Goal: Communication & Community: Share content

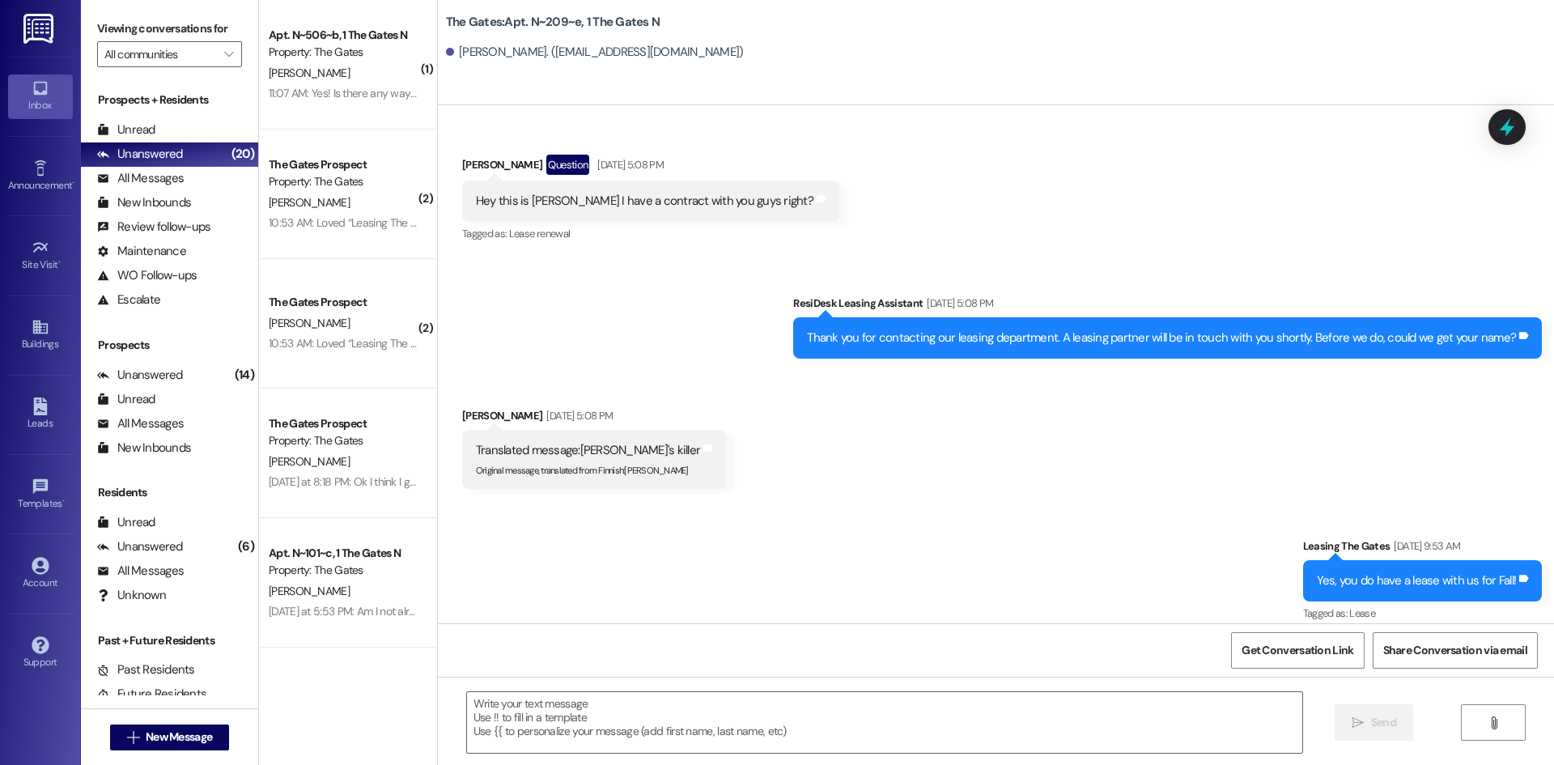
scroll to position [7262, 0]
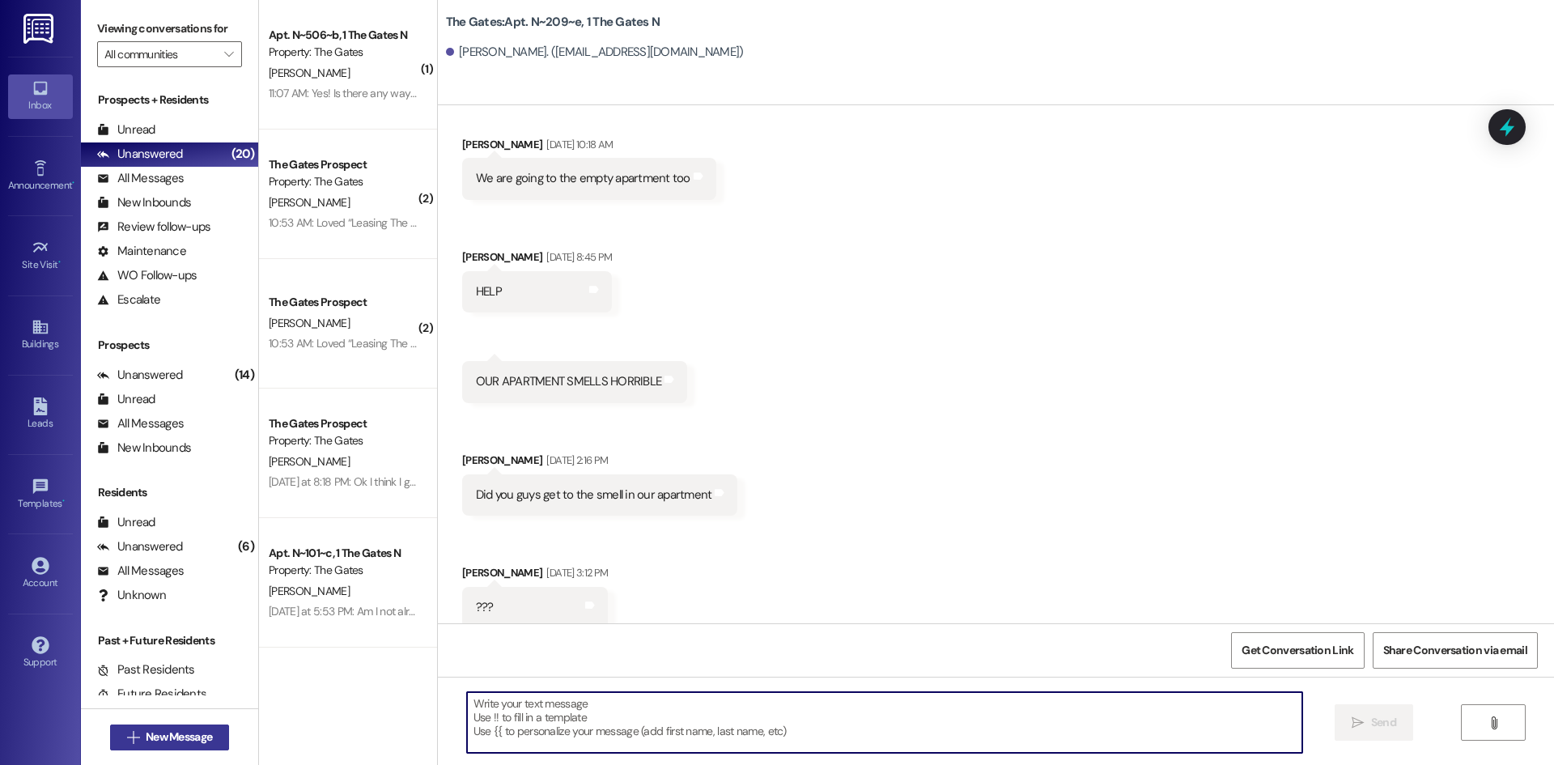
click at [189, 728] on button " New Message" at bounding box center [170, 737] width 120 height 26
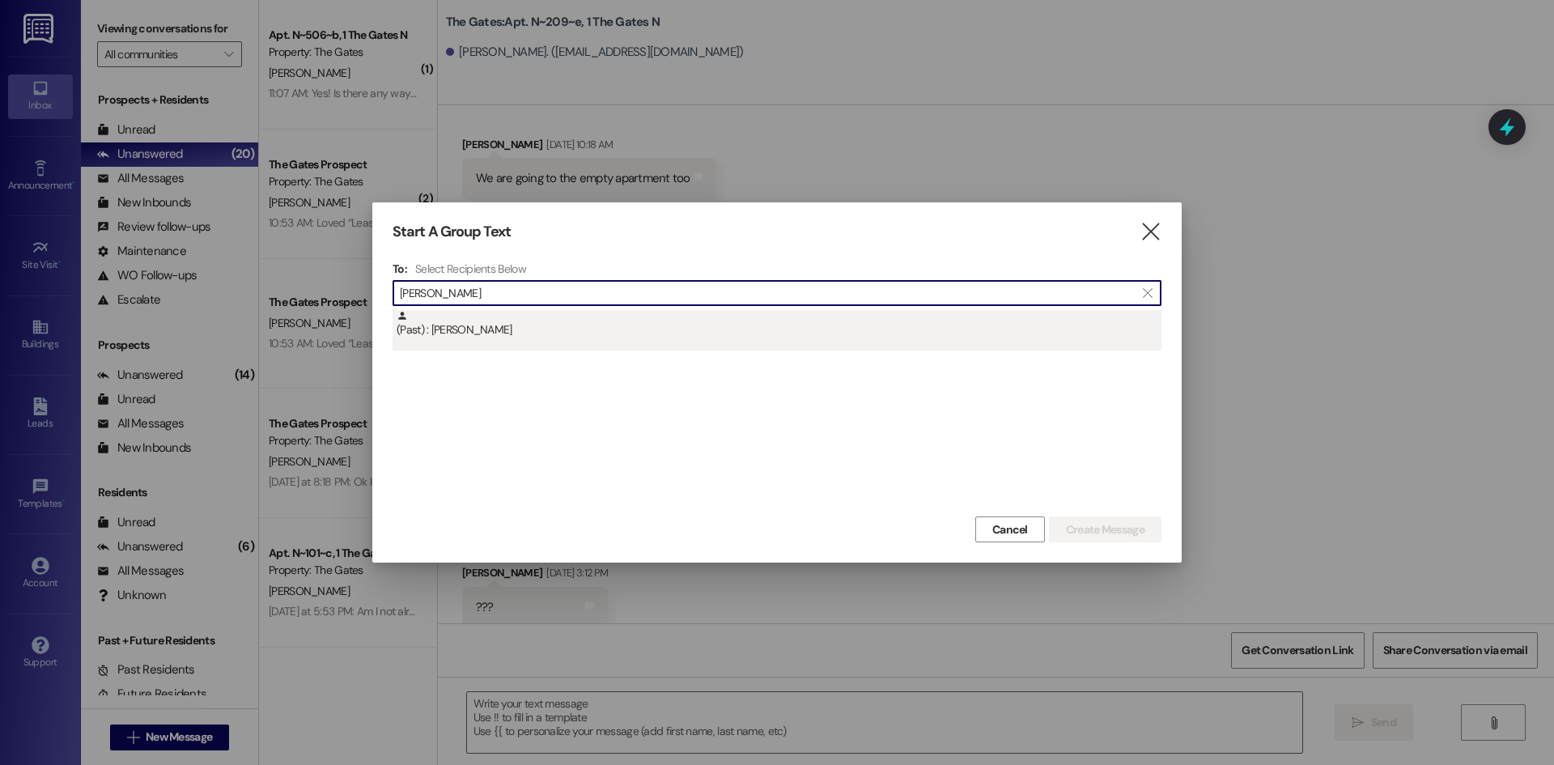
type input "[PERSON_NAME]"
click at [555, 348] on div "(Past) : [PERSON_NAME]" at bounding box center [777, 330] width 769 height 40
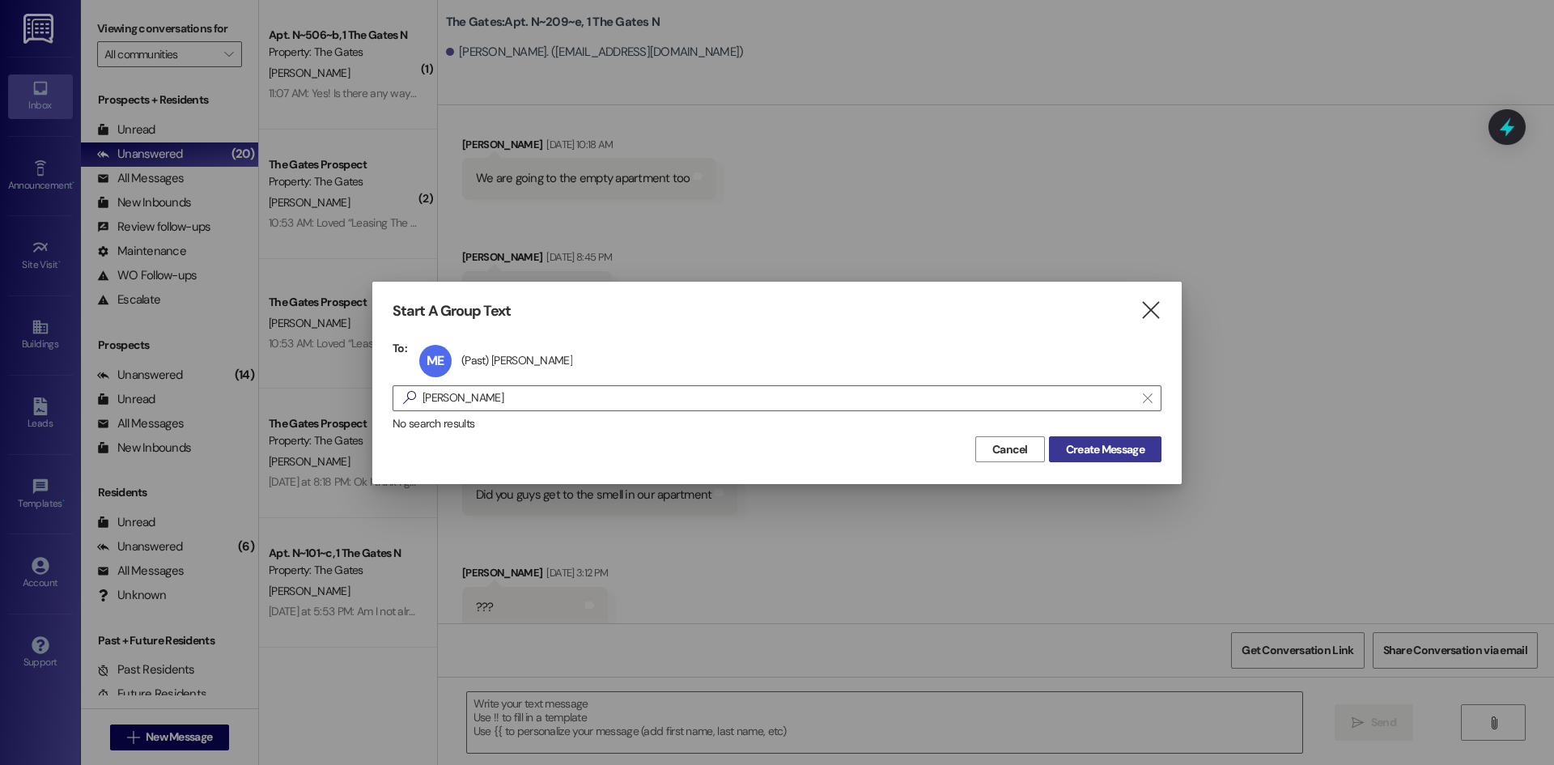
click at [1099, 455] on span "Create Message" at bounding box center [1105, 449] width 79 height 17
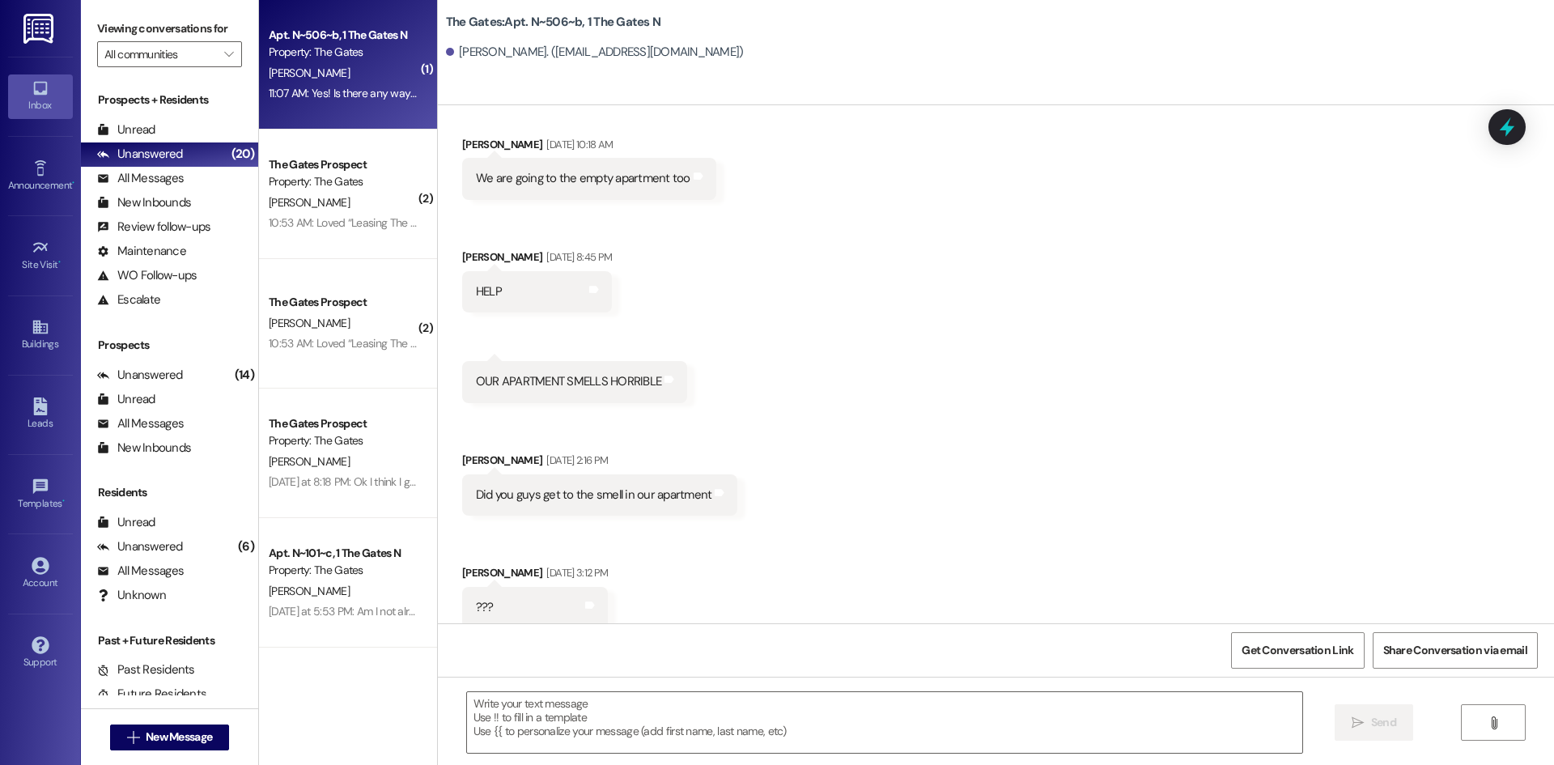
scroll to position [0, 0]
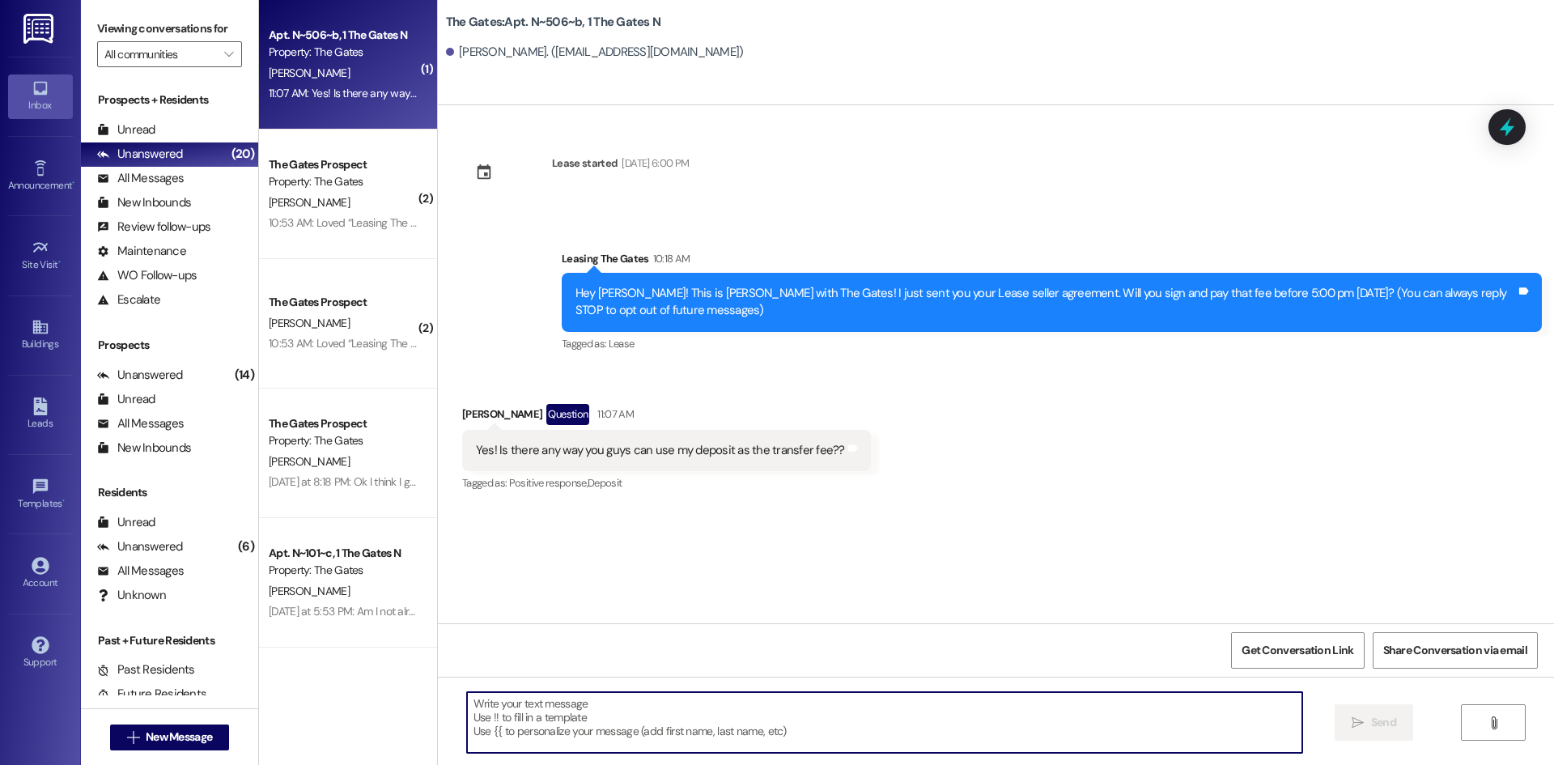
click at [482, 722] on textarea at bounding box center [884, 722] width 835 height 61
paste textarea "Hi {{first_name}}! This is [PERSON_NAME] from The Gates! We are running a LIMIT…"
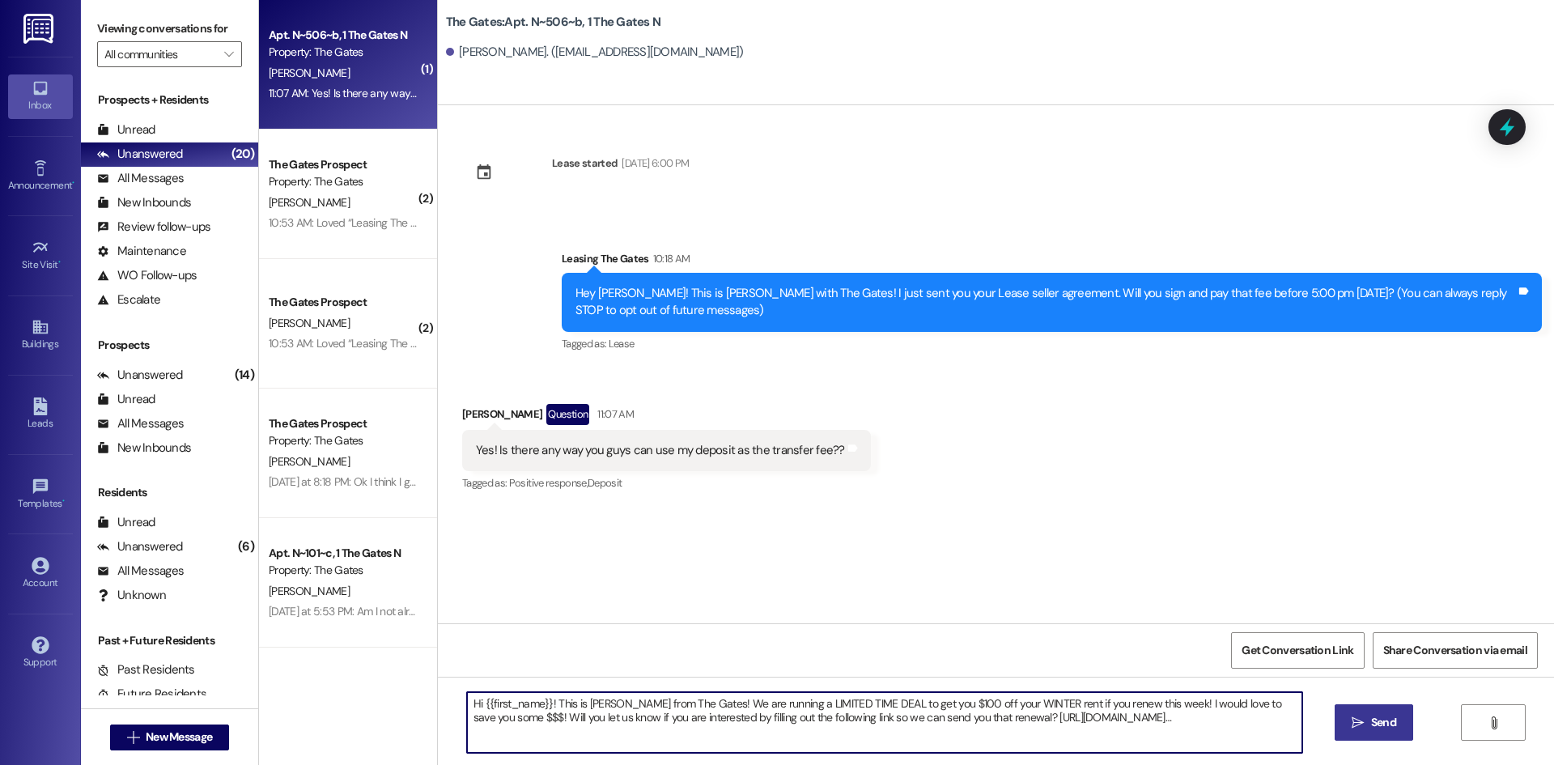
type textarea "Hi {{first_name}}! This is [PERSON_NAME] from The Gates! We are running a LIMIT…"
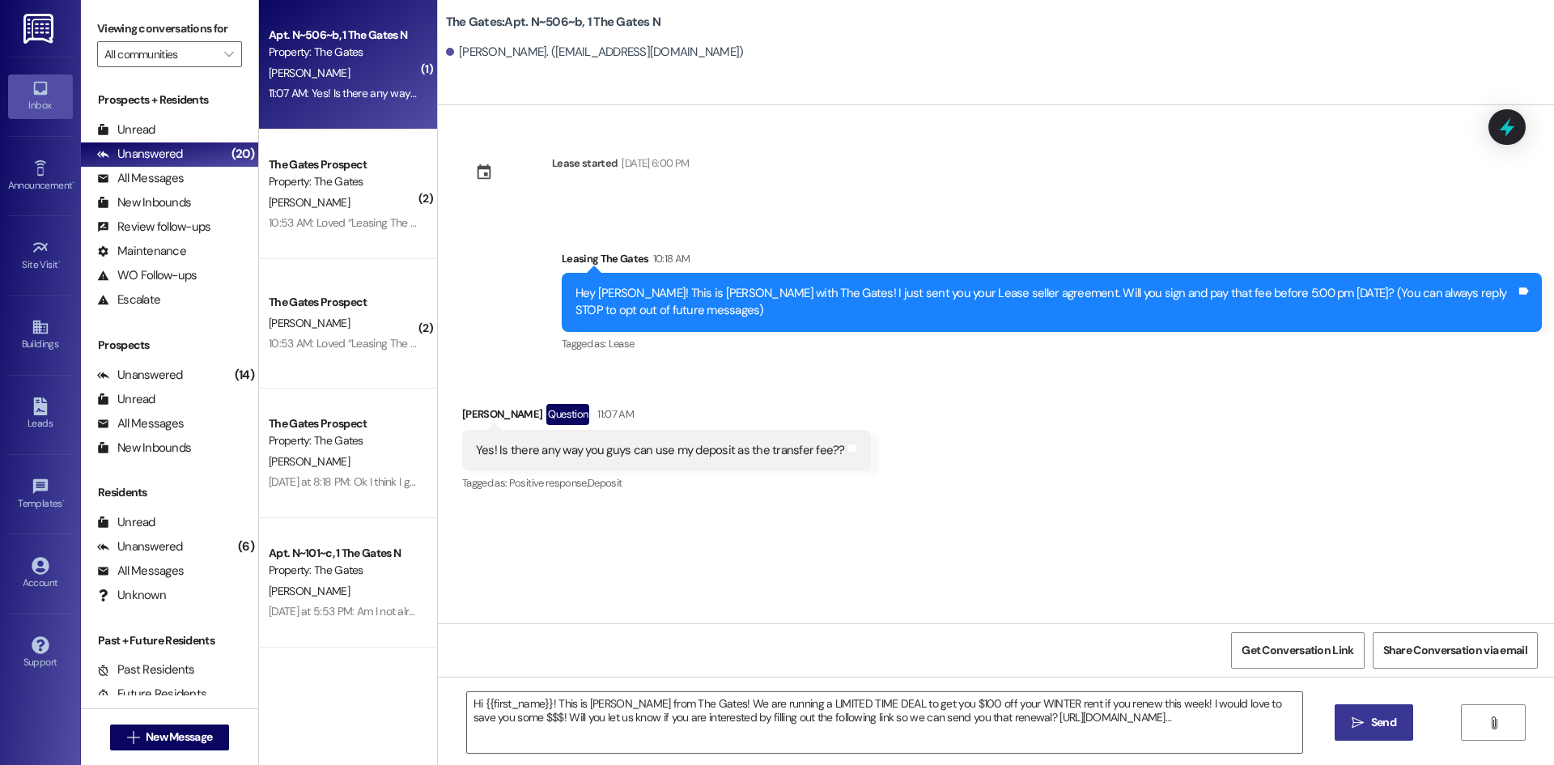
click at [1371, 727] on span "Send" at bounding box center [1383, 722] width 25 height 17
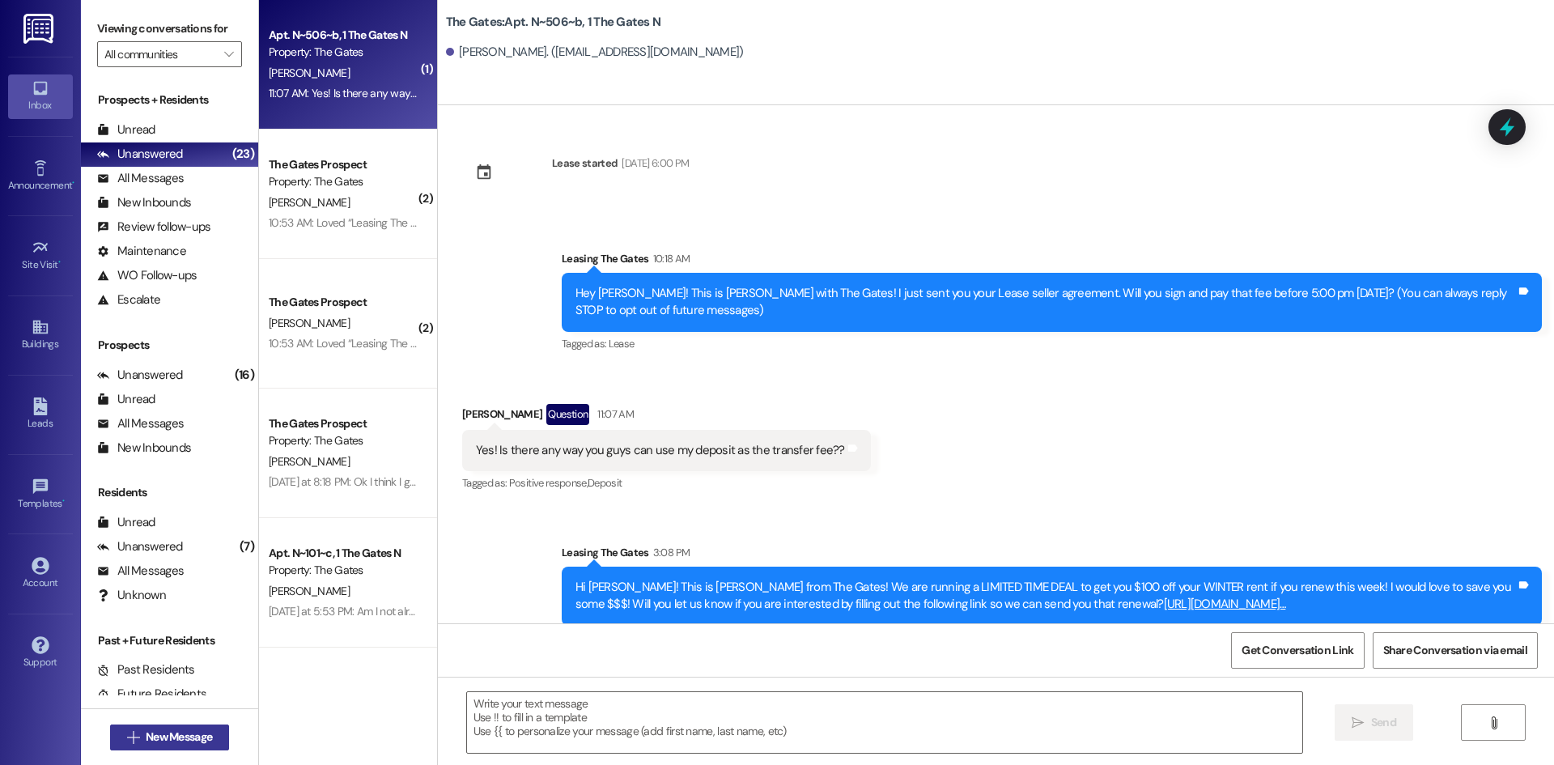
click at [158, 745] on span "New Message" at bounding box center [179, 737] width 66 height 17
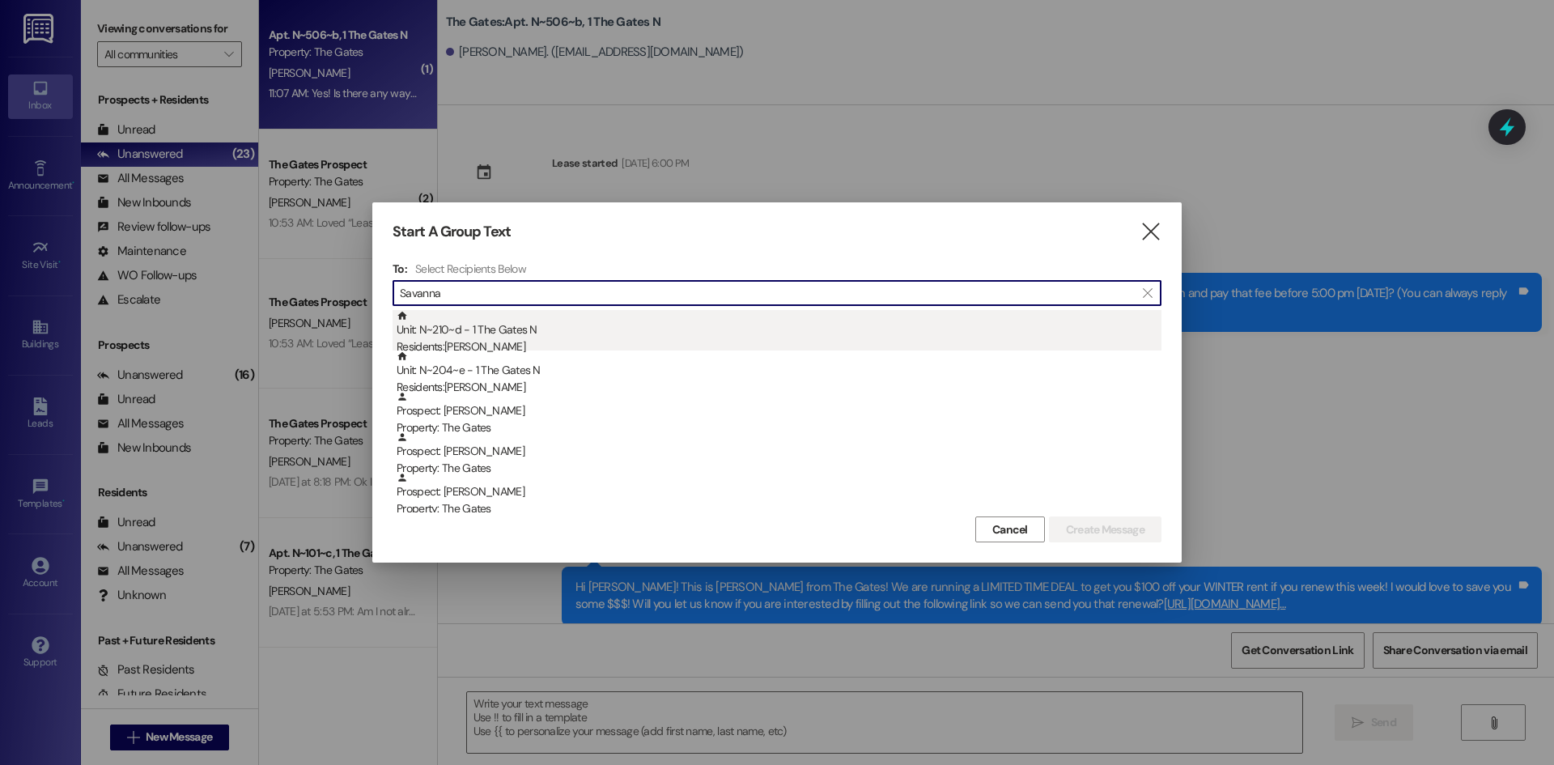
type input "Savanna"
click at [500, 322] on div "Unit: N~210~d - 1 The Gates N Residents: [PERSON_NAME]" at bounding box center [779, 333] width 765 height 46
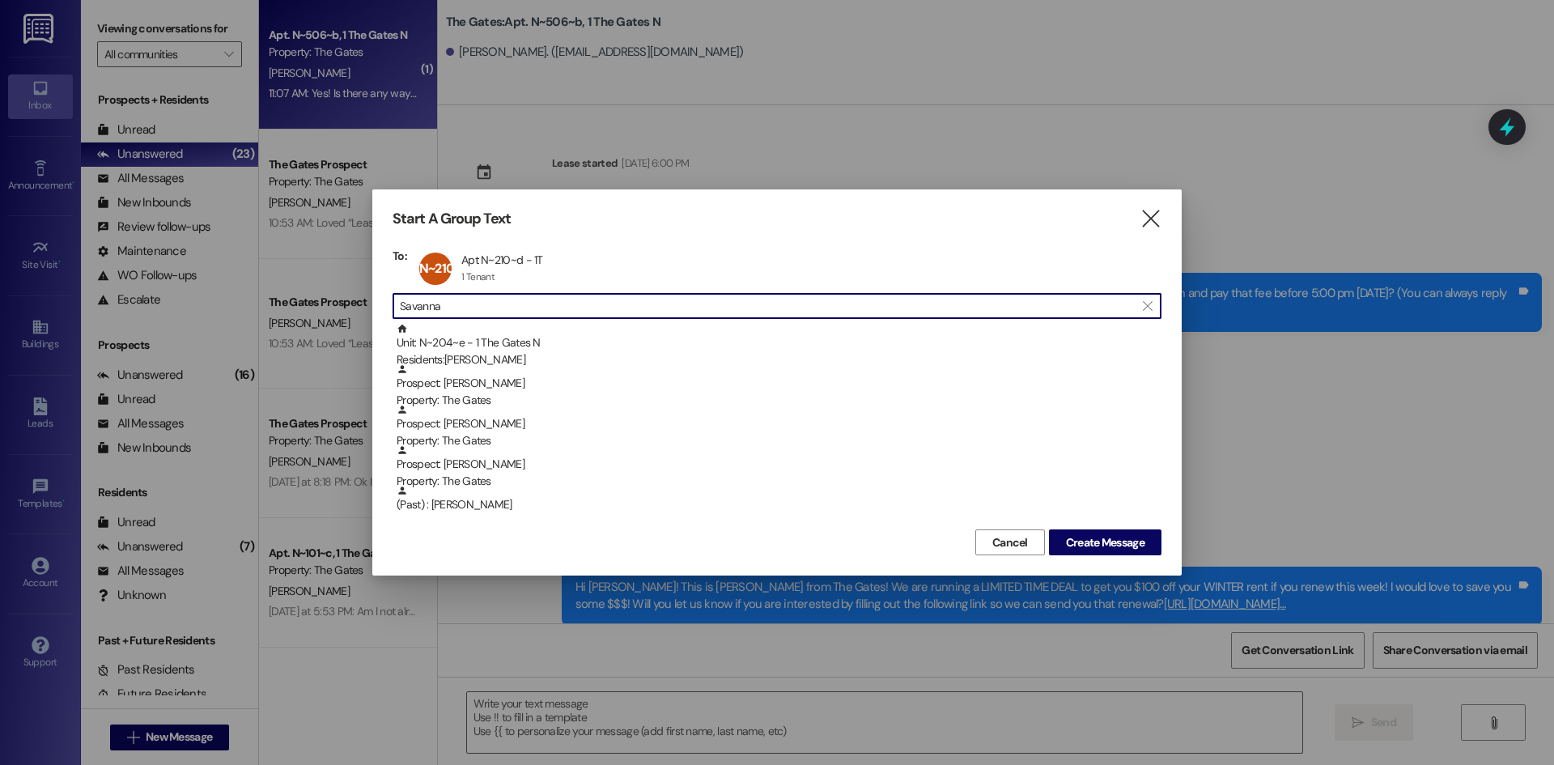
drag, startPoint x: 465, startPoint y: 307, endPoint x: 325, endPoint y: 288, distance: 141.3
click at [325, 288] on div "Start A Group Text  To: N~210~d Apt N~210~d - 1T Apt N~210~d - 1T 1 Tenant 1 T…" at bounding box center [777, 382] width 1554 height 765
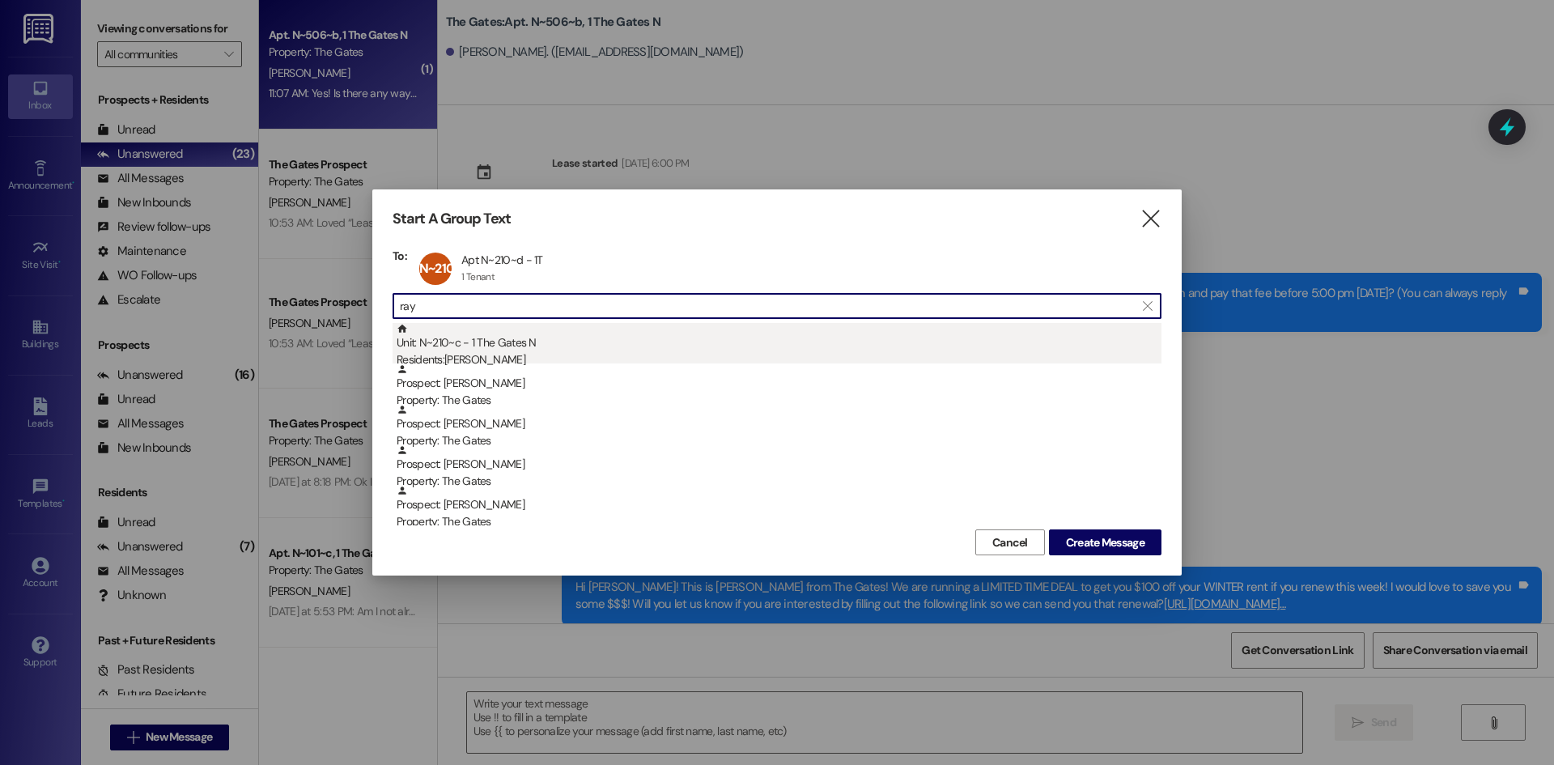
type input "ray"
click at [523, 351] on div "Unit: N~210~c - 1 The Gates N Residents: [PERSON_NAME]" at bounding box center [779, 346] width 765 height 46
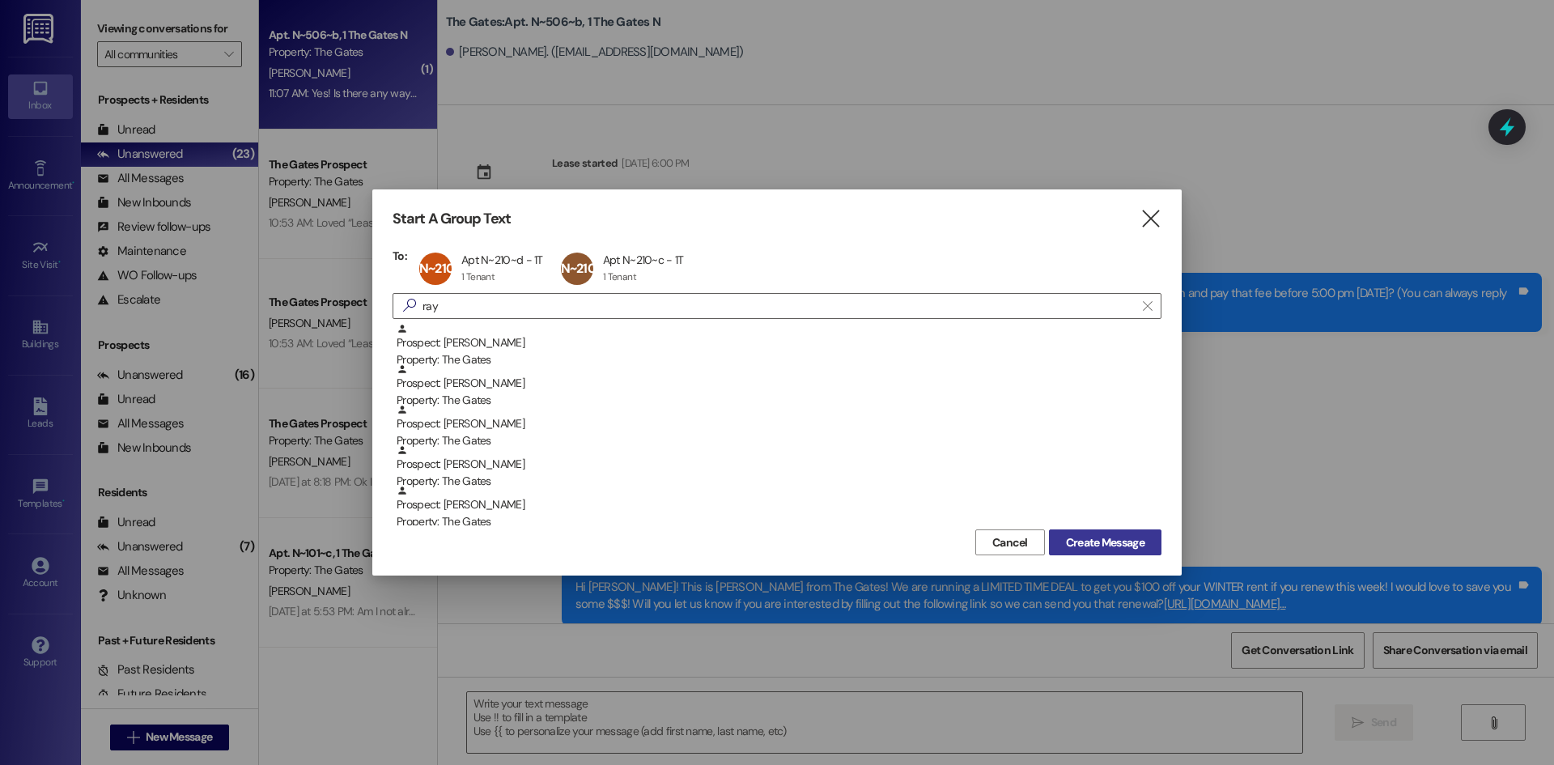
click at [1128, 531] on button "Create Message" at bounding box center [1105, 542] width 113 height 26
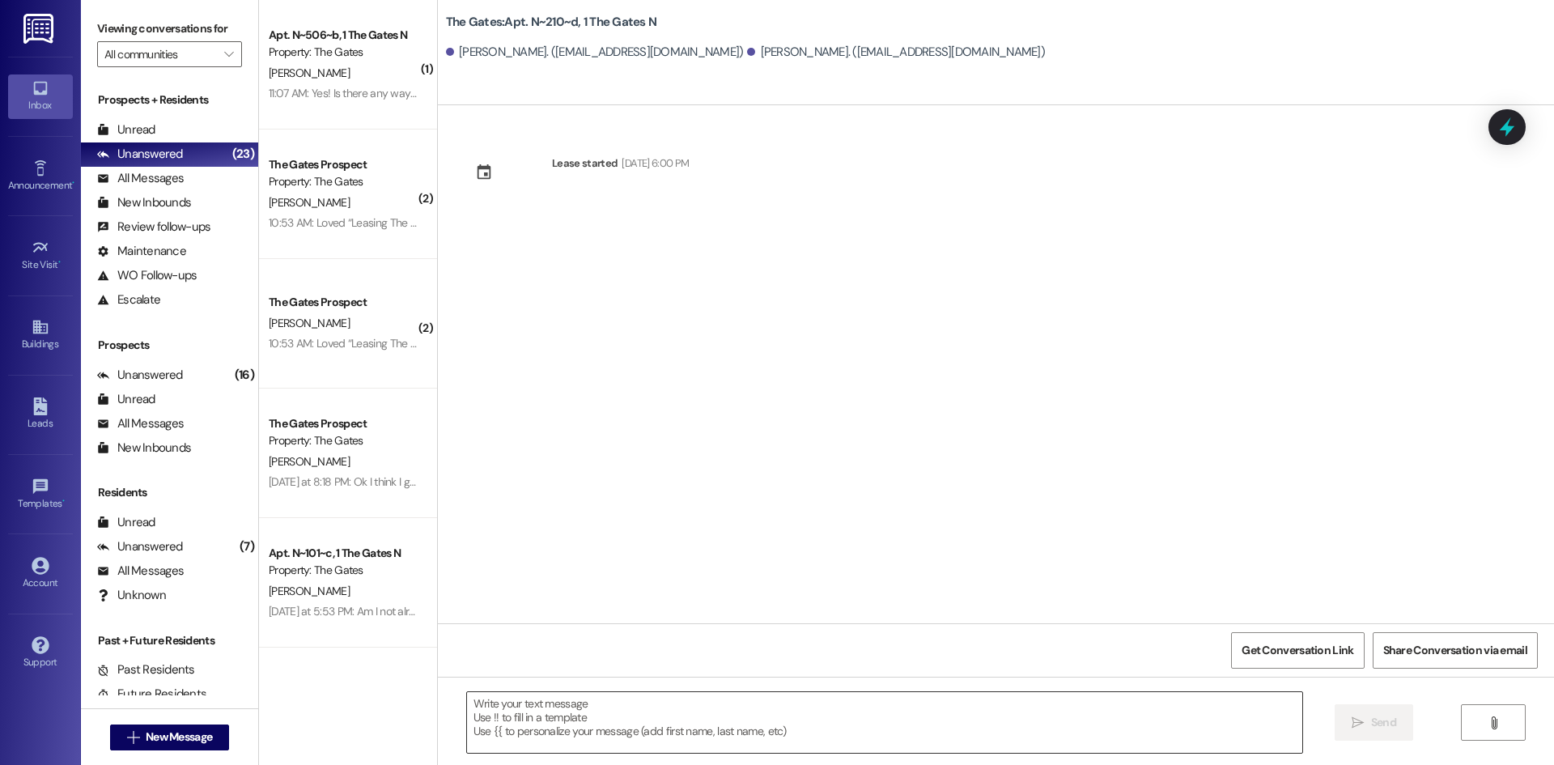
click at [513, 699] on textarea at bounding box center [884, 722] width 835 height 61
paste textarea "Hi {{first_name}}! This is [PERSON_NAME] from The Gates! We are running a LIMIT…"
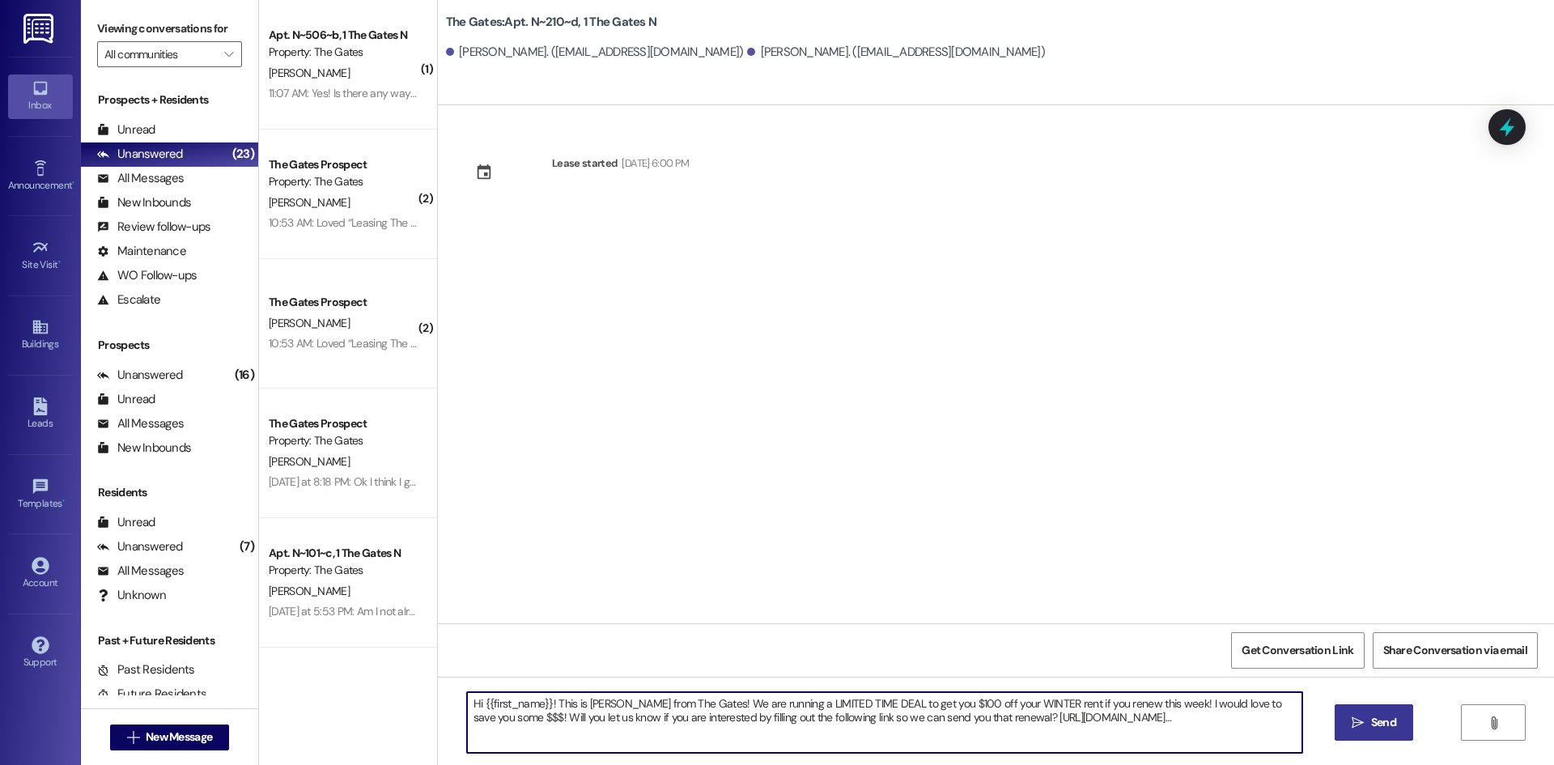
click at [541, 702] on textarea "Hi {{first_name}}! This is [PERSON_NAME] from The Gates! We are running a LIMIT…" at bounding box center [884, 722] width 835 height 61
type textarea "Hi [PERSON_NAME] and [PERSON_NAME]! This is [PERSON_NAME] from The Gates! We ar…"
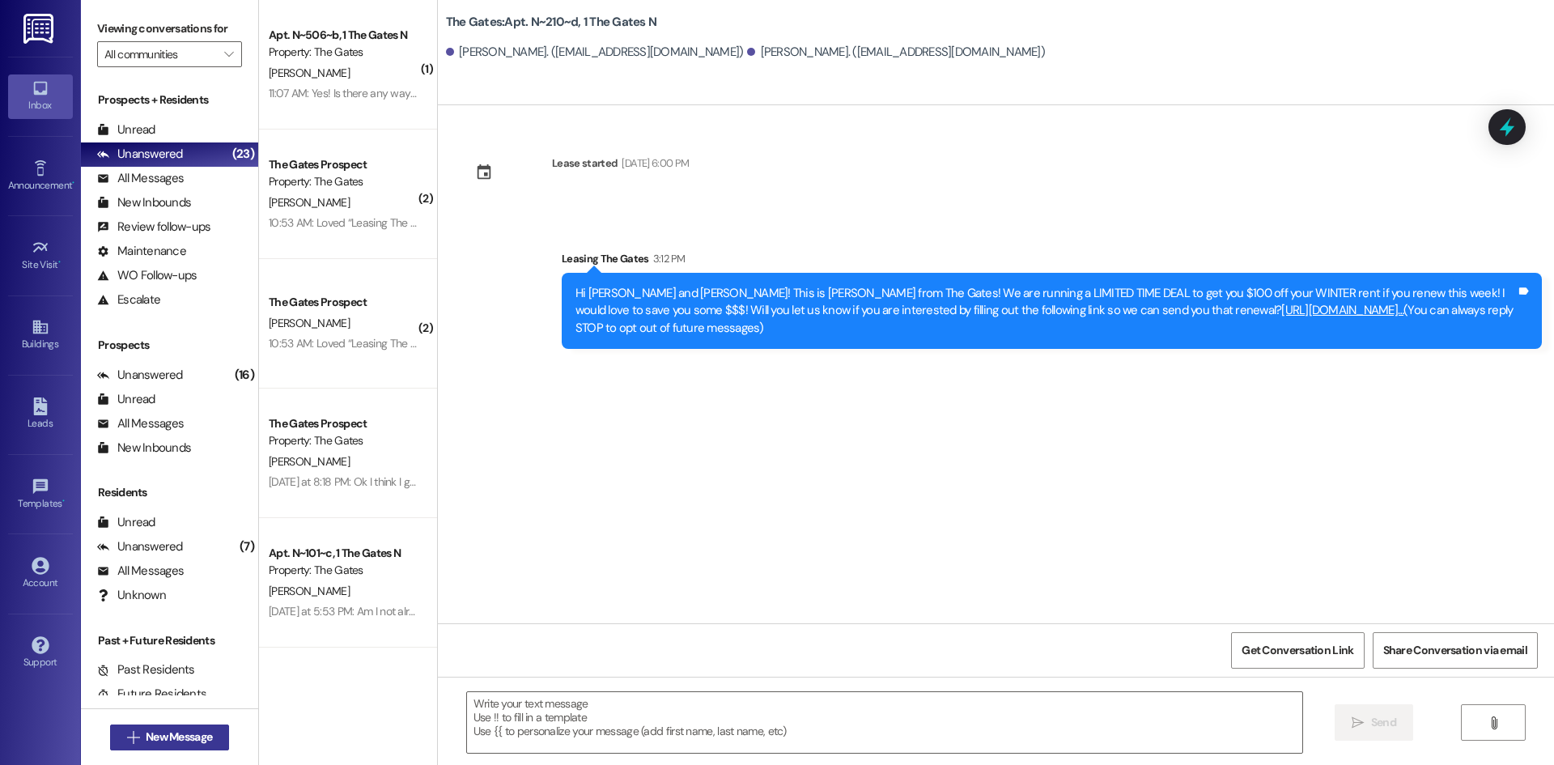
click at [176, 738] on span "New Message" at bounding box center [179, 737] width 66 height 17
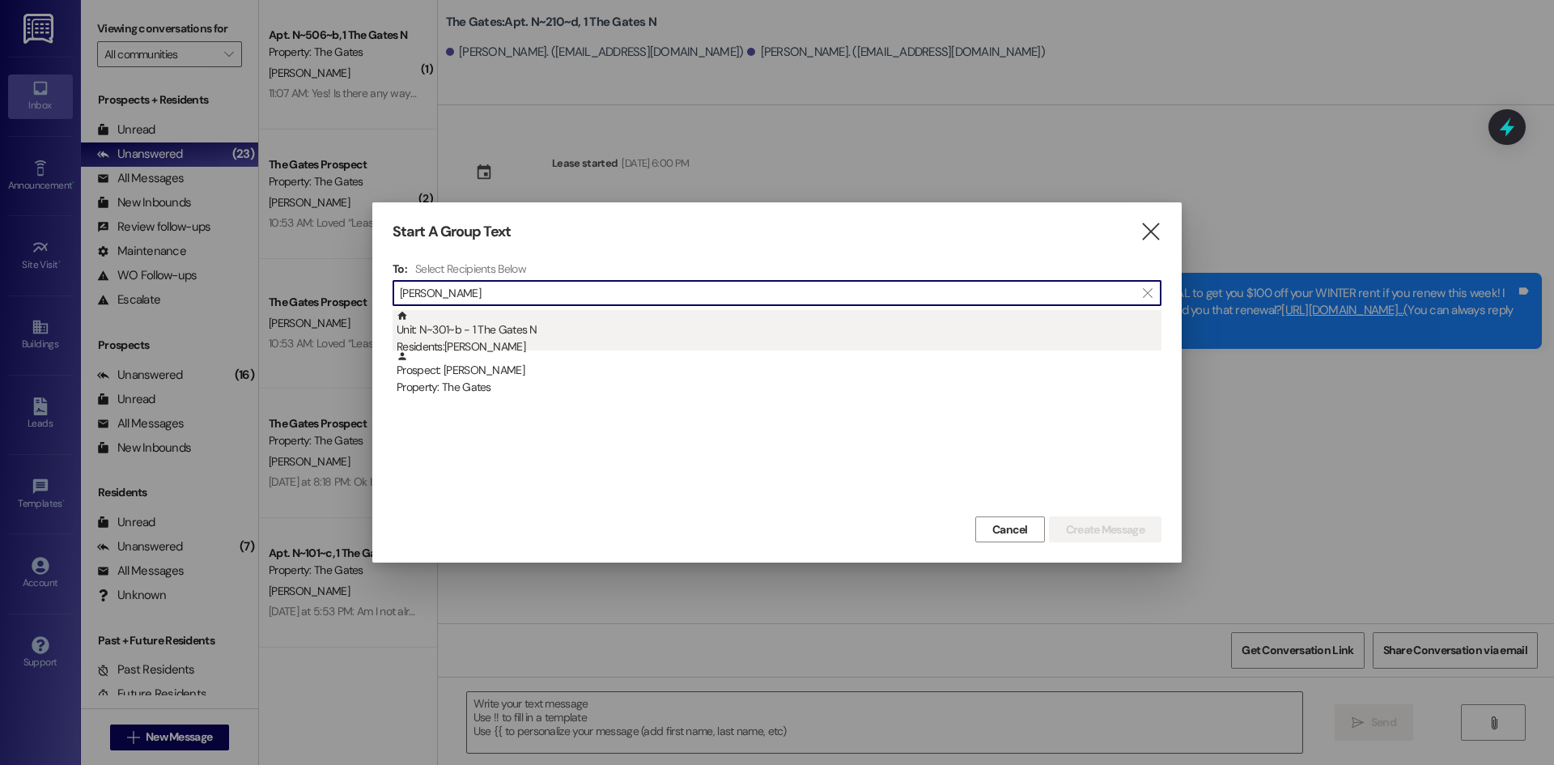
type input "[PERSON_NAME]"
click at [567, 332] on div "Unit: N~301~b - 1 The Gates N Residents: [PERSON_NAME]" at bounding box center [779, 333] width 765 height 46
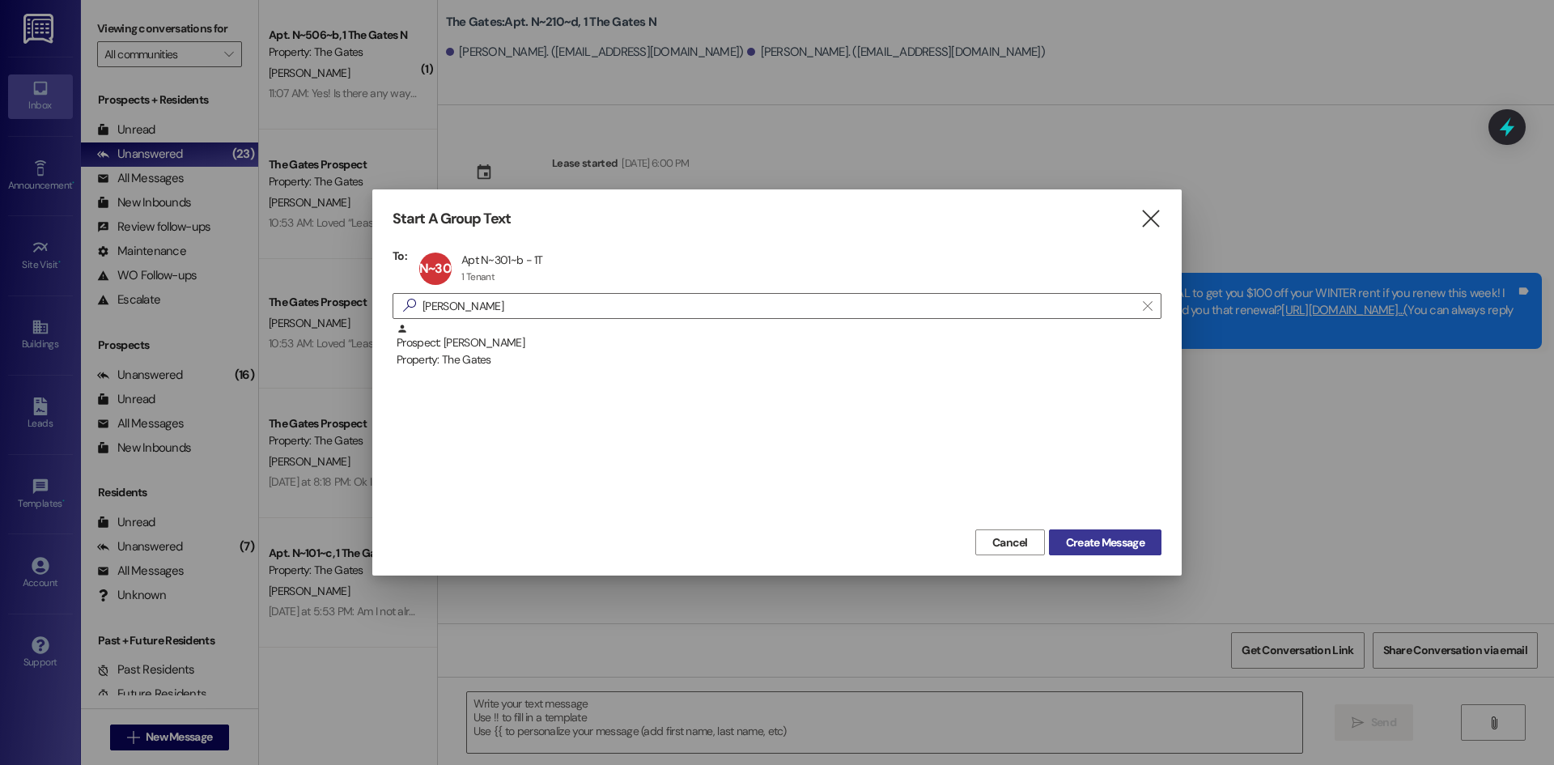
click at [1076, 542] on span "Create Message" at bounding box center [1105, 542] width 79 height 17
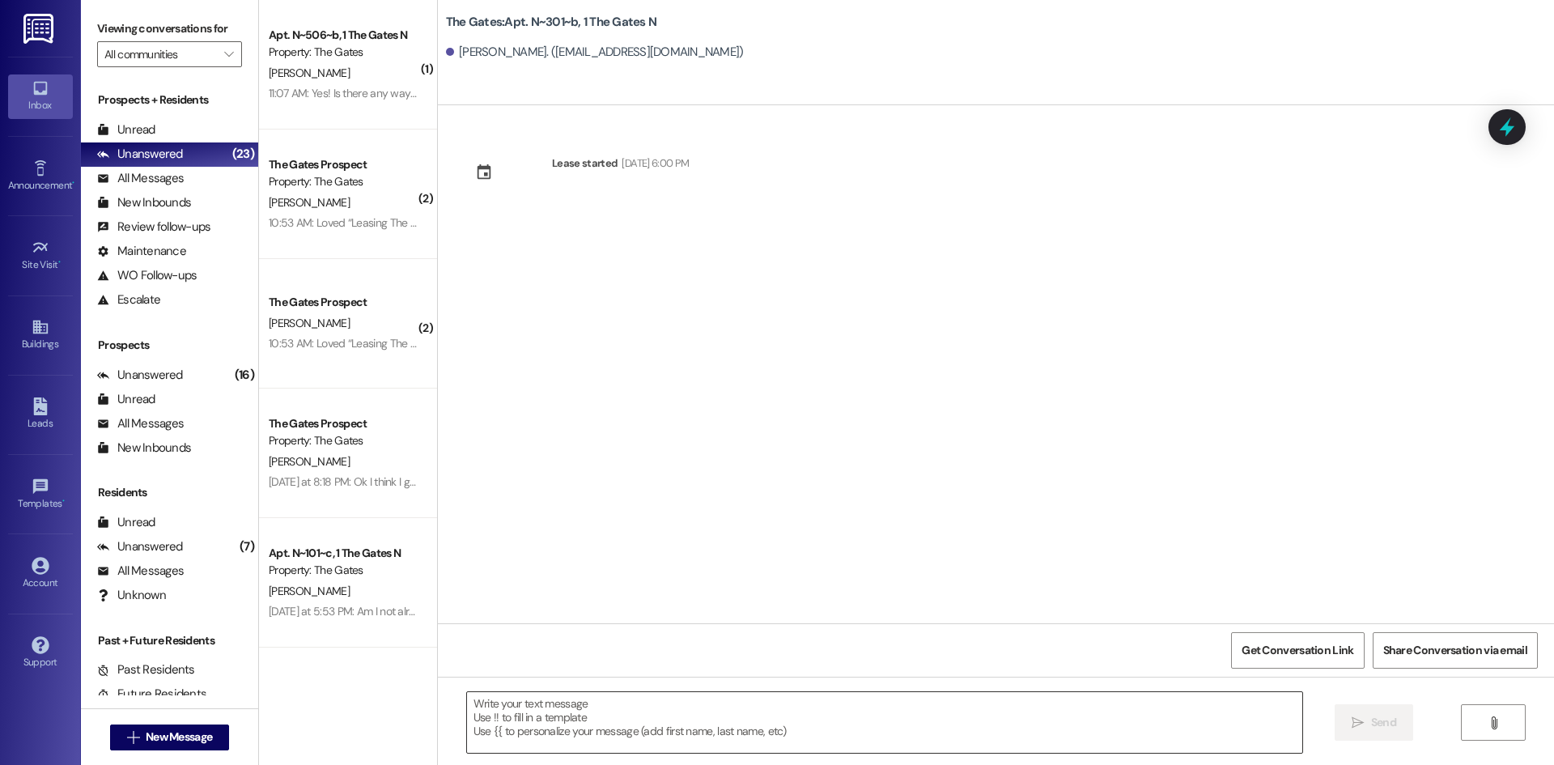
click at [503, 747] on textarea at bounding box center [884, 722] width 835 height 61
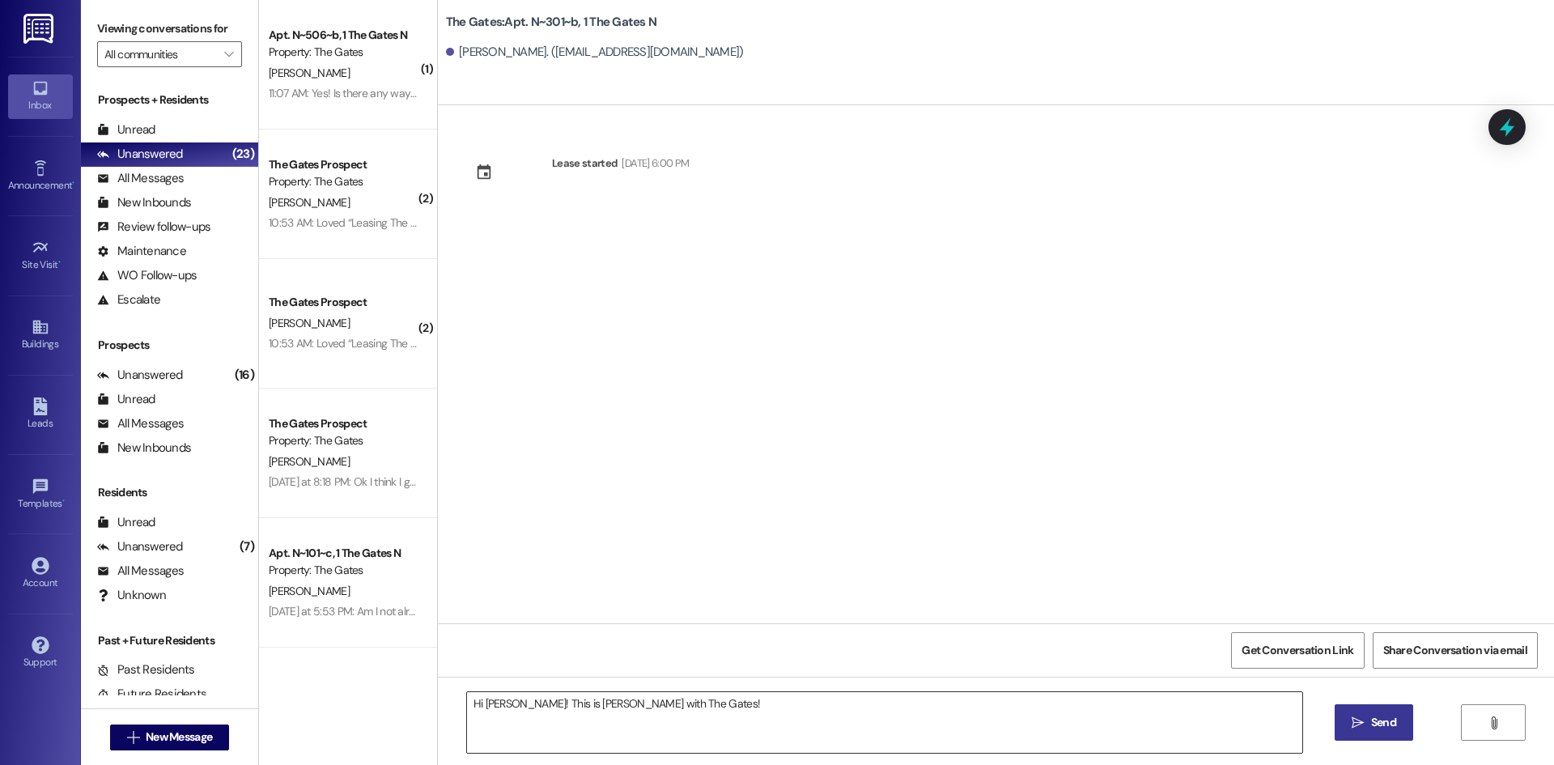
click at [702, 707] on textarea "Hi [PERSON_NAME]! This is [PERSON_NAME] with The Gates!" at bounding box center [884, 722] width 835 height 61
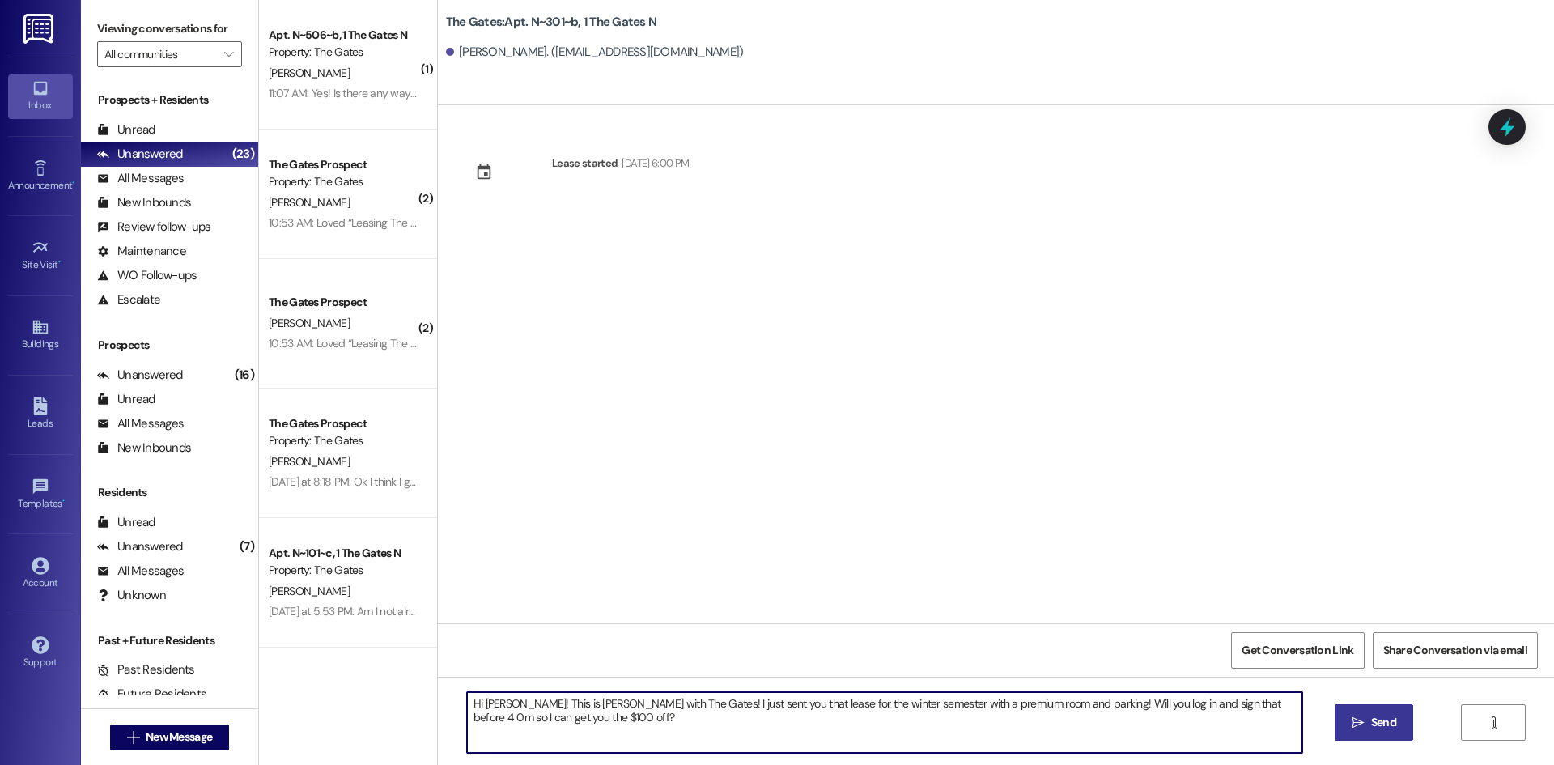
type textarea "Hi [PERSON_NAME]! This is [PERSON_NAME] with The Gates! I just sent you that le…"
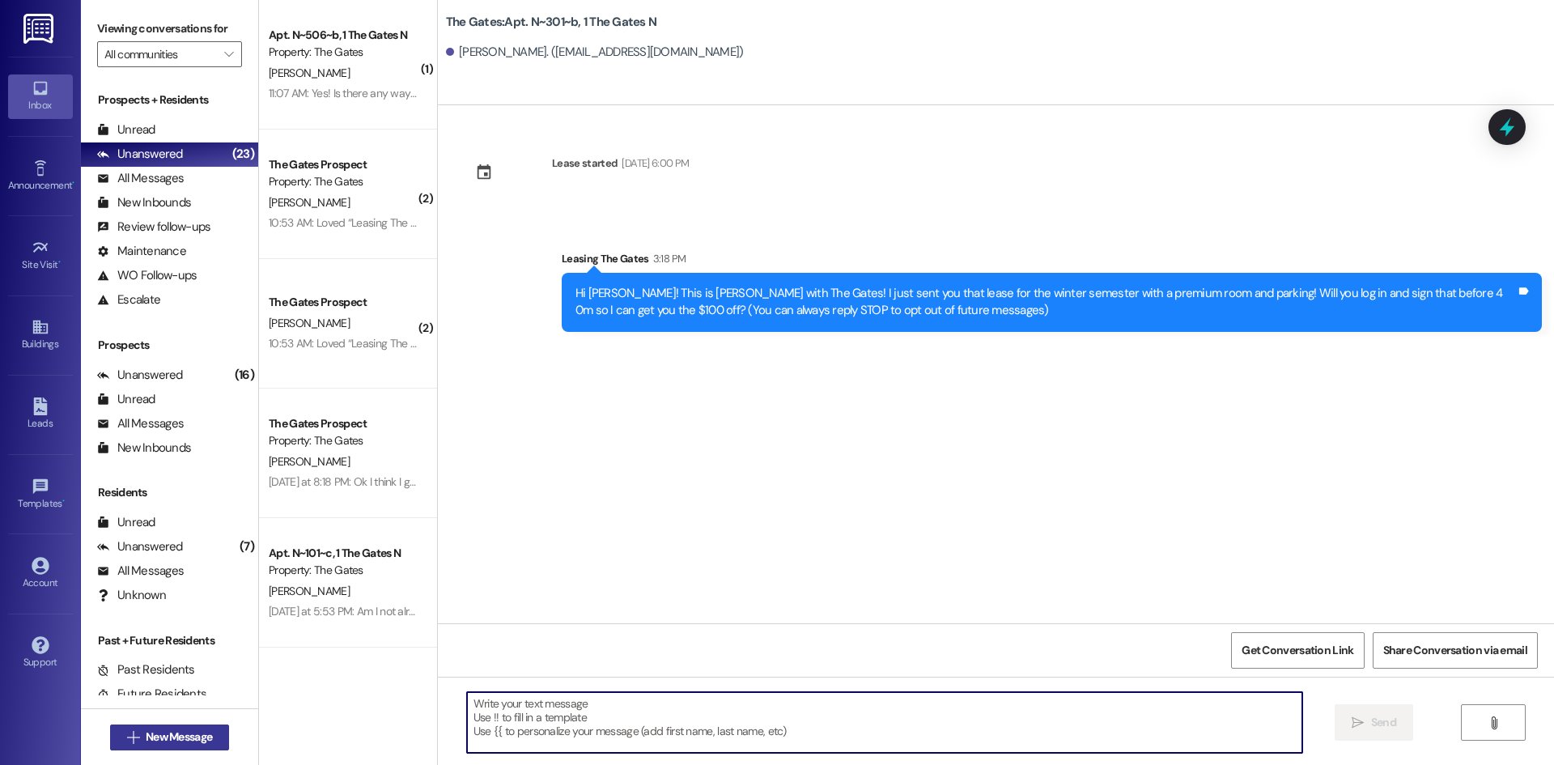
click at [185, 733] on span "New Message" at bounding box center [179, 737] width 66 height 17
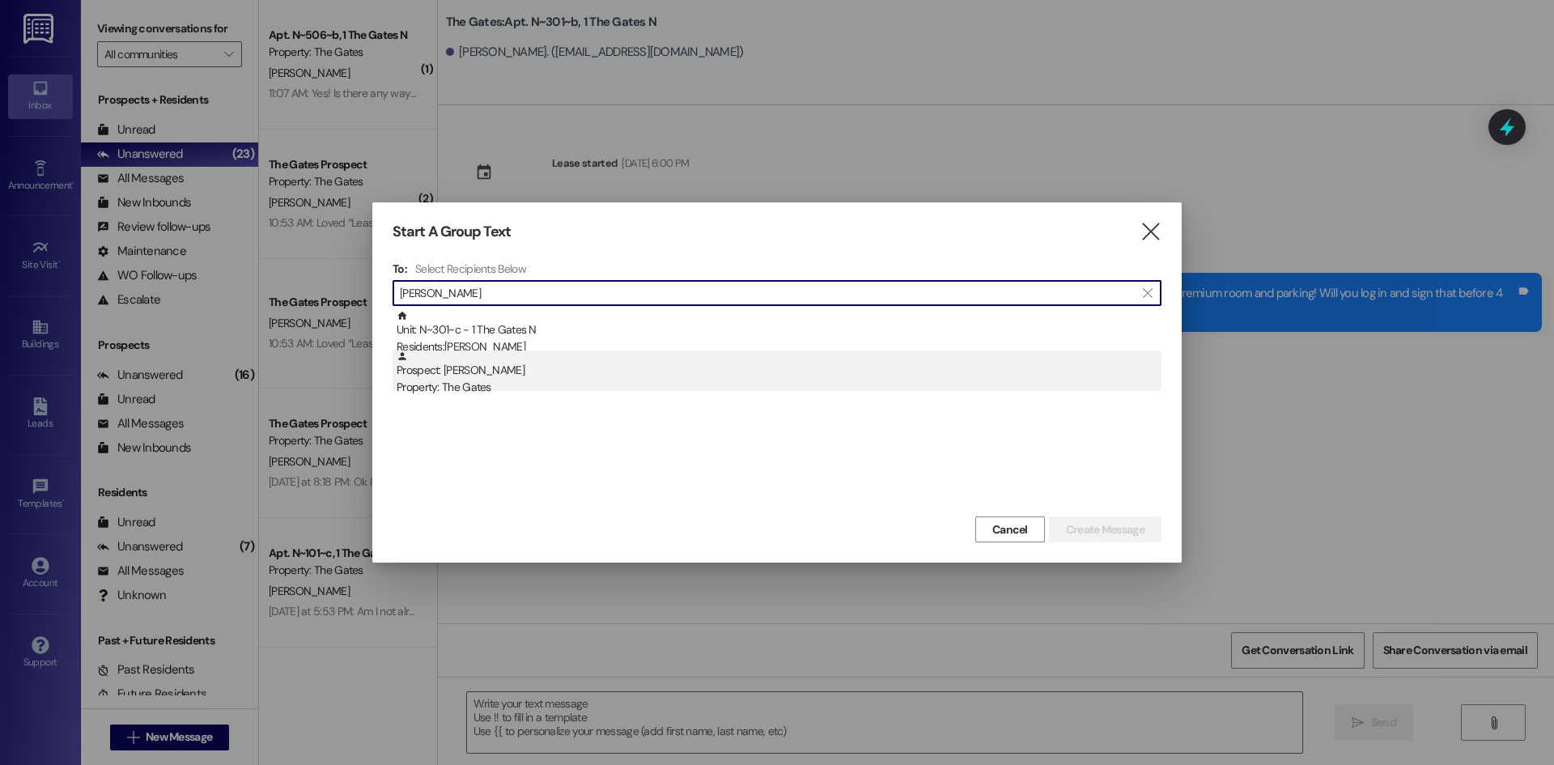
type input "[PERSON_NAME]"
click at [516, 381] on div "Property: The Gates" at bounding box center [779, 387] width 765 height 17
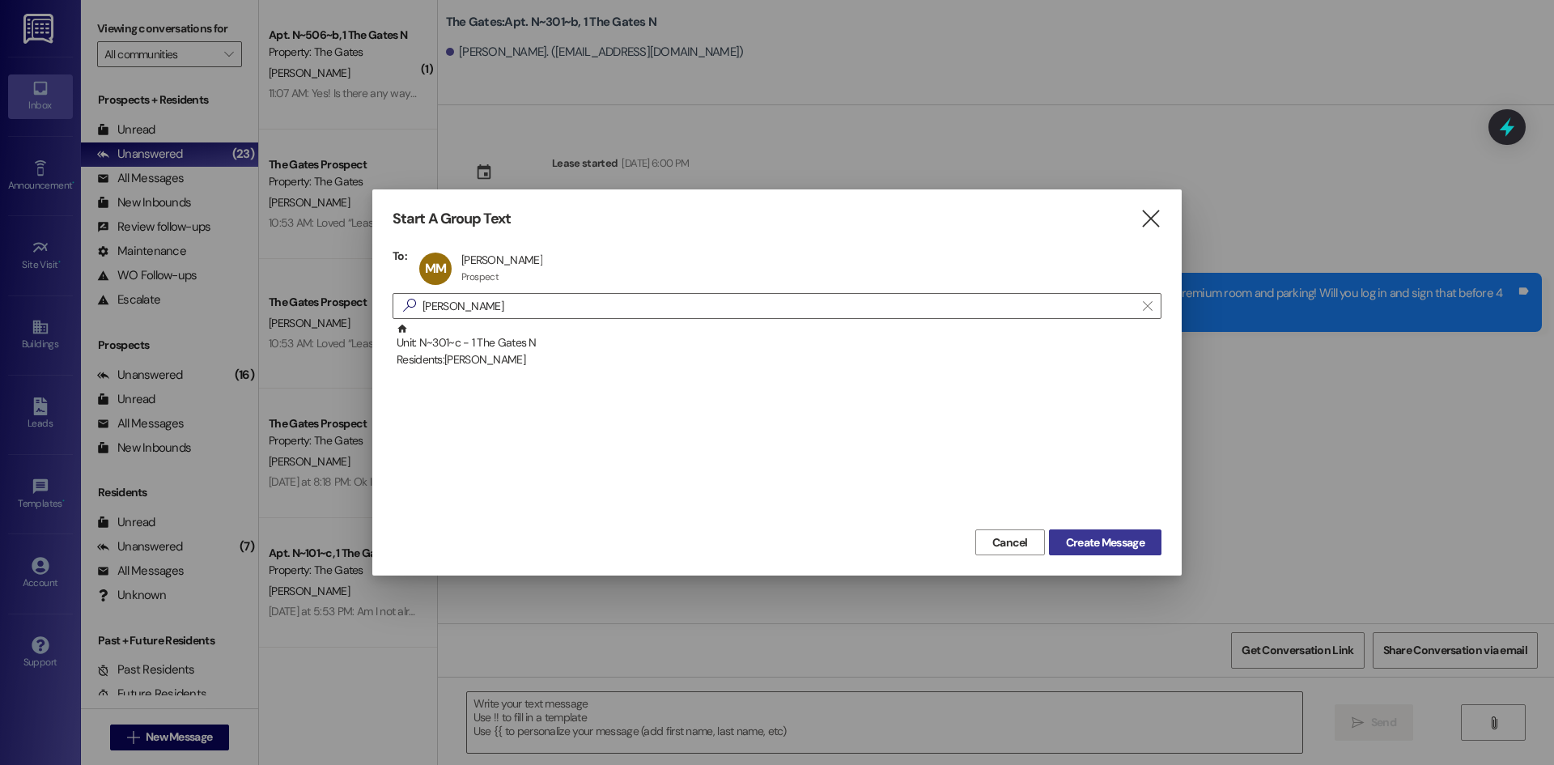
click at [1079, 538] on span "Create Message" at bounding box center [1105, 542] width 79 height 17
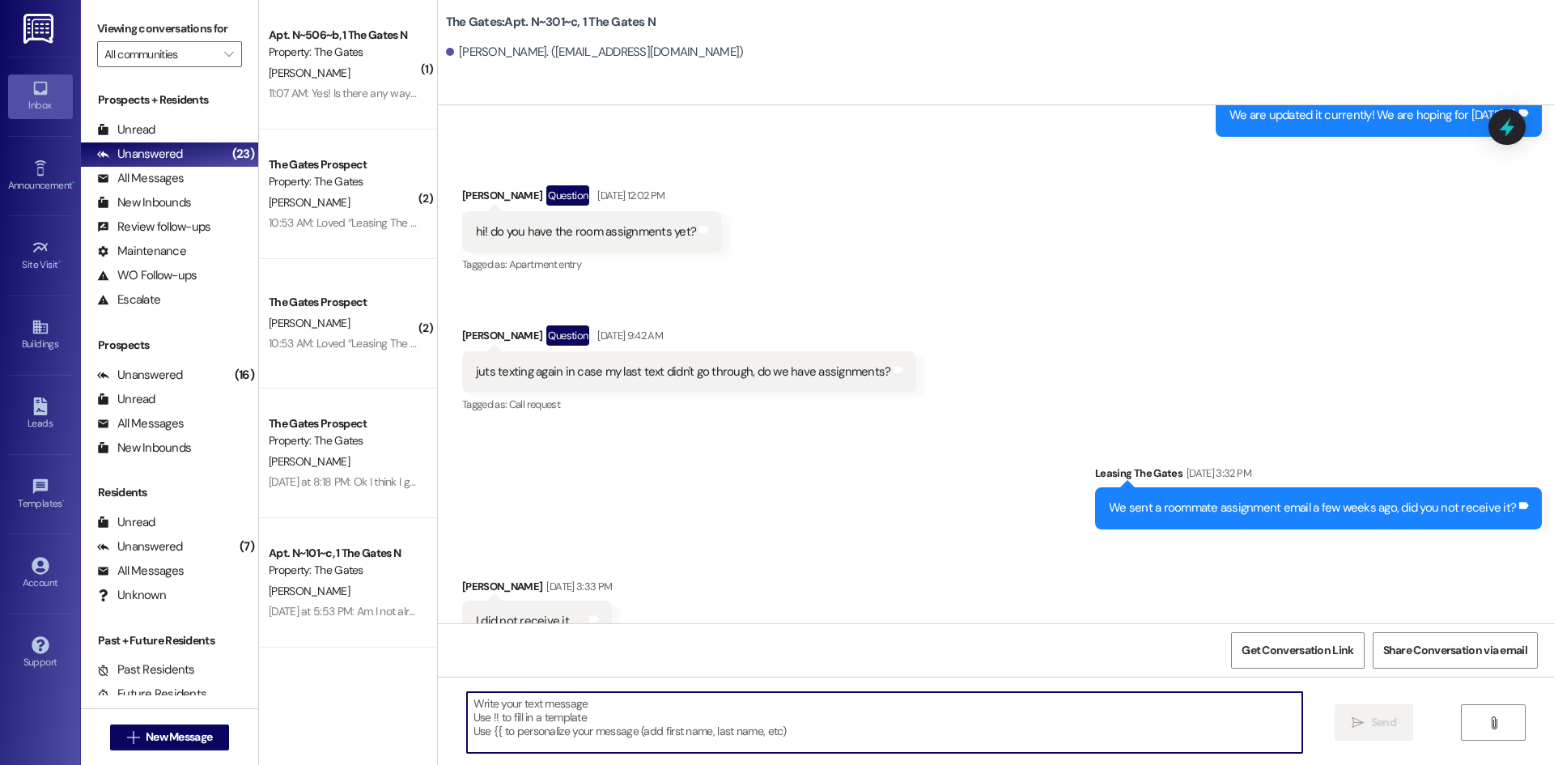
click at [559, 715] on textarea at bounding box center [884, 722] width 835 height 61
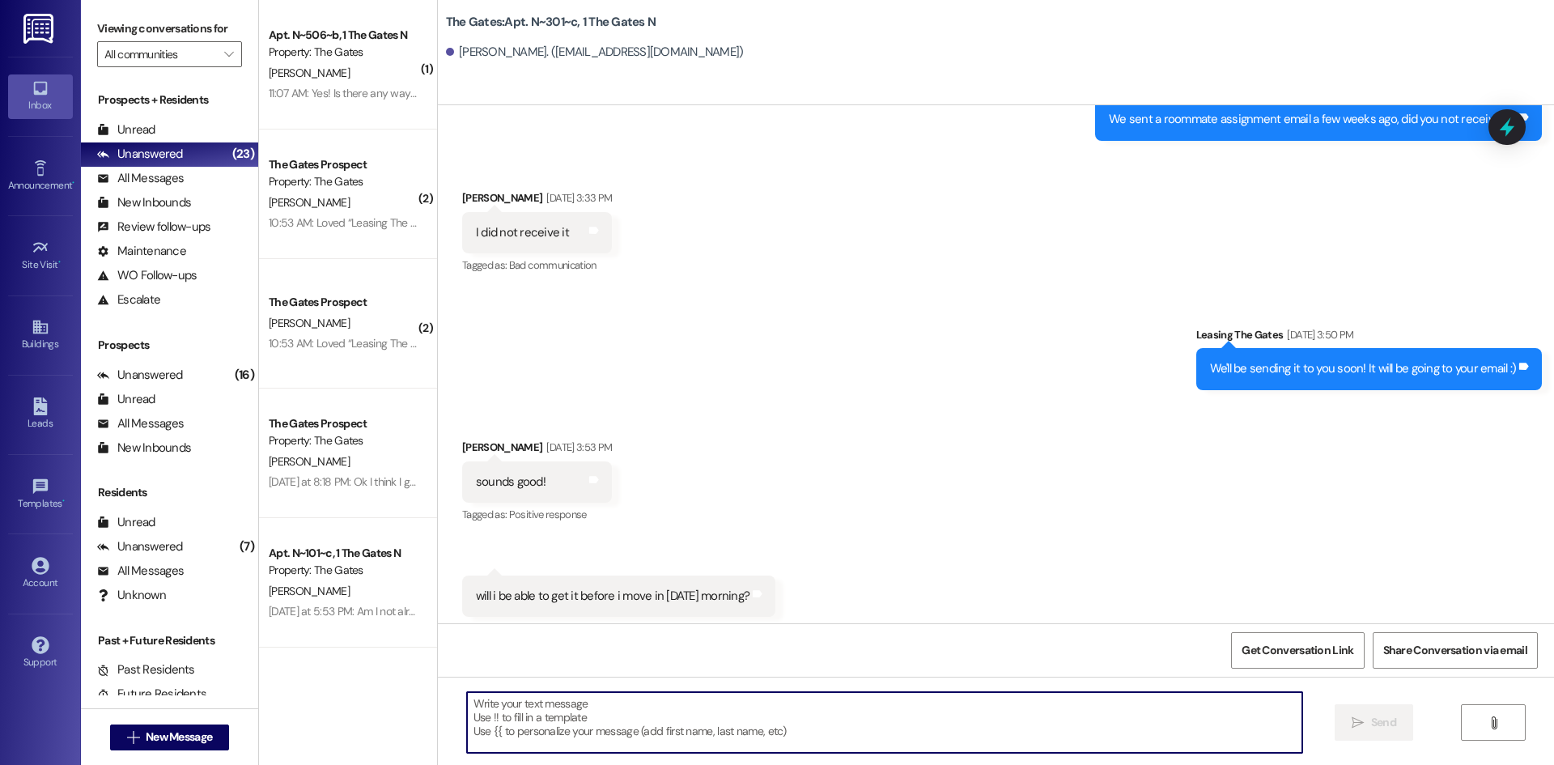
paste textarea "[EMAIL_ADDRESS][DOMAIN_NAME]"
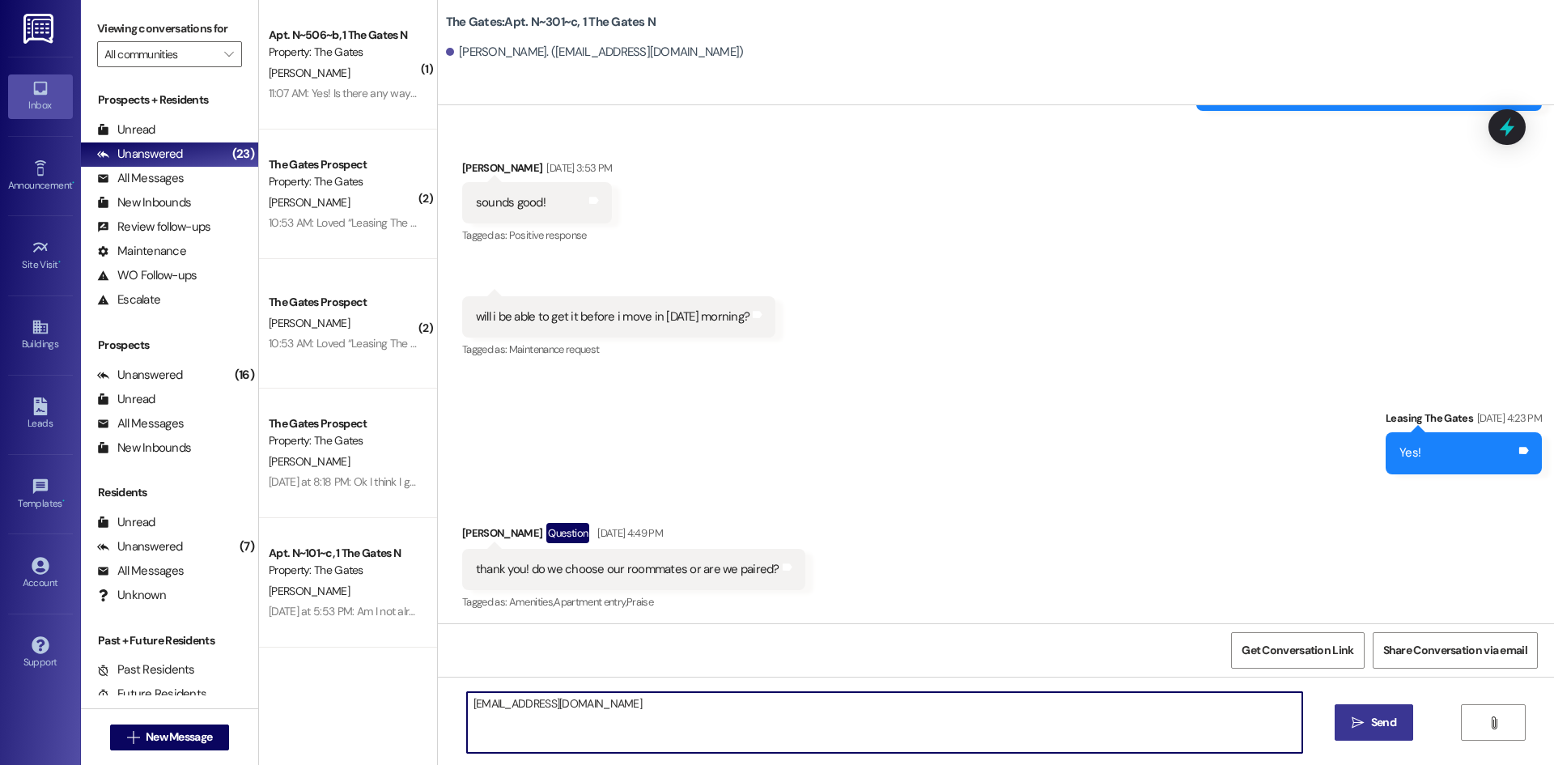
scroll to position [1665, 0]
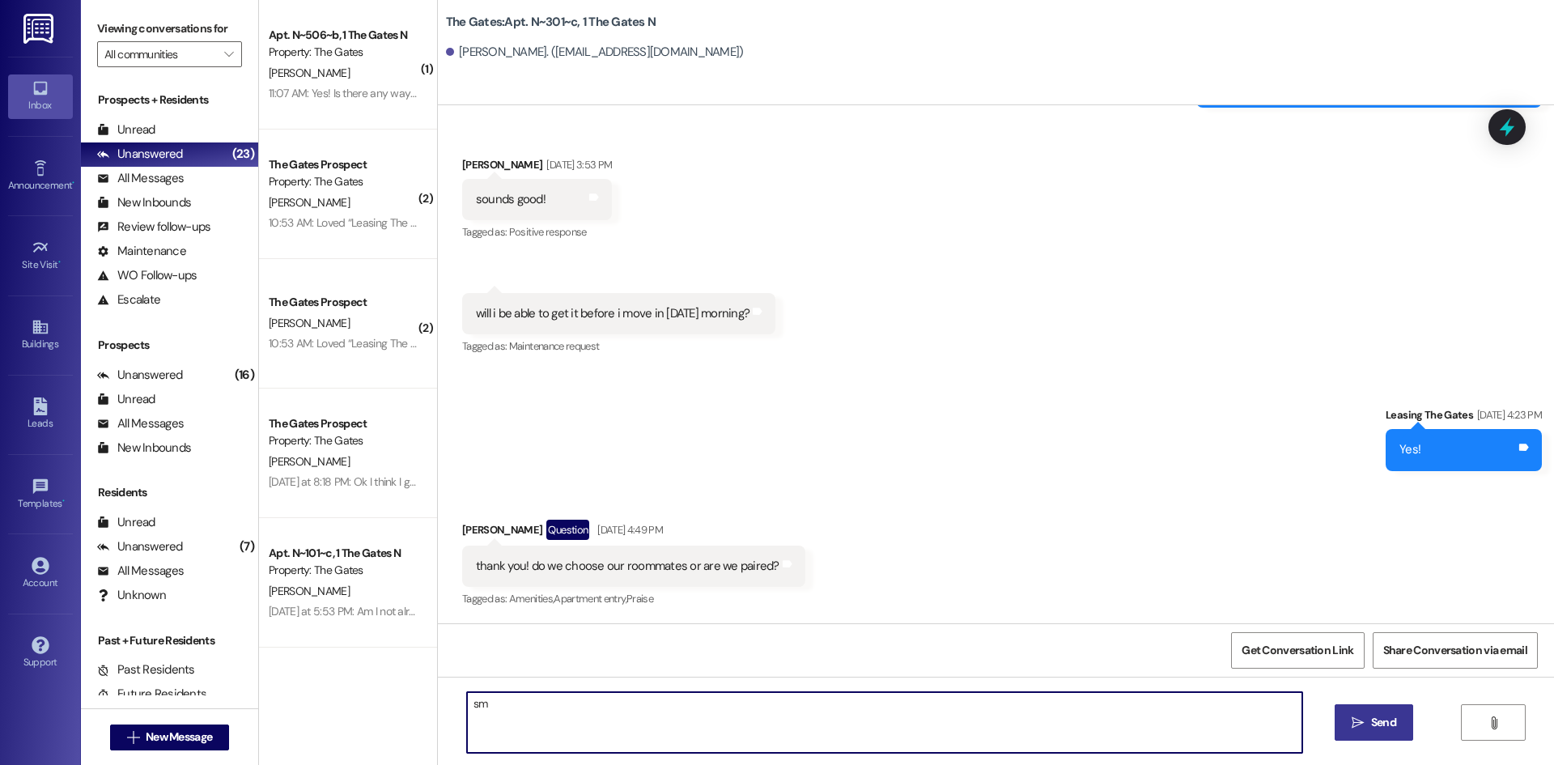
type textarea "s"
click at [502, 705] on textarea at bounding box center [884, 722] width 835 height 61
paste textarea "Hi .....! This is [PERSON_NAME] from The Gates! We are running a LIMITED TIME D…"
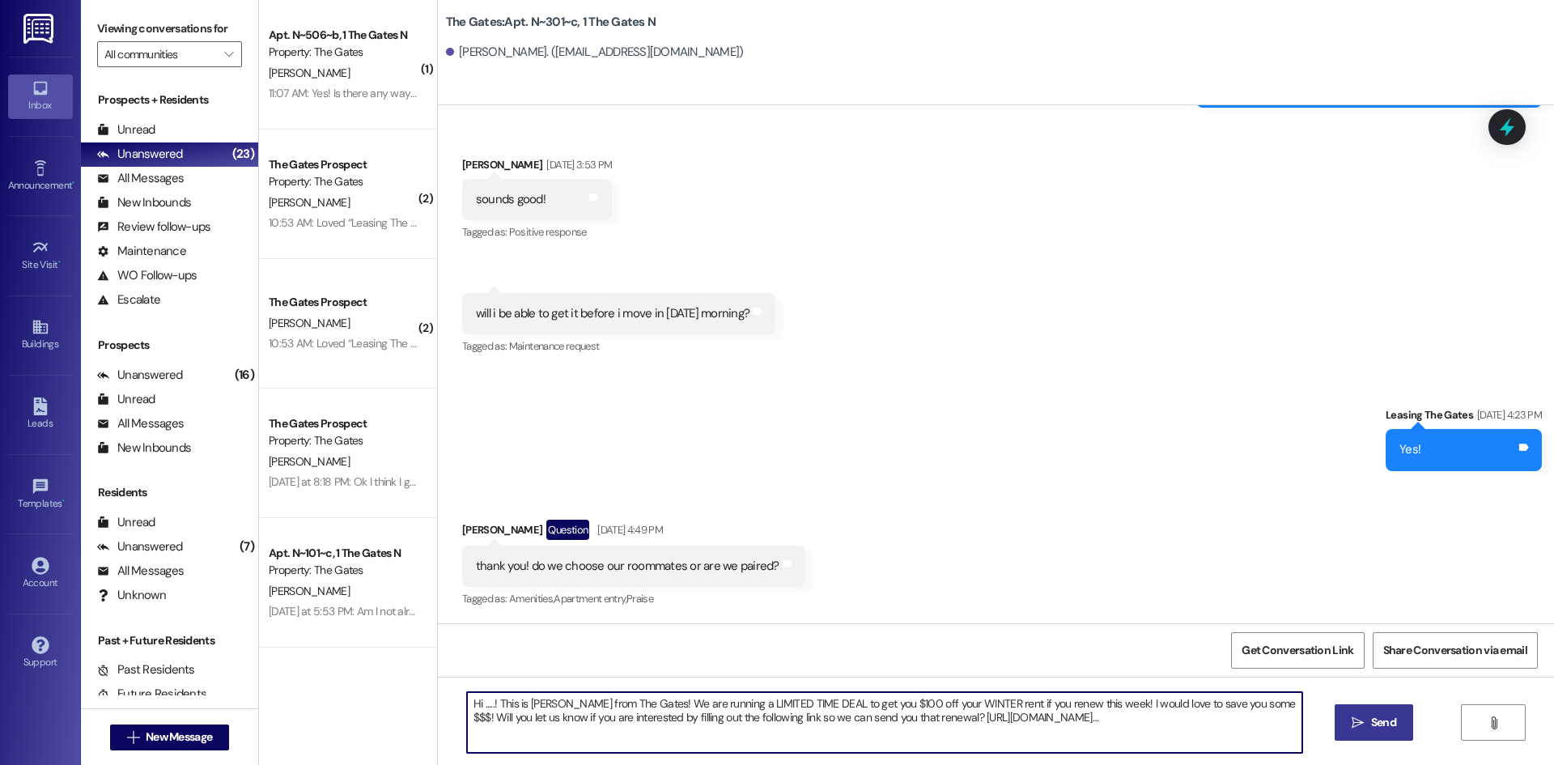
drag, startPoint x: 485, startPoint y: 703, endPoint x: 455, endPoint y: 694, distance: 31.2
click at [467, 694] on textarea "Hi .....! This is [PERSON_NAME] from The Gates! We are running a LIMITED TIME D…" at bounding box center [884, 722] width 835 height 61
type textarea "This is [PERSON_NAME] from The Gates! We are running a LIMITED TIME DEAL to get…"
drag, startPoint x: 1037, startPoint y: 737, endPoint x: 384, endPoint y: 700, distance: 653.4
click at [384, 700] on div "( 1 ) Apt. N~506~b, 1 The Gates N Property: The Gates [PERSON_NAME] 11:07 AM: Y…" at bounding box center [906, 382] width 1295 height 765
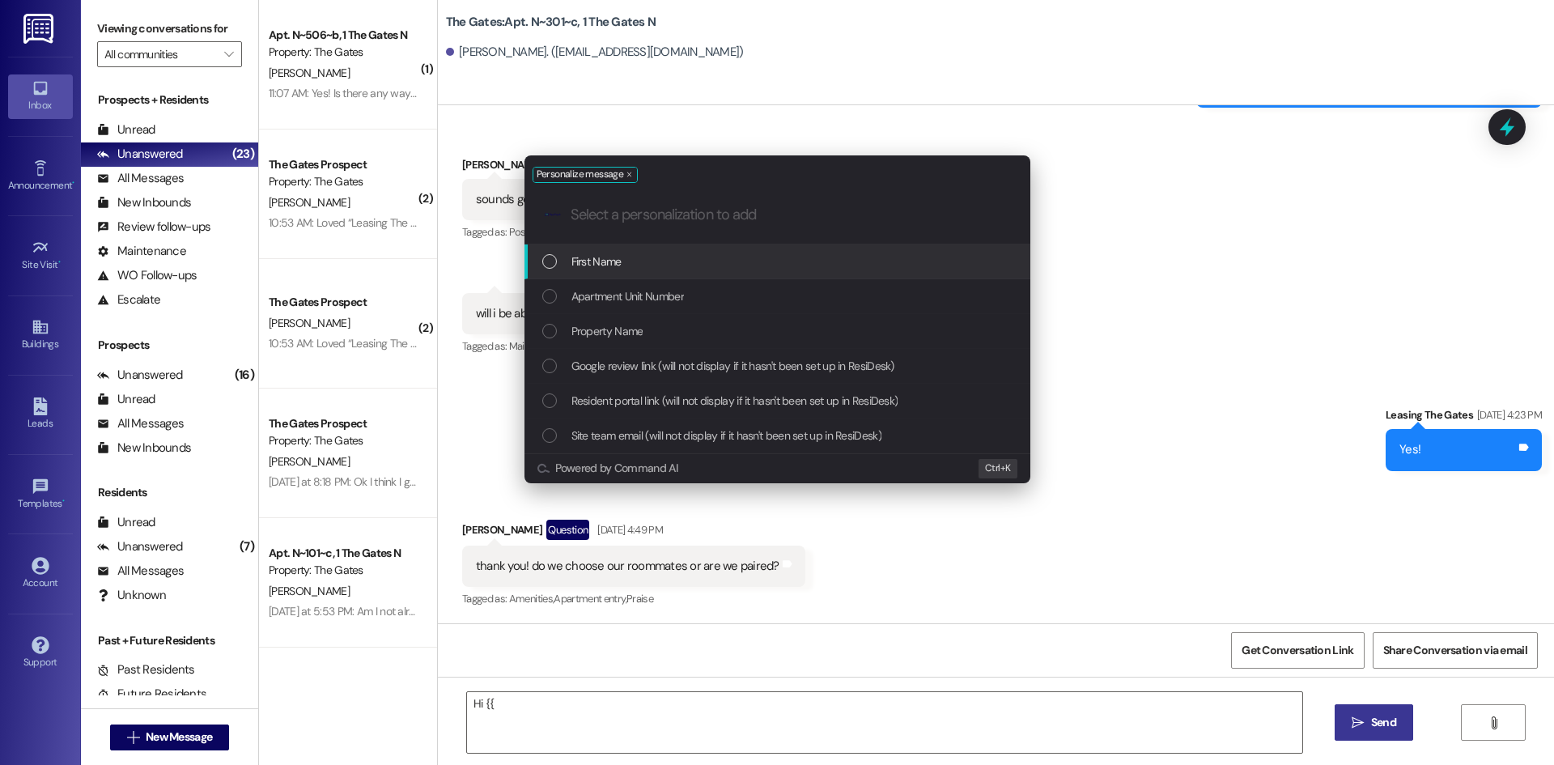
click at [671, 250] on div "First Name" at bounding box center [778, 261] width 506 height 35
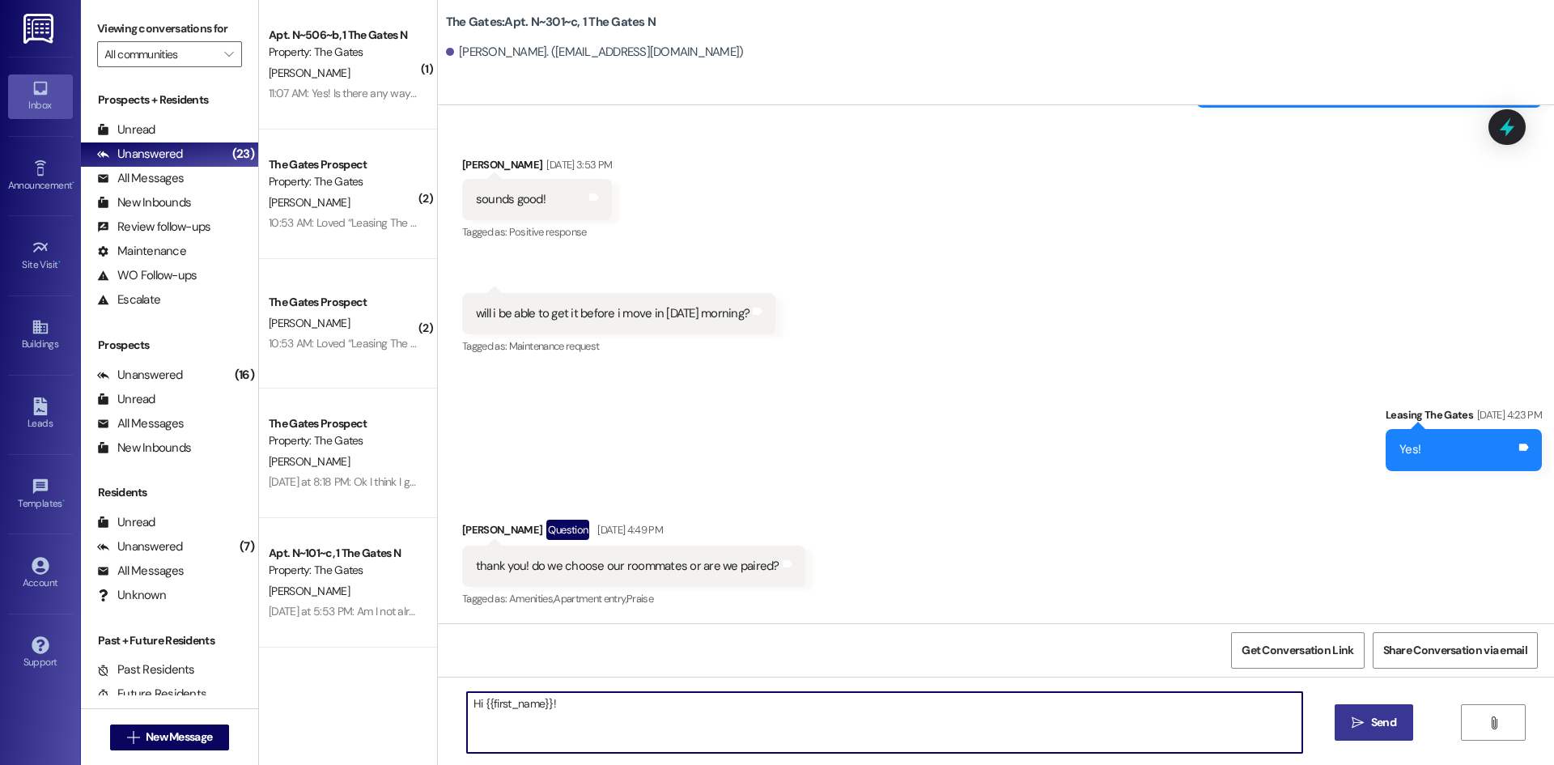
paste textarea "This is [PERSON_NAME] from The Gates! We are running a LIMITED TIME DEAL to get…"
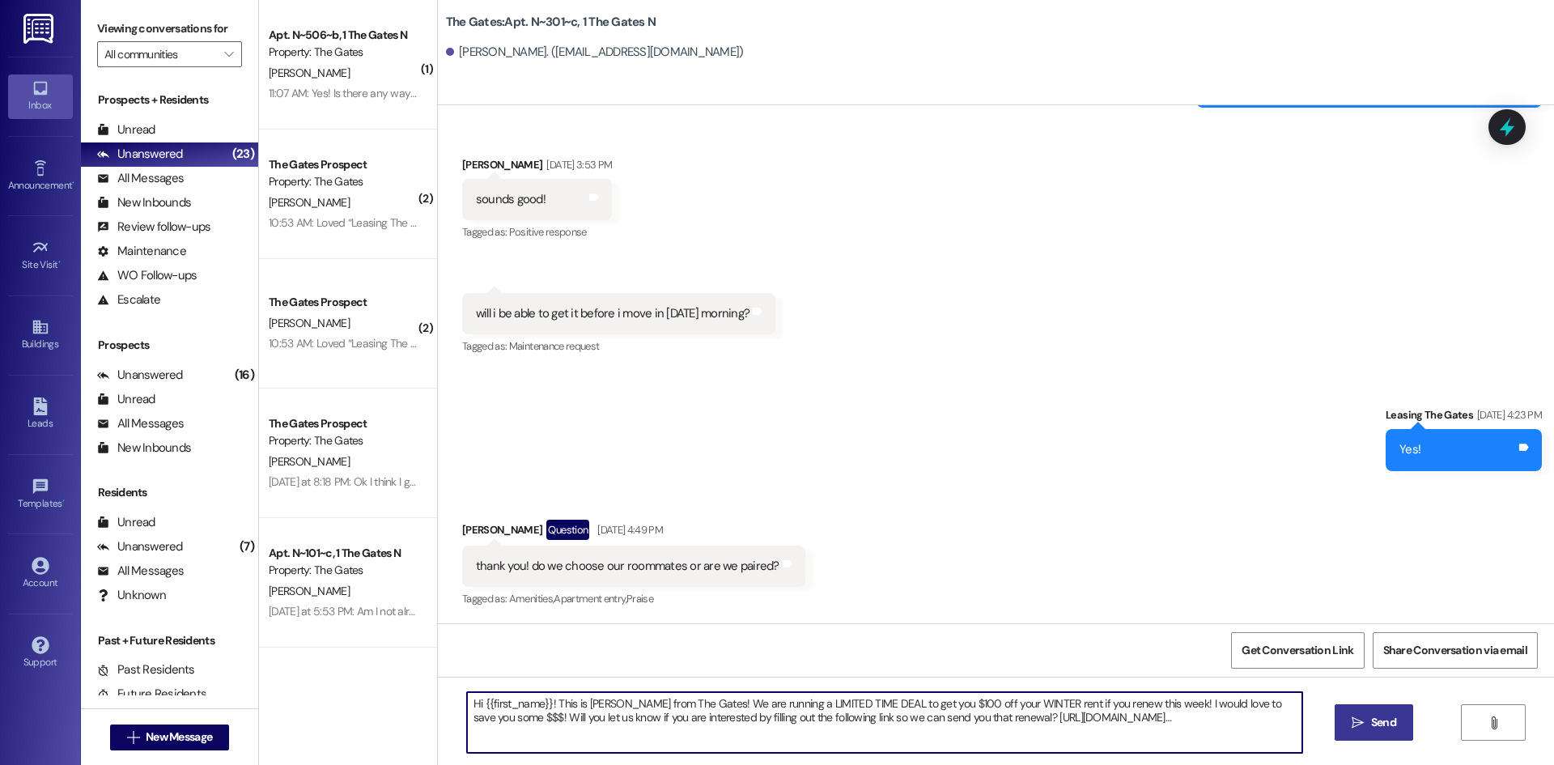
click at [594, 703] on textarea "Hi {{first_name}}! This is [PERSON_NAME] from The Gates! We are running a LIMIT…" at bounding box center [884, 722] width 835 height 61
type textarea "Hi {{first_name}}! This is [PERSON_NAME] from The Gates! We are running a LIMIT…"
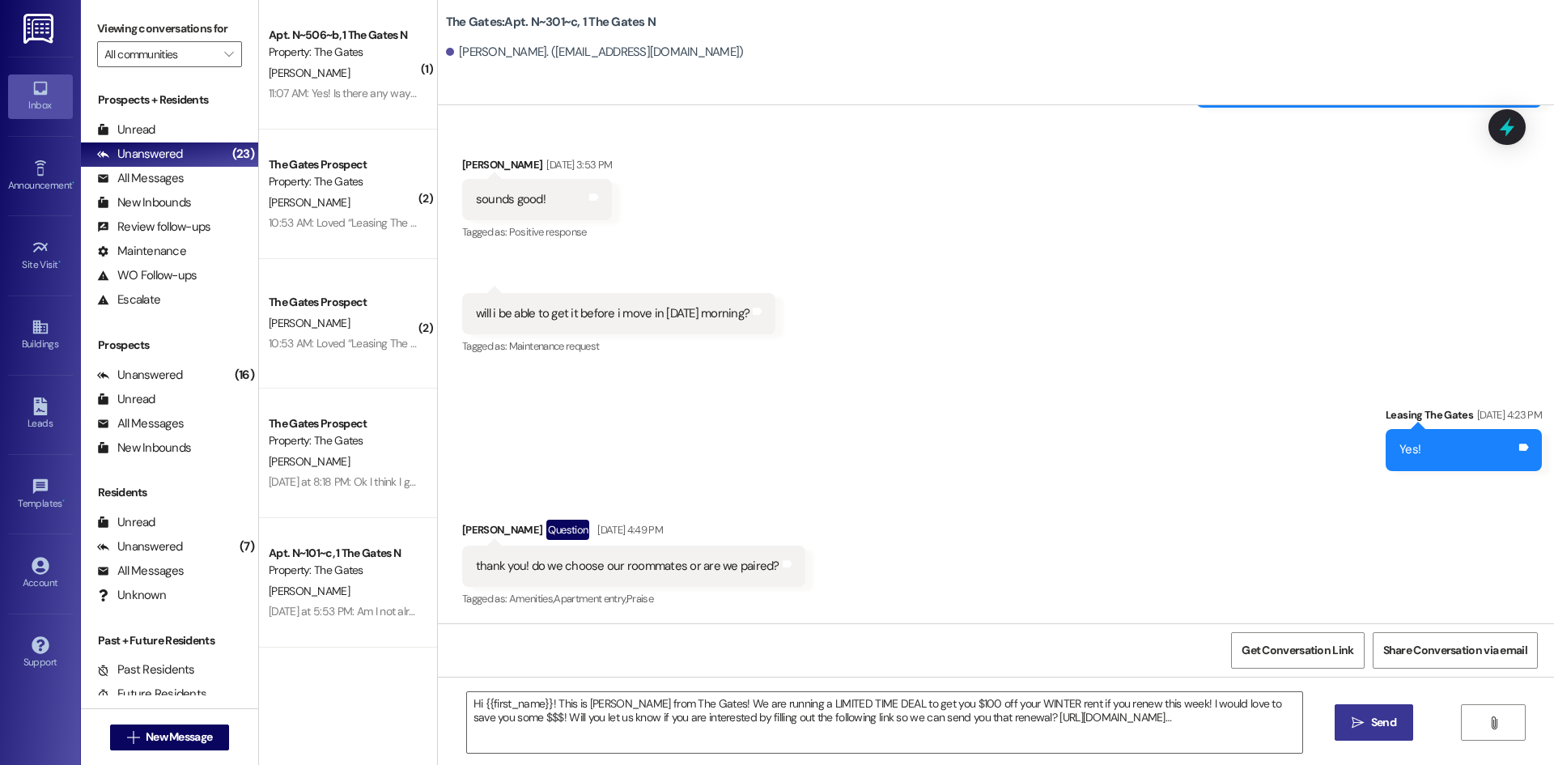
click at [1386, 716] on span "Send" at bounding box center [1383, 722] width 25 height 17
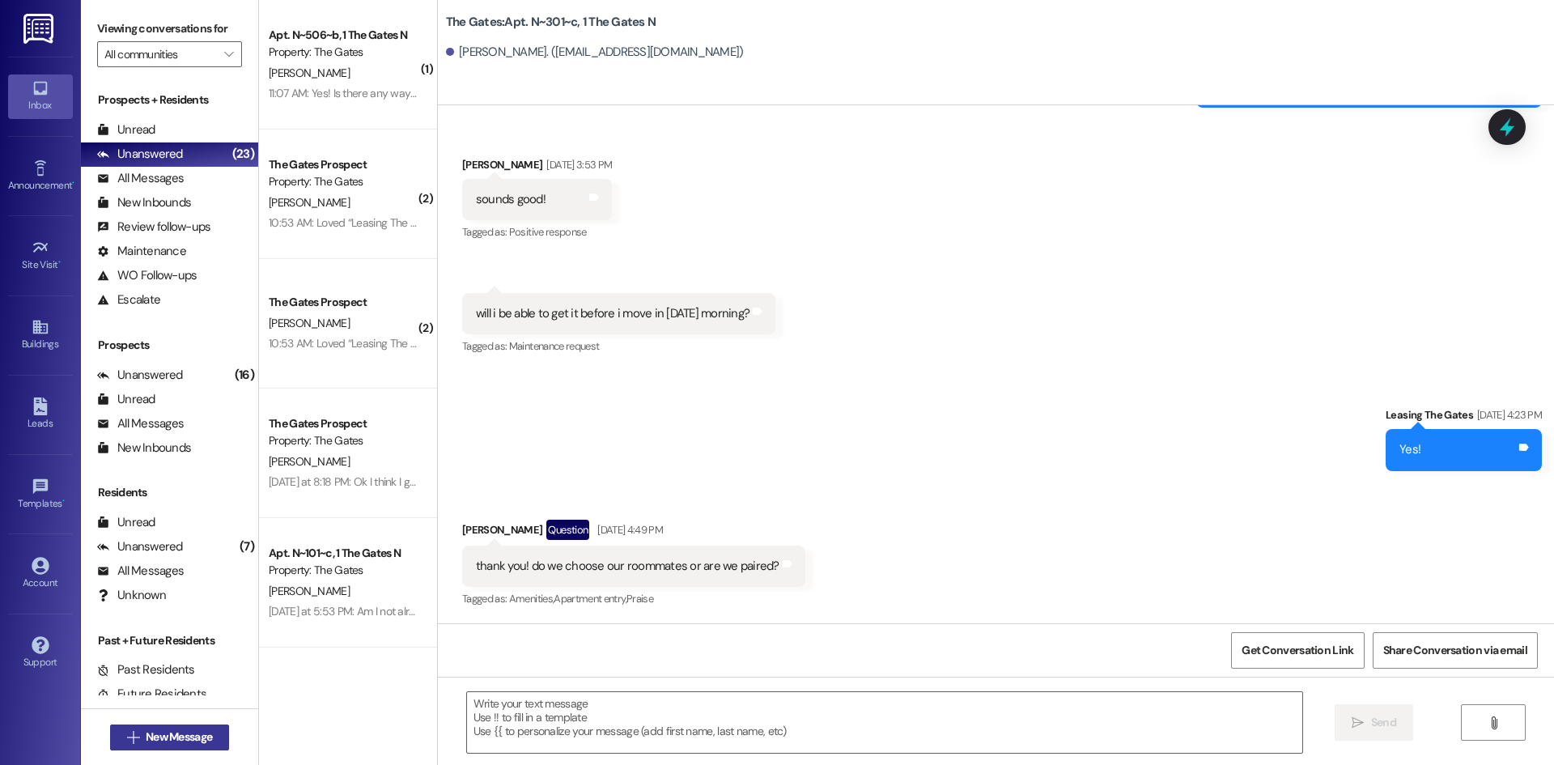
click at [147, 743] on span "New Message" at bounding box center [179, 737] width 66 height 17
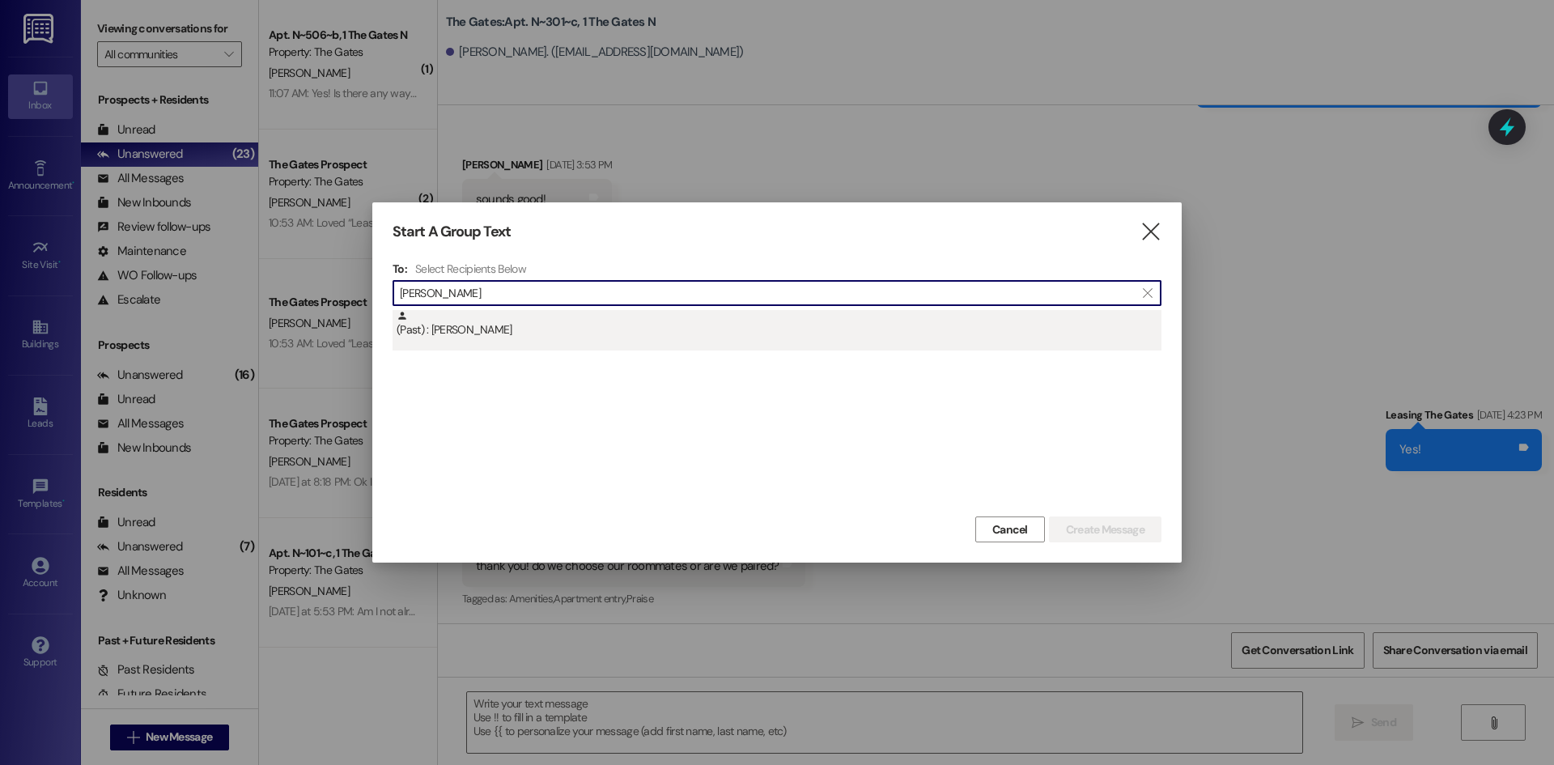
type input "[PERSON_NAME]"
click at [476, 331] on div "(Past) : [PERSON_NAME]" at bounding box center [779, 324] width 765 height 28
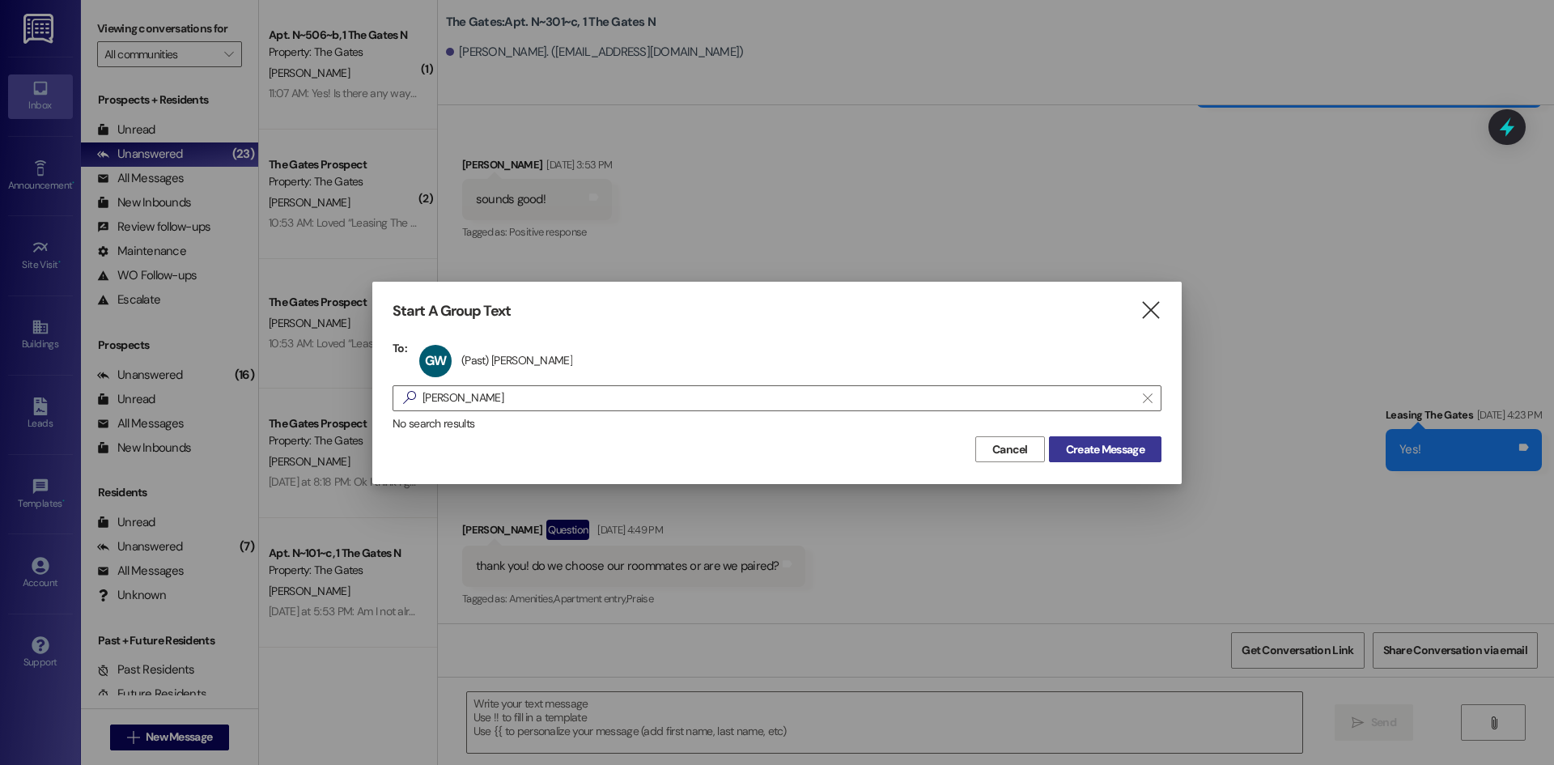
click at [1085, 445] on span "Create Message" at bounding box center [1105, 449] width 79 height 17
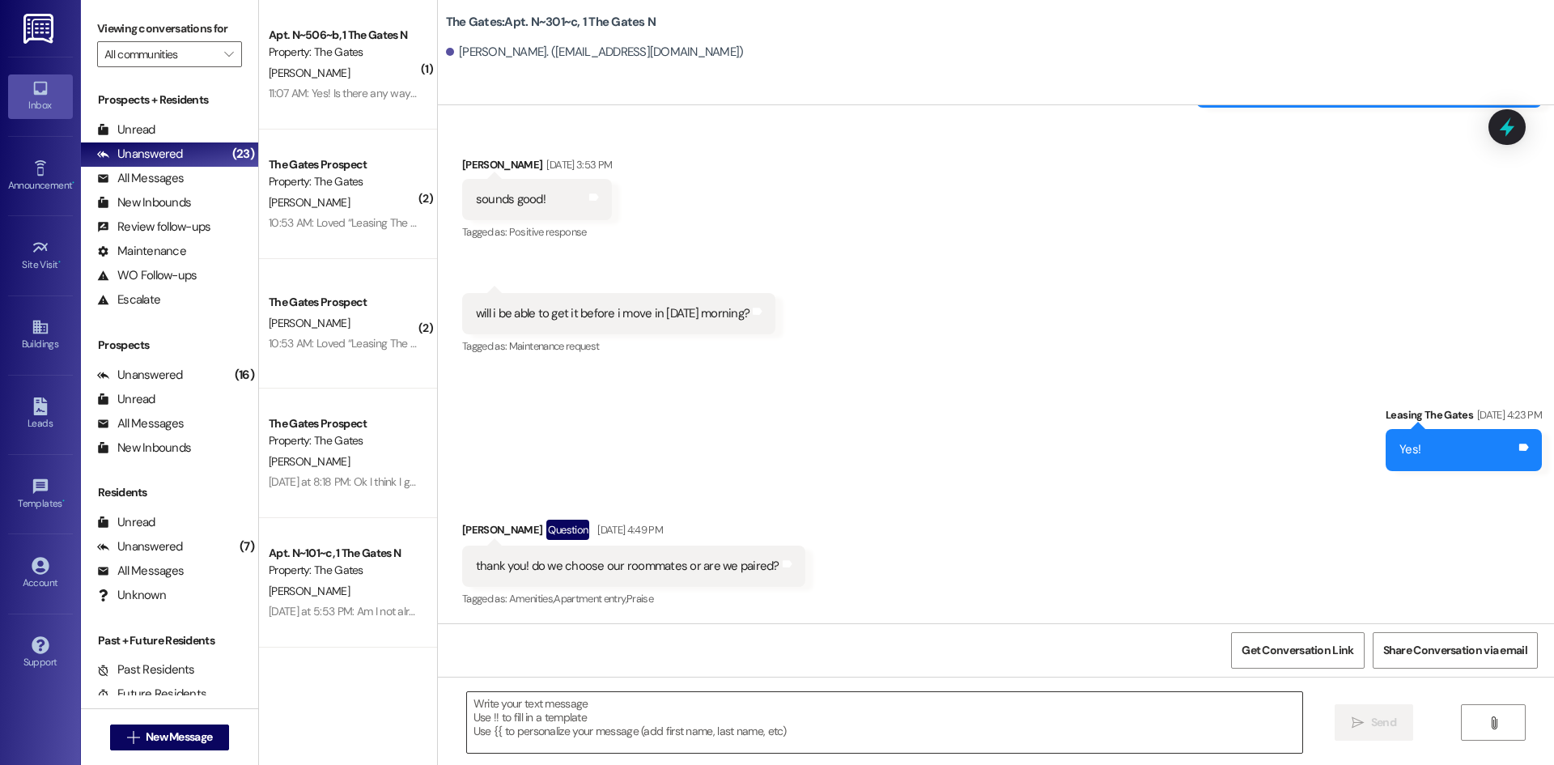
scroll to position [9901, 0]
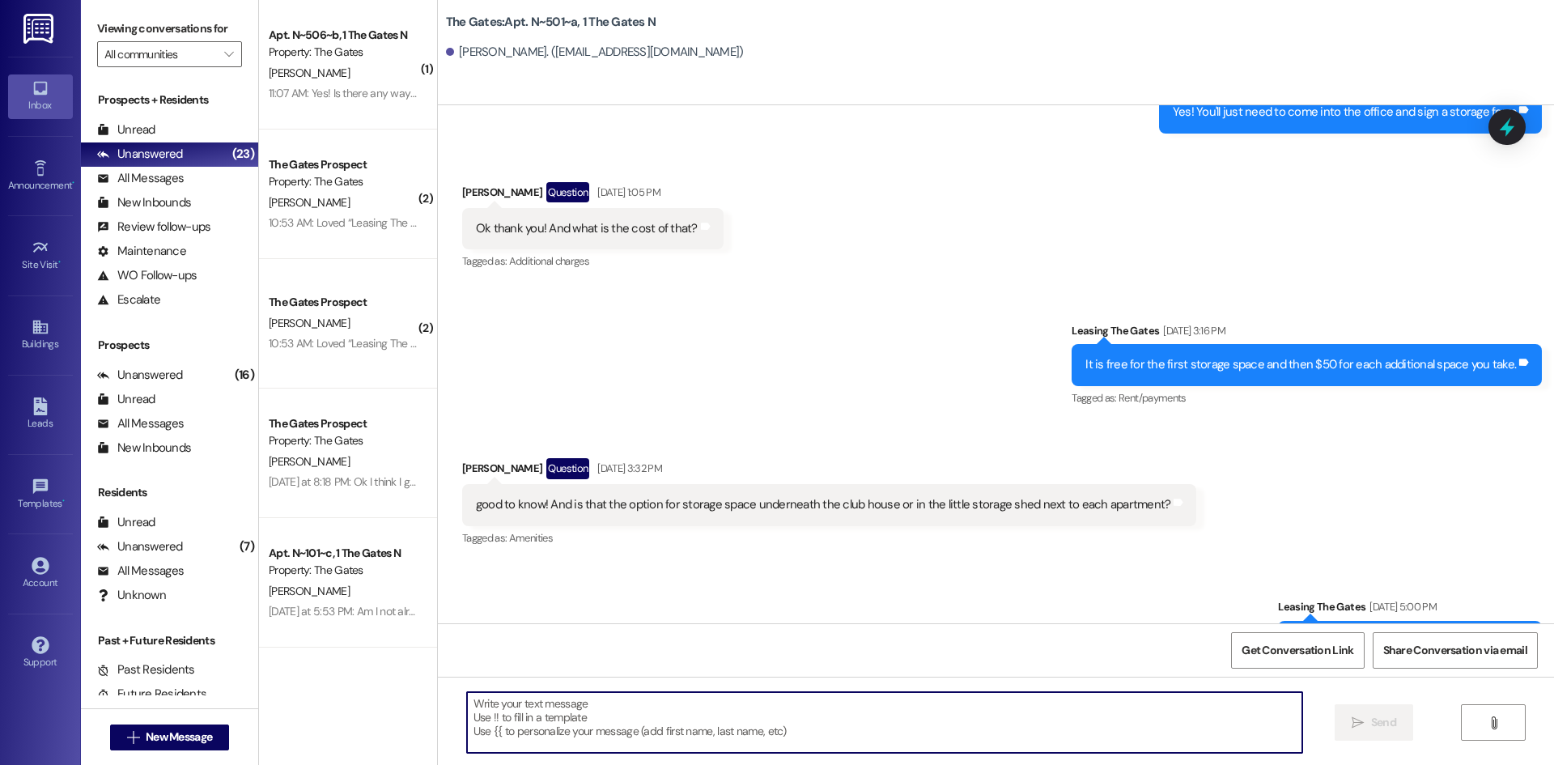
click at [580, 715] on textarea at bounding box center [884, 722] width 835 height 61
paste textarea "Hi {{first_name}}! This is [PERSON_NAME] from The Gates! We are running a LIMIT…"
type textarea "Hi {{first_name}}! This is [PERSON_NAME] from The Gates! We are running a LIMIT…"
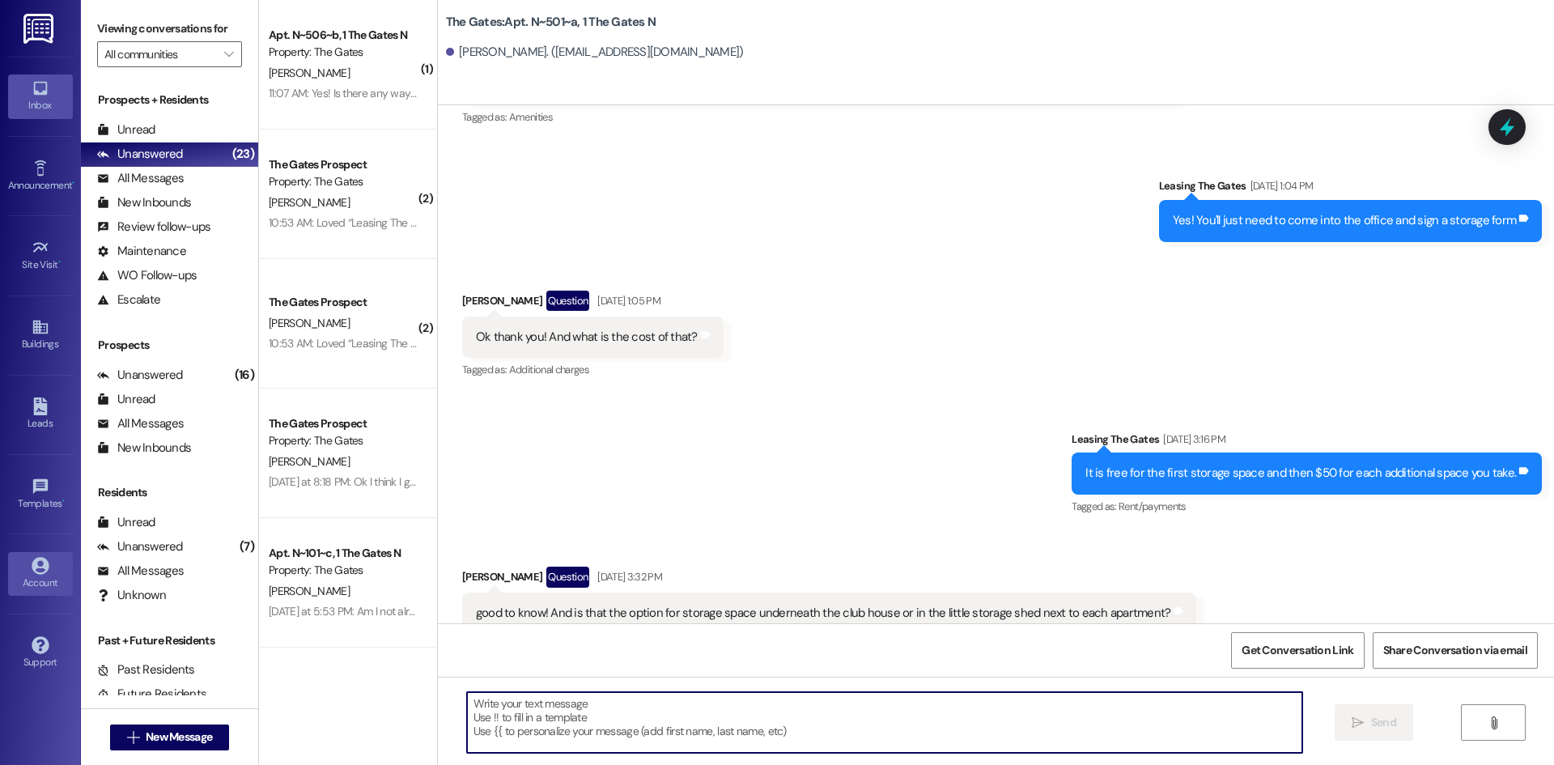
scroll to position [9788, 0]
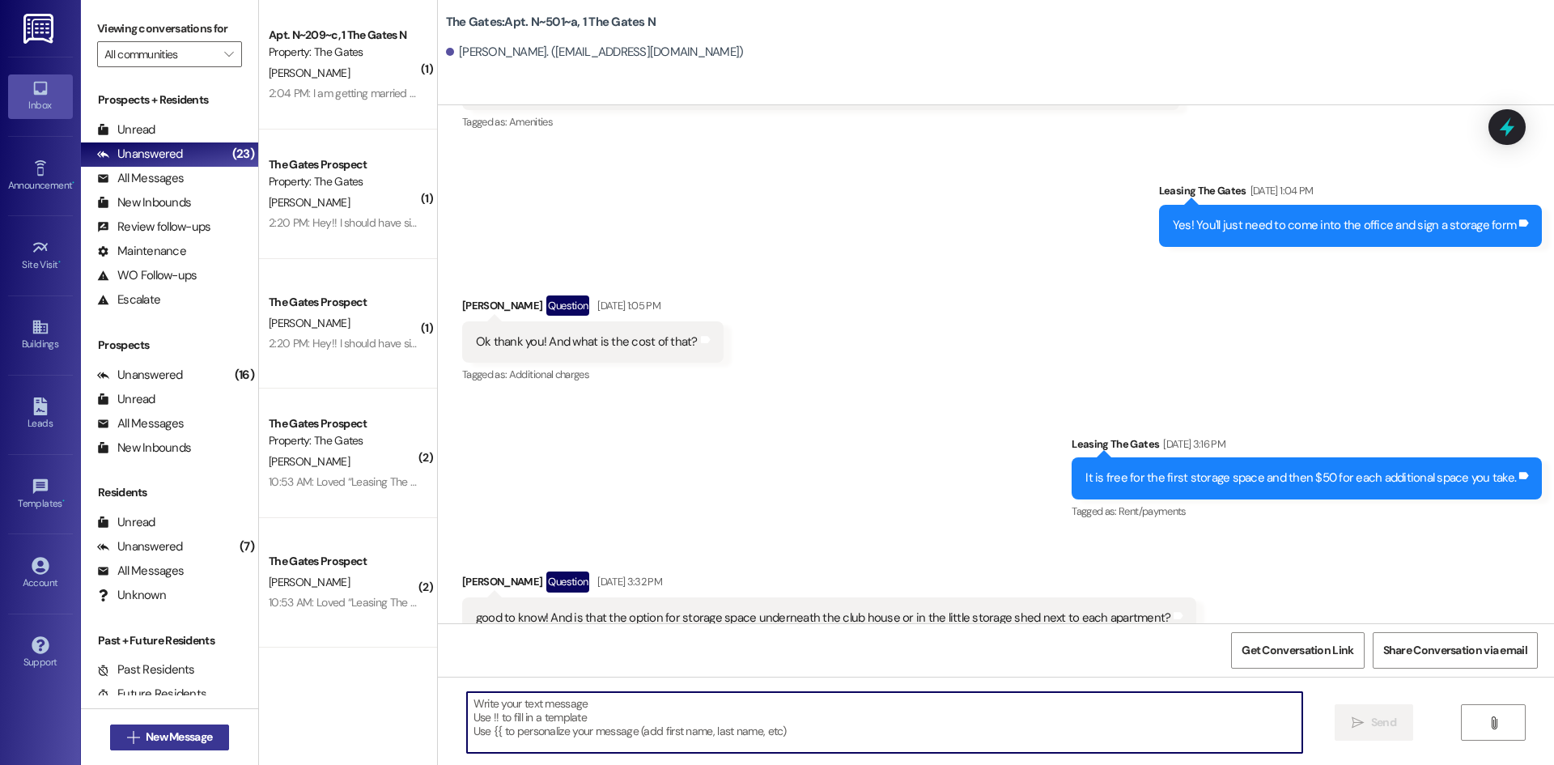
click at [168, 733] on span "New Message" at bounding box center [179, 737] width 66 height 17
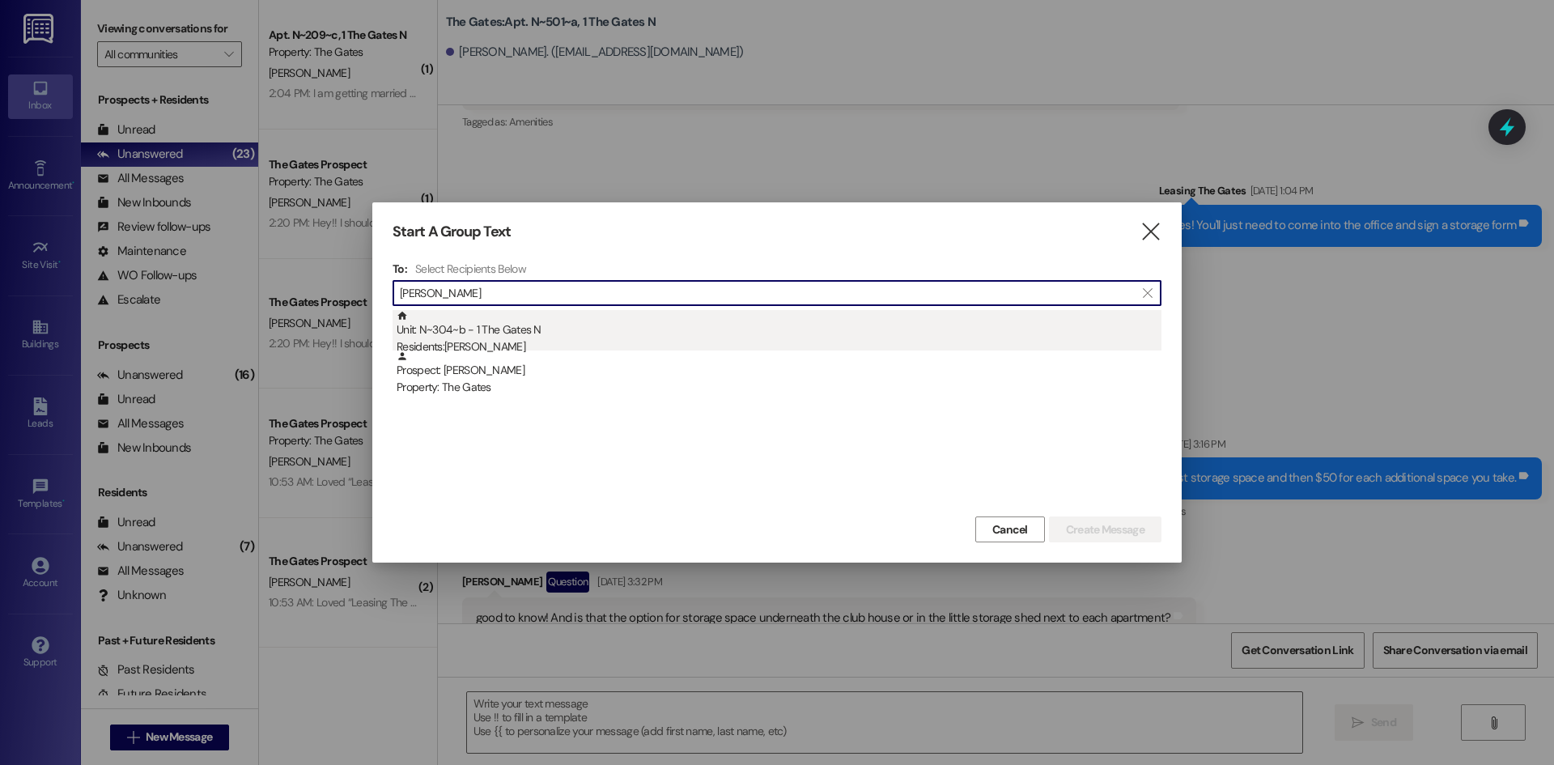
type input "[PERSON_NAME]"
click at [499, 337] on div "Unit: N~304~b - 1 The Gates N Residents: [PERSON_NAME]" at bounding box center [779, 333] width 765 height 46
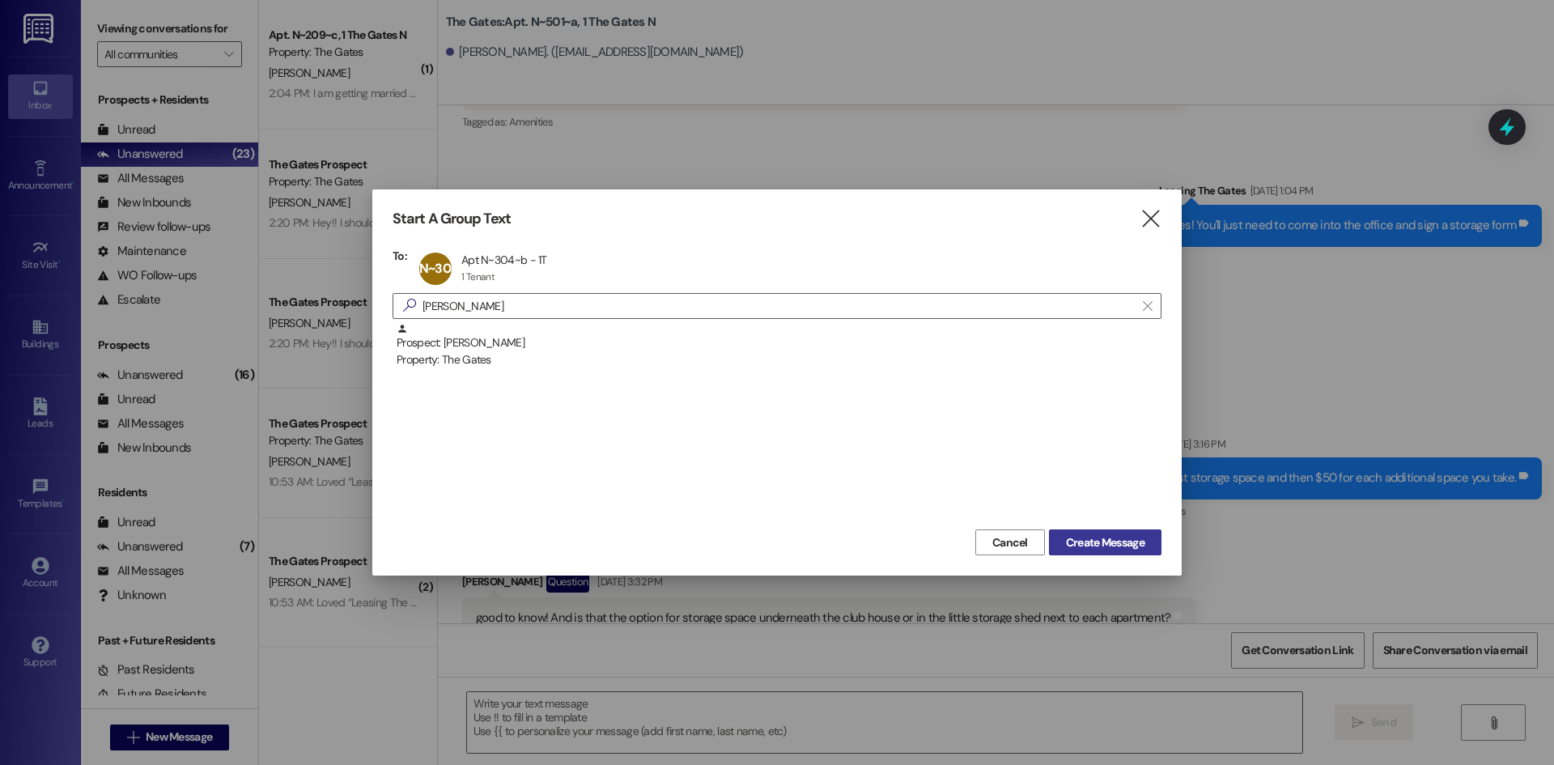
click at [1086, 542] on span "Create Message" at bounding box center [1105, 542] width 79 height 17
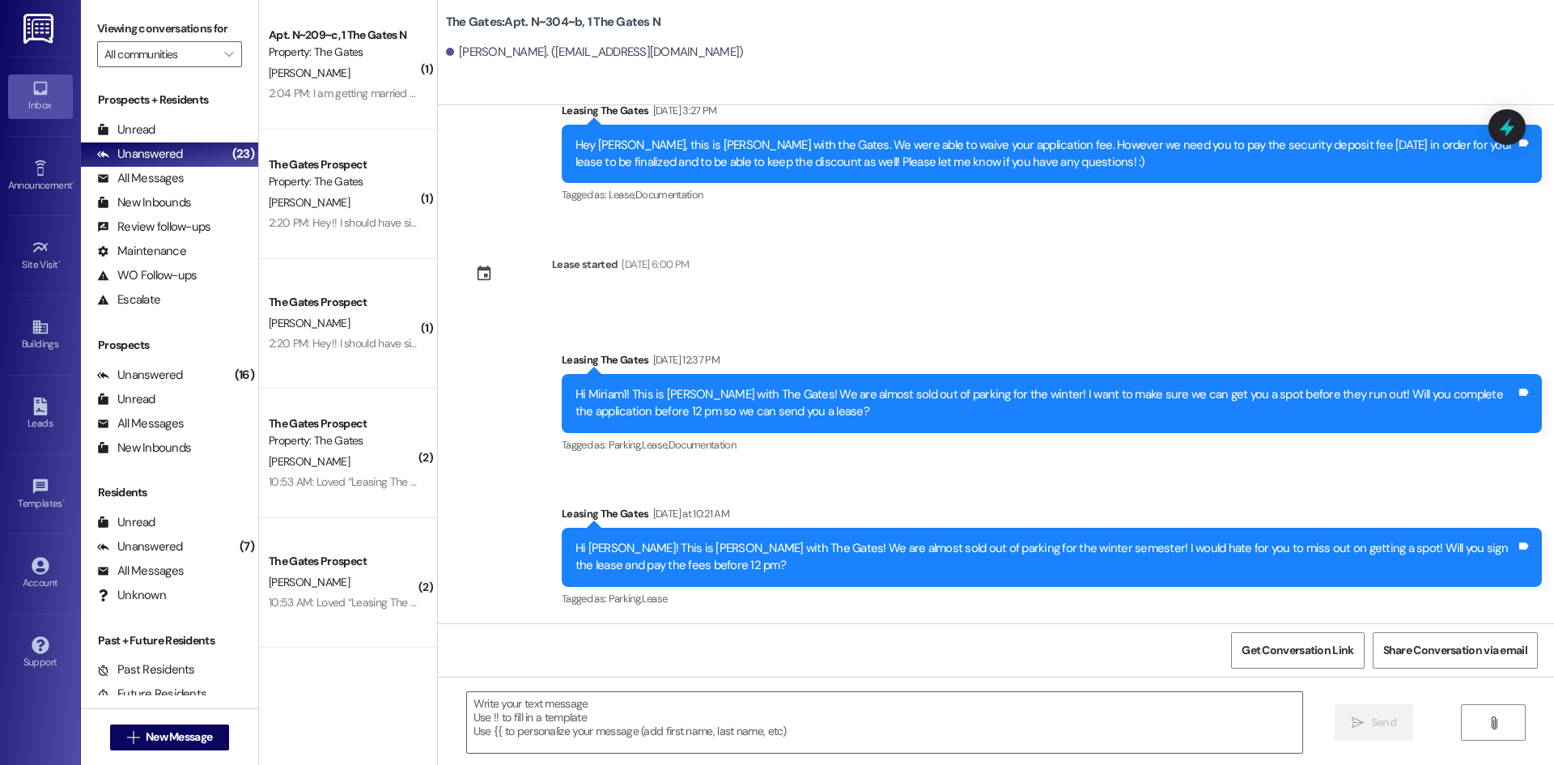
scroll to position [3227, 0]
click at [496, 720] on textarea at bounding box center [884, 722] width 835 height 61
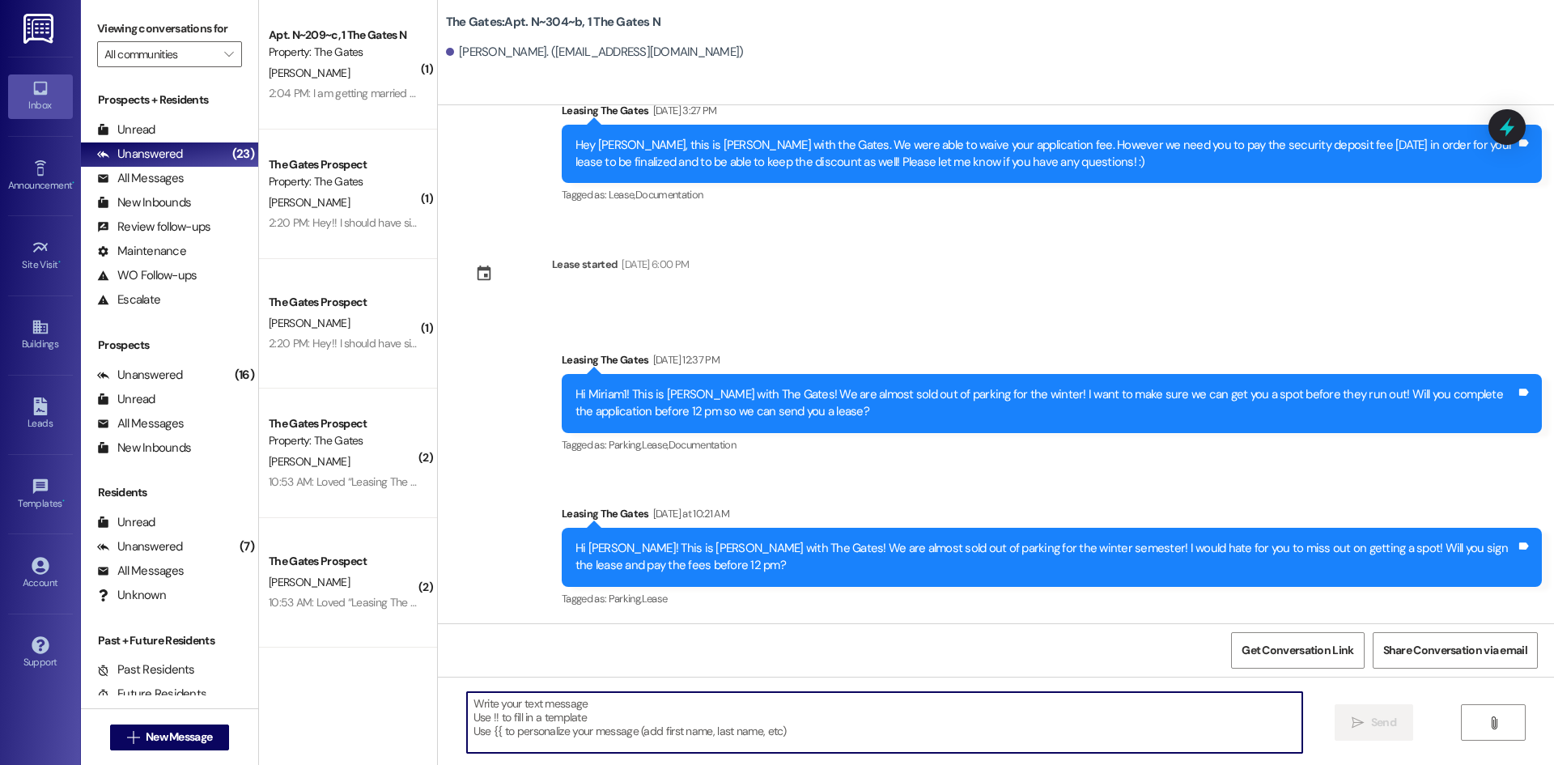
paste textarea "Hi {{first_name}}! This is [PERSON_NAME] from The Gates! We are running a LIMIT…"
type textarea "Hi {{first_name}}! This is [PERSON_NAME] from The Gates! We are running a LIMIT…"
click at [155, 733] on span "New Message" at bounding box center [179, 737] width 66 height 17
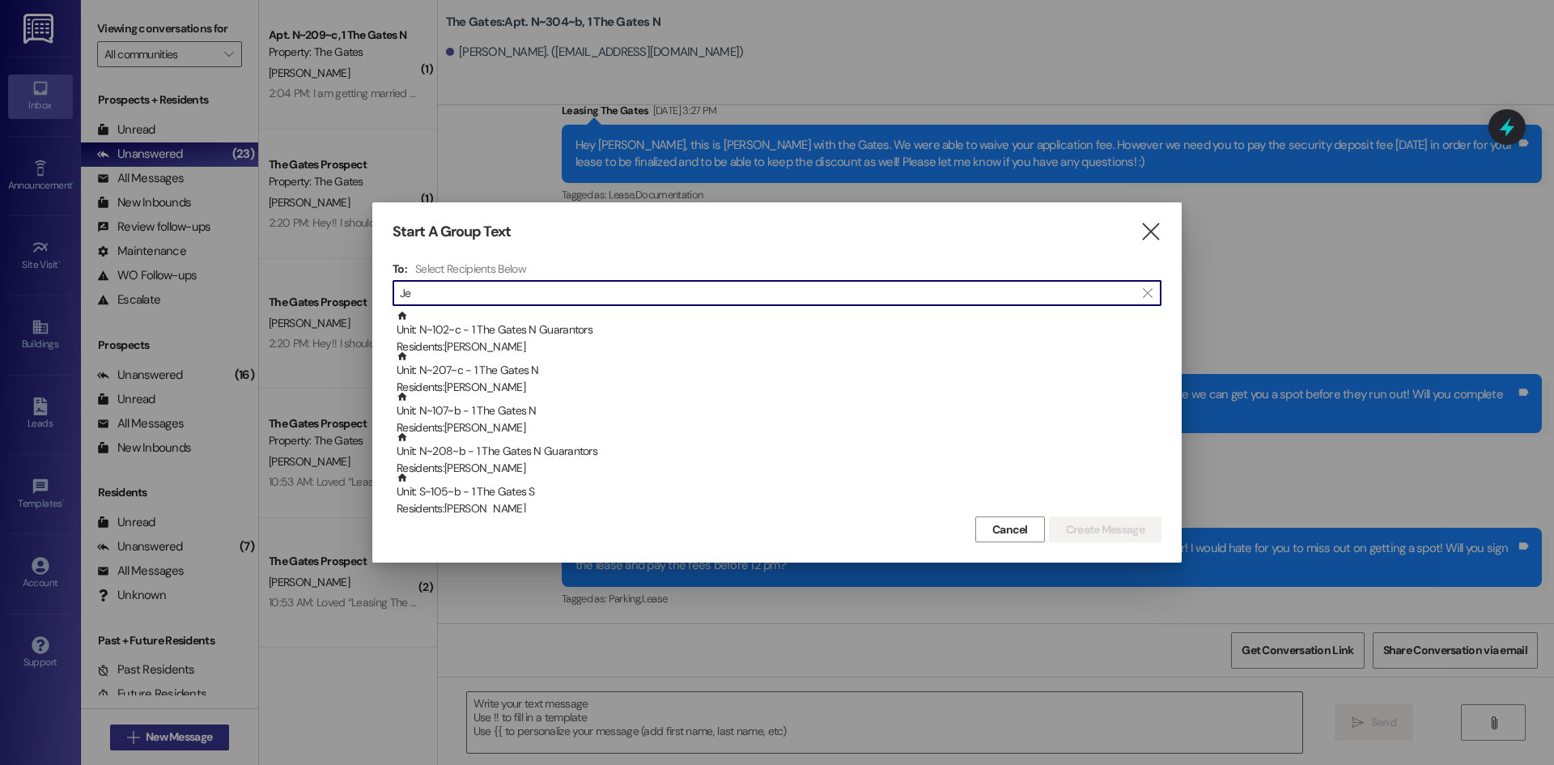
type input "J"
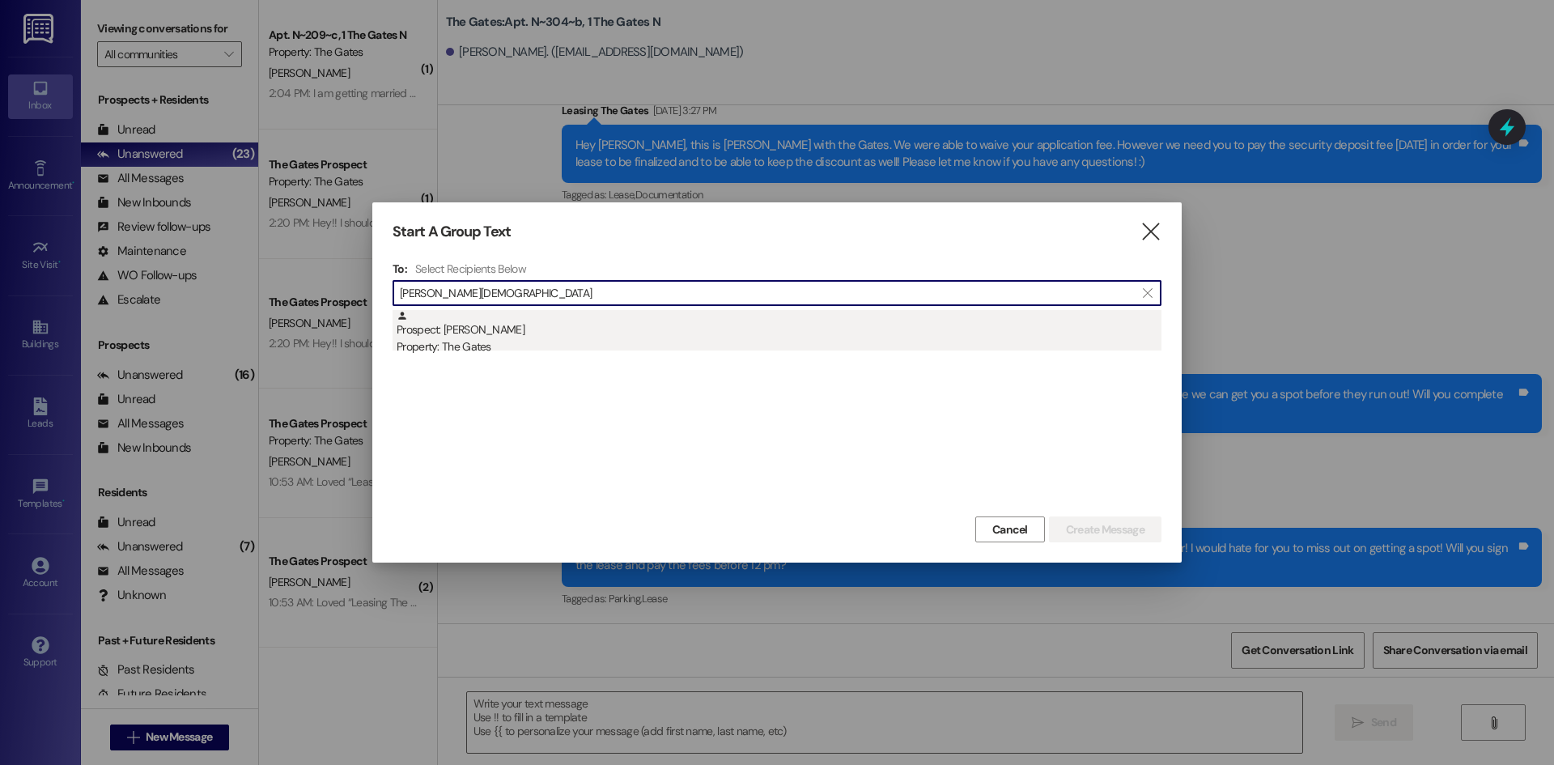
type input "[PERSON_NAME][DEMOGRAPHIC_DATA]"
click at [512, 336] on div "Prospect: [PERSON_NAME] Property: The Gates" at bounding box center [779, 333] width 765 height 46
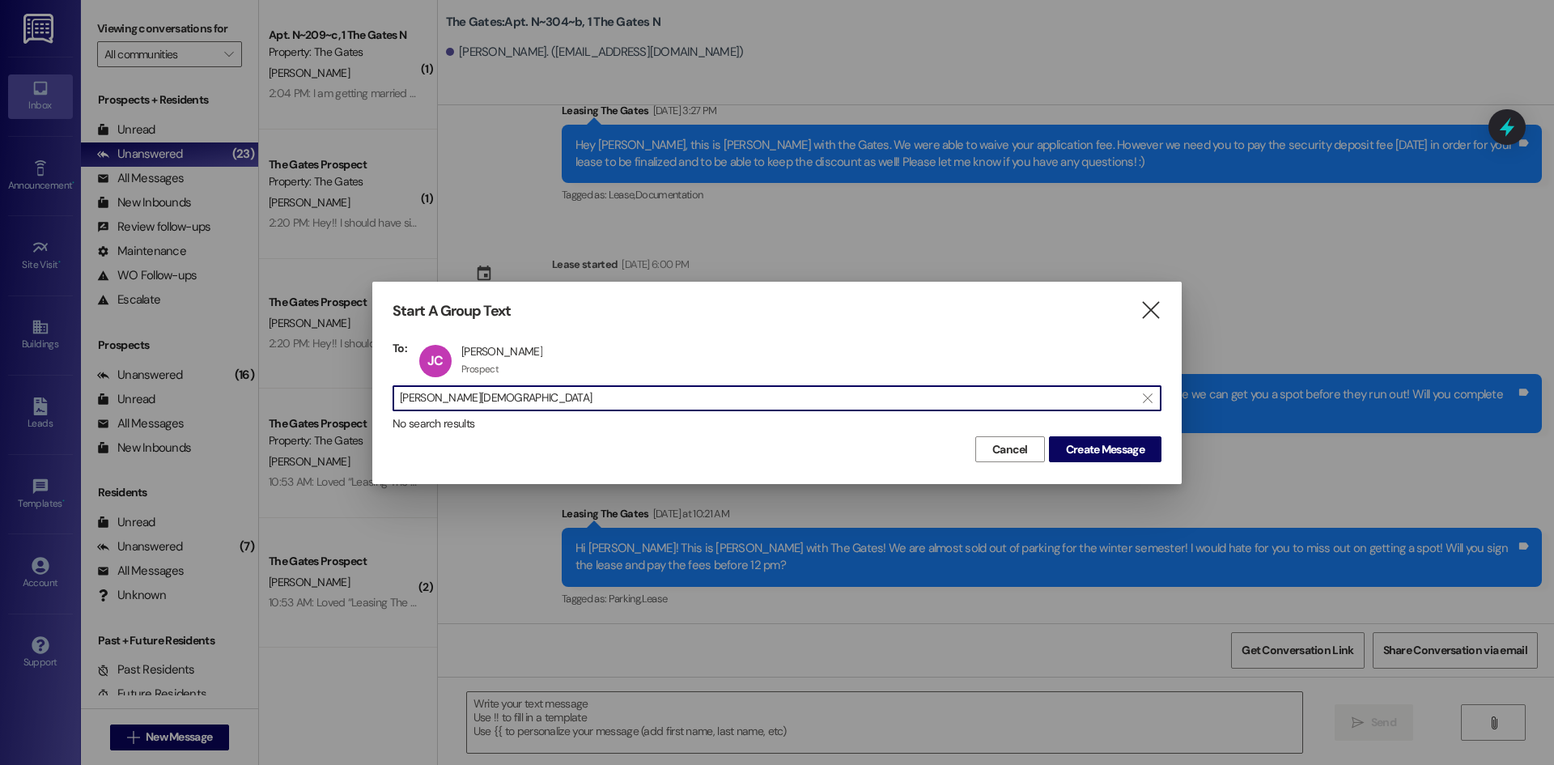
drag, startPoint x: 488, startPoint y: 393, endPoint x: 333, endPoint y: 375, distance: 156.5
click at [333, 375] on div "Start A Group Text  To: JC [PERSON_NAME] [PERSON_NAME] Prospect Prospect click…" at bounding box center [777, 382] width 1554 height 765
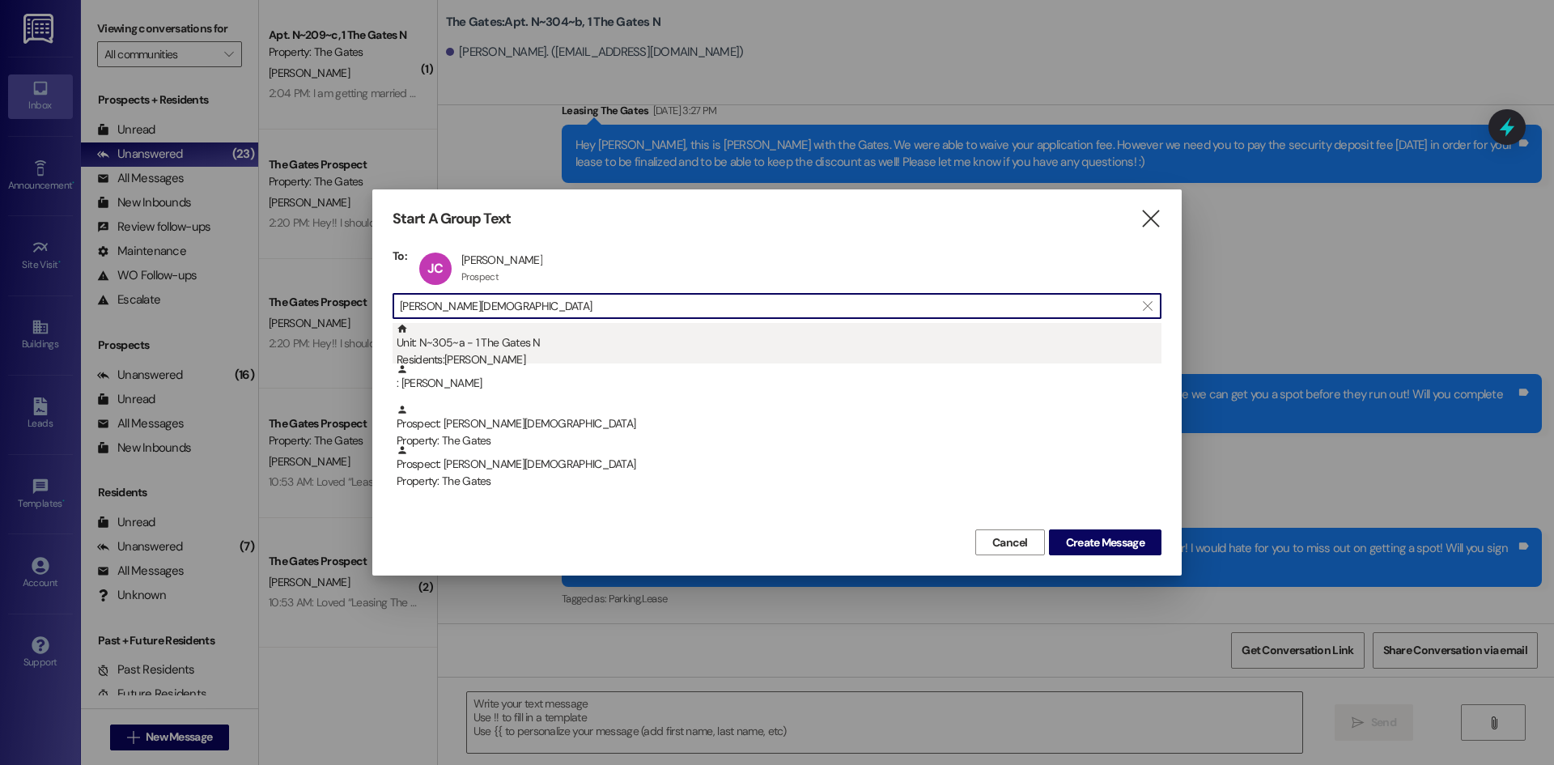
type input "[PERSON_NAME][DEMOGRAPHIC_DATA]"
click at [501, 354] on div "Residents: [PERSON_NAME]" at bounding box center [779, 359] width 765 height 17
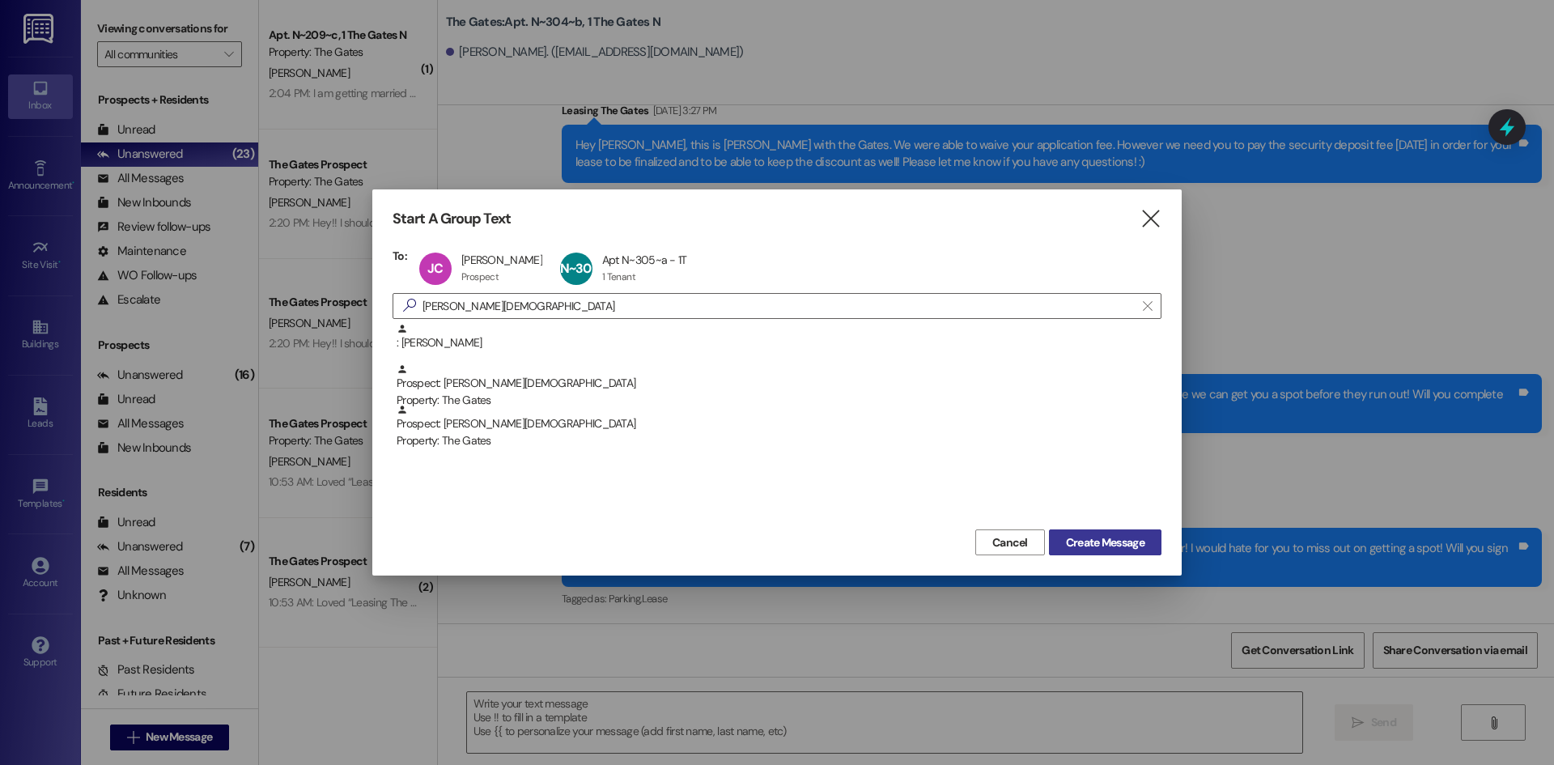
click at [1119, 531] on button "Create Message" at bounding box center [1105, 542] width 113 height 26
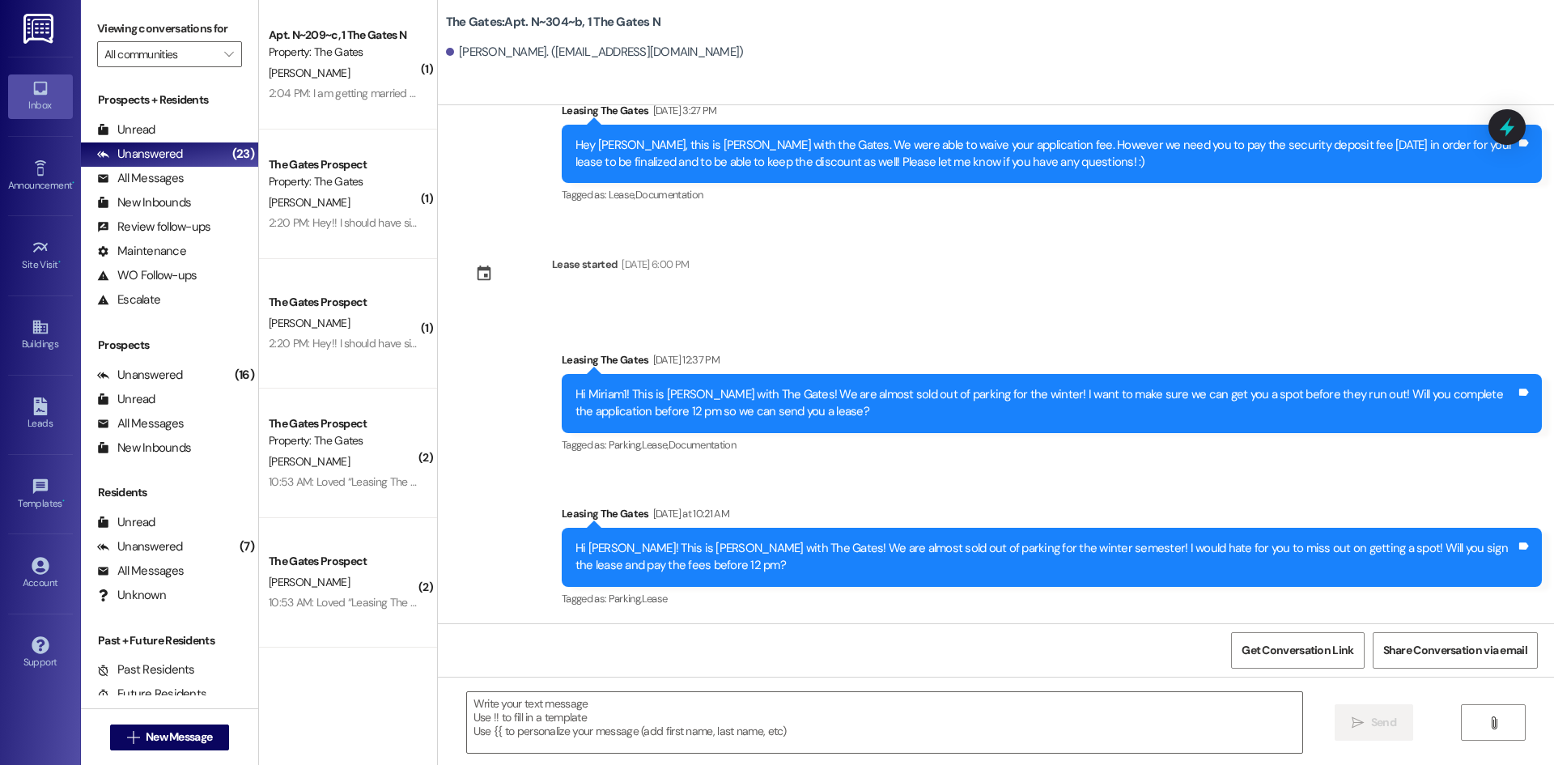
scroll to position [1, 0]
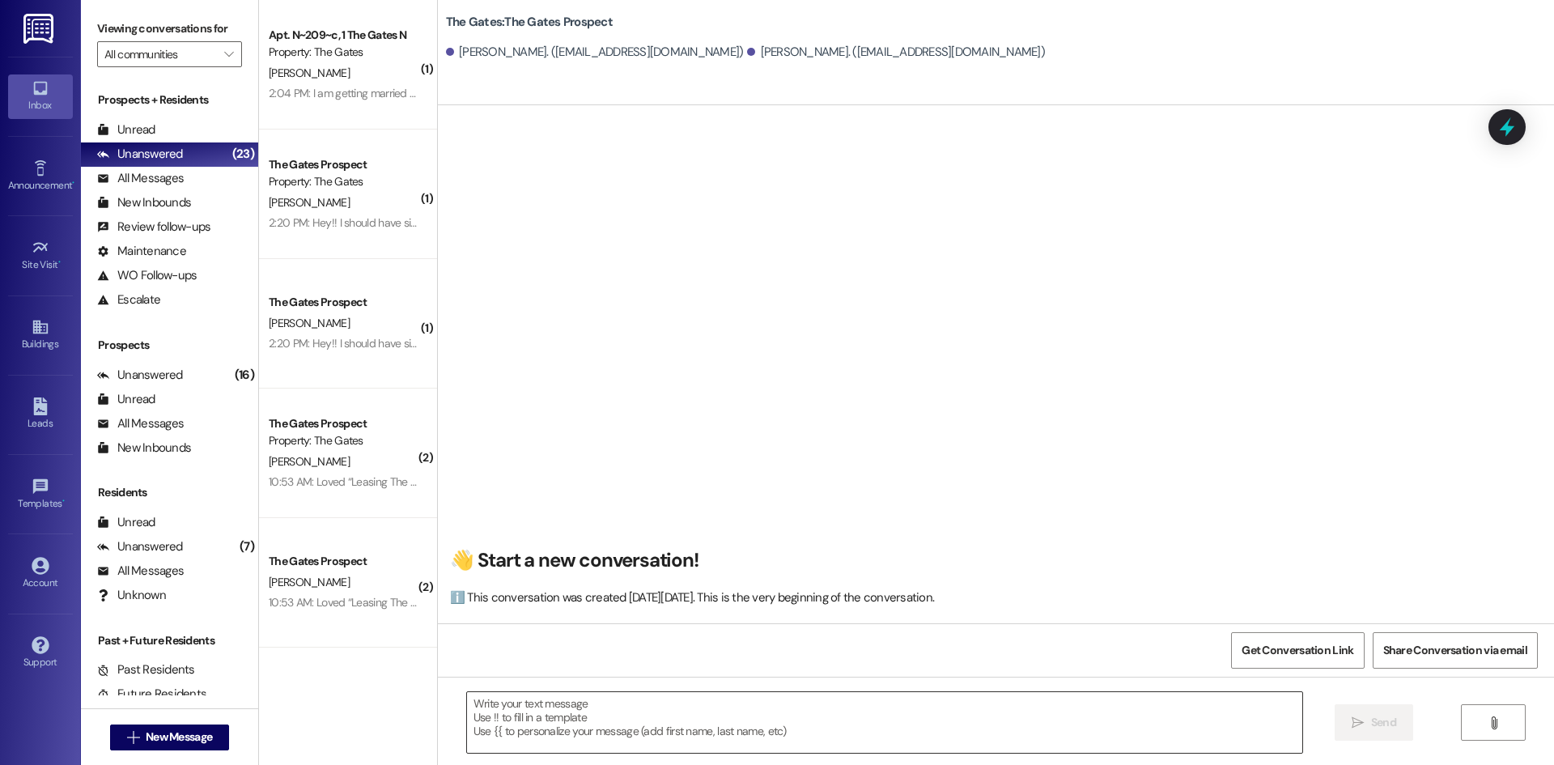
click at [536, 709] on textarea at bounding box center [884, 722] width 835 height 61
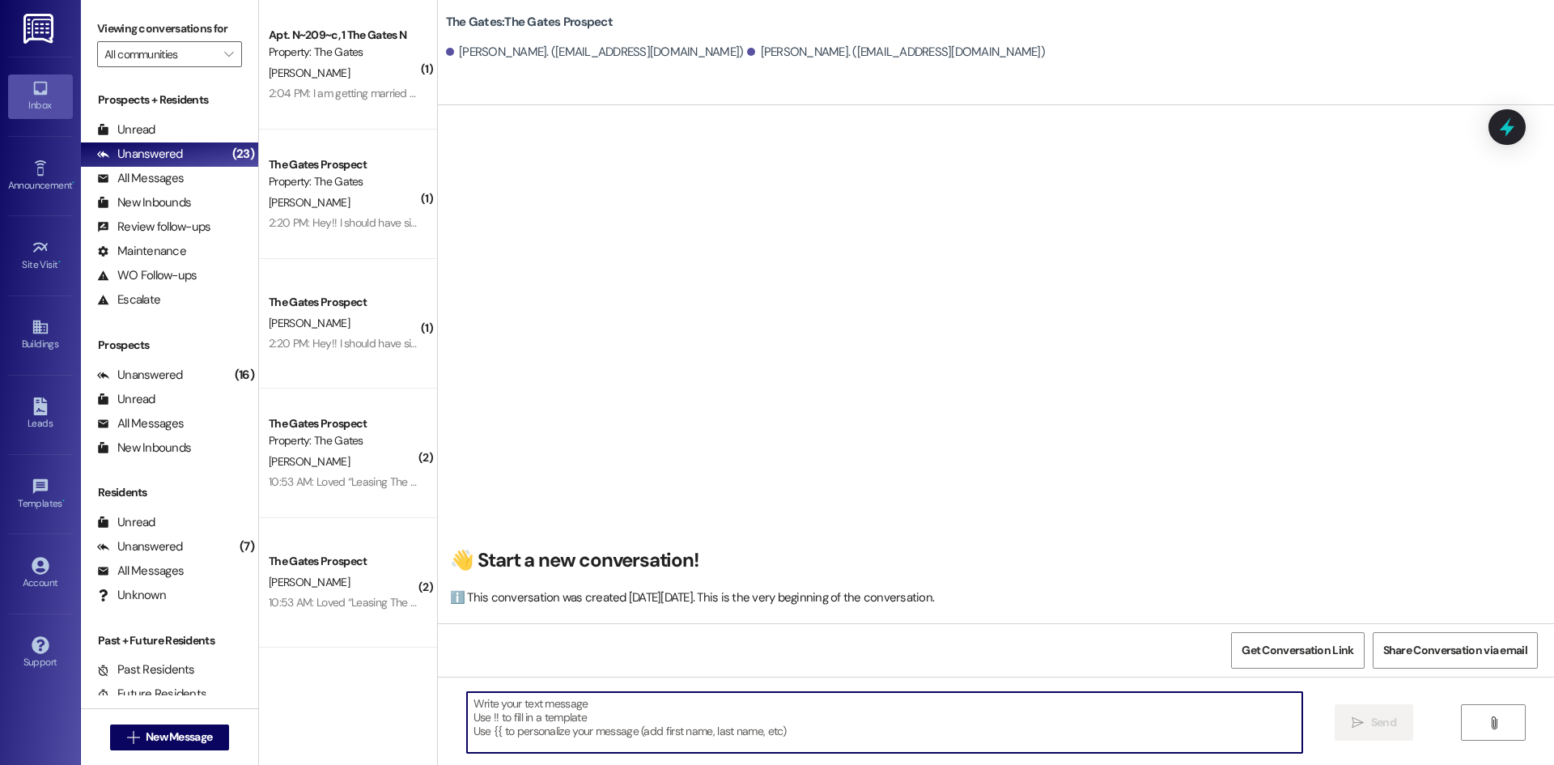
paste textarea "Hi {{first_name}}! This is [PERSON_NAME] from The Gates! We are running a LIMIT…"
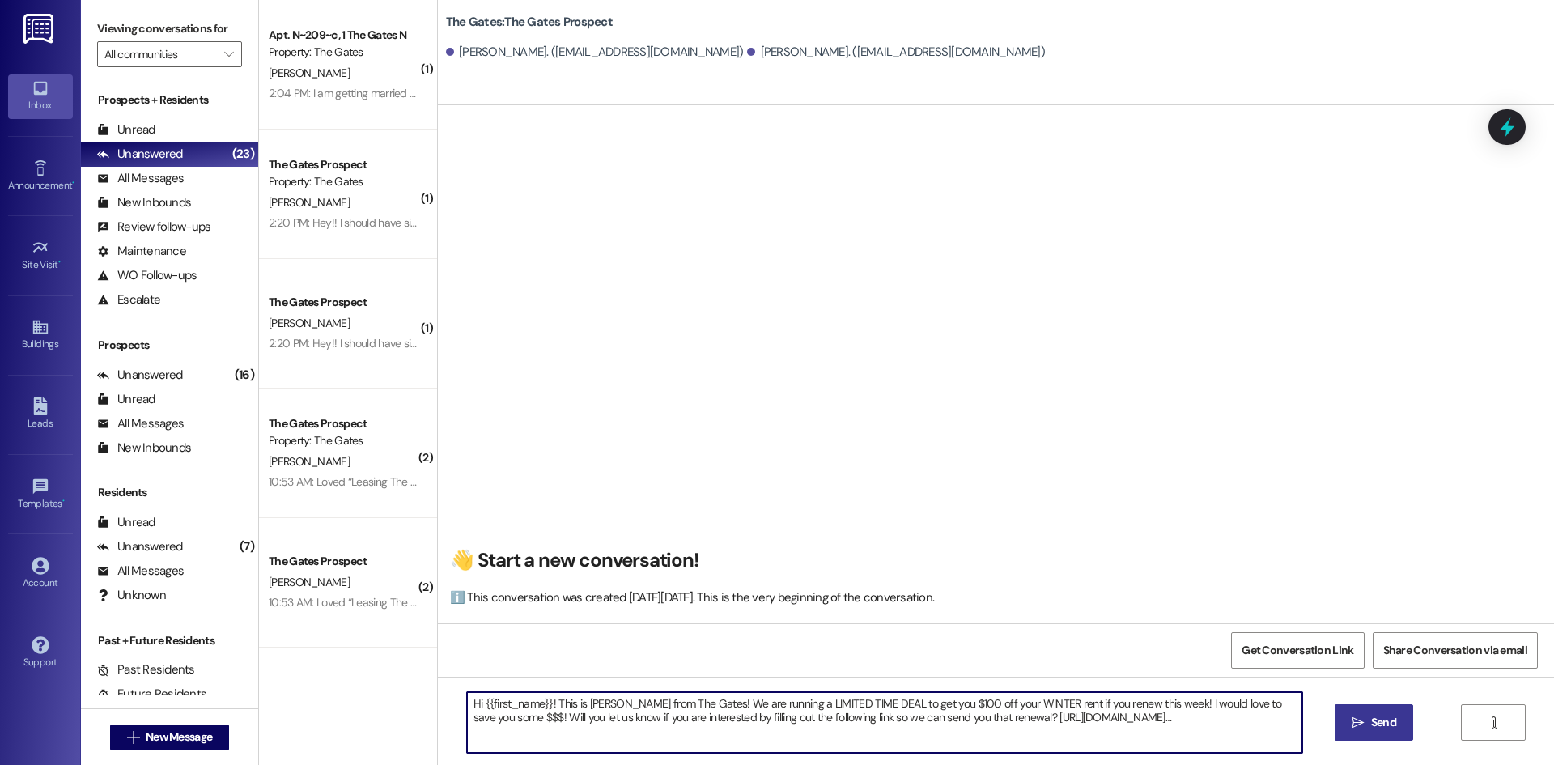
click at [539, 701] on textarea "Hi {{first_name}}! This is [PERSON_NAME] from The Gates! We are running a LIMIT…" at bounding box center [884, 722] width 835 height 61
type textarea "Hi [PERSON_NAME] and [PERSON_NAME]! This is [PERSON_NAME] from The Gates! We ar…"
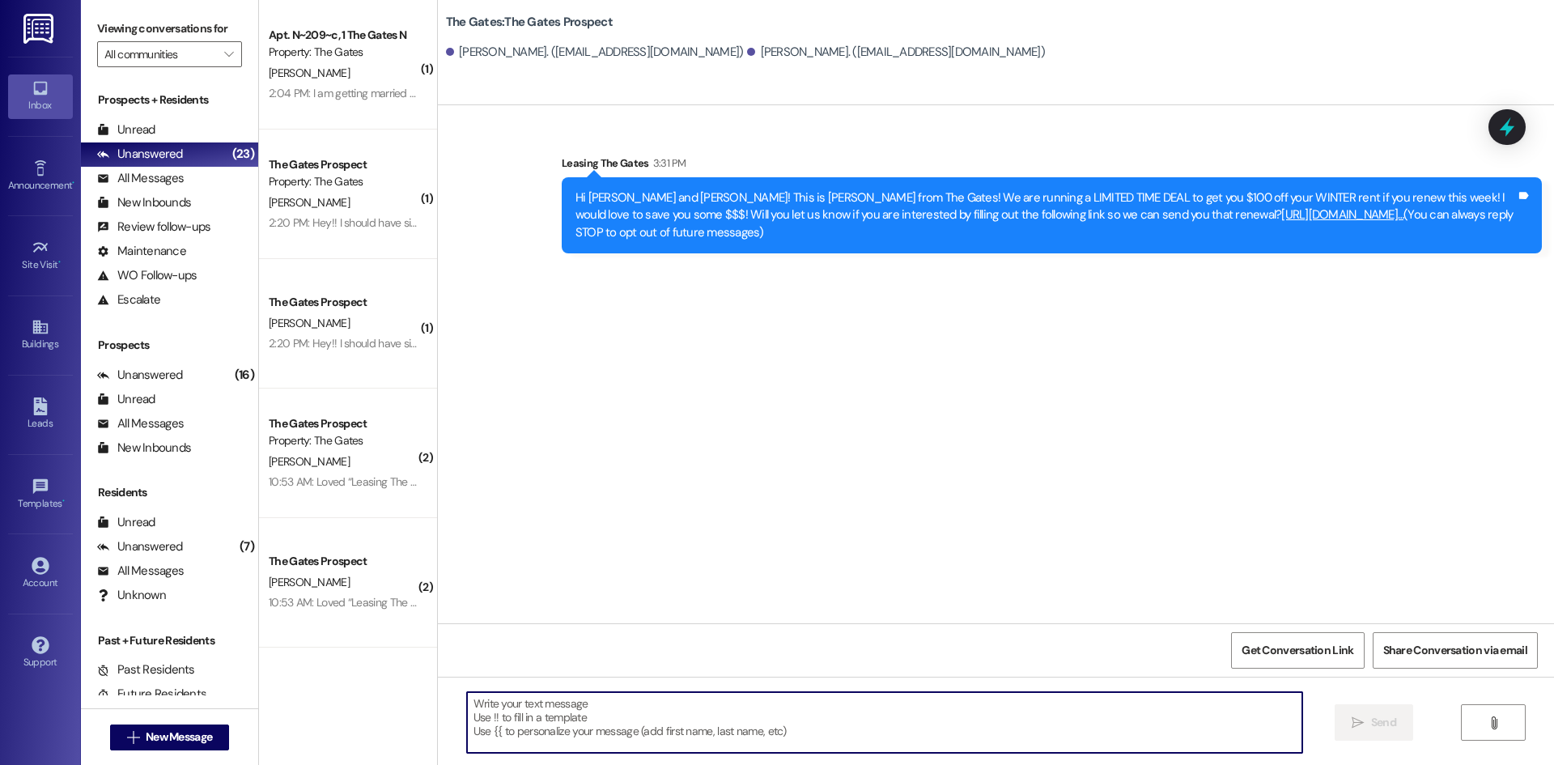
scroll to position [0, 0]
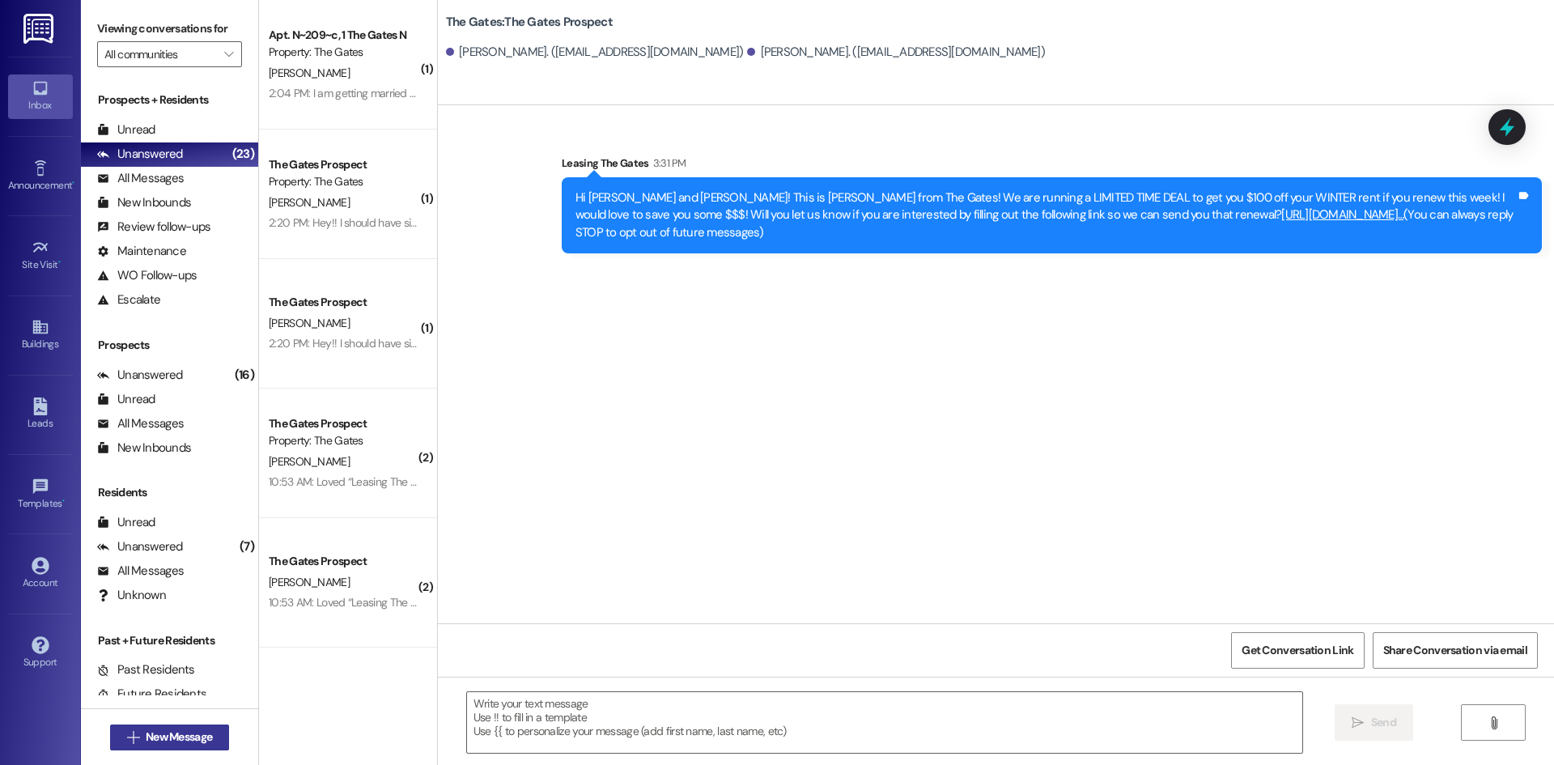
click at [197, 729] on span "New Message" at bounding box center [179, 737] width 66 height 17
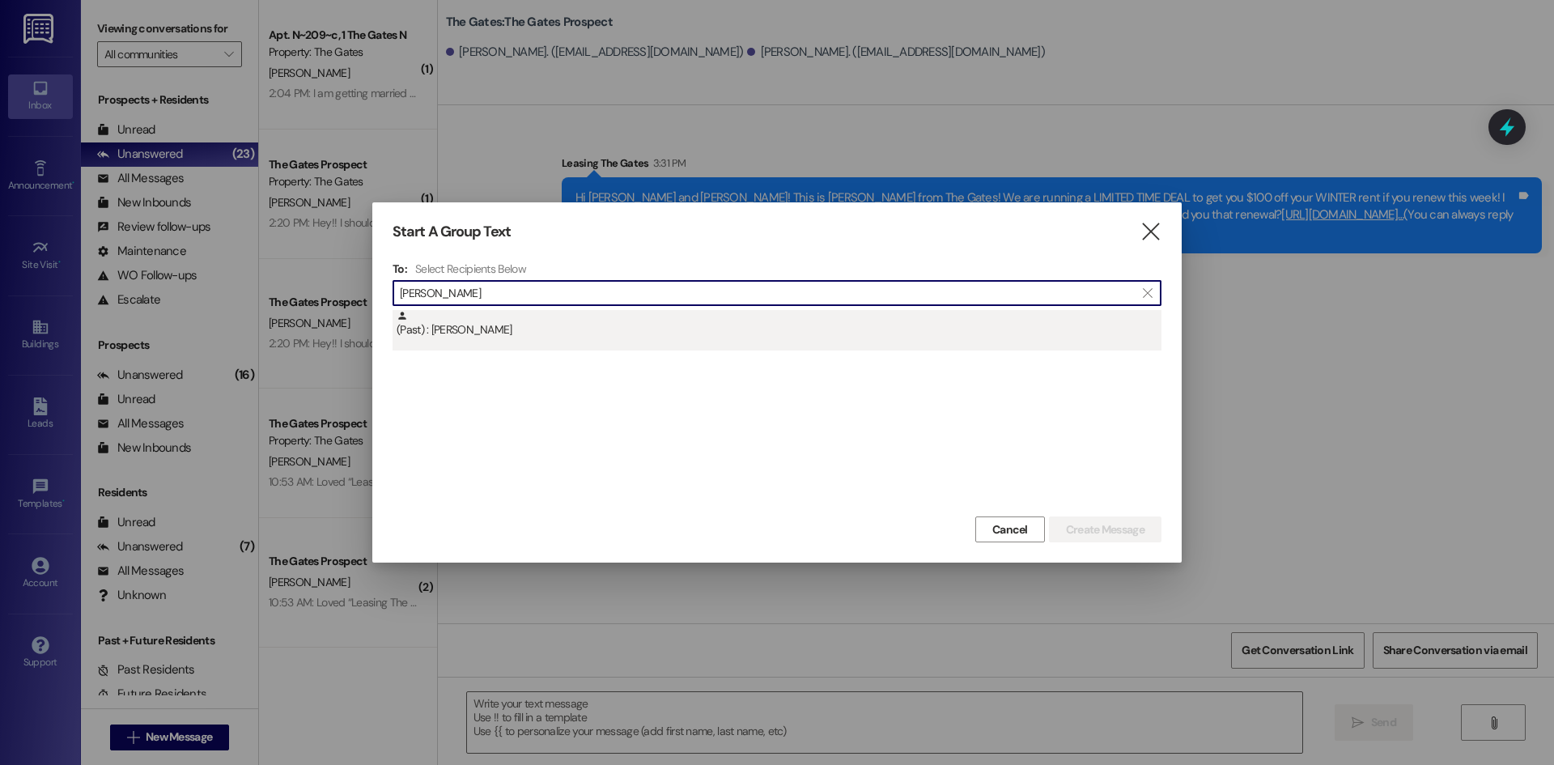
type input "[PERSON_NAME]"
click at [572, 329] on div "(Past) : [PERSON_NAME]" at bounding box center [779, 324] width 765 height 28
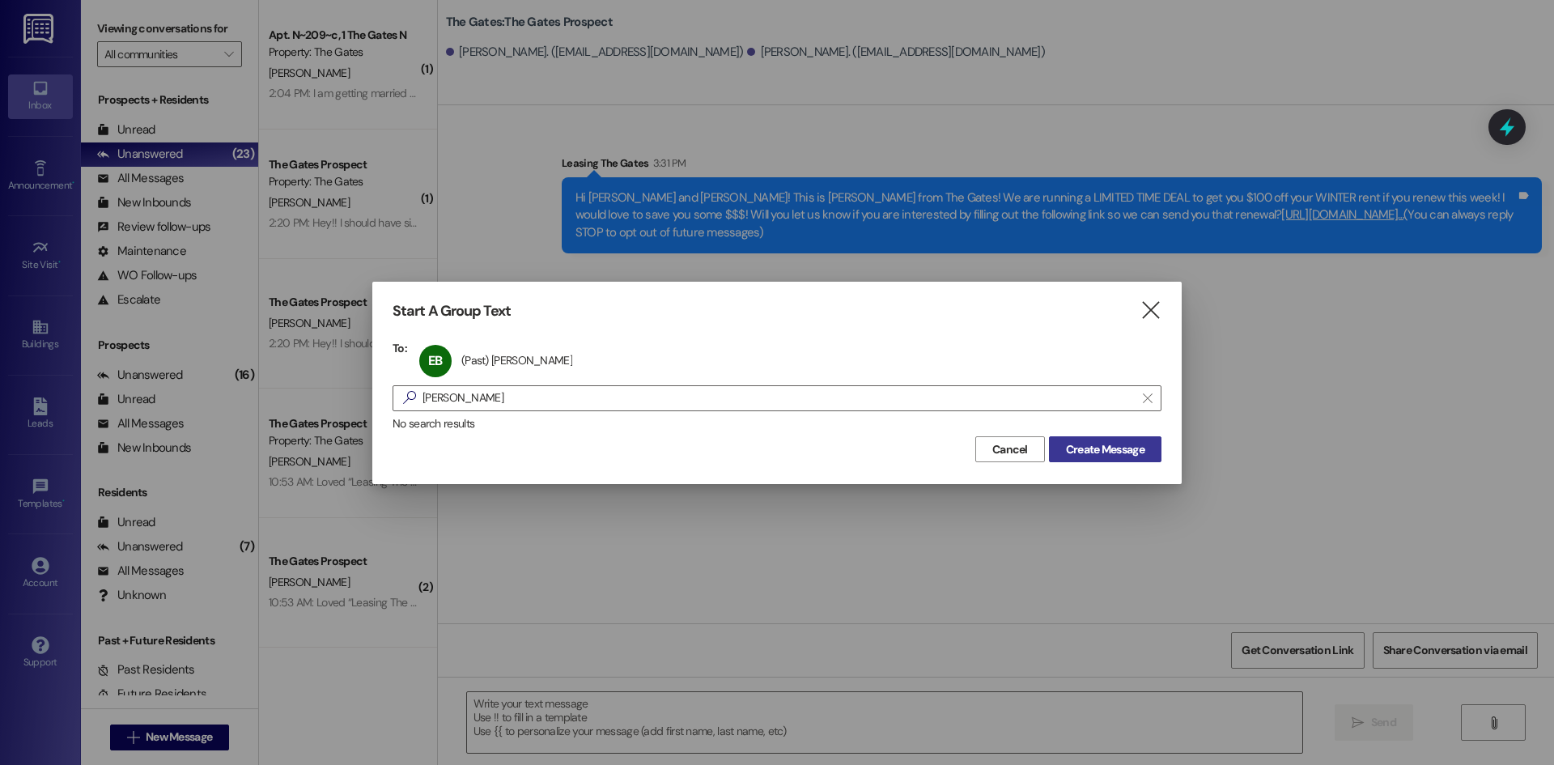
click at [1131, 441] on span "Create Message" at bounding box center [1105, 449] width 79 height 17
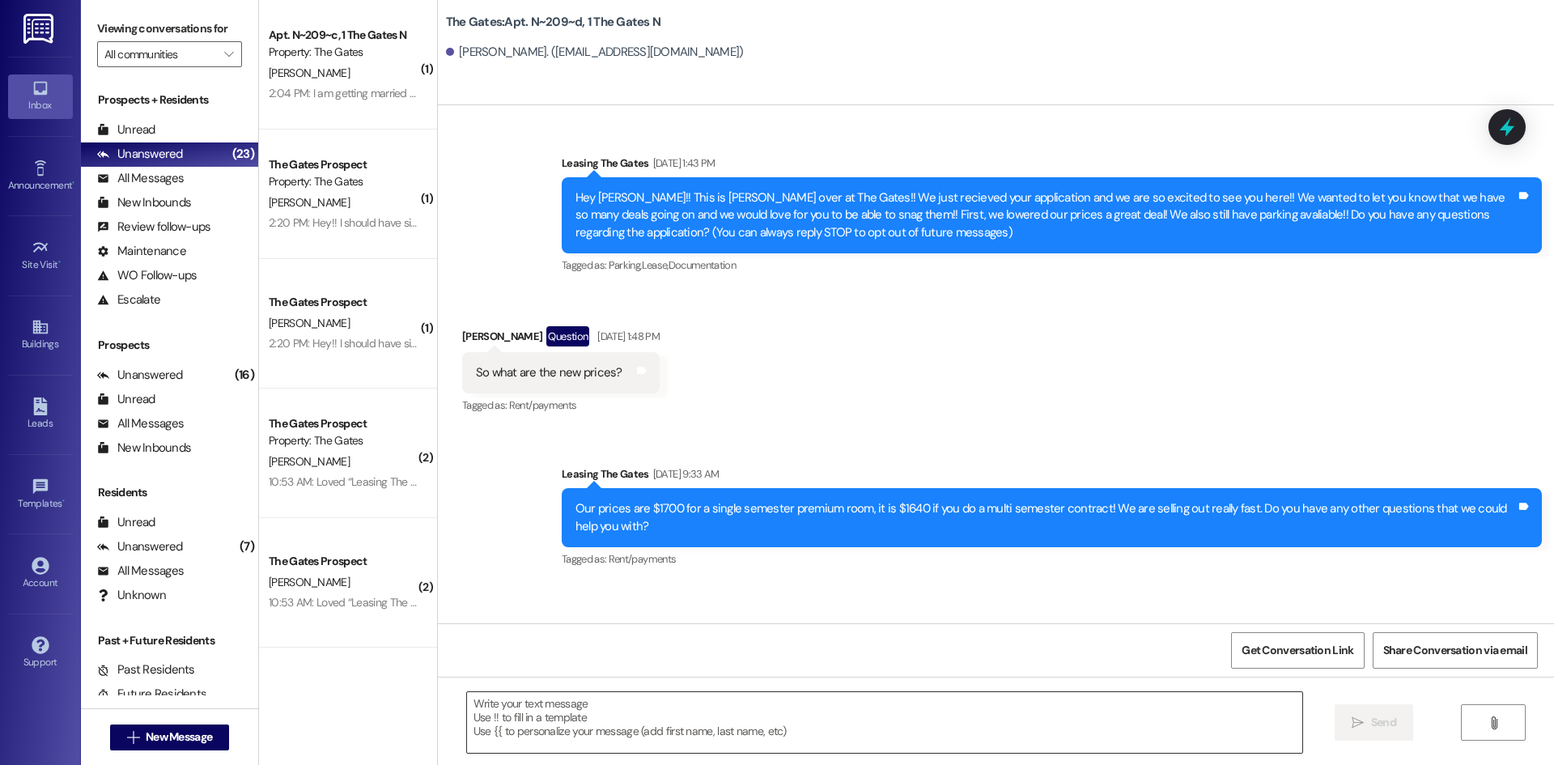
scroll to position [17793, 0]
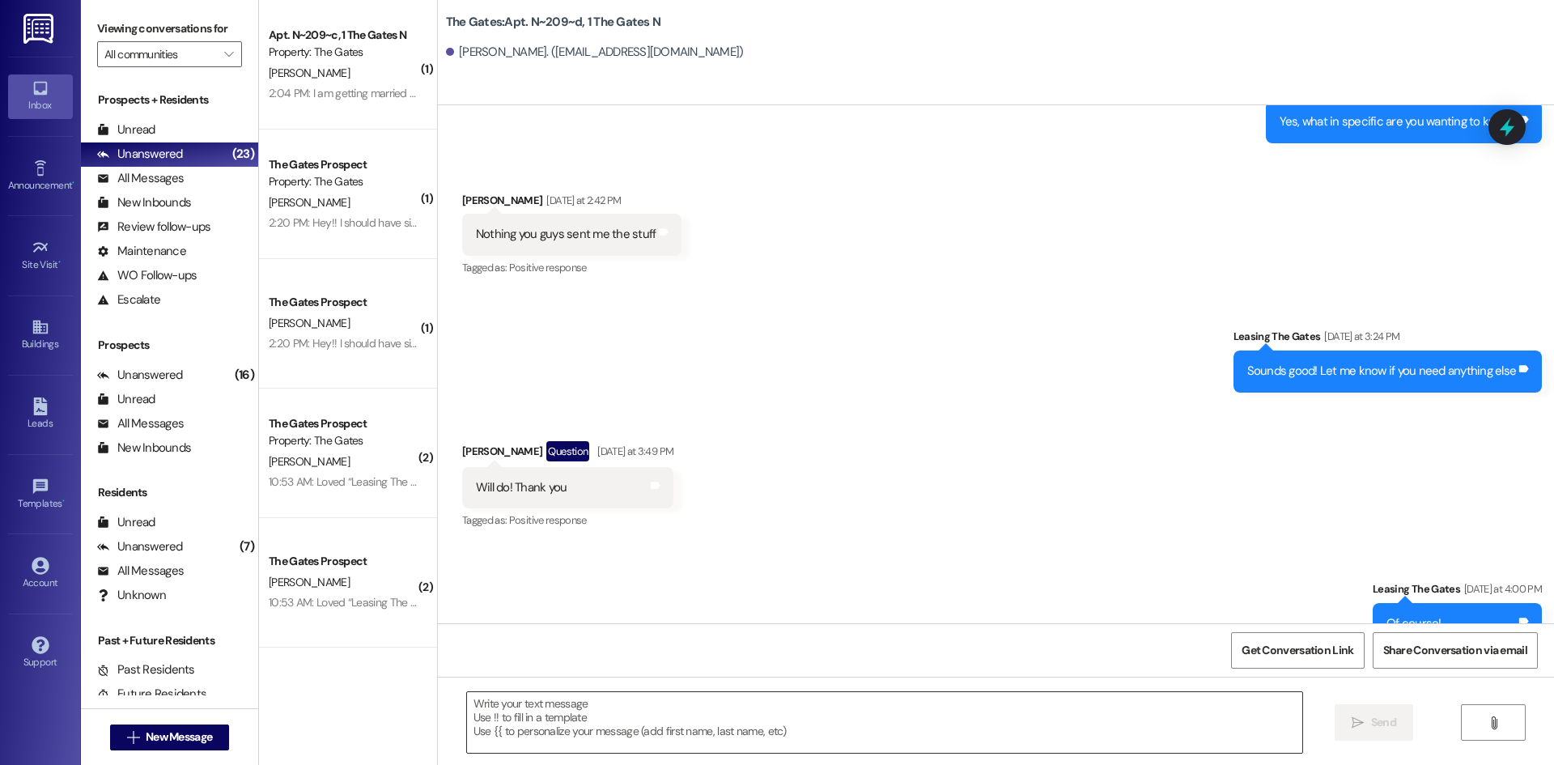
click at [567, 715] on textarea at bounding box center [884, 722] width 835 height 61
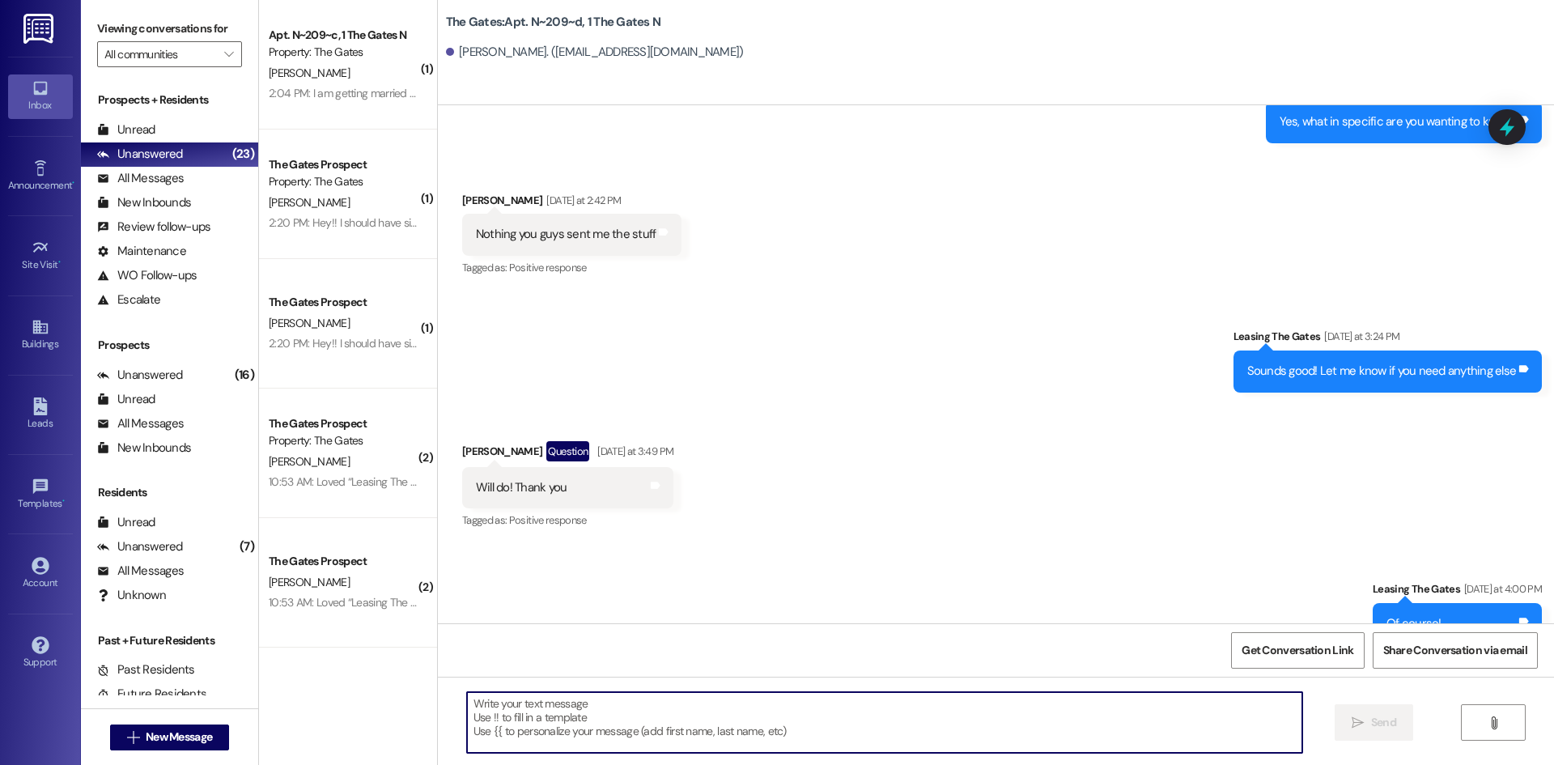
paste textarea "Hi {{first_name}}! This is [PERSON_NAME] from The Gates! We are running a LIMIT…"
type textarea "Hi {{first_name}}! This is [PERSON_NAME] from The Gates! We are running a LIMIT…"
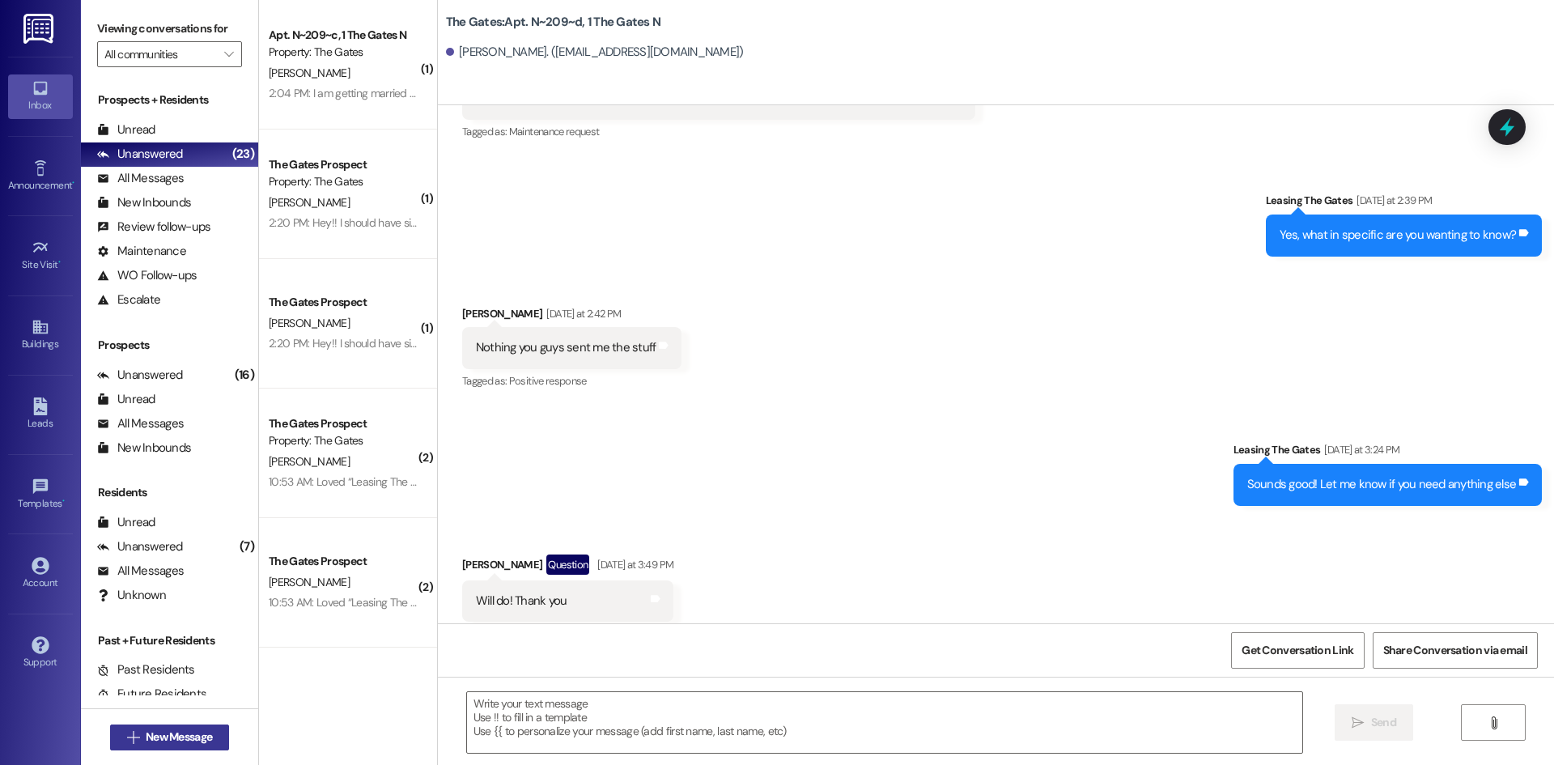
click at [193, 726] on button " New Message" at bounding box center [170, 737] width 120 height 26
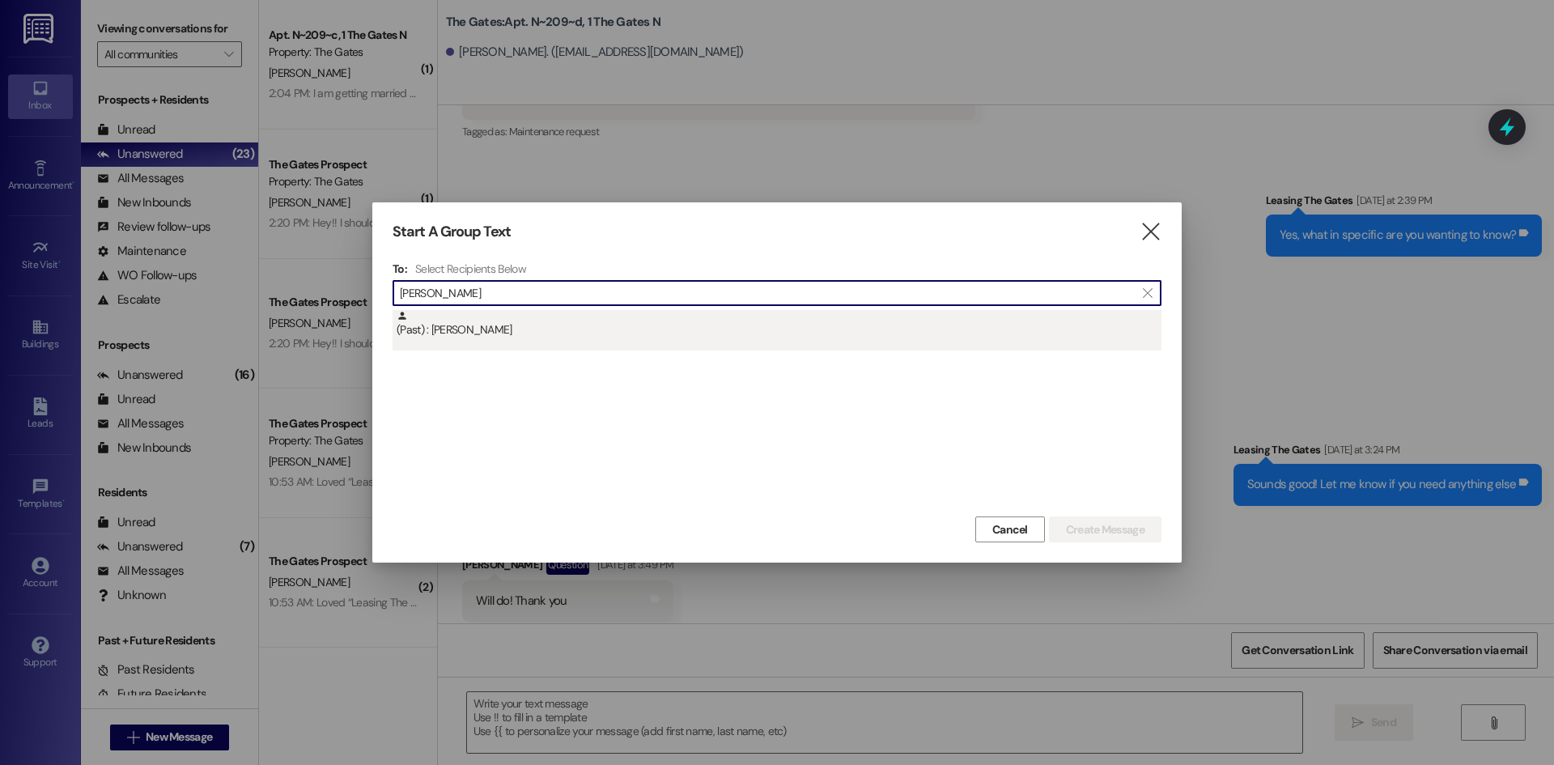
type input "[PERSON_NAME]"
click at [479, 329] on div "(Past) : [PERSON_NAME]" at bounding box center [779, 324] width 765 height 28
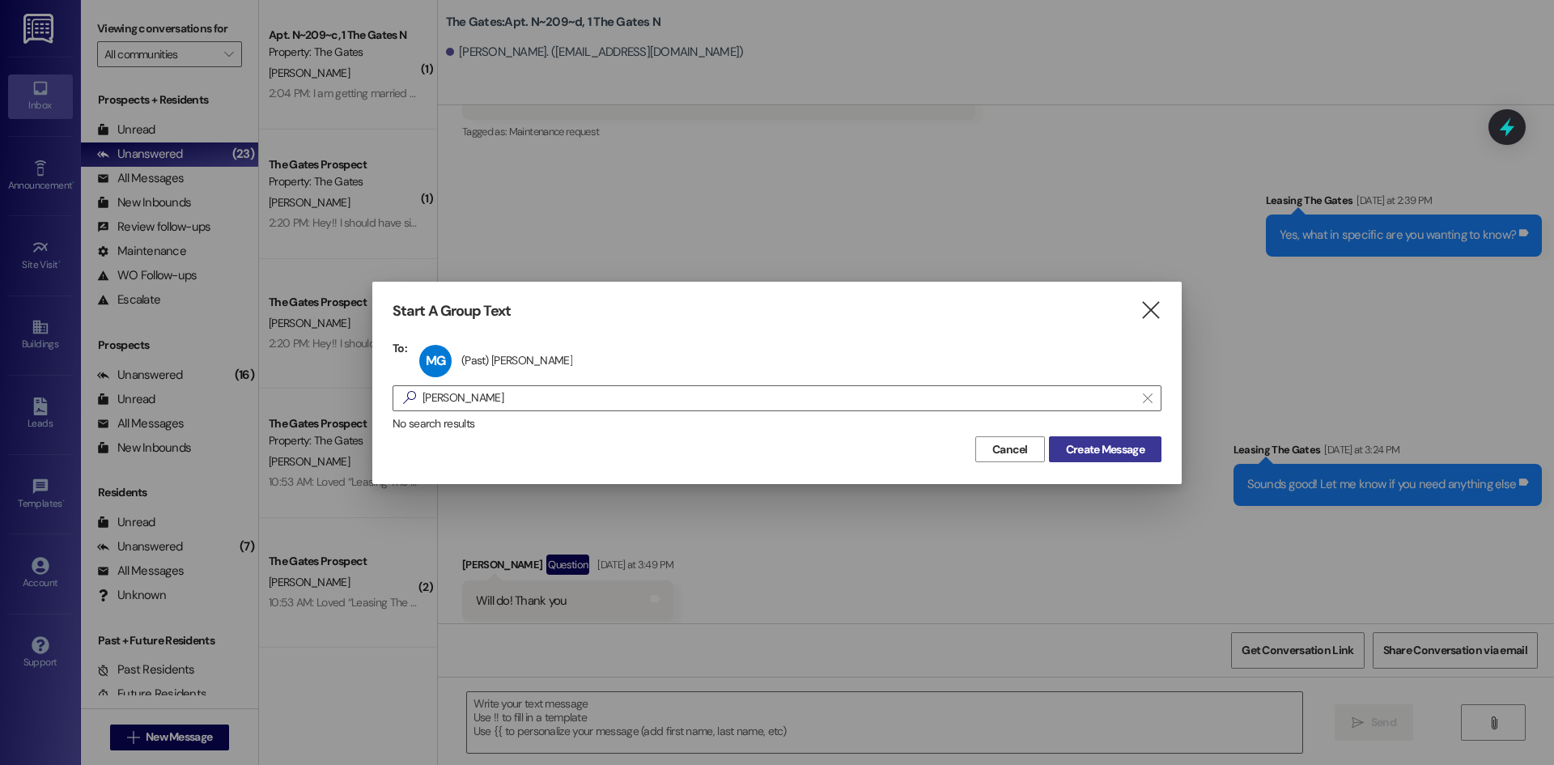
click at [1136, 446] on span "Create Message" at bounding box center [1105, 449] width 79 height 17
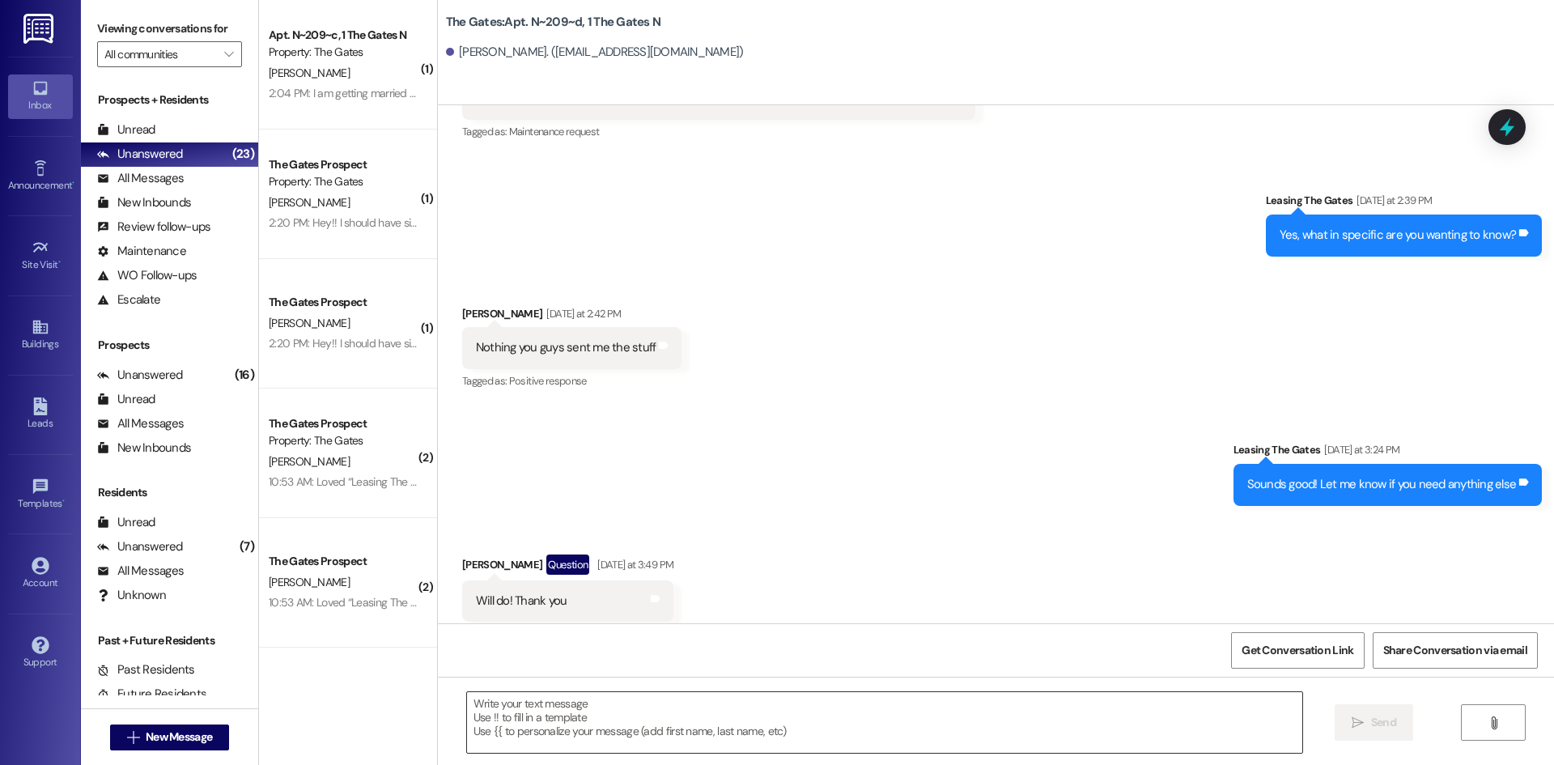
click at [619, 723] on textarea at bounding box center [884, 722] width 835 height 61
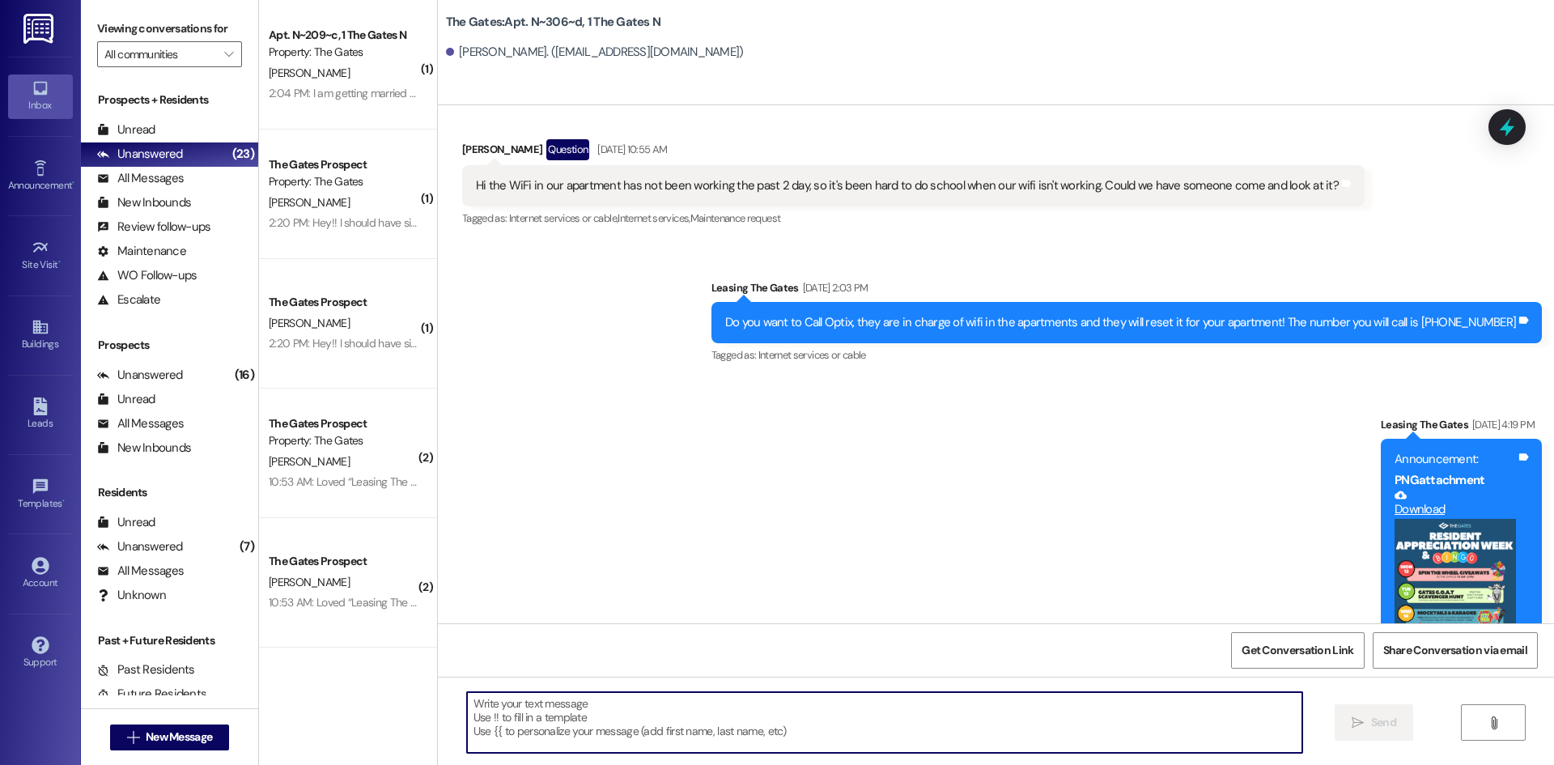
paste textarea "Hi {{first_name}}! This is [PERSON_NAME] from The Gates! We are running a LIMIT…"
type textarea "Hi {{first_name}}! This is [PERSON_NAME] from The Gates! We are running a LIMIT…"
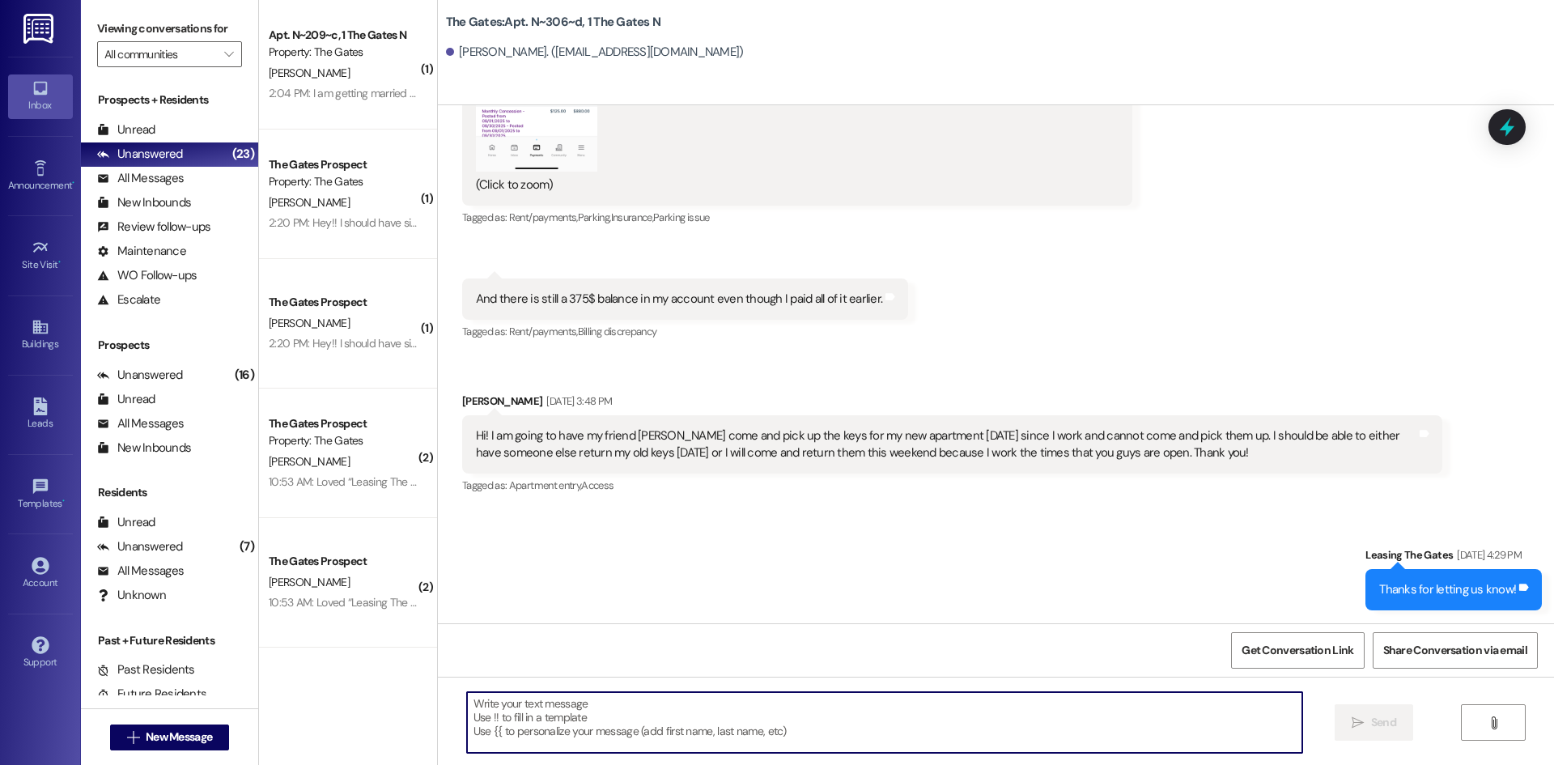
scroll to position [26152, 0]
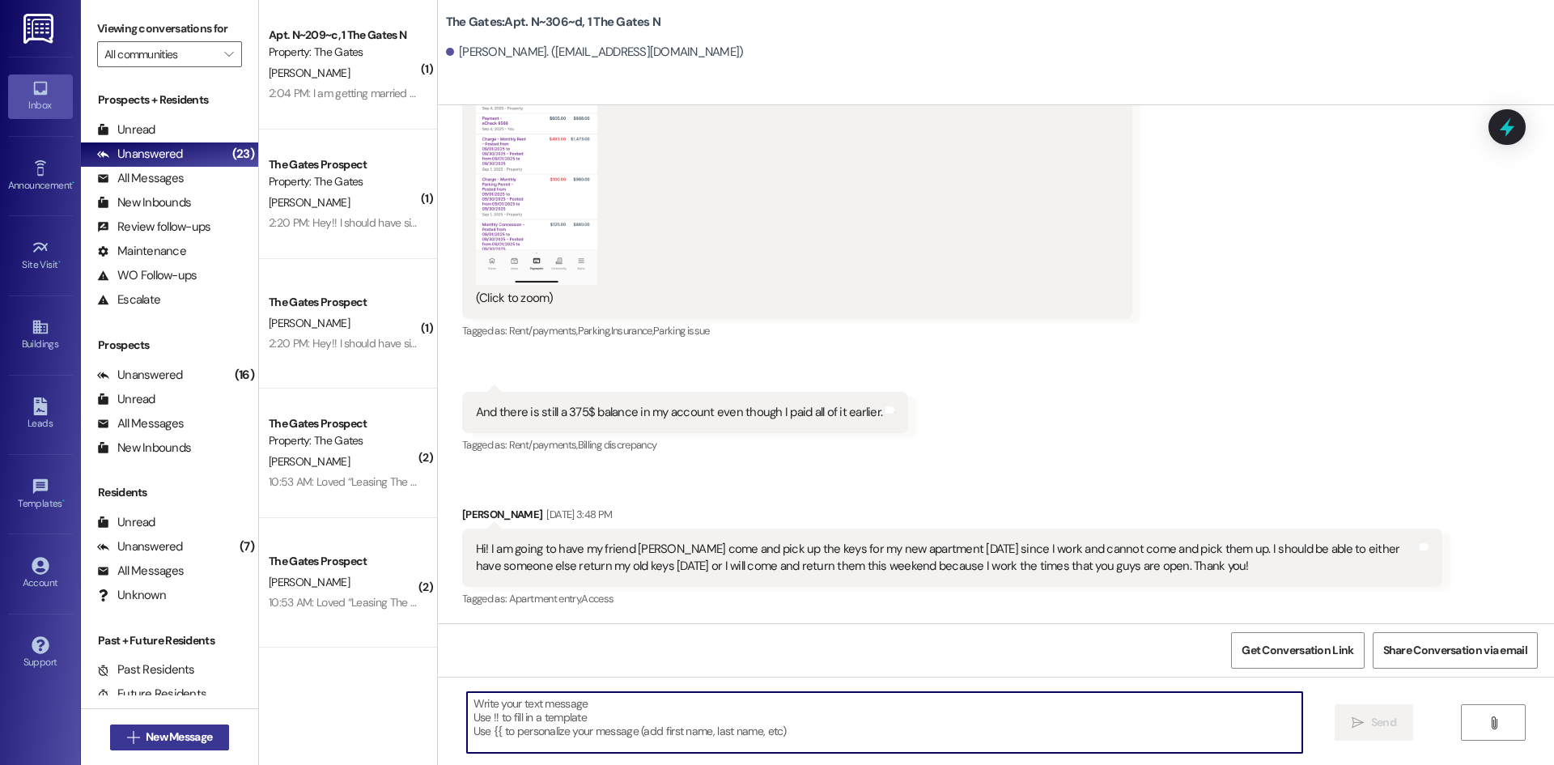
click at [161, 745] on span "New Message" at bounding box center [179, 737] width 66 height 17
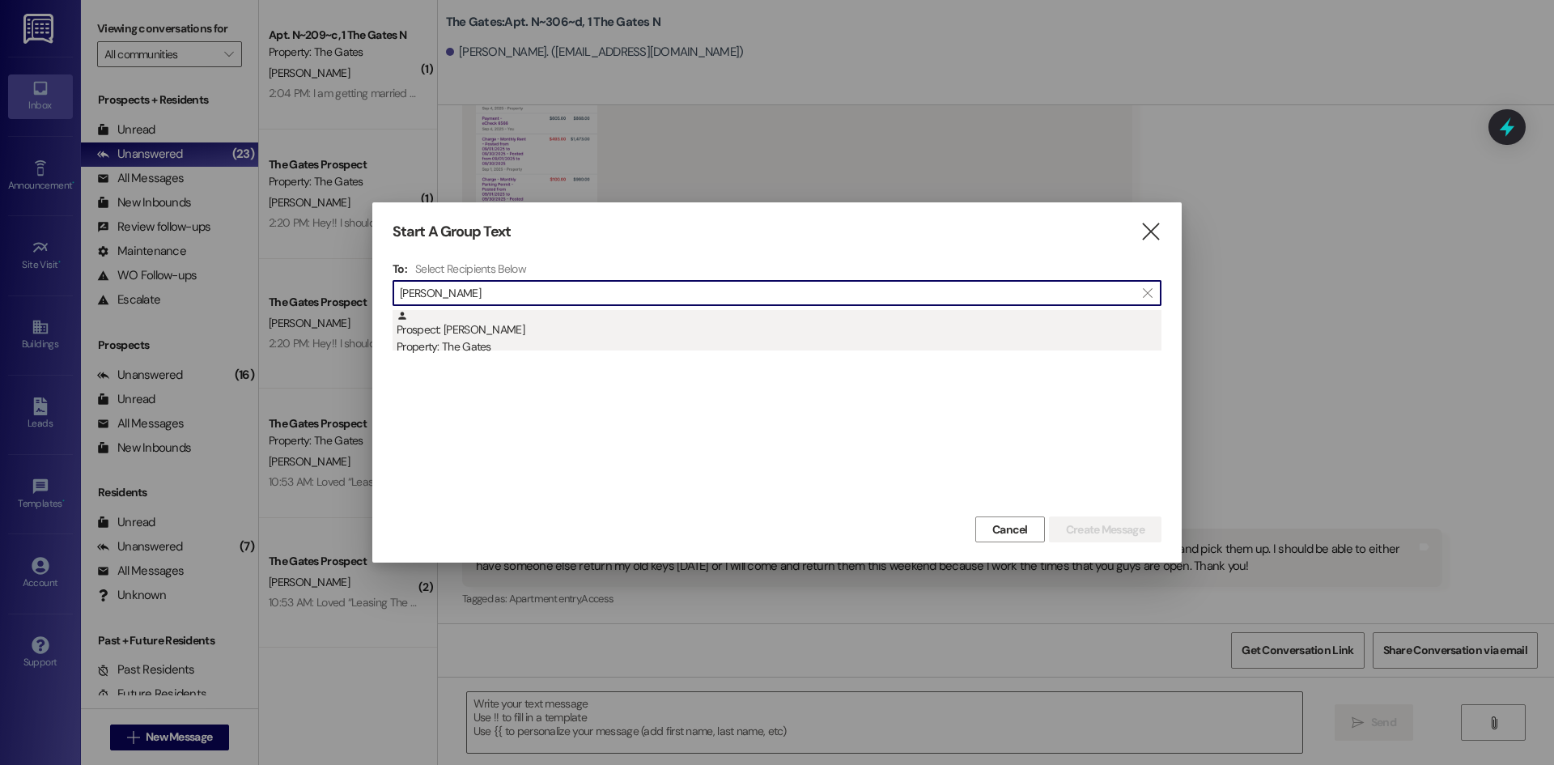
type input "[PERSON_NAME]"
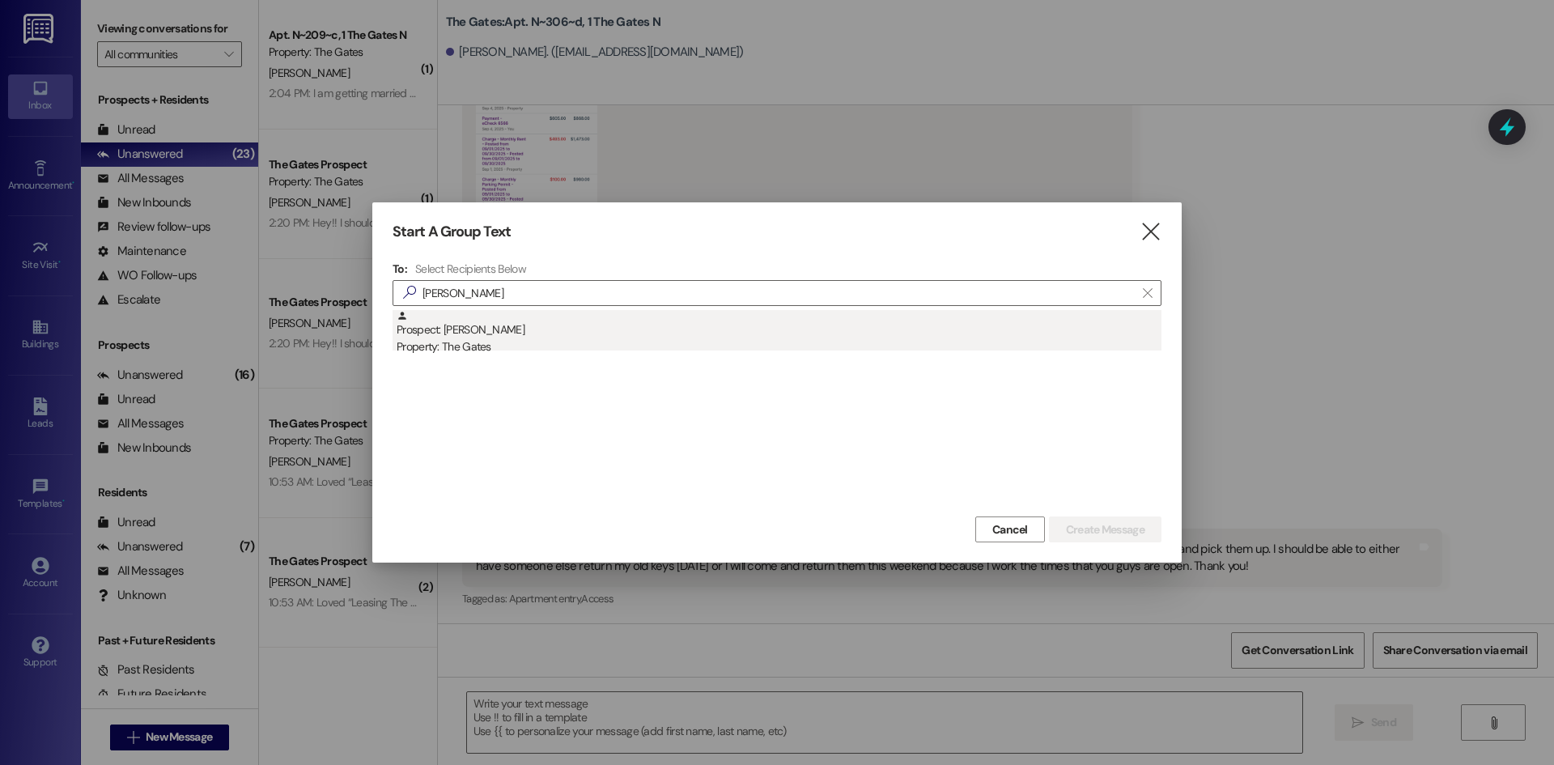
click at [483, 326] on div "Prospect: [PERSON_NAME] Property: The Gates" at bounding box center [779, 333] width 765 height 46
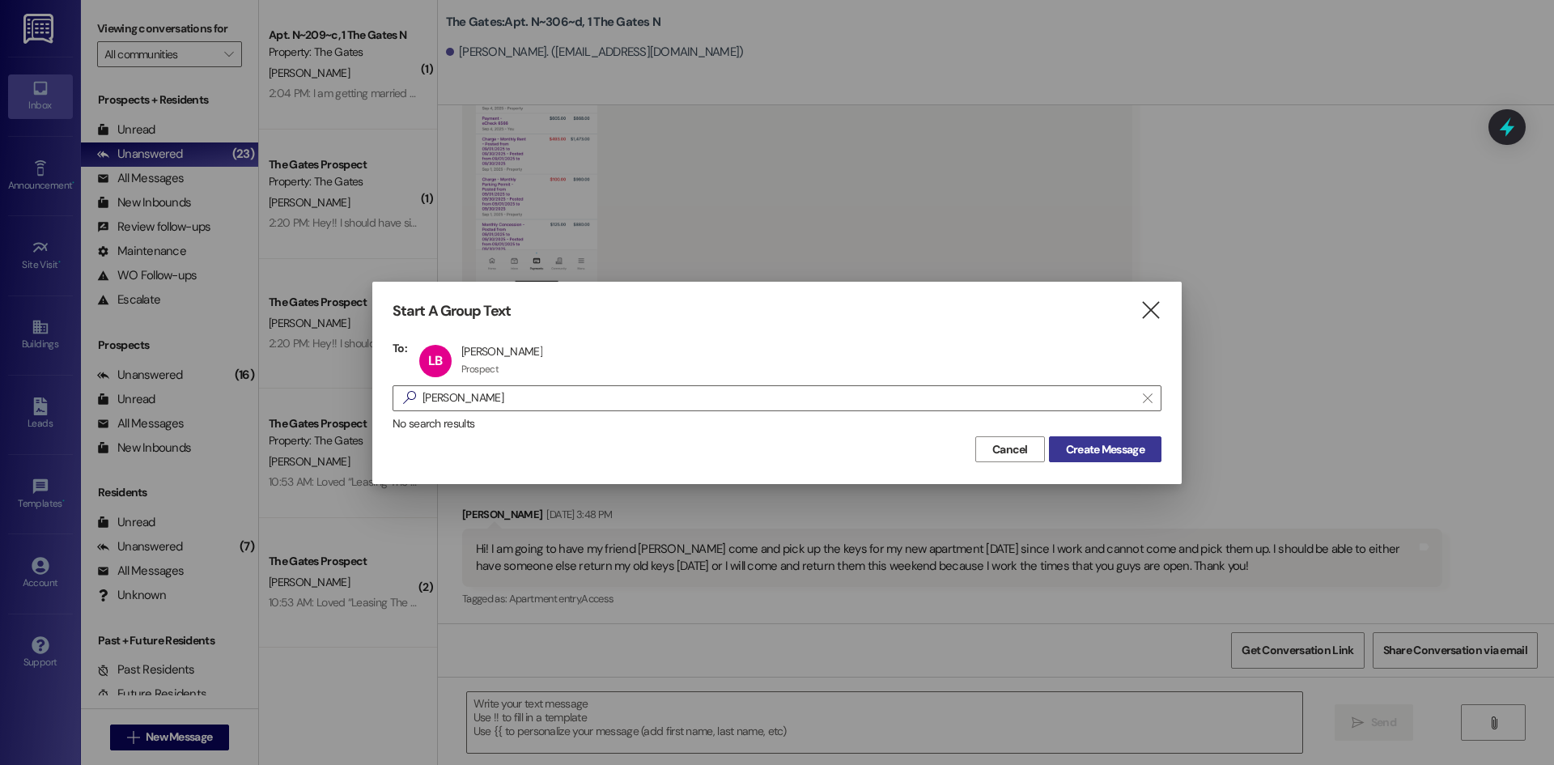
click at [1132, 444] on span "Create Message" at bounding box center [1105, 449] width 79 height 17
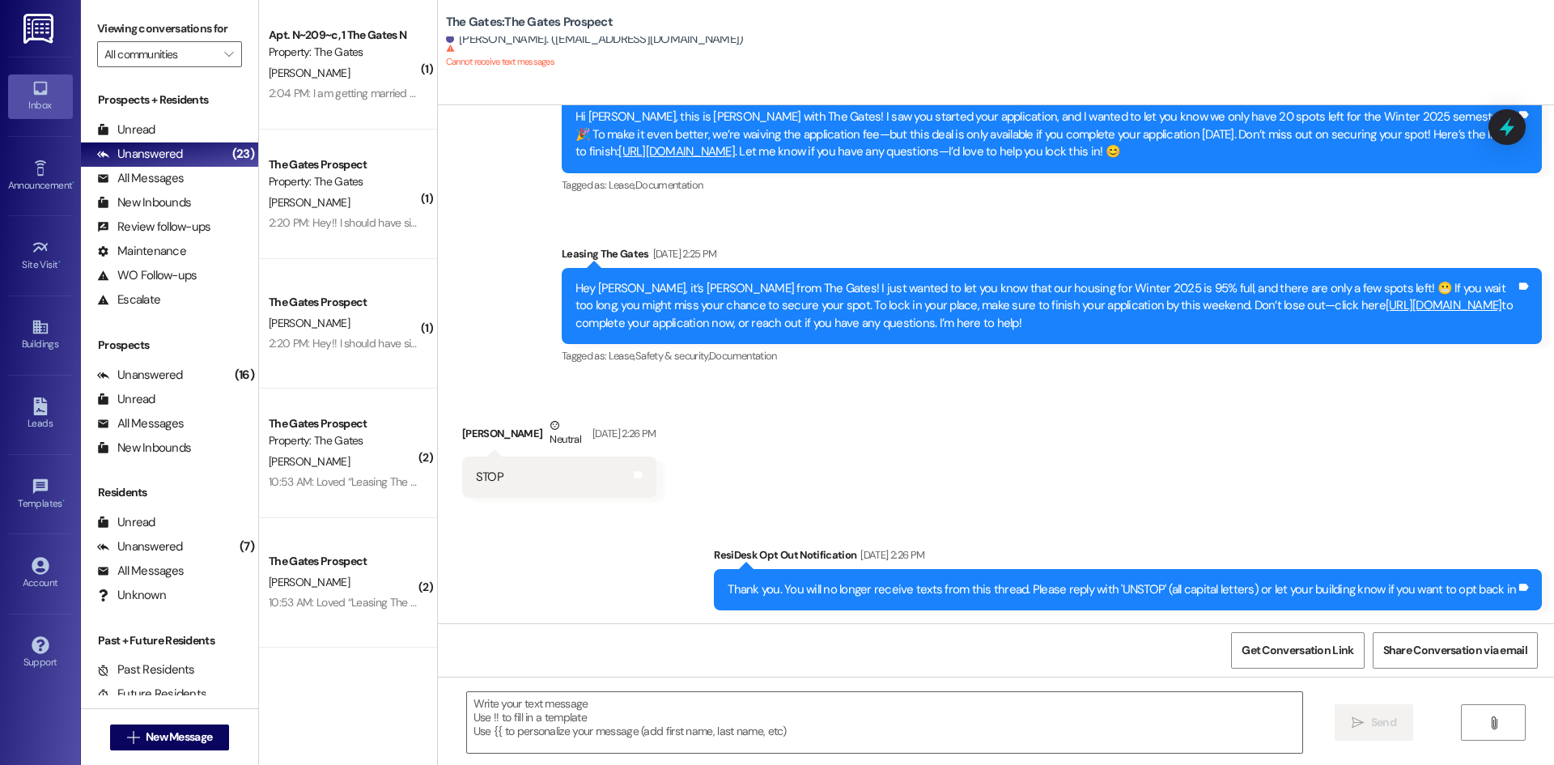
scroll to position [382, 0]
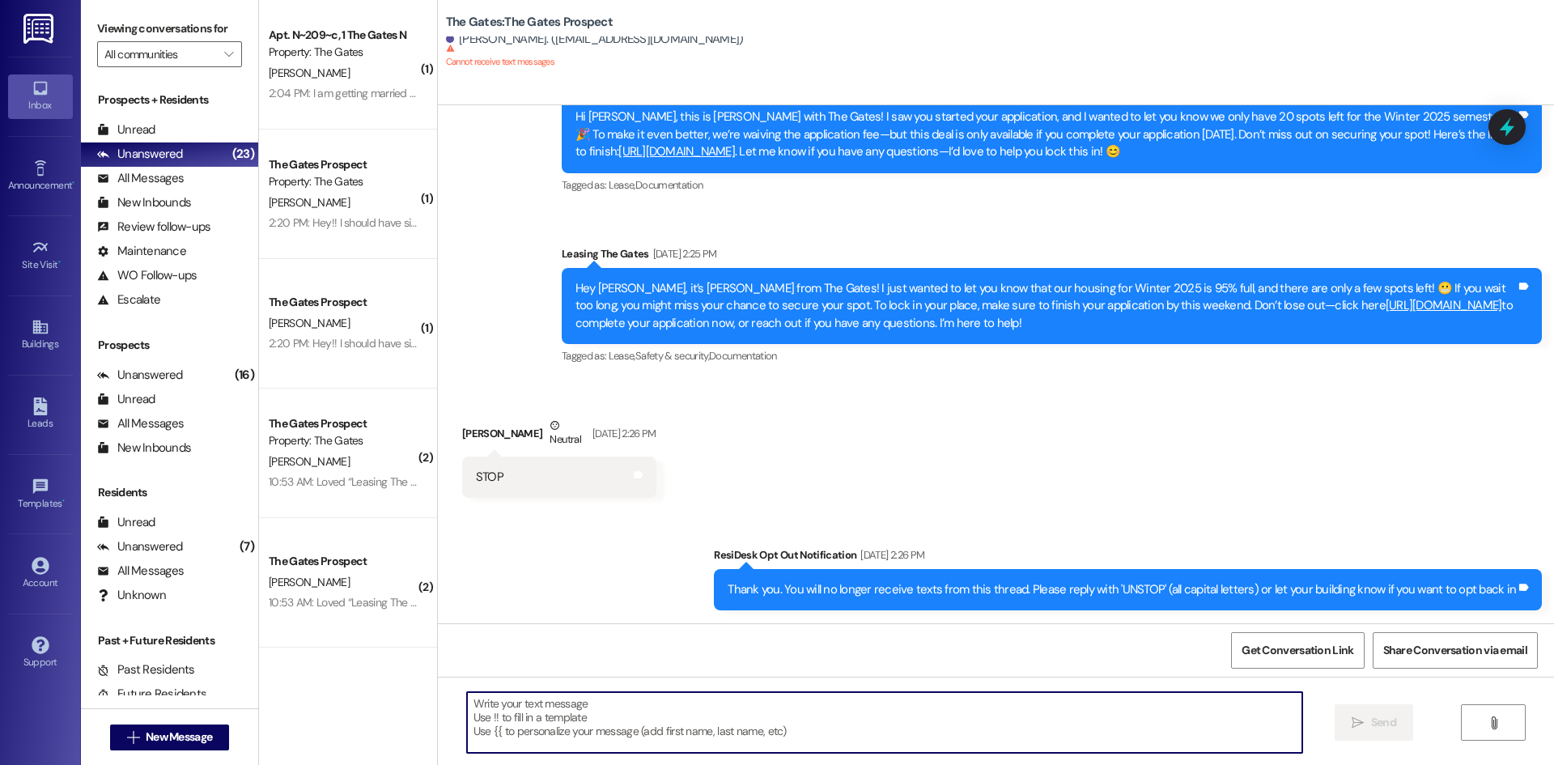
click at [540, 719] on textarea at bounding box center [884, 722] width 835 height 61
paste textarea "Hi {{first_name}}! This is [PERSON_NAME] from The Gates! We are running a LIMIT…"
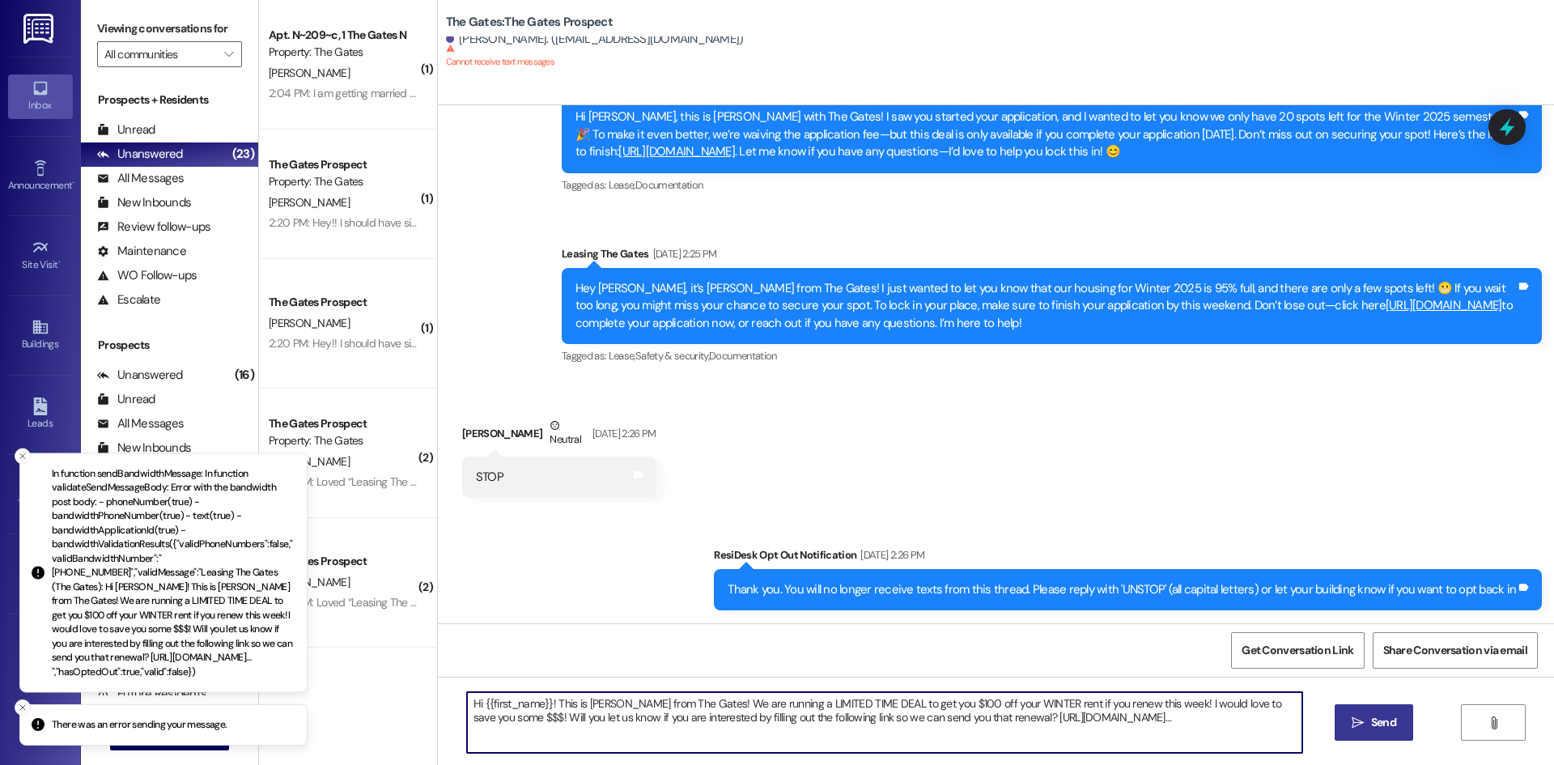
type textarea "Hi {{first_name}}! This is [PERSON_NAME] from The Gates! We are running a LIMIT…"
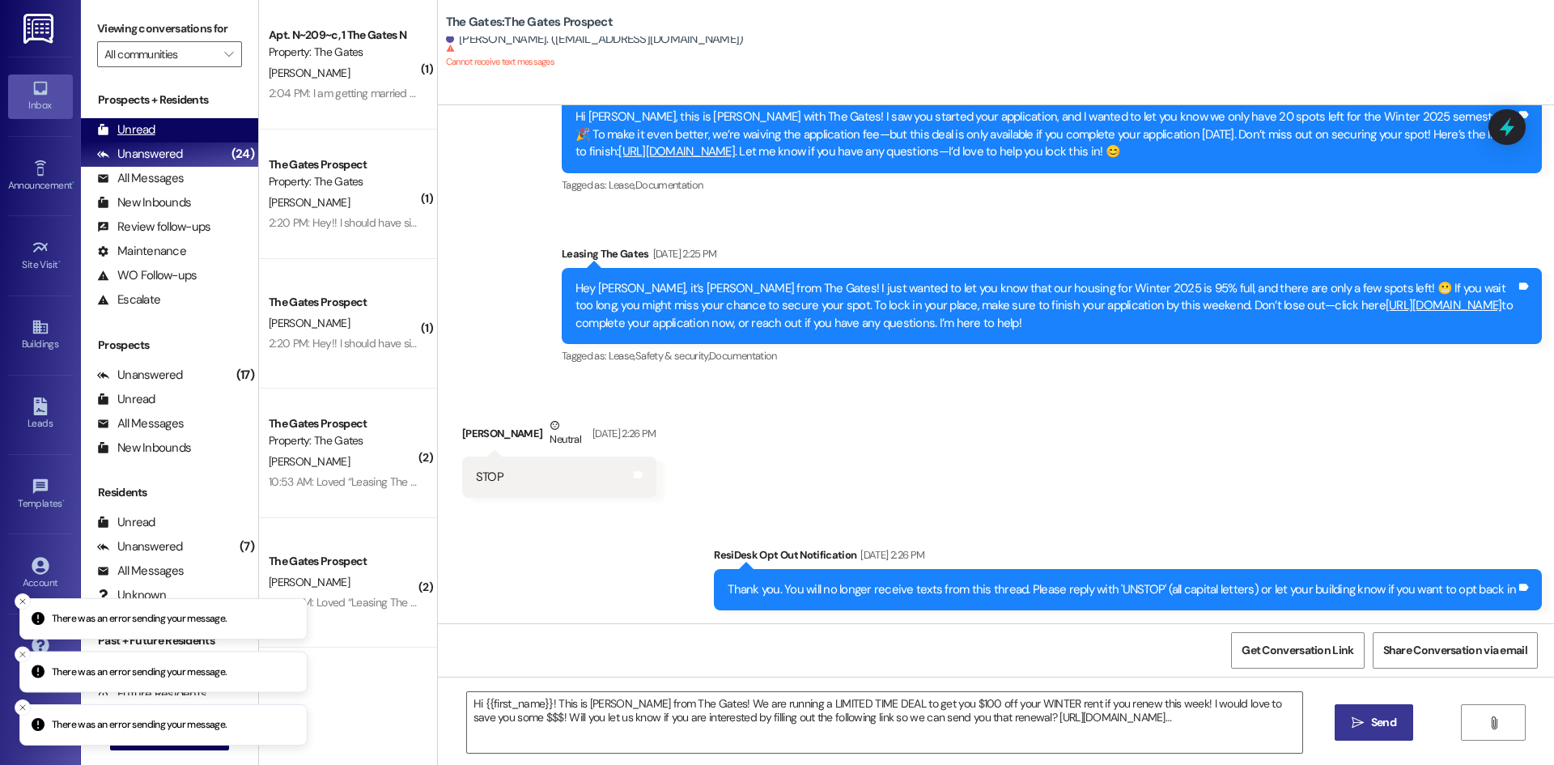
click at [130, 119] on div "Unread (0)" at bounding box center [169, 130] width 177 height 24
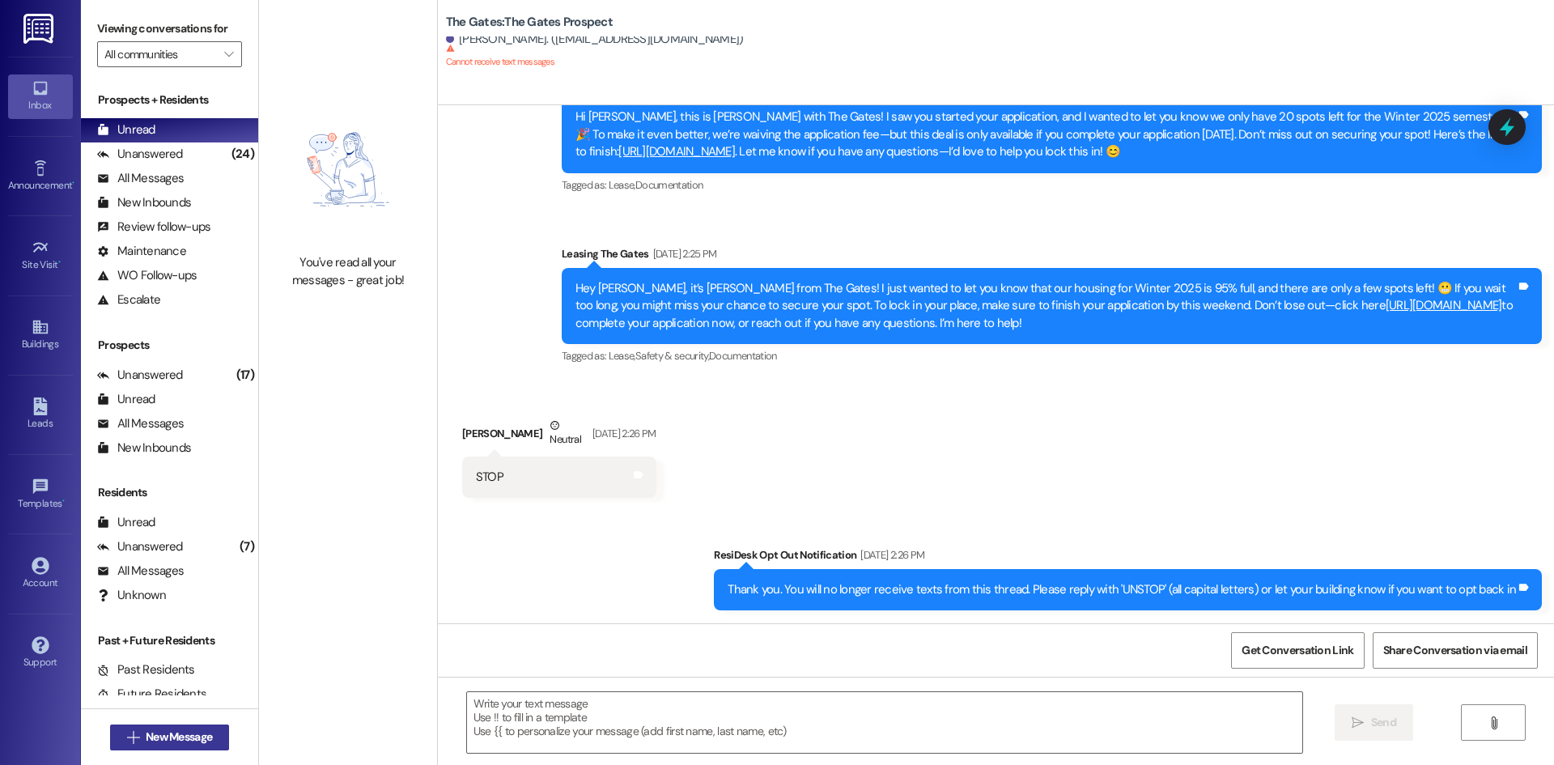
click at [176, 736] on span "New Message" at bounding box center [179, 737] width 66 height 17
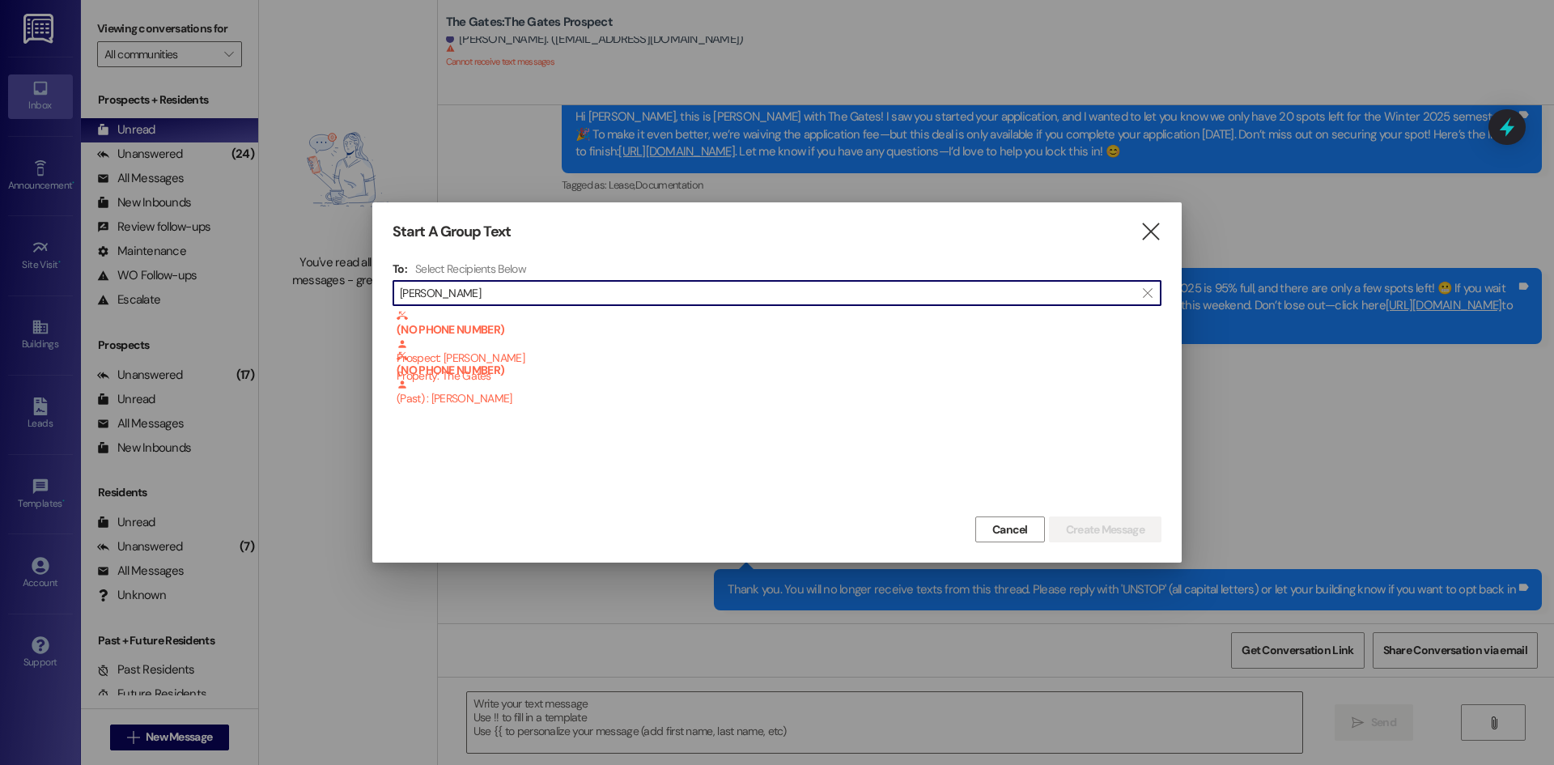
type input "[PERSON_NAME]"
drag, startPoint x: 328, startPoint y: 275, endPoint x: 288, endPoint y: 268, distance: 40.3
click at [288, 268] on div "Start A Group Text  To: Select Recipients Below  [PERSON_NAME] Chav  (NO PHO…" at bounding box center [777, 382] width 1554 height 765
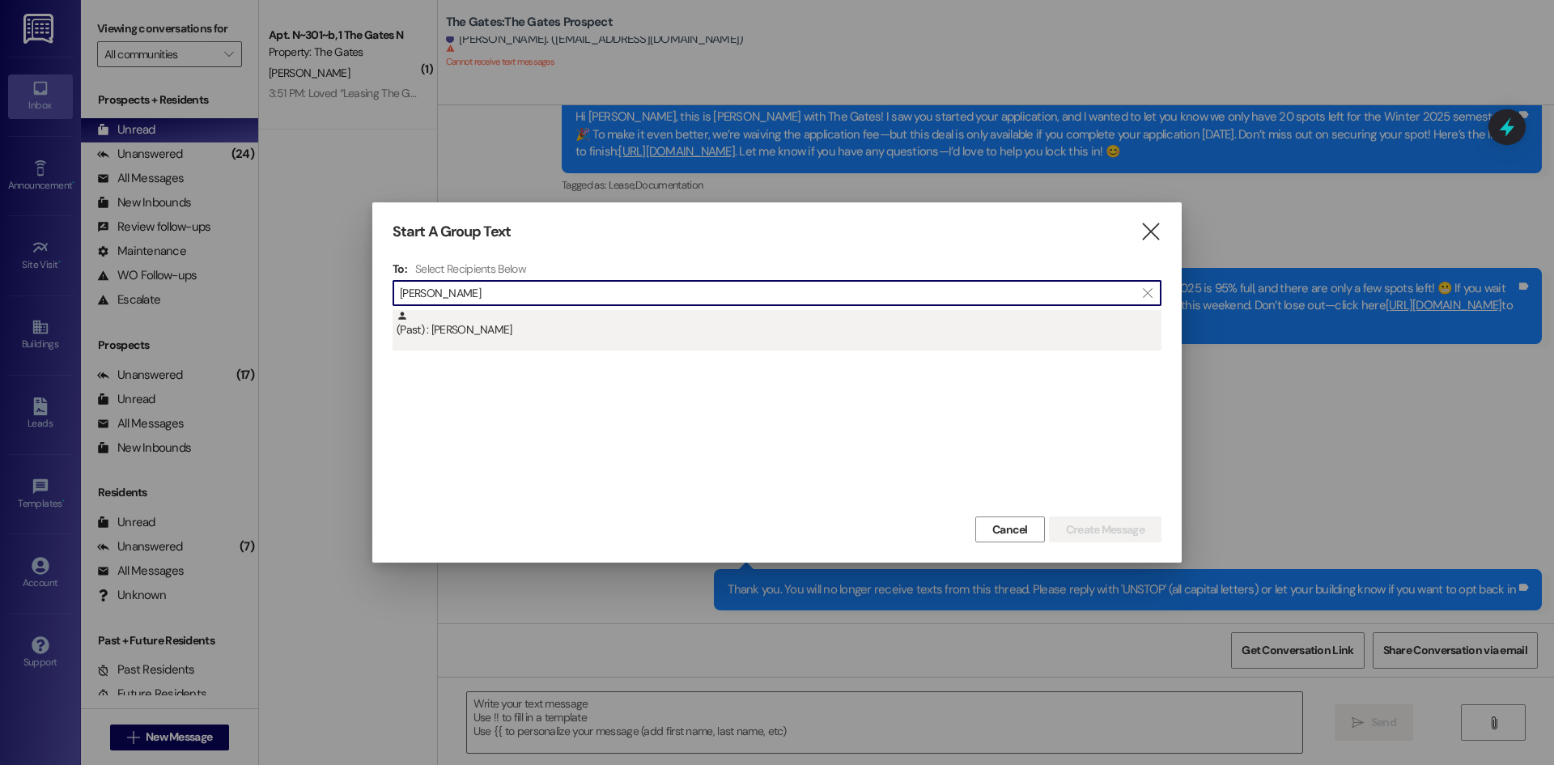
type input "[PERSON_NAME]"
click at [457, 342] on div "(Past) : [PERSON_NAME]" at bounding box center [777, 330] width 769 height 40
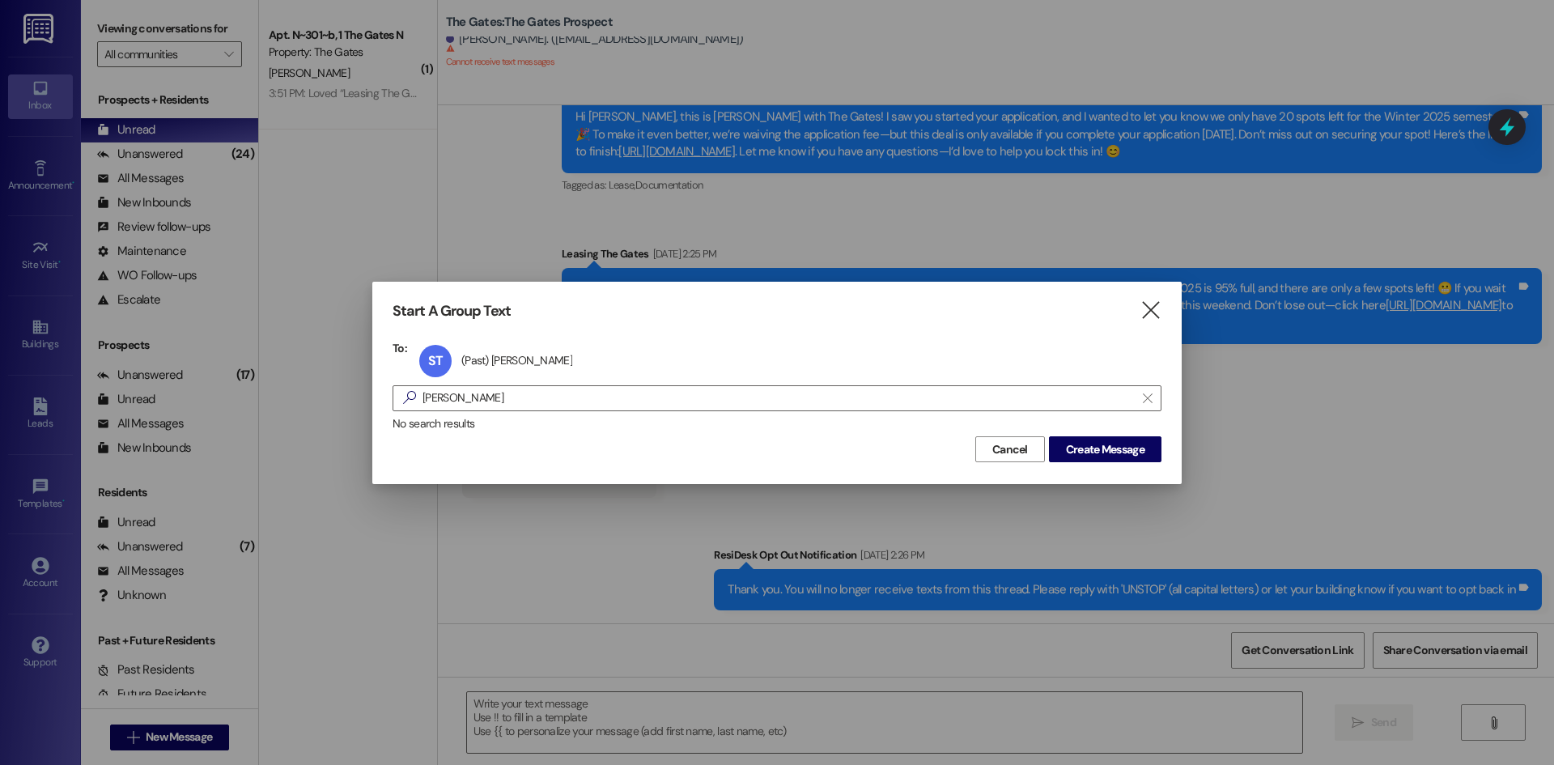
click at [1124, 463] on div "Start A Group Text  To: ST (Past) [PERSON_NAME] (Past) [PERSON_NAME] click to …" at bounding box center [776, 383] width 809 height 202
click at [1119, 447] on span "Create Message" at bounding box center [1105, 449] width 79 height 17
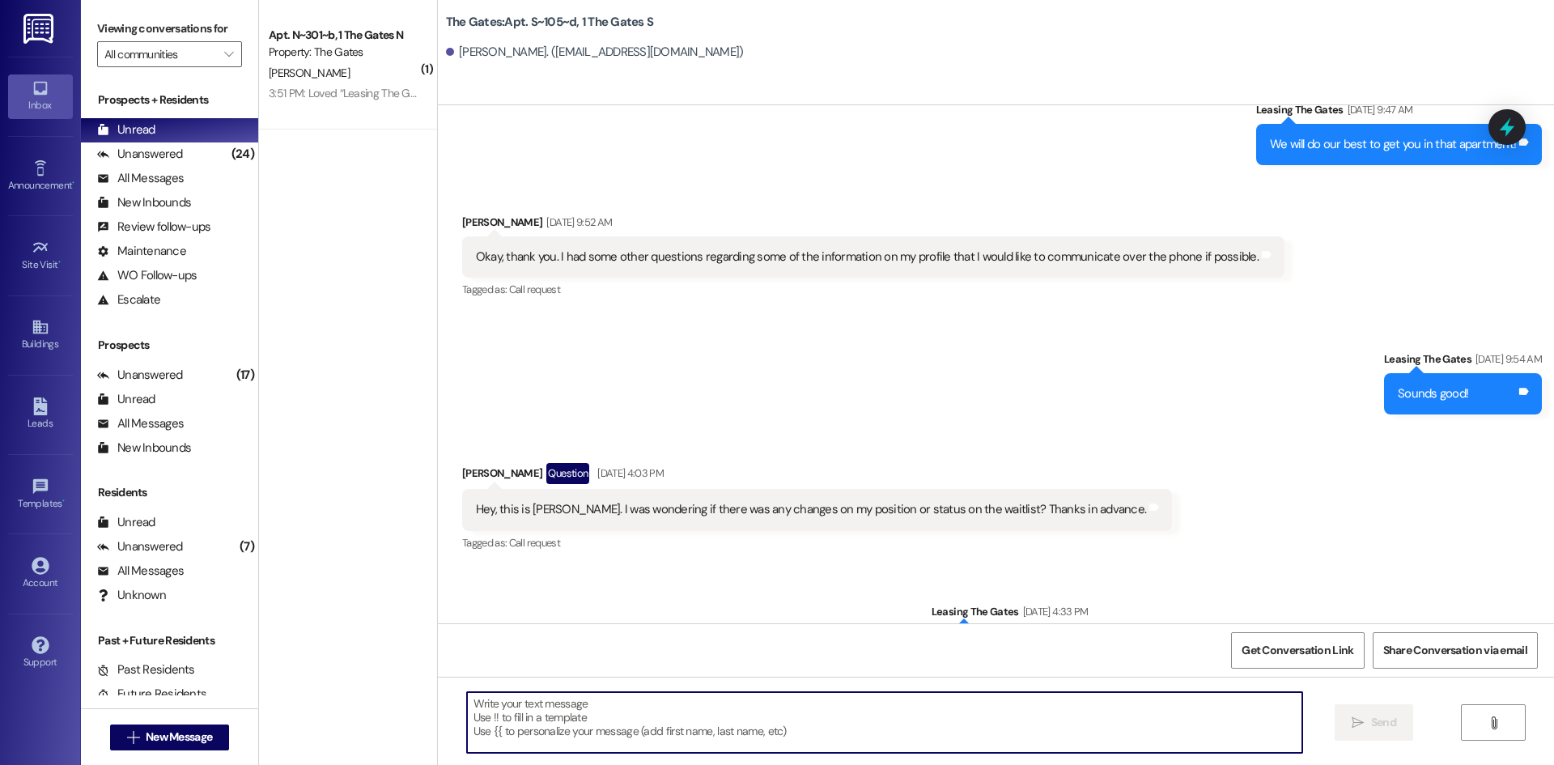
scroll to position [23646, 0]
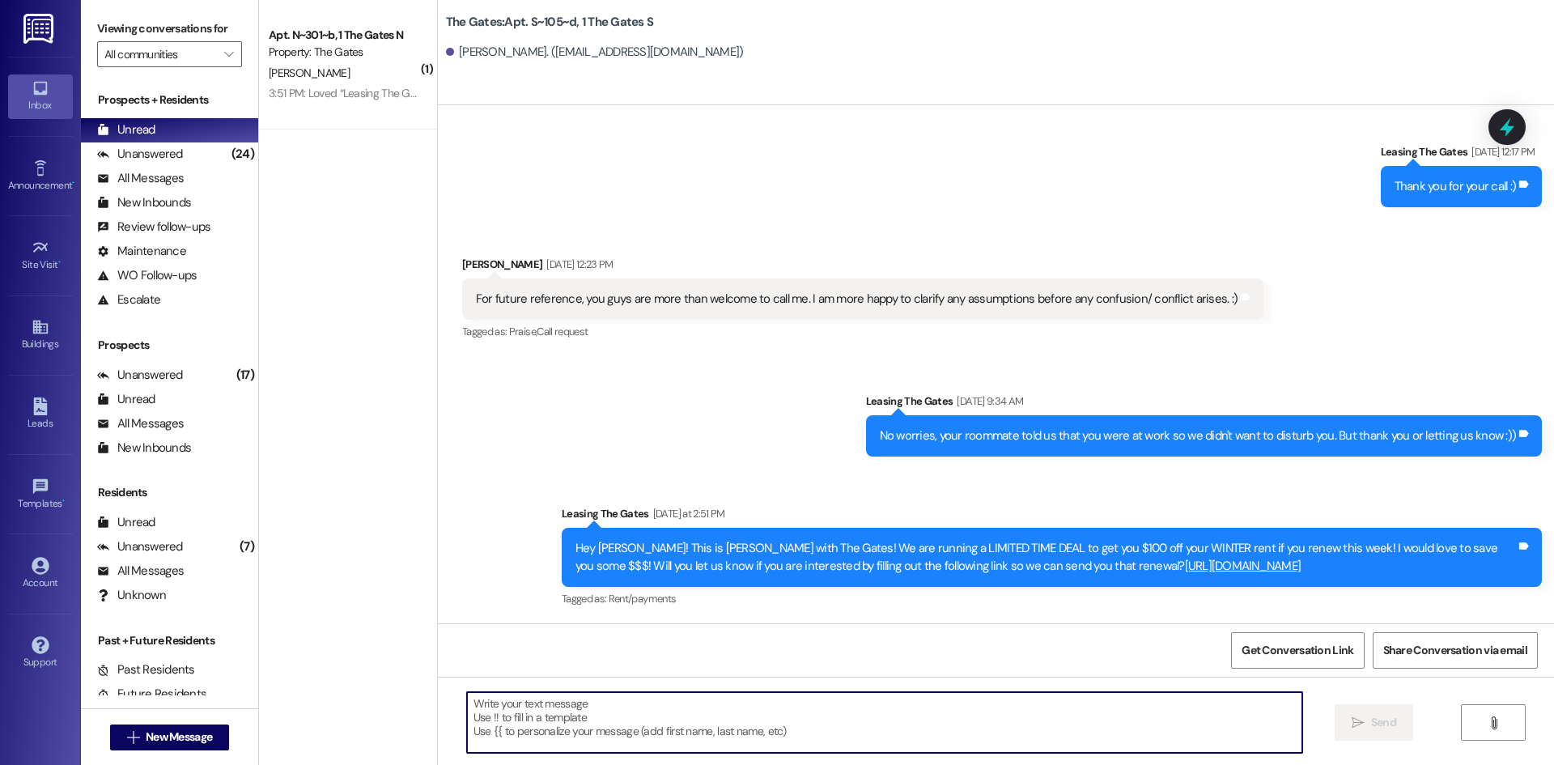
click at [575, 732] on textarea at bounding box center [884, 722] width 835 height 61
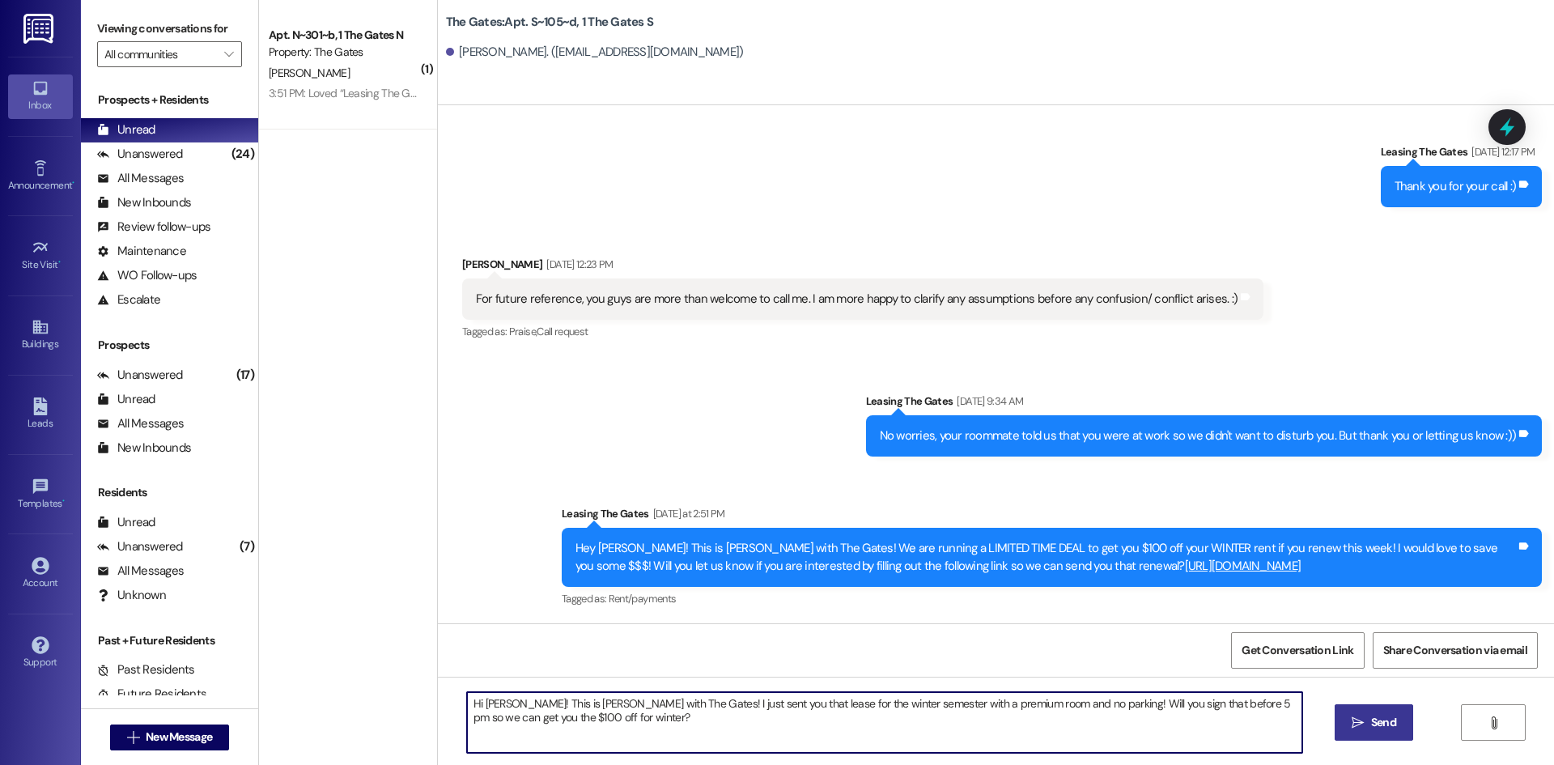
type textarea "Hi [PERSON_NAME]! This is [PERSON_NAME] with The Gates! I just sent you that le…"
click at [1381, 712] on button " Send" at bounding box center [1374, 722] width 79 height 36
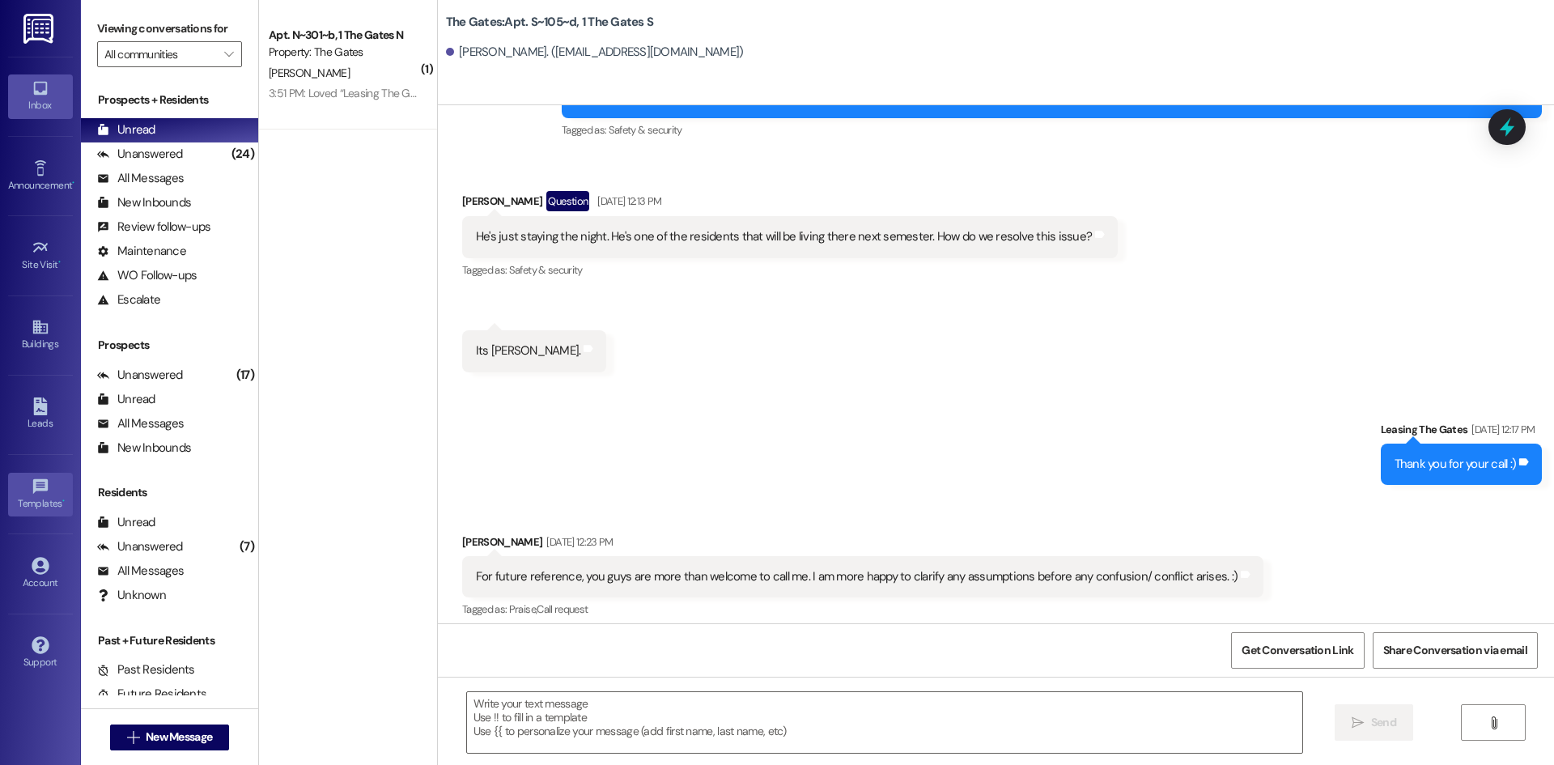
scroll to position [23361, 0]
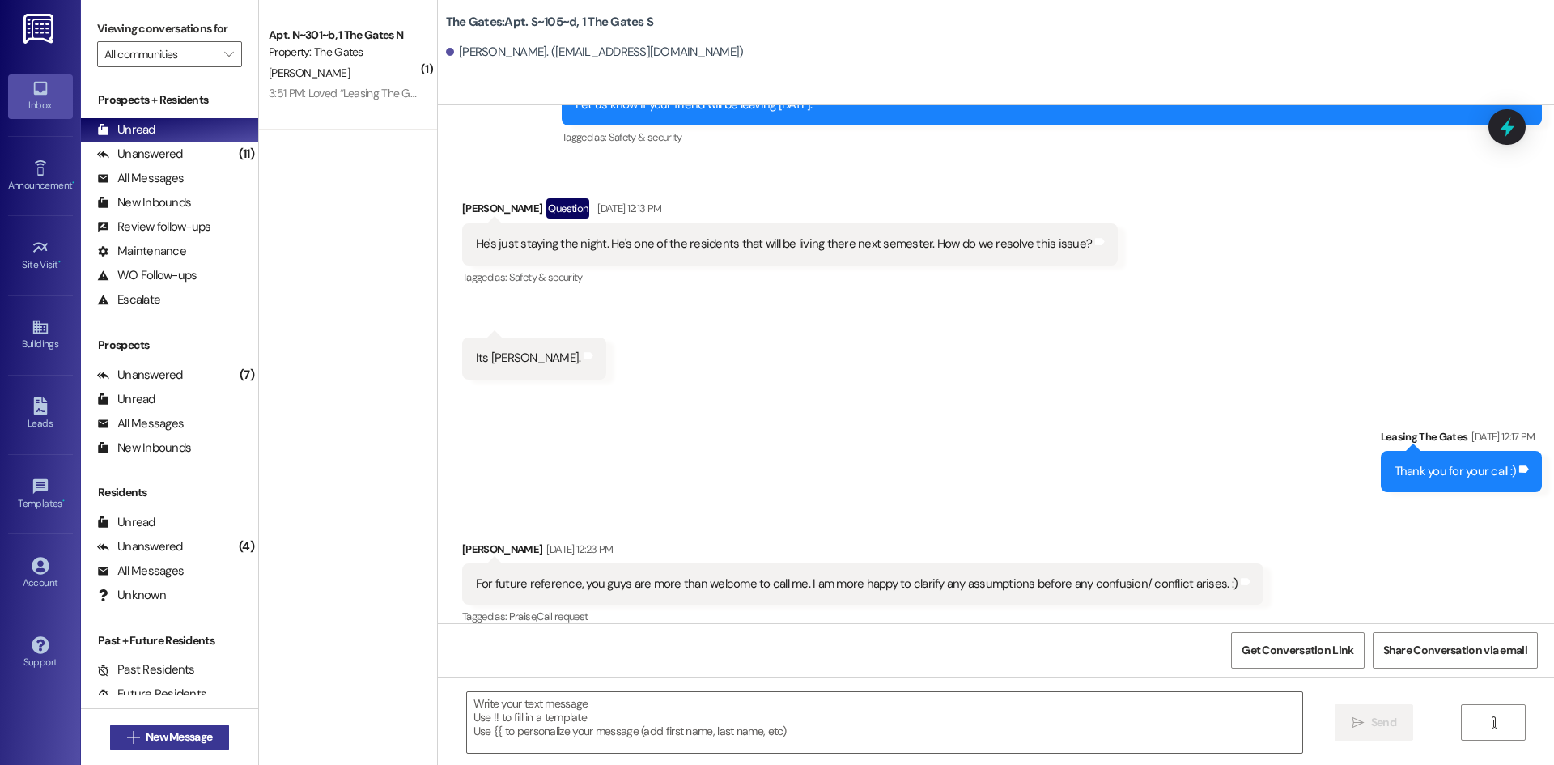
click at [142, 742] on span "New Message" at bounding box center [178, 737] width 73 height 17
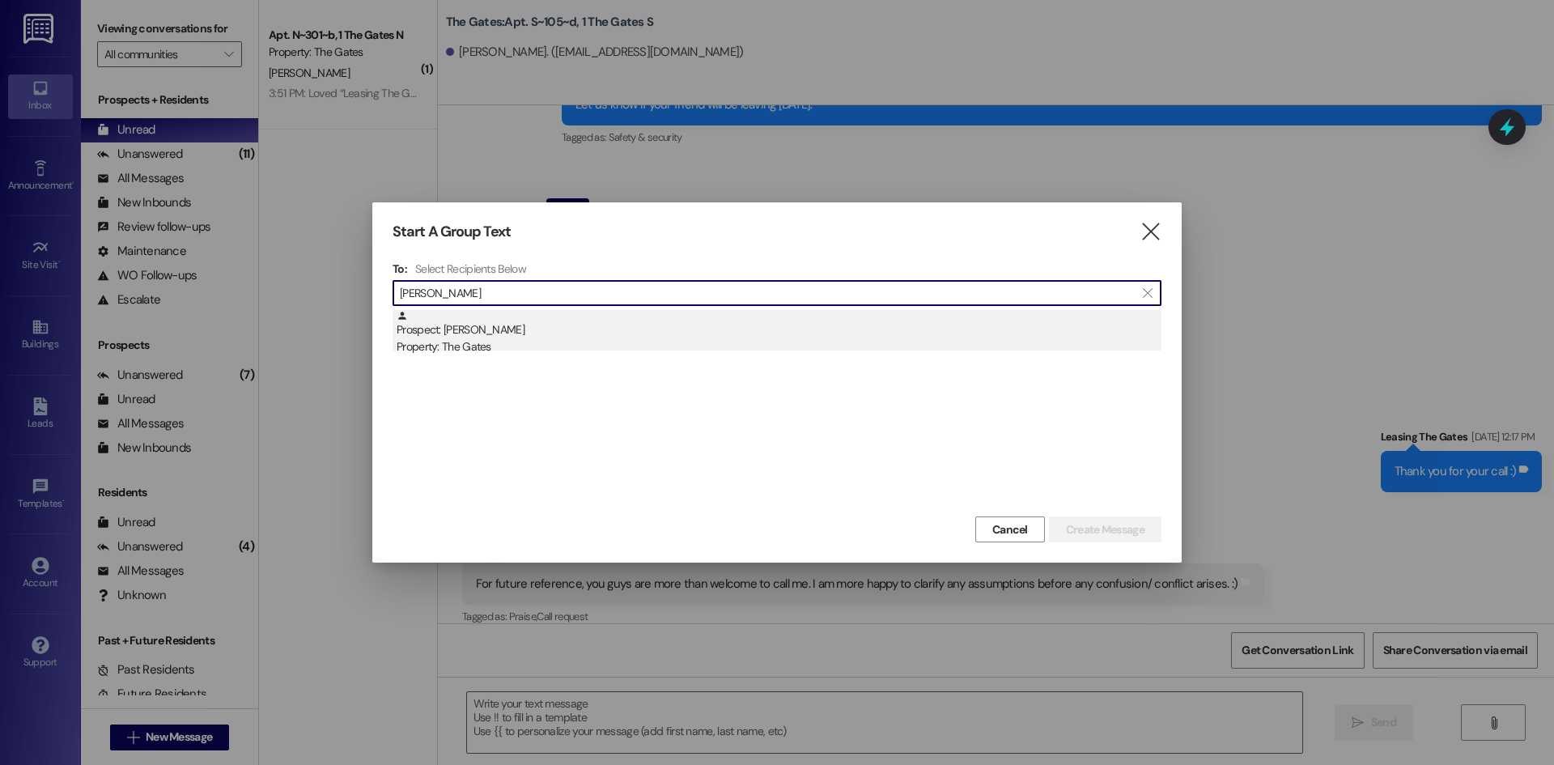
type input "[PERSON_NAME]"
click at [584, 336] on div "Prospect: [PERSON_NAME] Property: The Gates" at bounding box center [779, 333] width 765 height 46
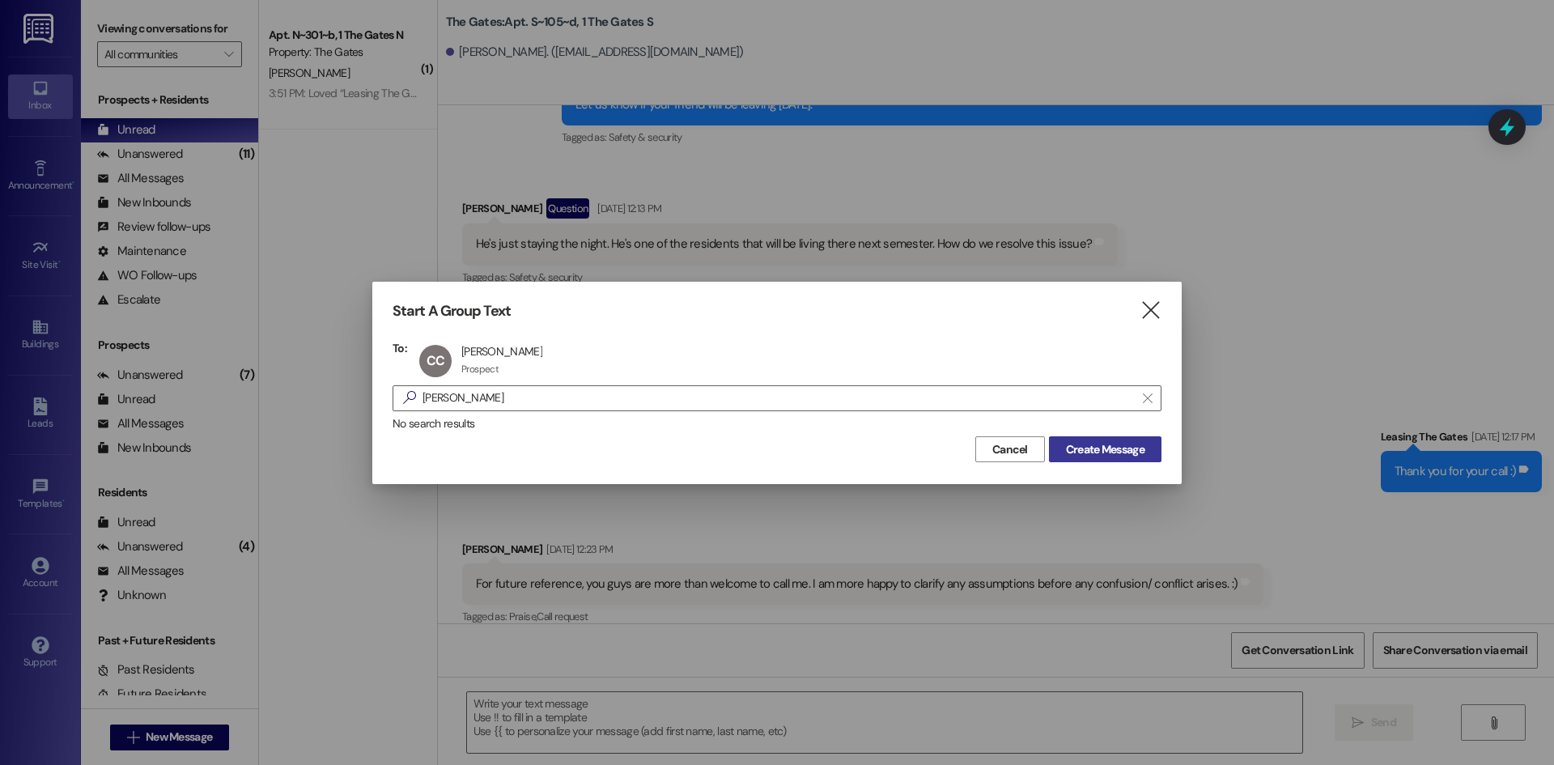
click at [1120, 443] on span "Create Message" at bounding box center [1105, 449] width 79 height 17
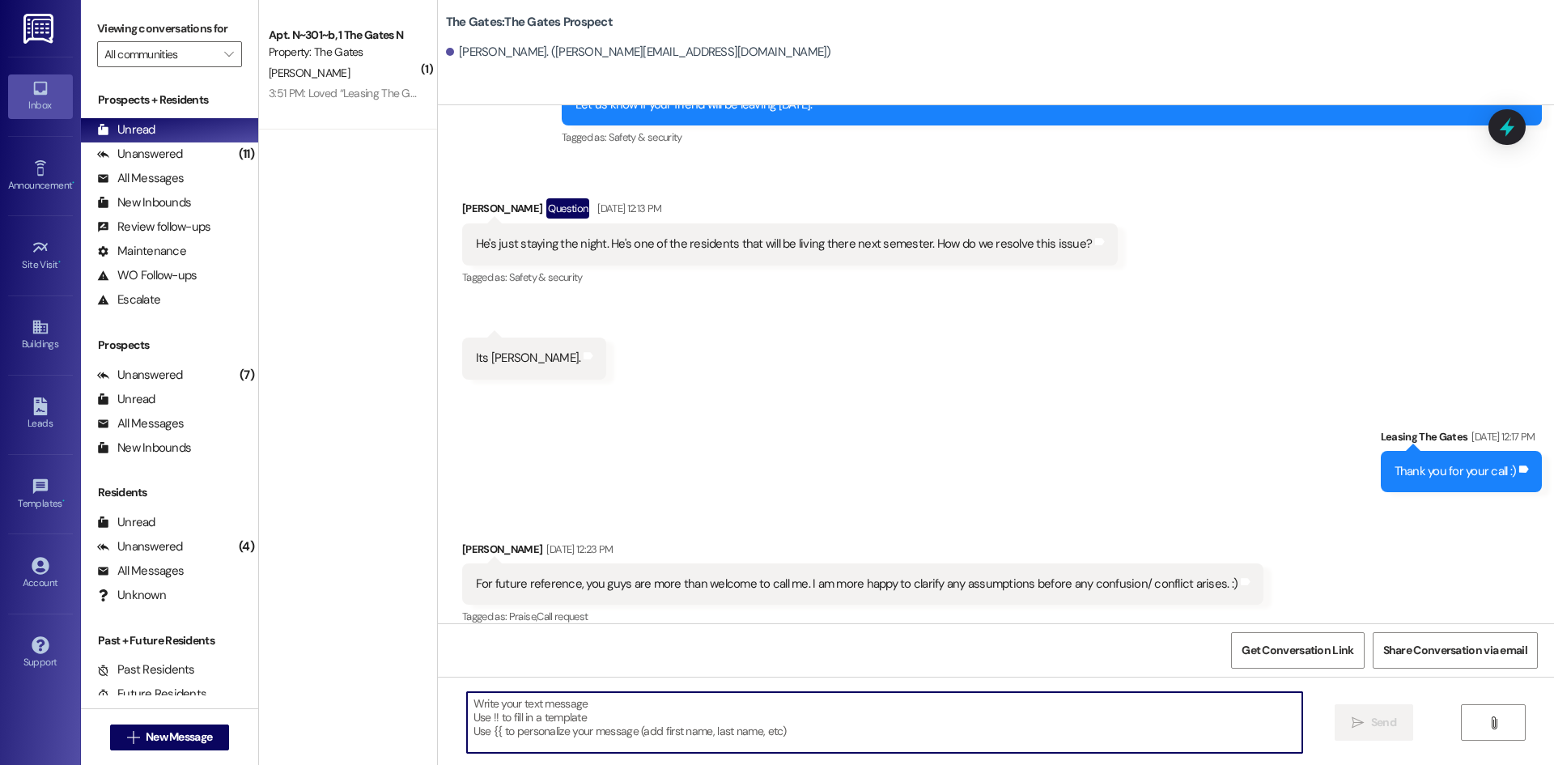
click at [576, 721] on textarea at bounding box center [884, 722] width 835 height 61
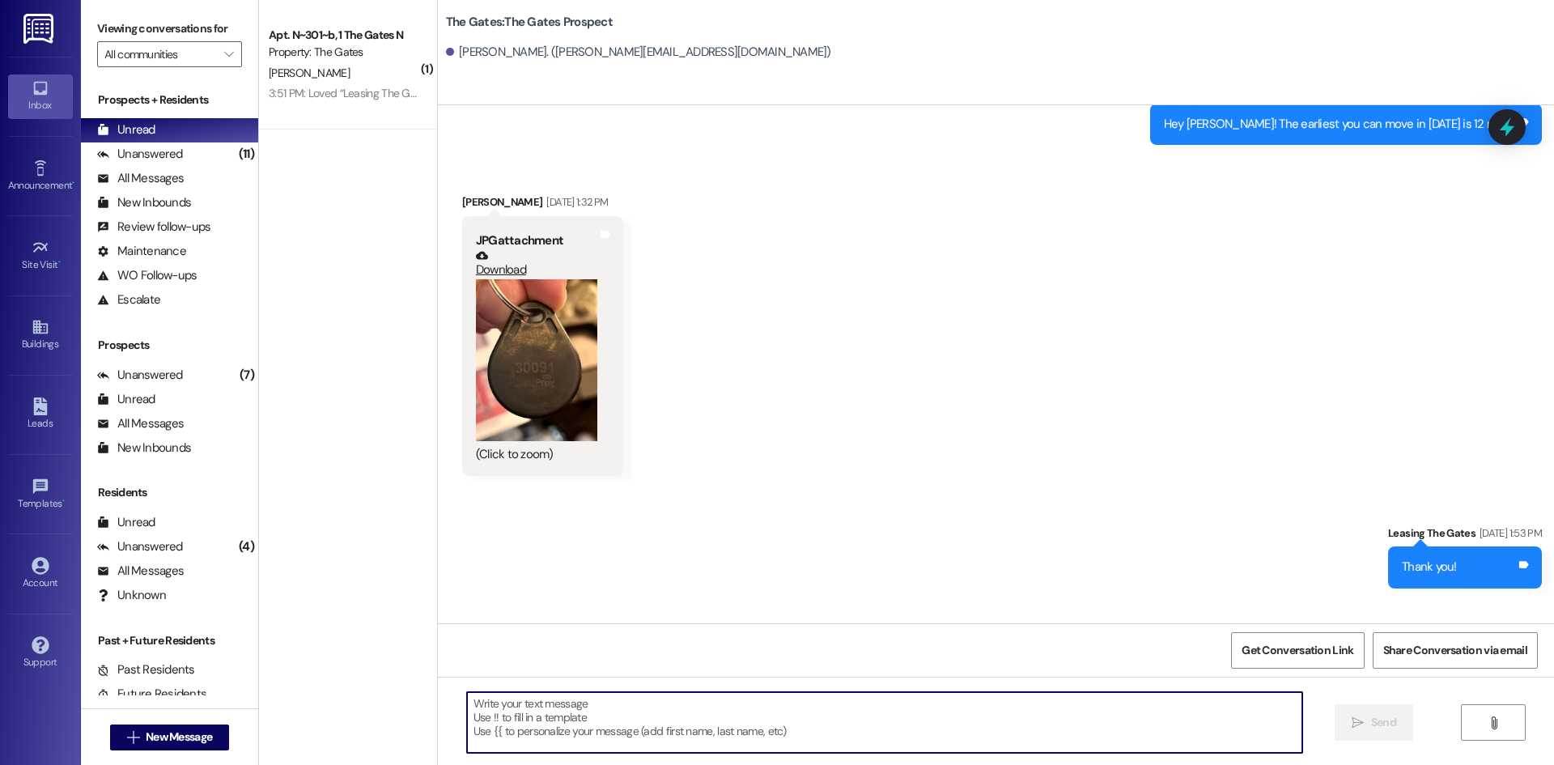
paste textarea "Hi [PERSON_NAME]! This is [PERSON_NAME] with The Gates! I just sent you that le…"
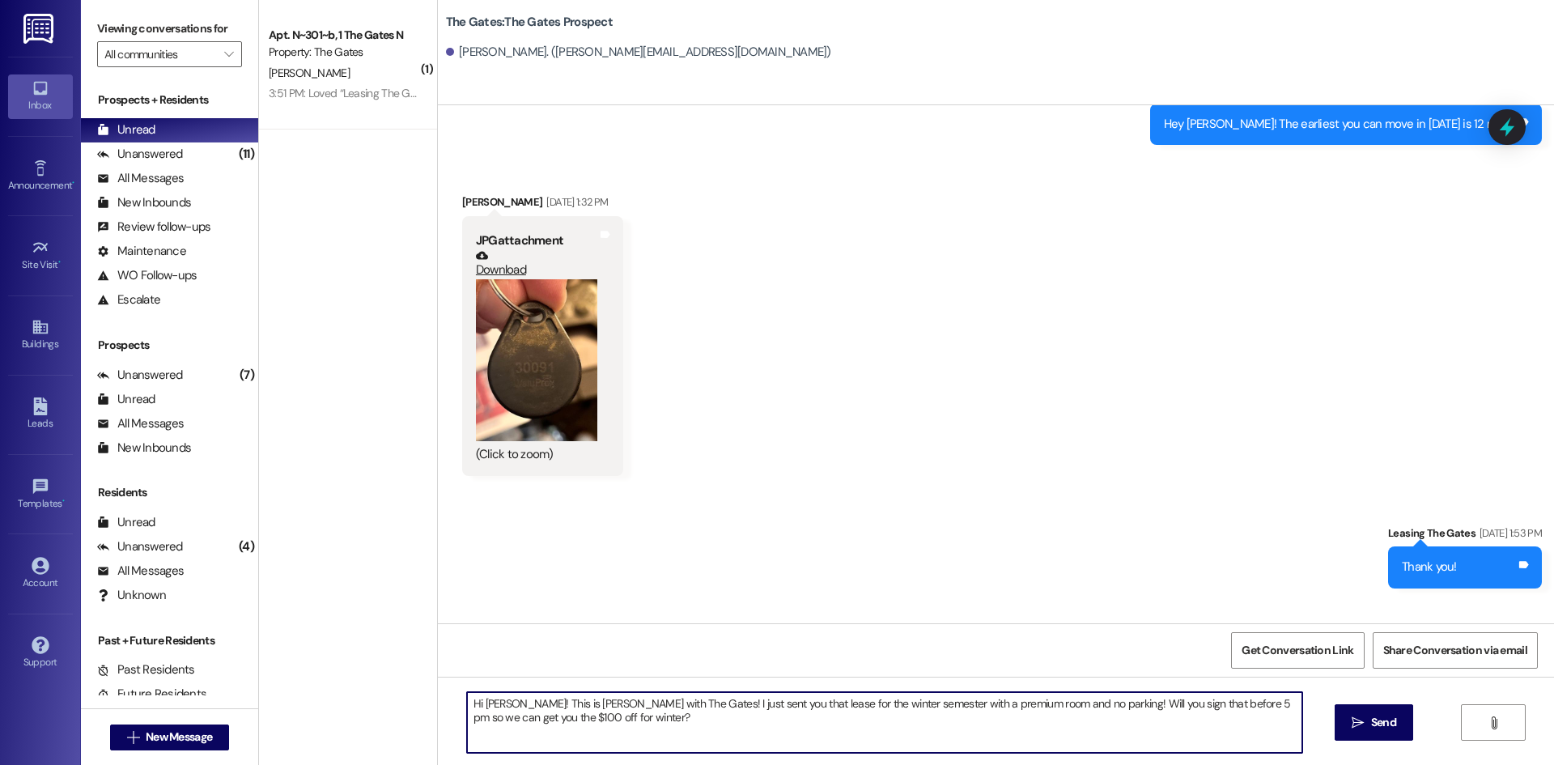
scroll to position [1339, 0]
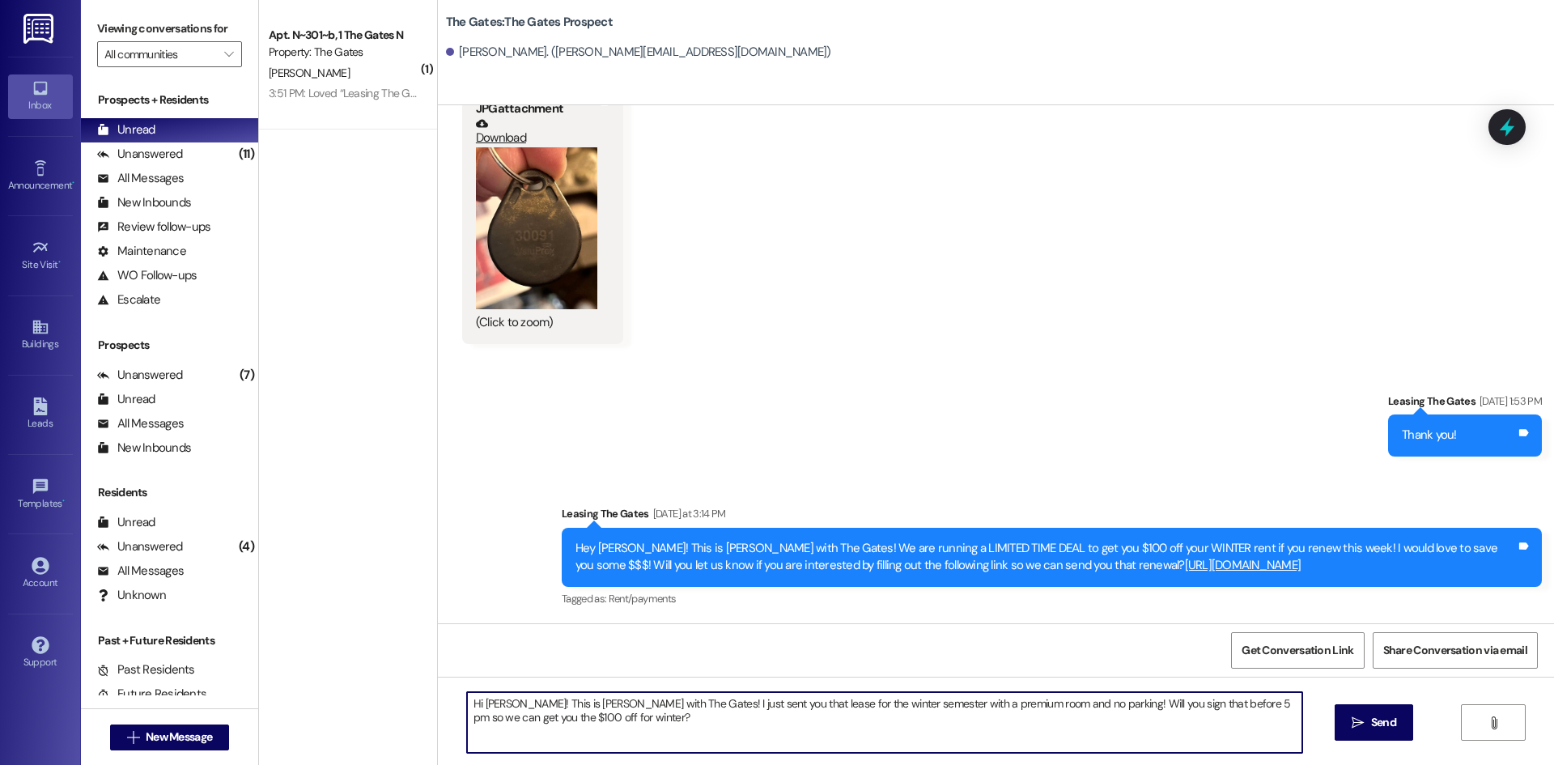
click at [495, 698] on textarea "Hi [PERSON_NAME]! This is [PERSON_NAME] with The Gates! I just sent you that le…" at bounding box center [884, 722] width 835 height 61
click at [1029, 706] on textarea "Hi [PERSON_NAME]! This is [PERSON_NAME] with The Gates! I just sent you that le…" at bounding box center [884, 722] width 835 height 61
type textarea "Hi [PERSON_NAME]! This is [PERSON_NAME] with The Gates! I just sent you that le…"
click at [1352, 719] on icon "" at bounding box center [1358, 722] width 12 height 13
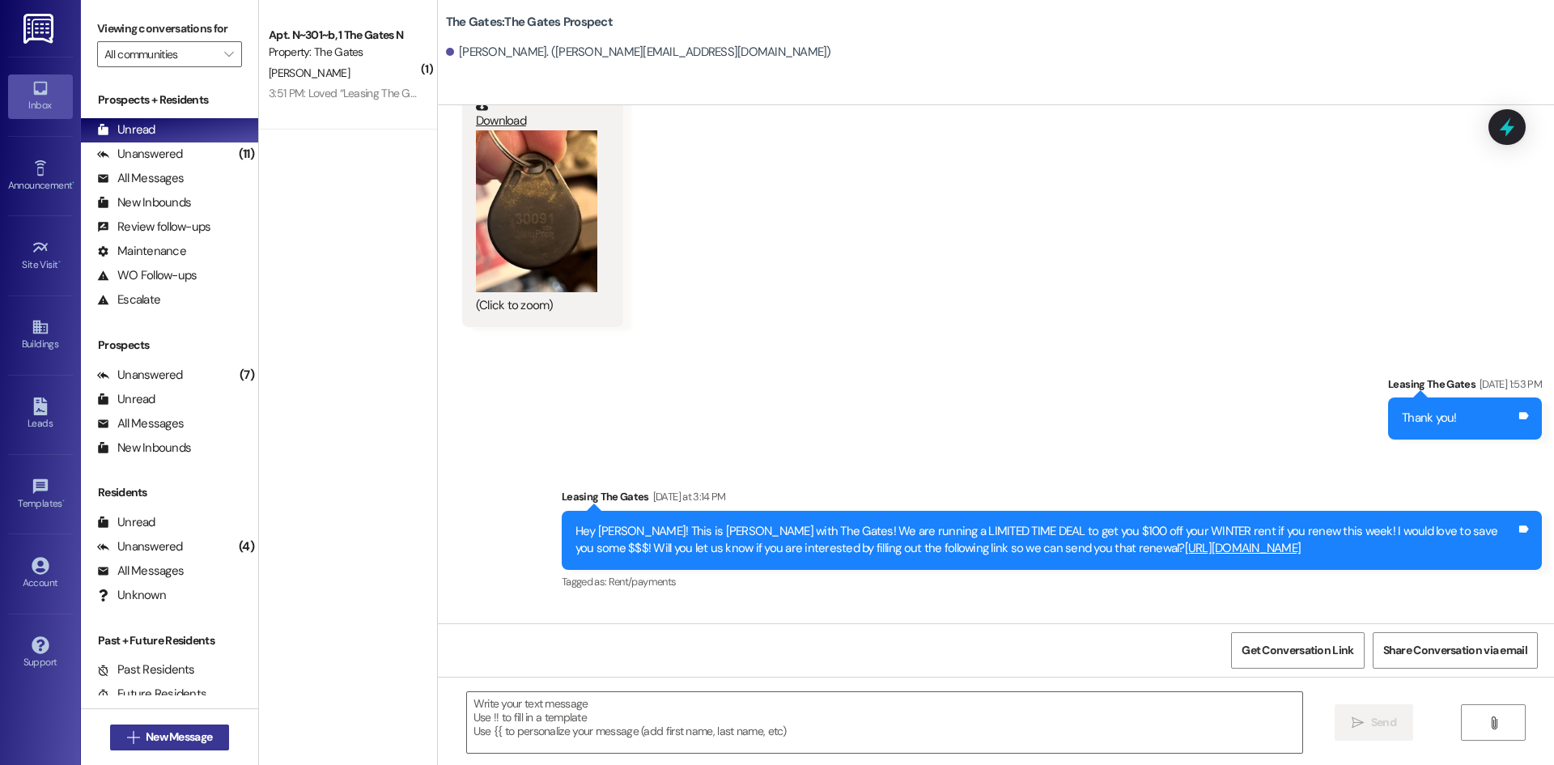
click at [188, 745] on span "New Message" at bounding box center [179, 737] width 66 height 17
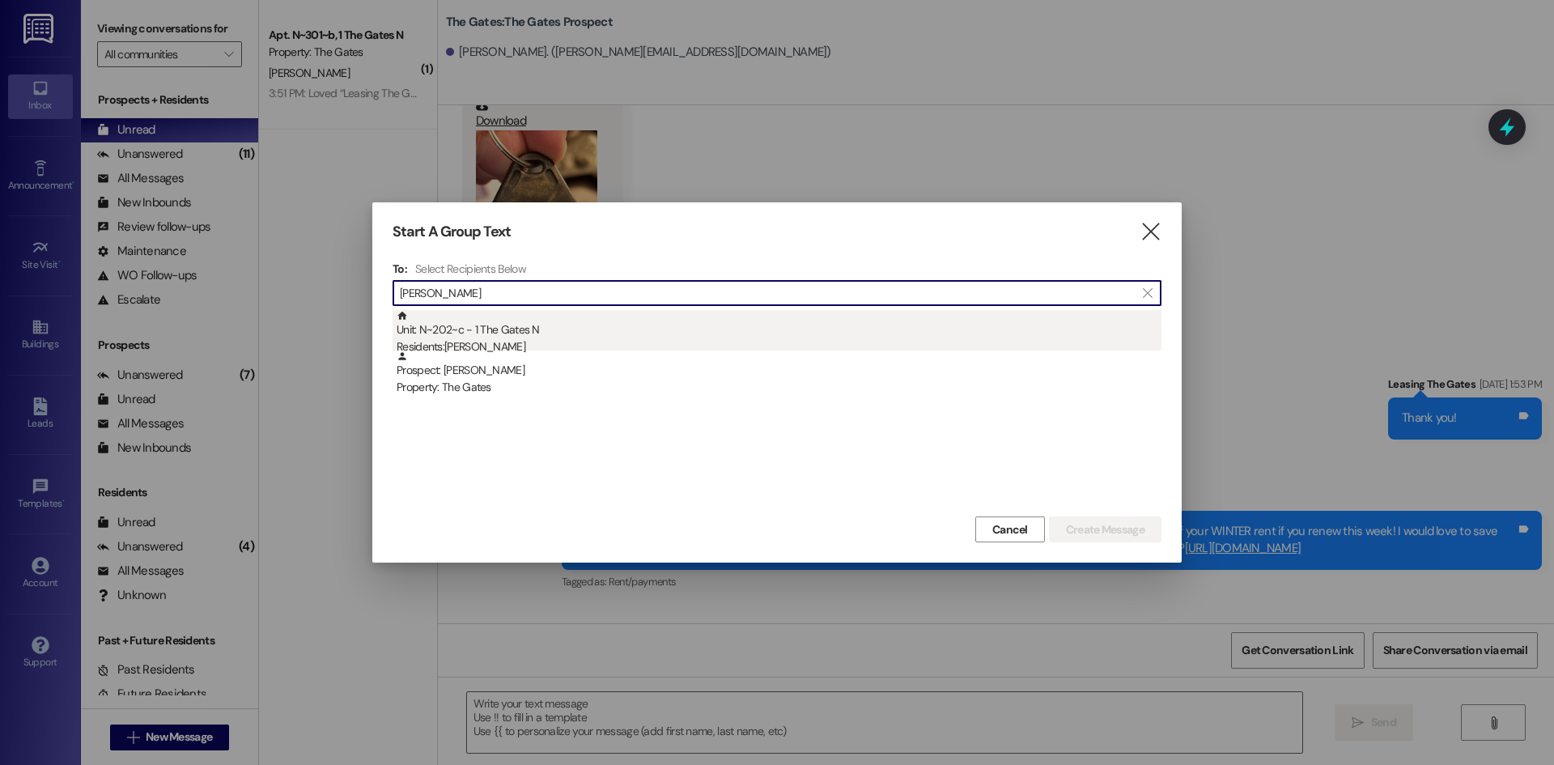
type input "[PERSON_NAME]"
click at [469, 334] on div "Unit: N~202~c - 1 The Gates N Residents: [PERSON_NAME]" at bounding box center [779, 333] width 765 height 46
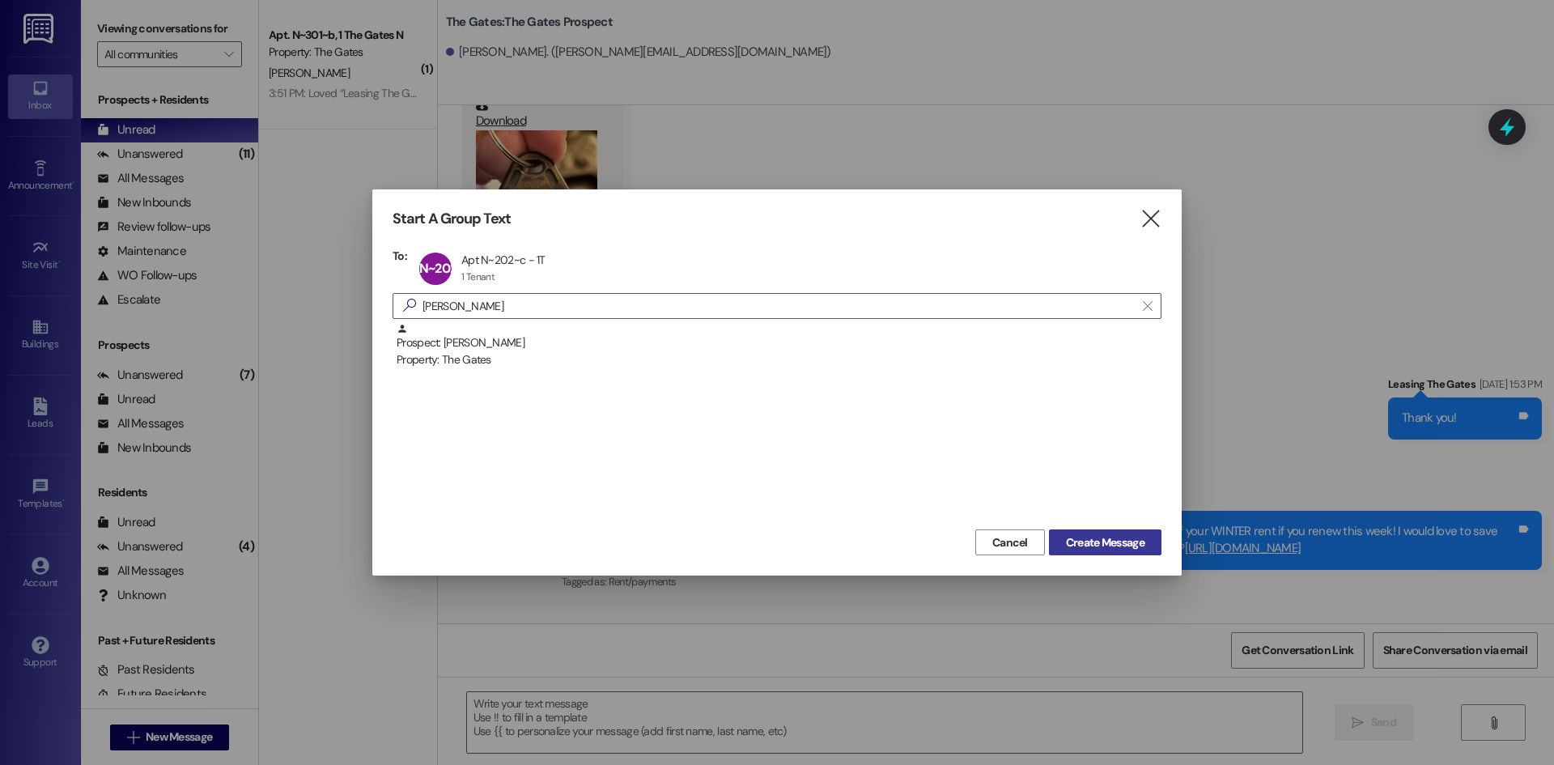
click at [1130, 540] on span "Create Message" at bounding box center [1105, 542] width 79 height 17
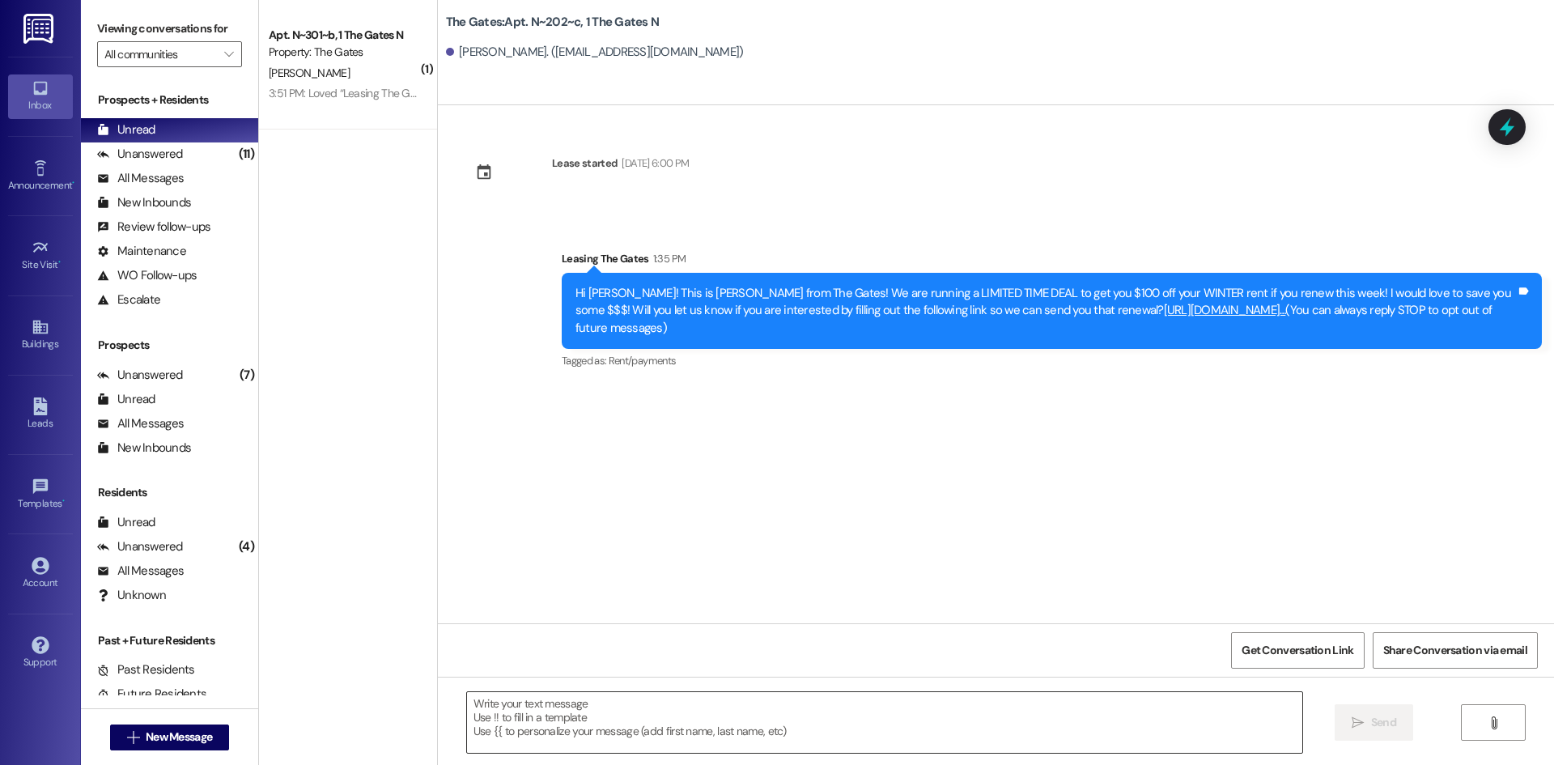
scroll to position [0, 0]
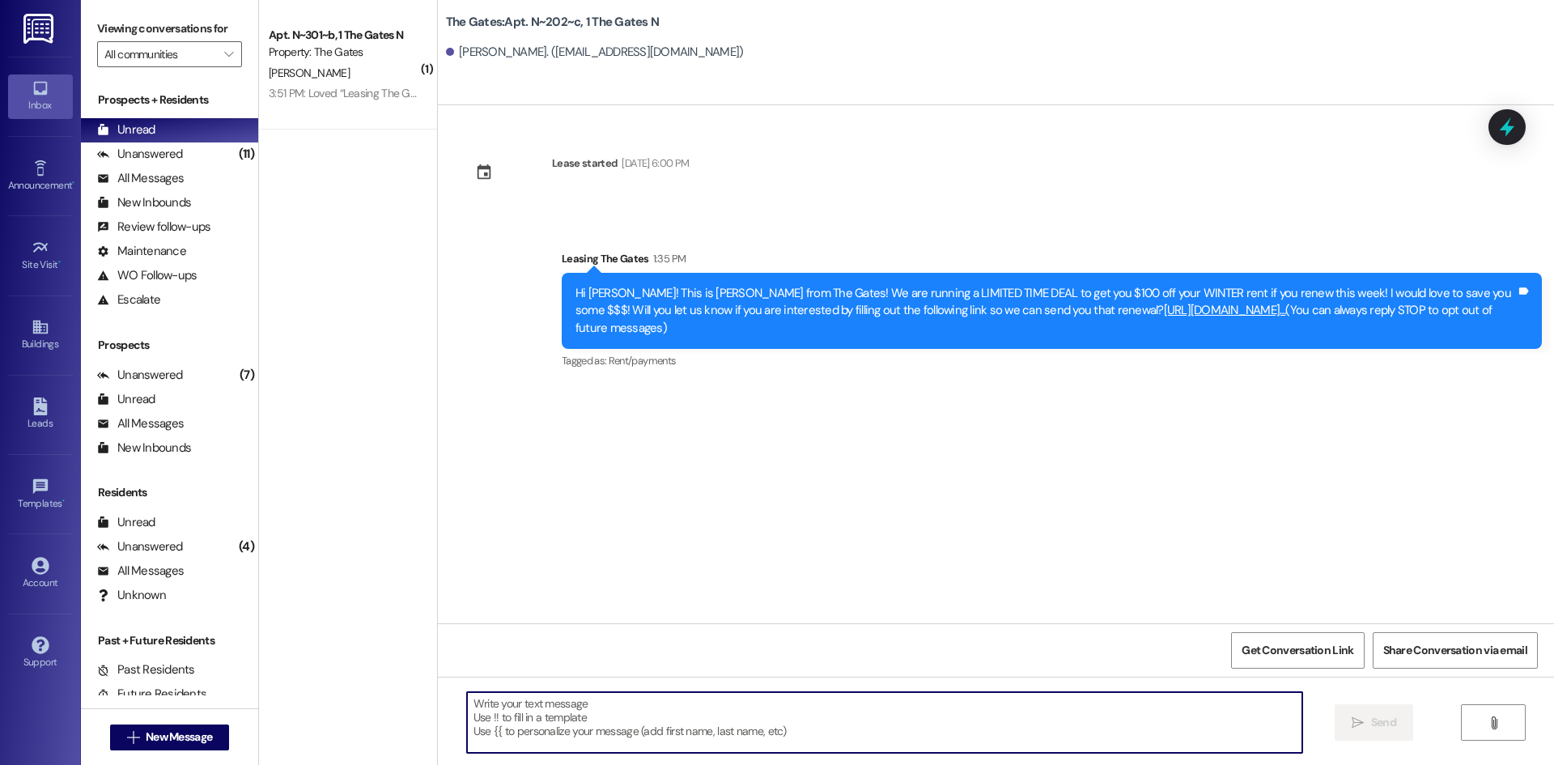
click at [488, 708] on textarea at bounding box center [884, 722] width 835 height 61
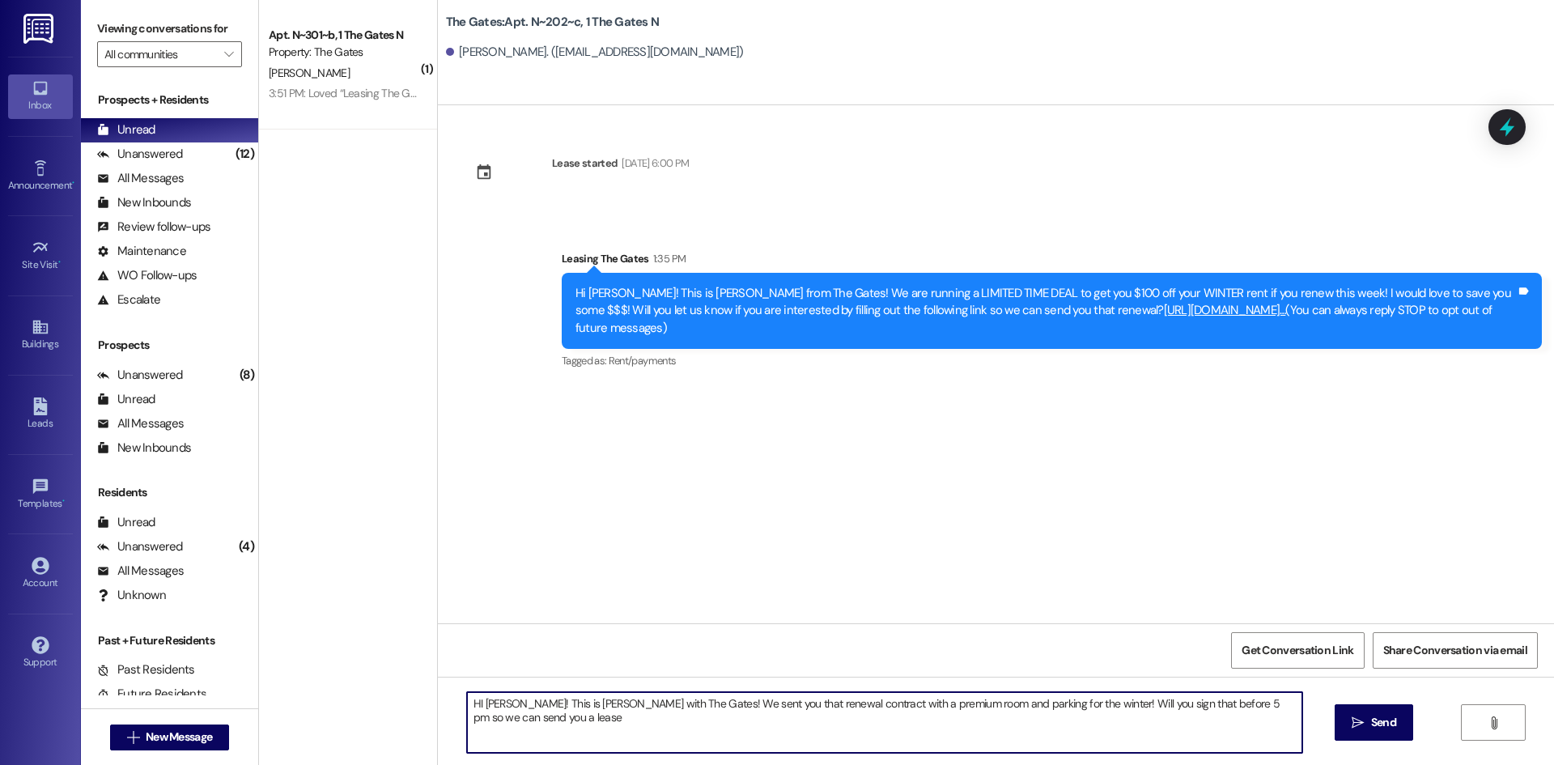
type textarea "HI [PERSON_NAME]! This is [PERSON_NAME] with The Gates! We sent you that renewa…"
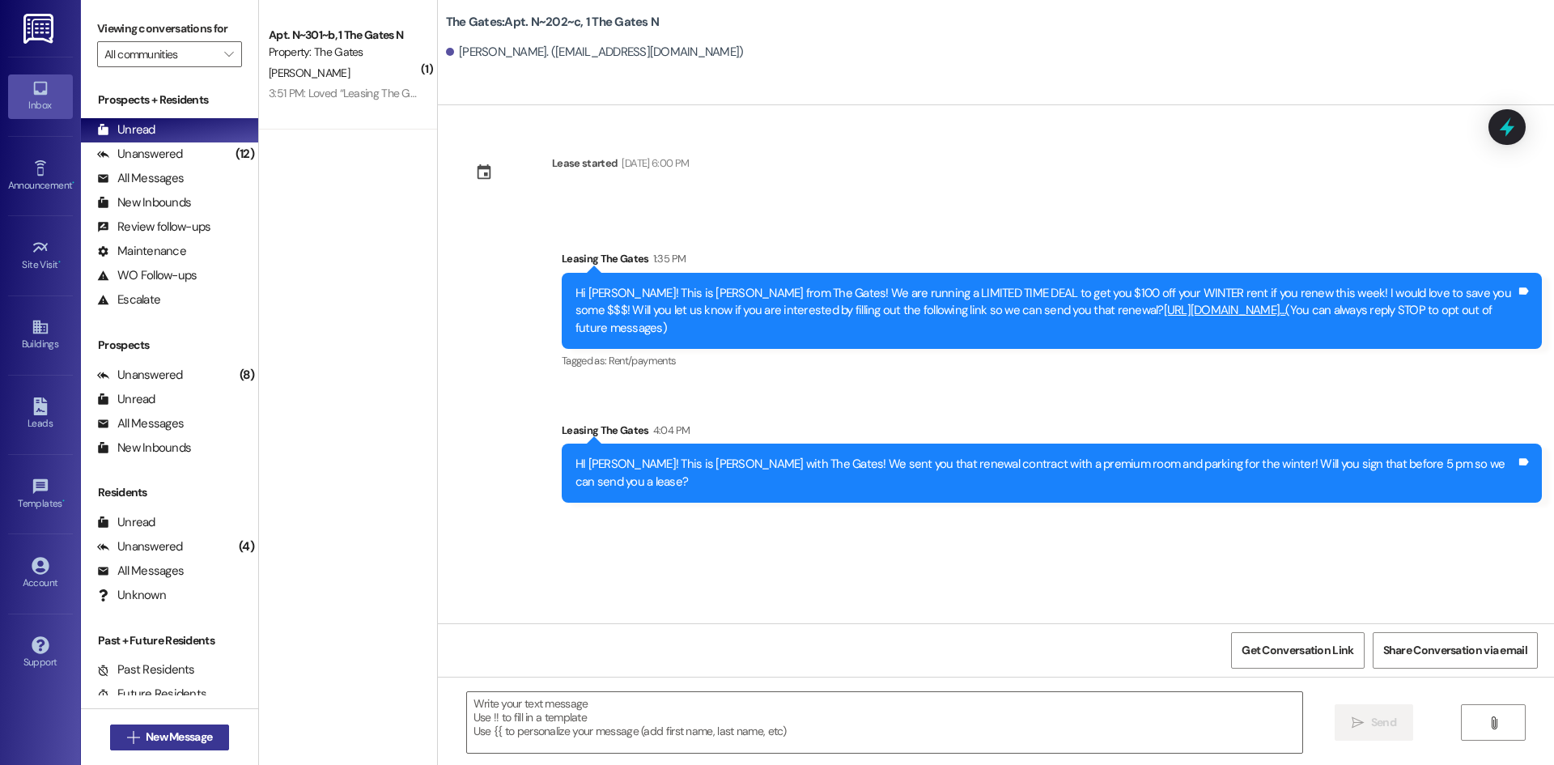
click at [155, 747] on button " New Message" at bounding box center [170, 737] width 120 height 26
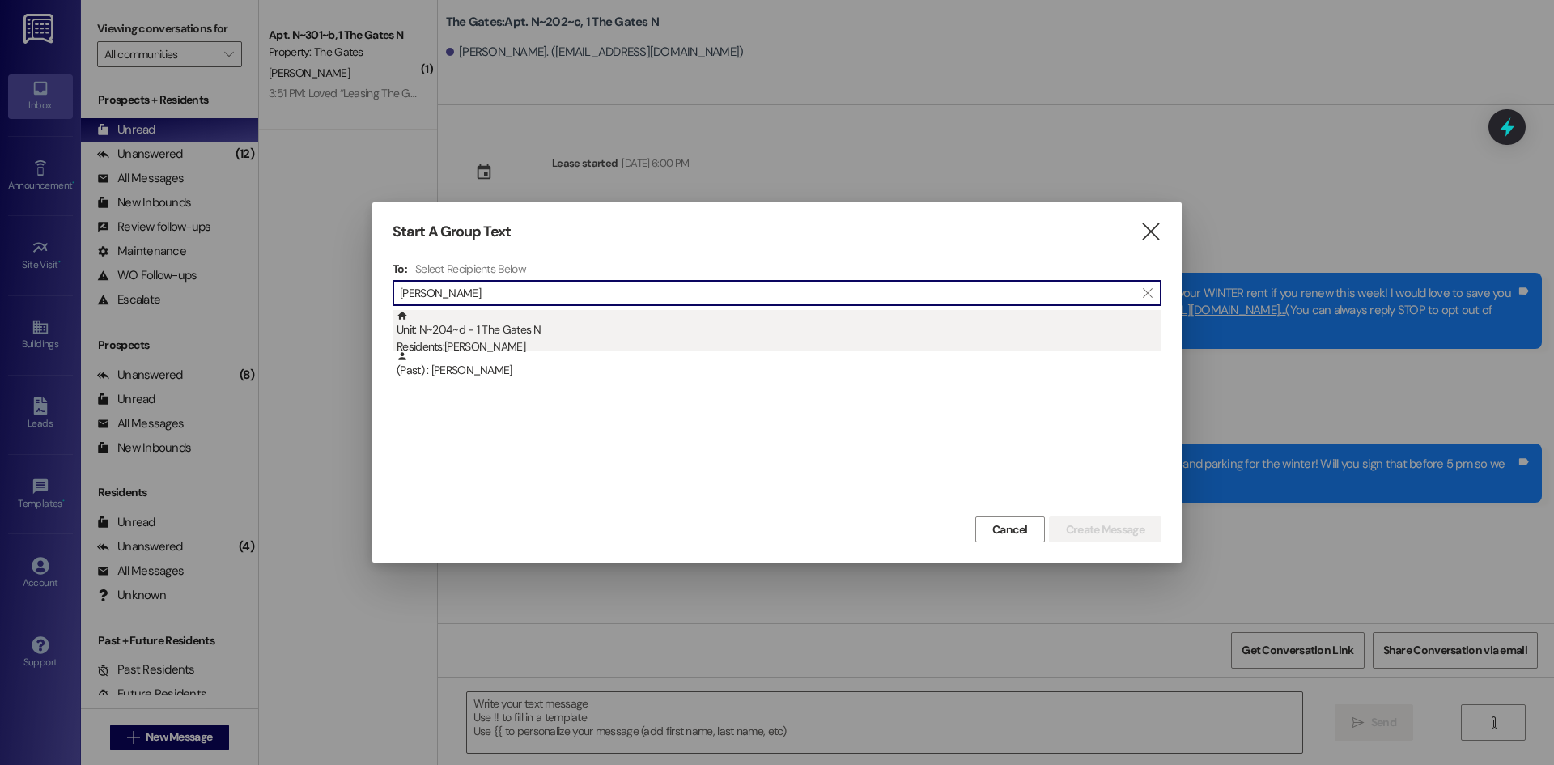
type input "[PERSON_NAME]"
click at [554, 321] on div "Unit: N~204~d - 1 The Gates N Residents: [PERSON_NAME]" at bounding box center [779, 333] width 765 height 46
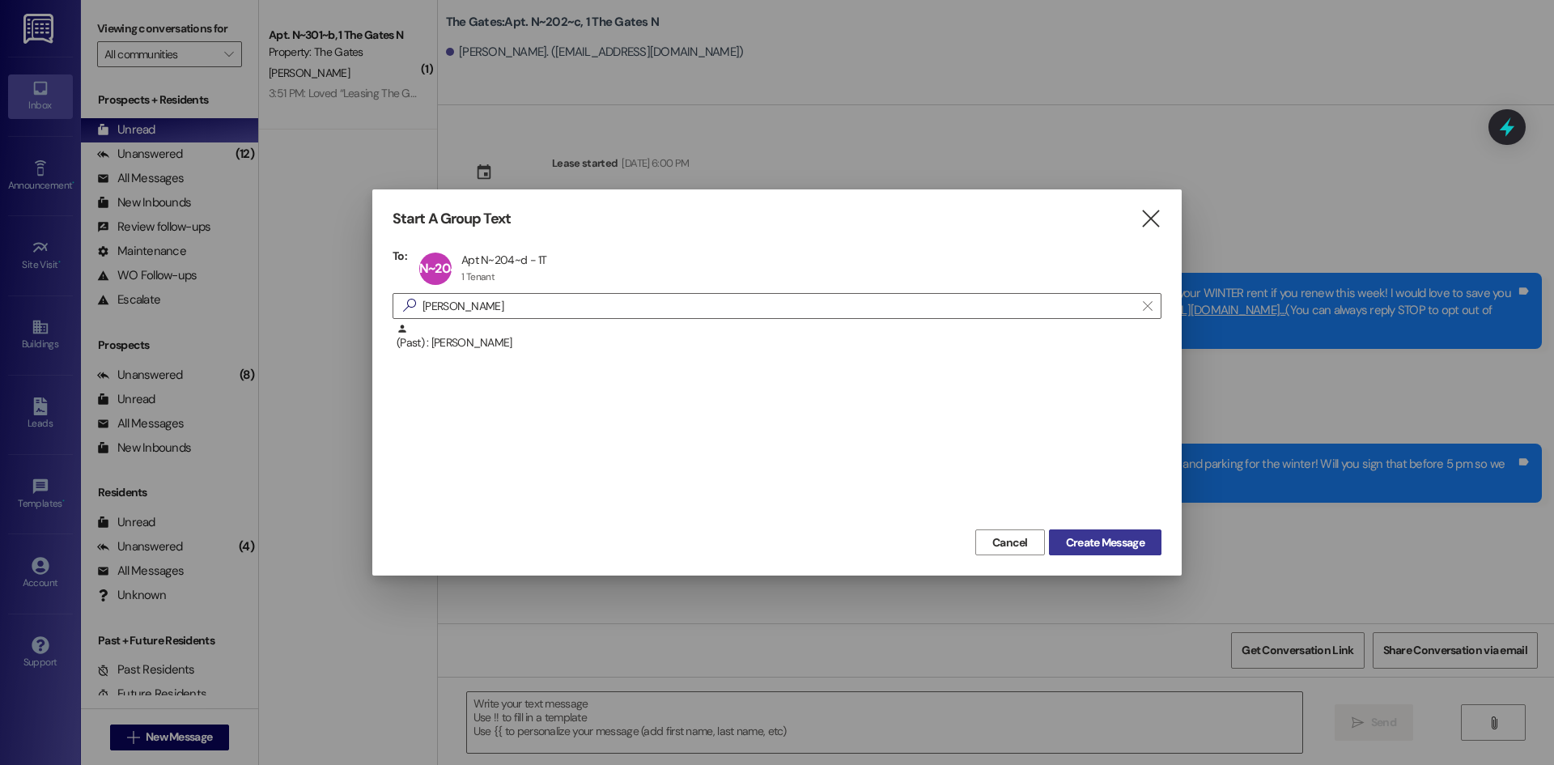
drag, startPoint x: 1081, startPoint y: 543, endPoint x: 948, endPoint y: 616, distance: 151.4
click at [1081, 542] on span "Create Message" at bounding box center [1105, 542] width 79 height 17
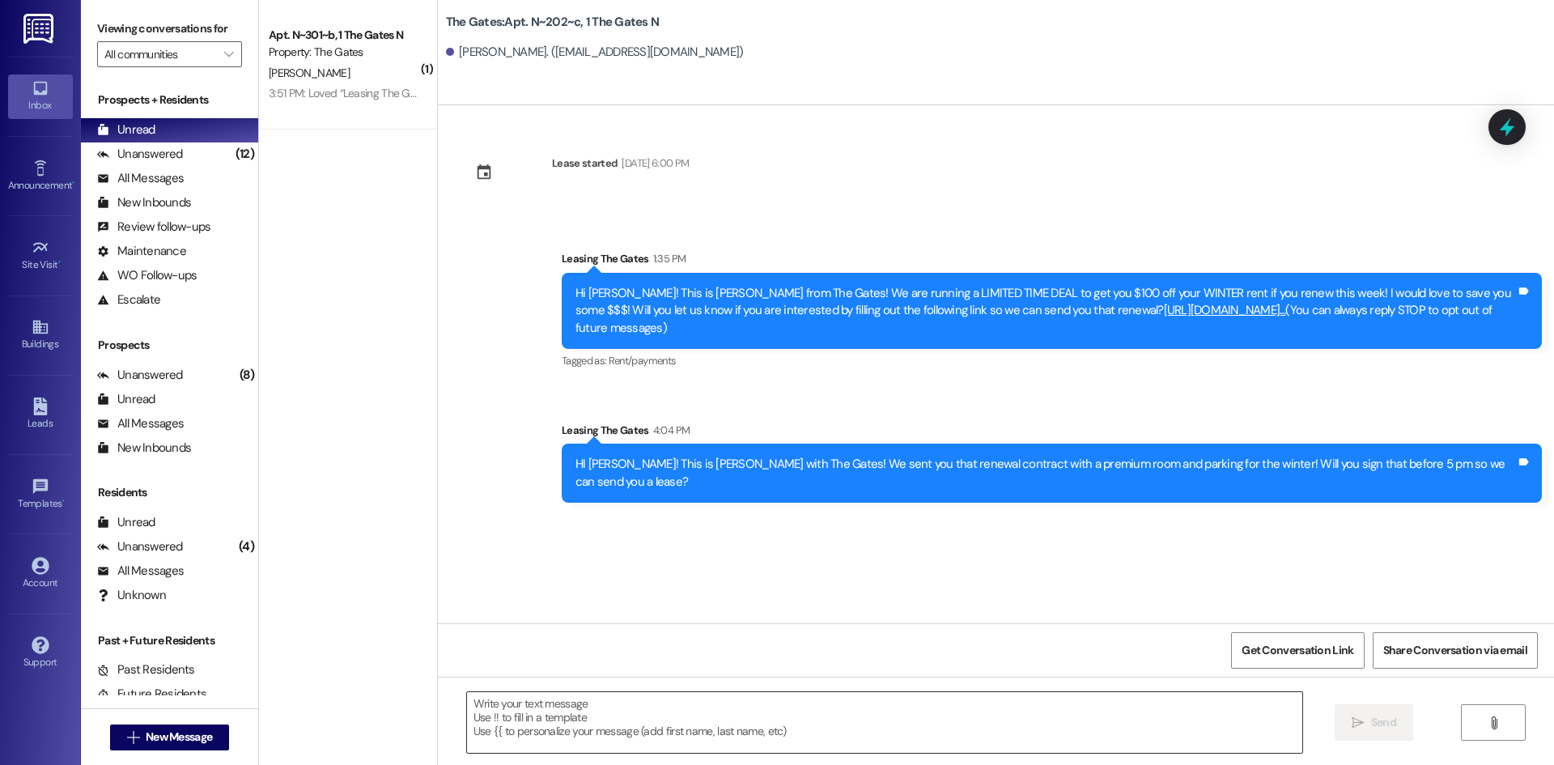
scroll to position [11837, 0]
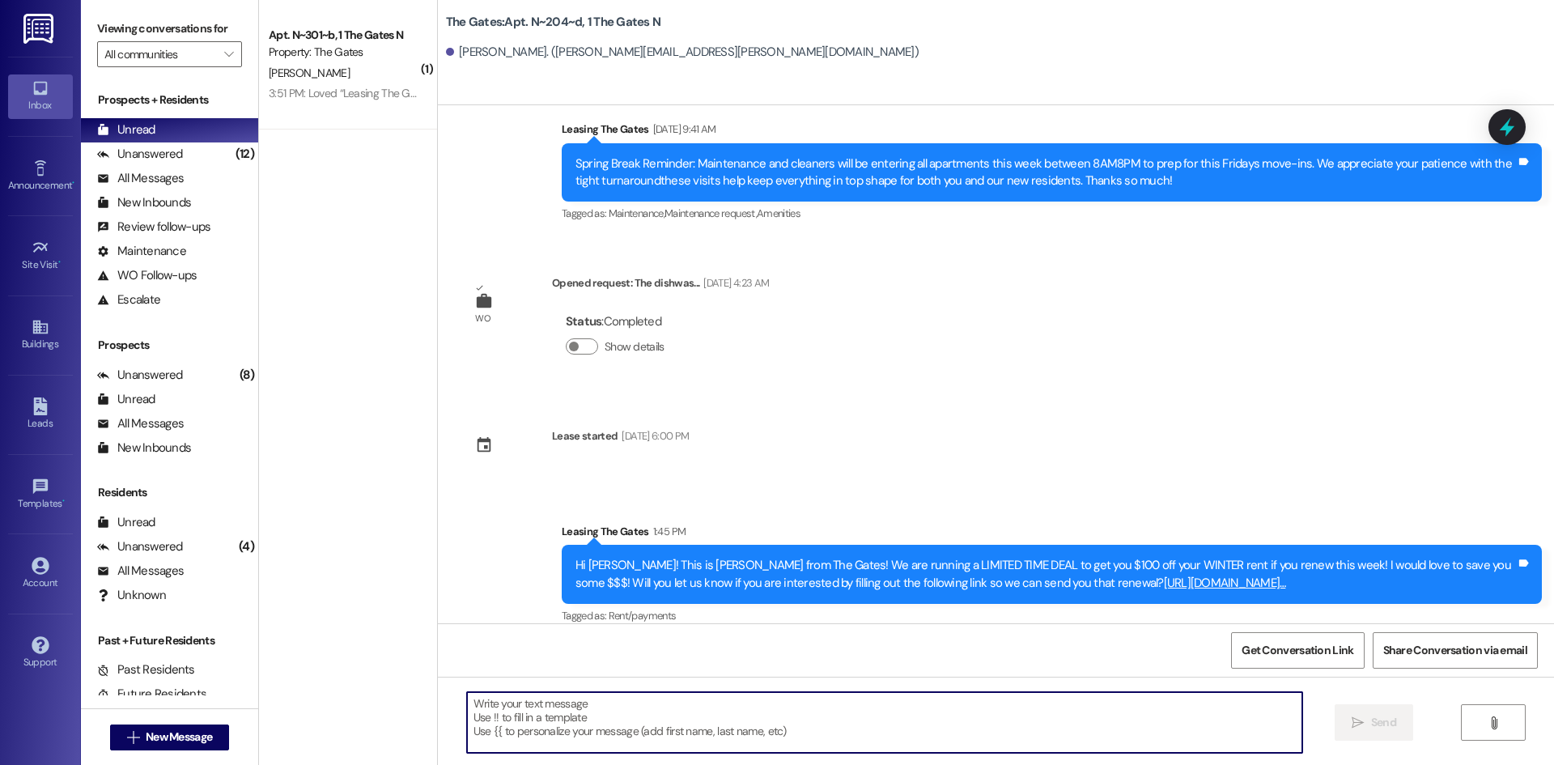
click at [480, 726] on textarea at bounding box center [884, 722] width 835 height 61
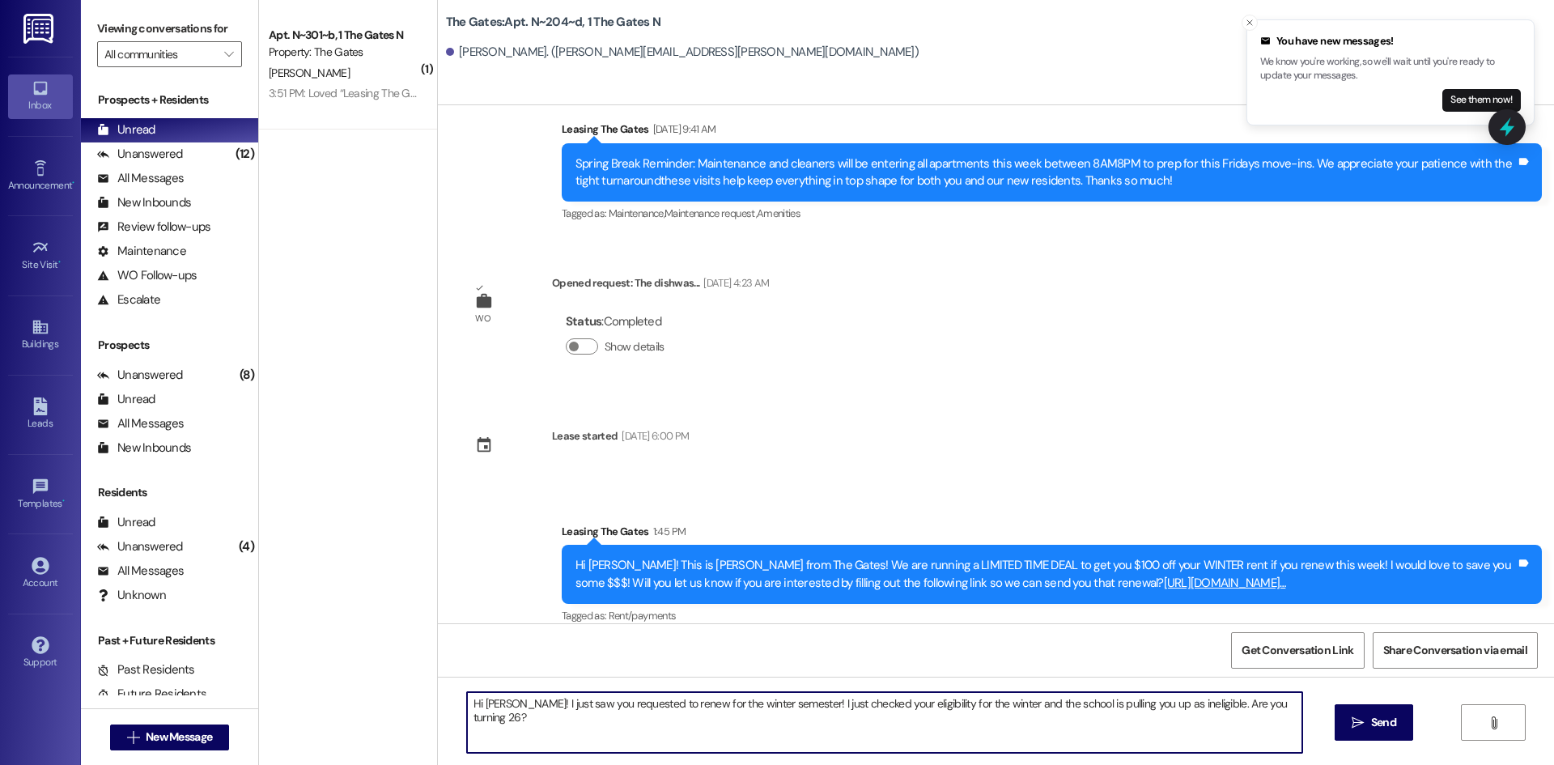
type textarea "Hi [PERSON_NAME]! I just saw you requested to renew for the winter semester! I …"
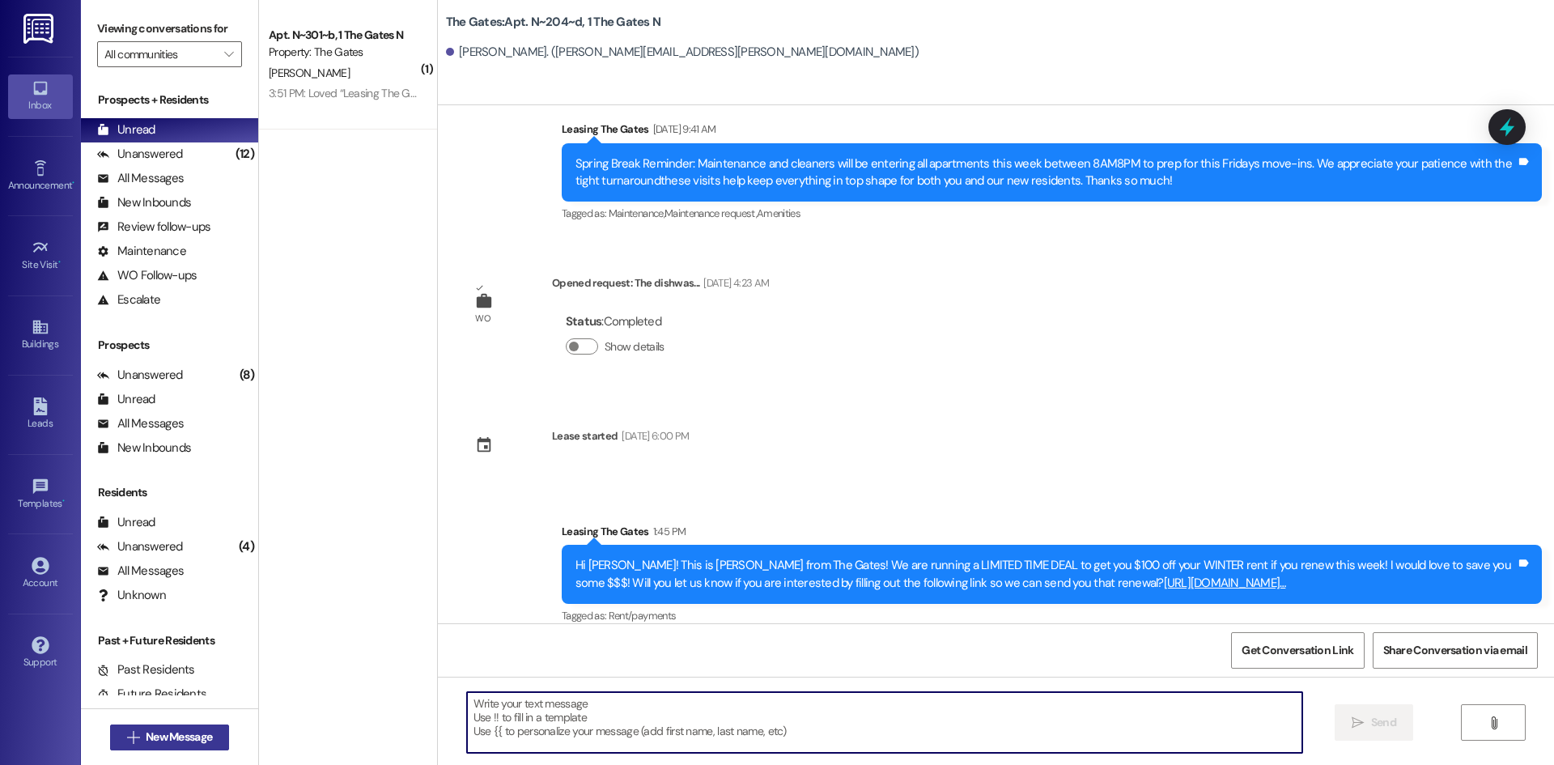
click at [178, 733] on span "New Message" at bounding box center [179, 737] width 66 height 17
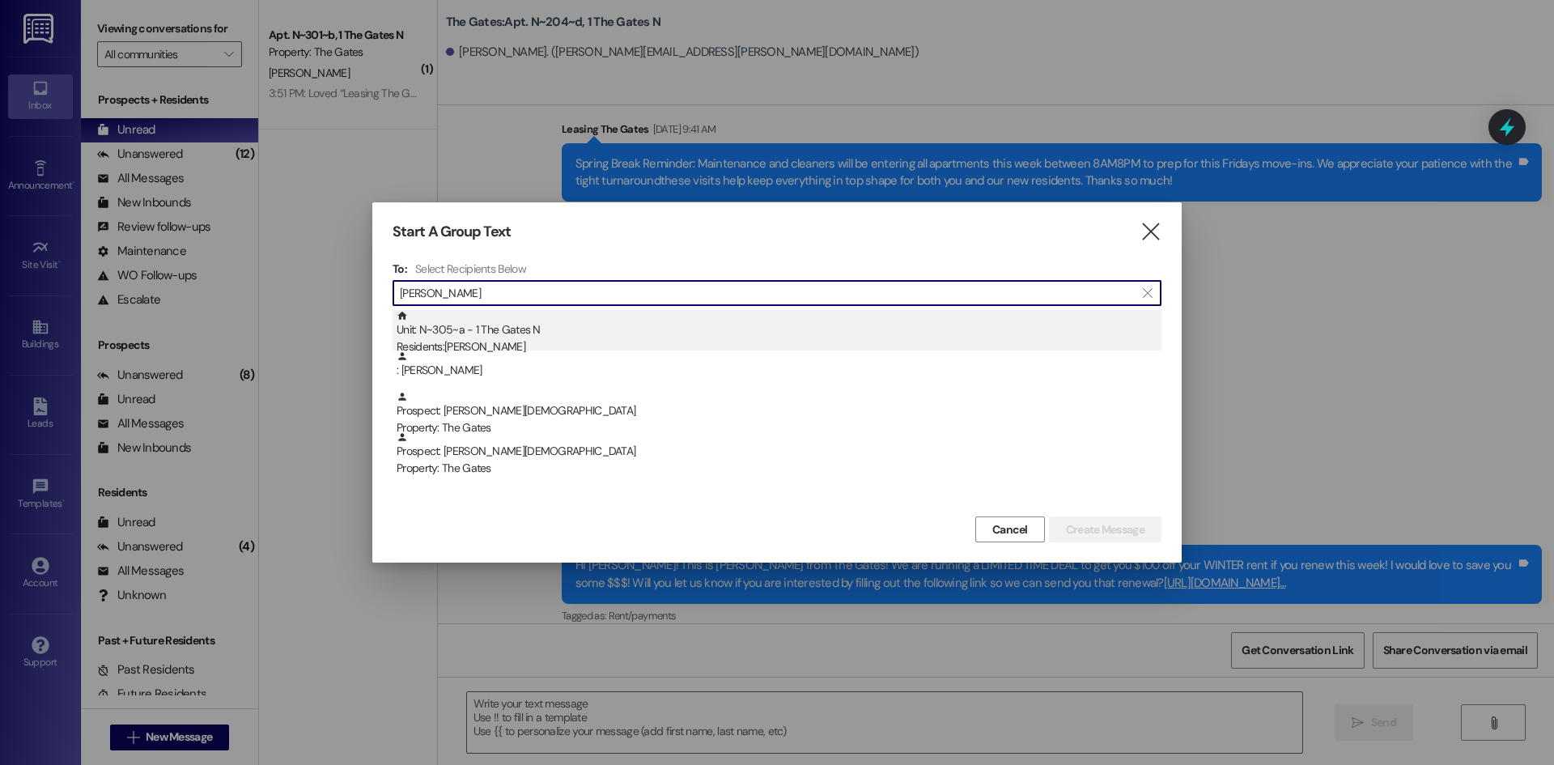
type input "[PERSON_NAME]"
click at [619, 315] on div "Unit: N~305~a - 1 The Gates N Residents: [PERSON_NAME][DEMOGRAPHIC_DATA]" at bounding box center [779, 333] width 765 height 46
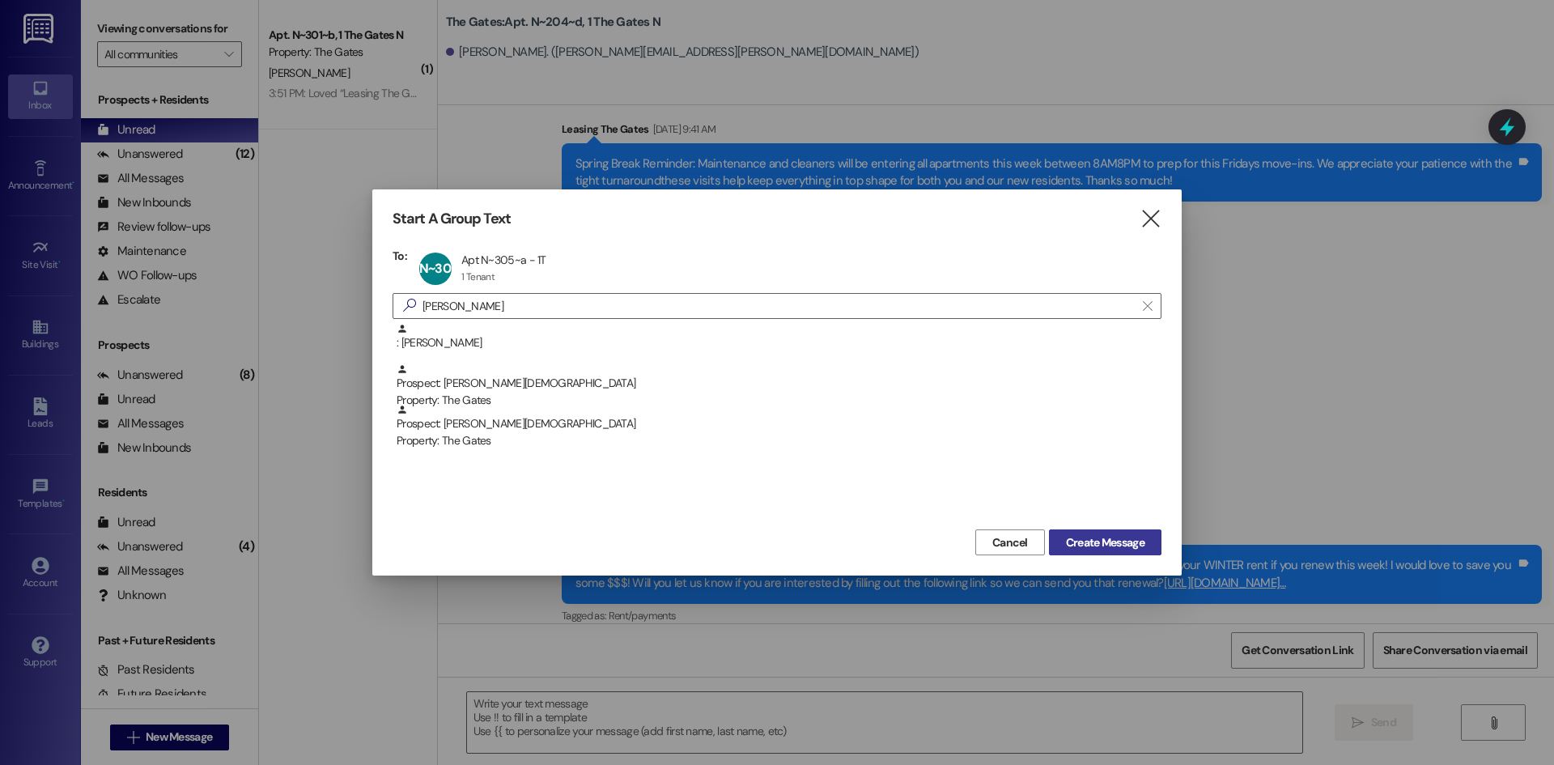
click at [1088, 539] on span "Create Message" at bounding box center [1105, 542] width 79 height 17
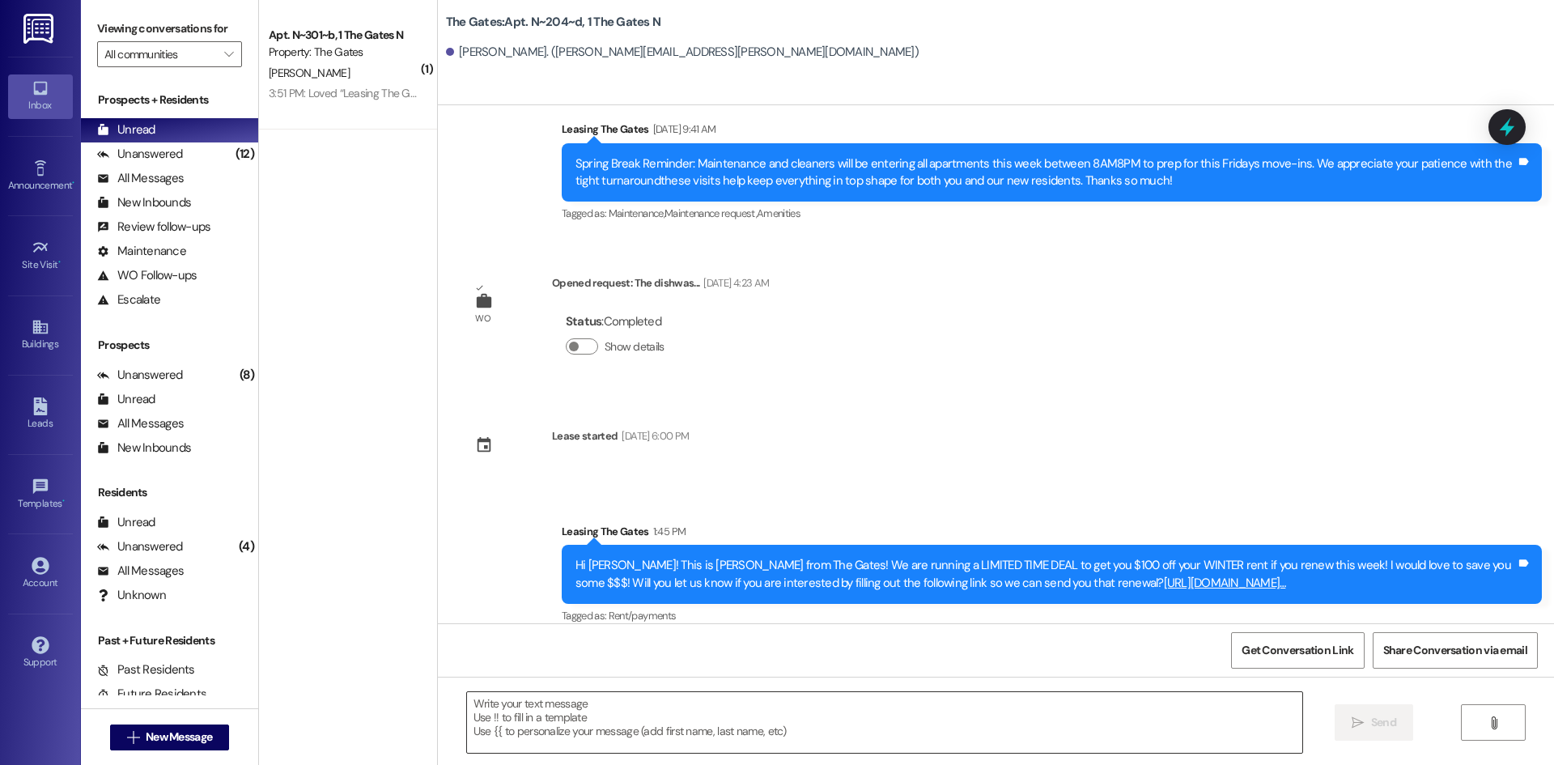
scroll to position [0, 0]
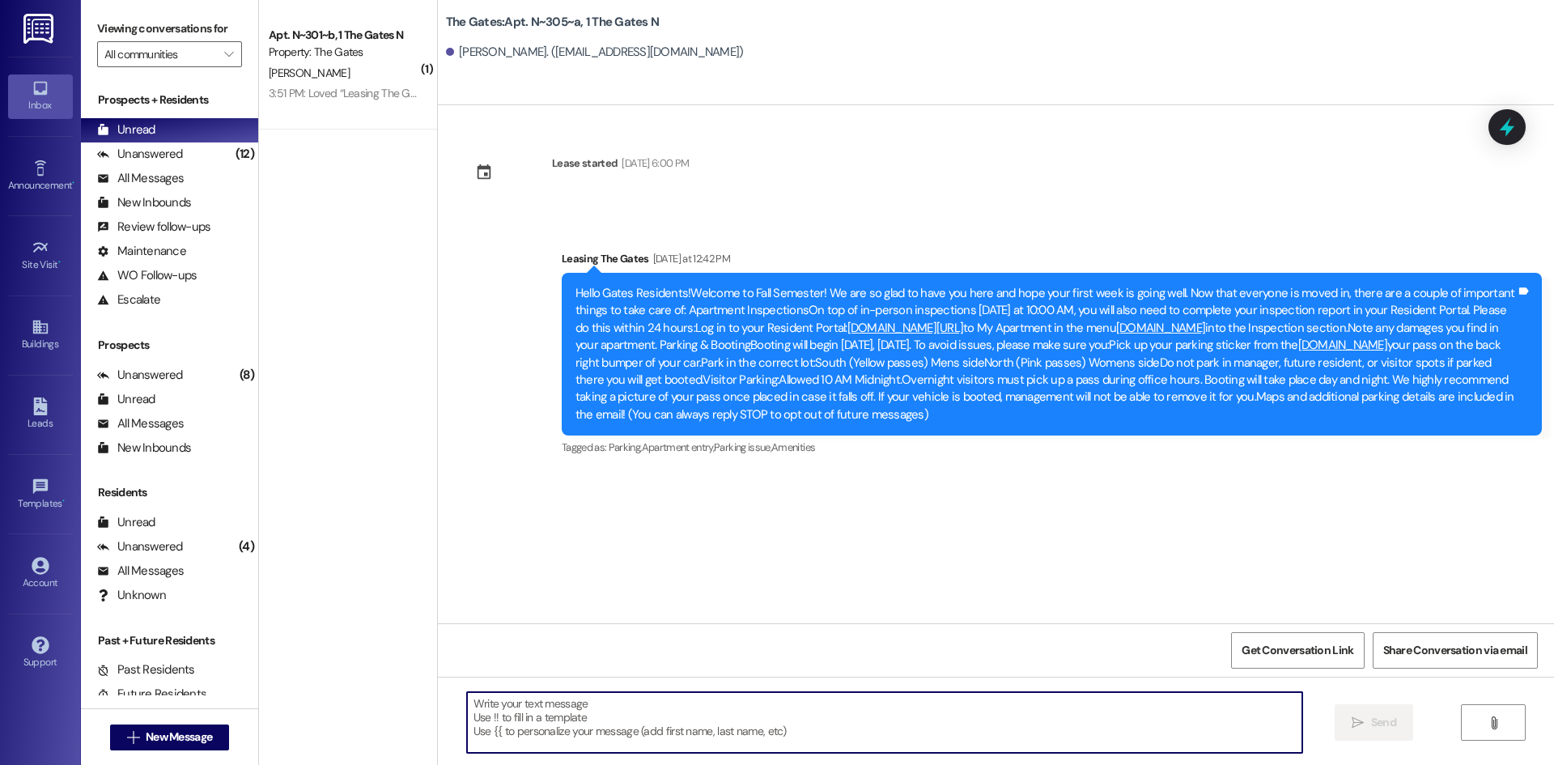
click at [550, 708] on textarea at bounding box center [884, 722] width 835 height 61
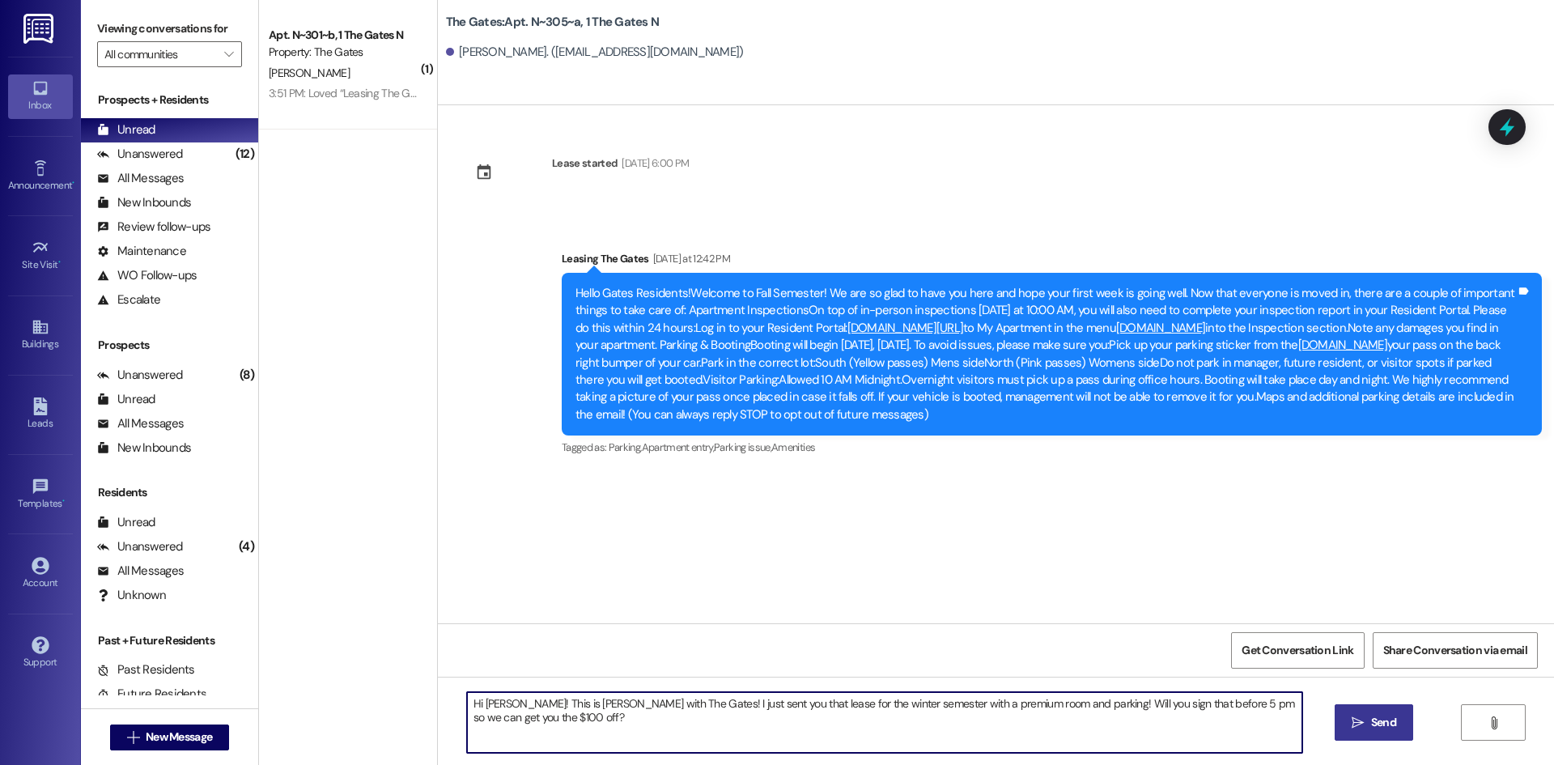
type textarea "Hi [PERSON_NAME]! This is [PERSON_NAME] with The Gates! I just sent you that le…"
click at [1371, 727] on span "Send" at bounding box center [1383, 722] width 25 height 17
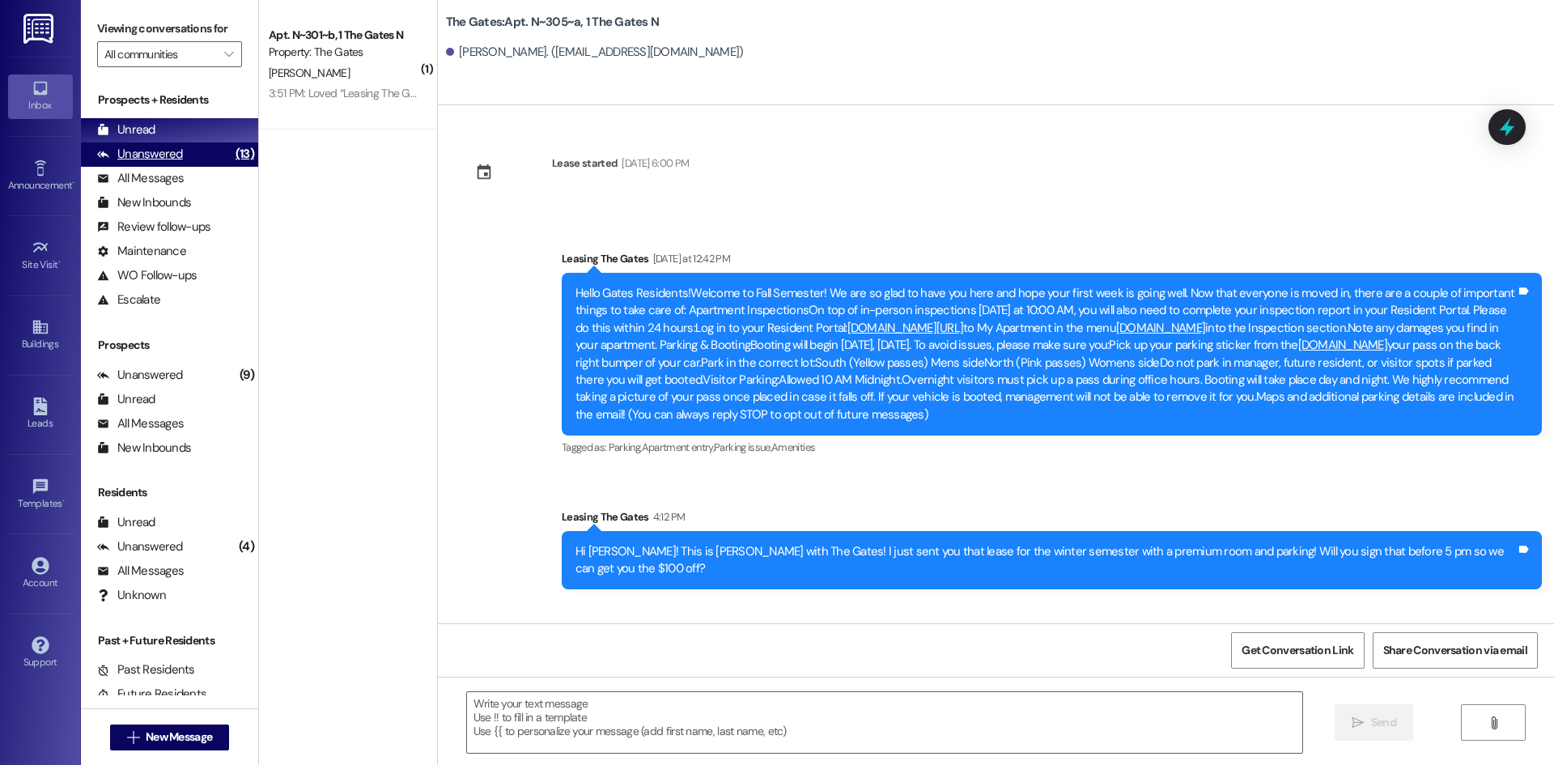
click at [134, 145] on div "Unanswered (13)" at bounding box center [169, 154] width 177 height 24
click at [141, 130] on div "Unread" at bounding box center [126, 129] width 58 height 17
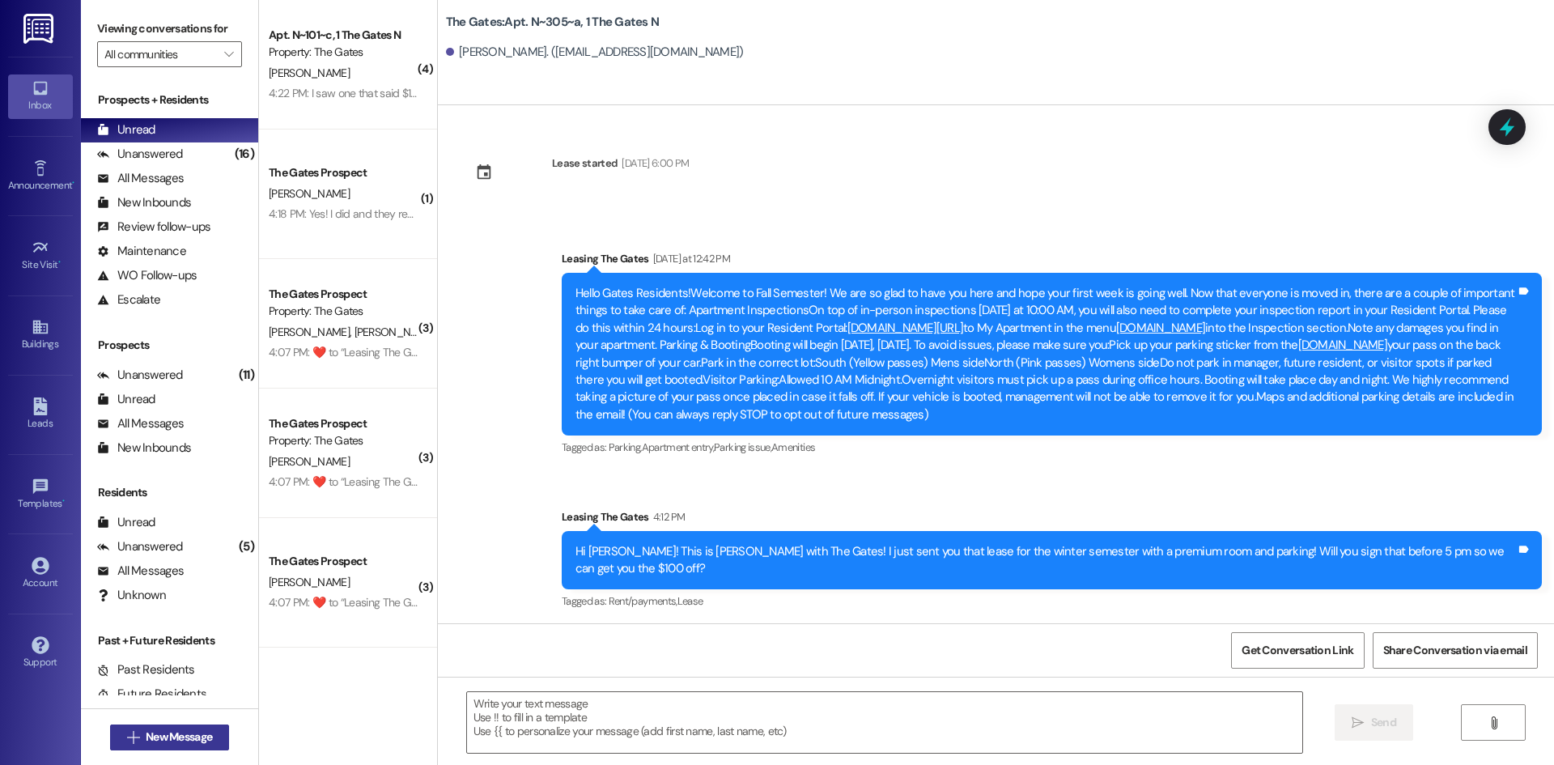
click at [189, 742] on span "New Message" at bounding box center [179, 737] width 66 height 17
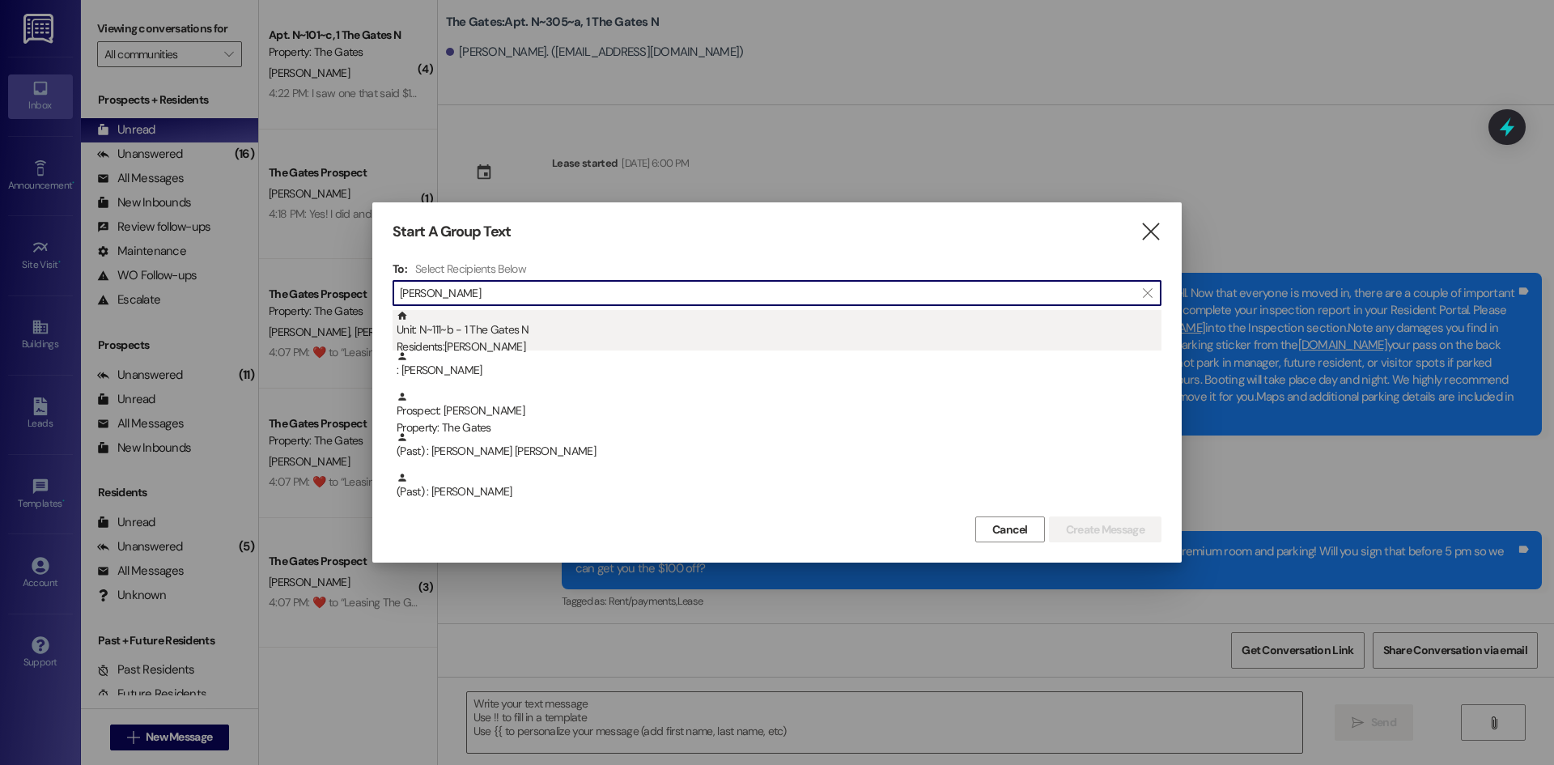
type input "[PERSON_NAME]"
click at [516, 342] on div "Residents: [PERSON_NAME]" at bounding box center [779, 346] width 765 height 17
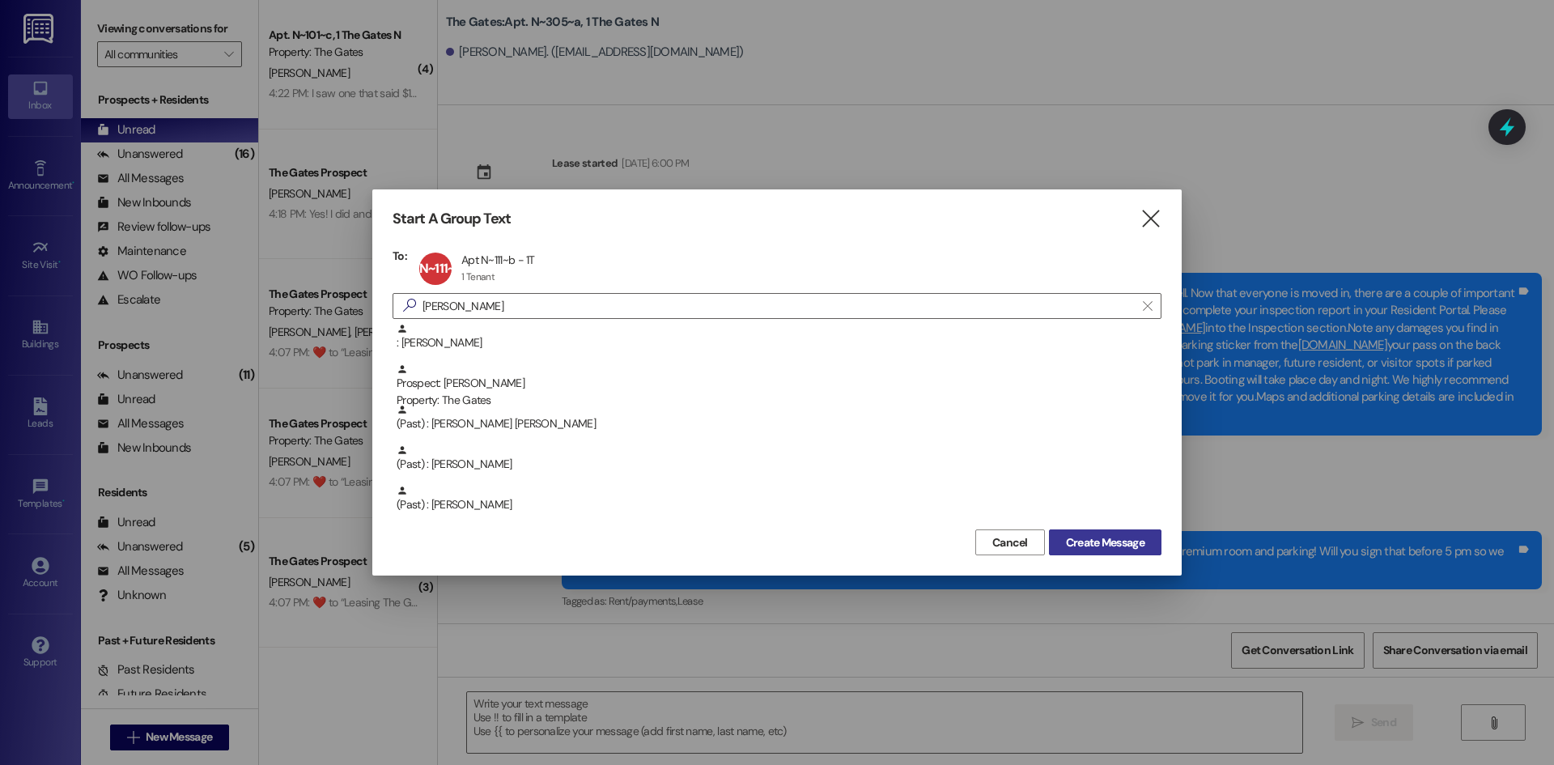
click at [1123, 538] on span "Create Message" at bounding box center [1105, 542] width 79 height 17
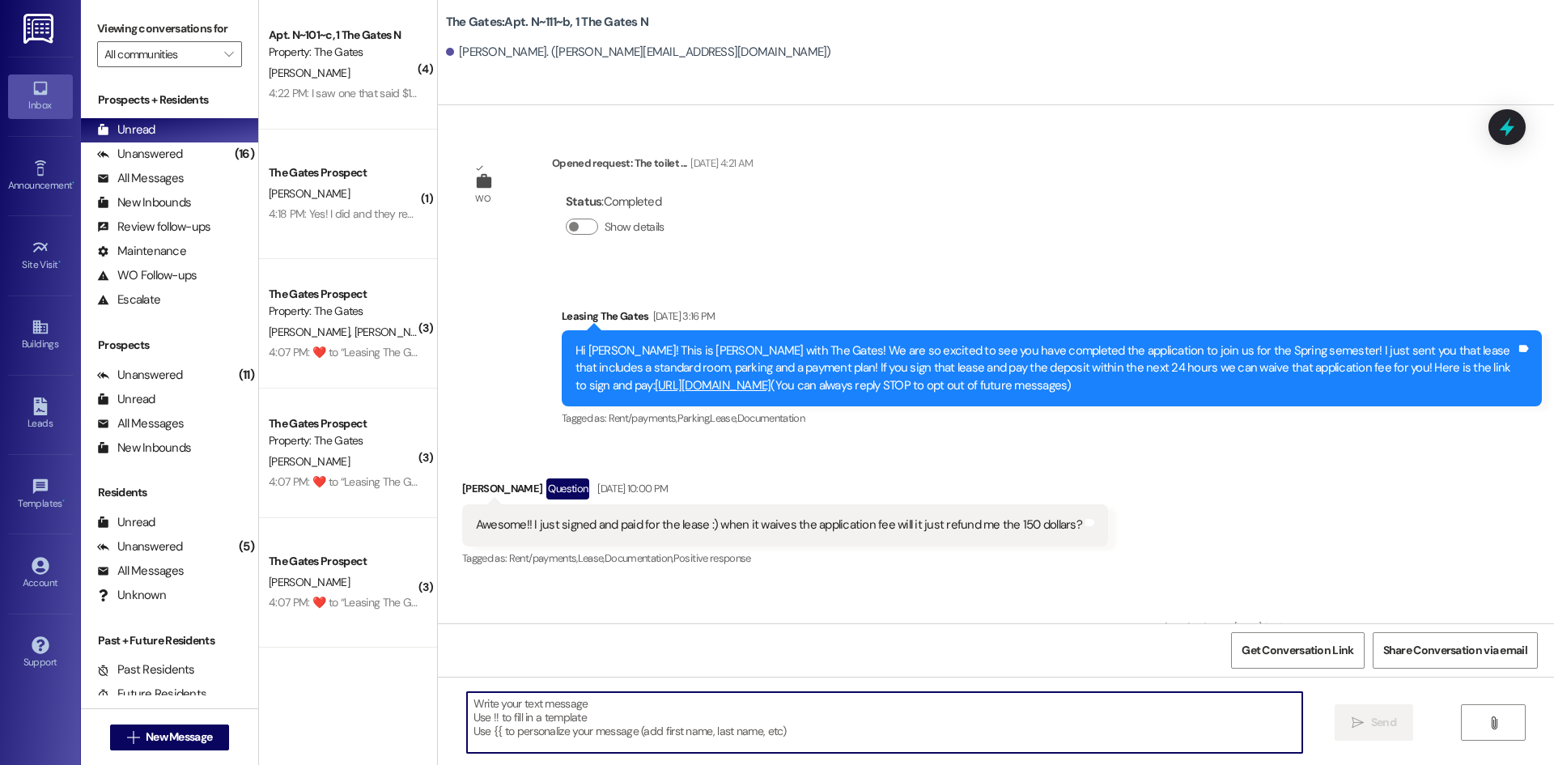
scroll to position [30704, 0]
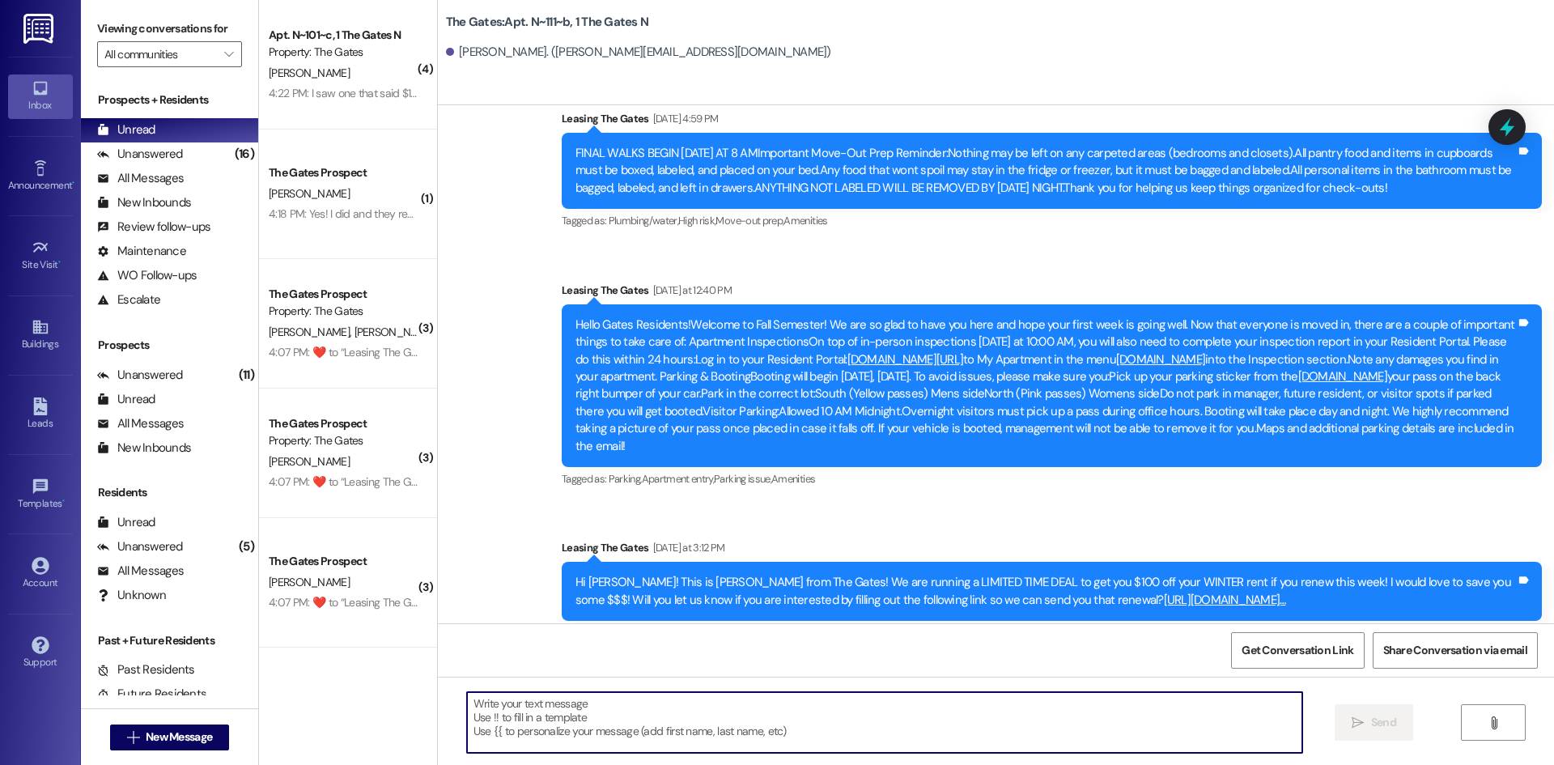
click at [502, 712] on textarea at bounding box center [884, 722] width 835 height 61
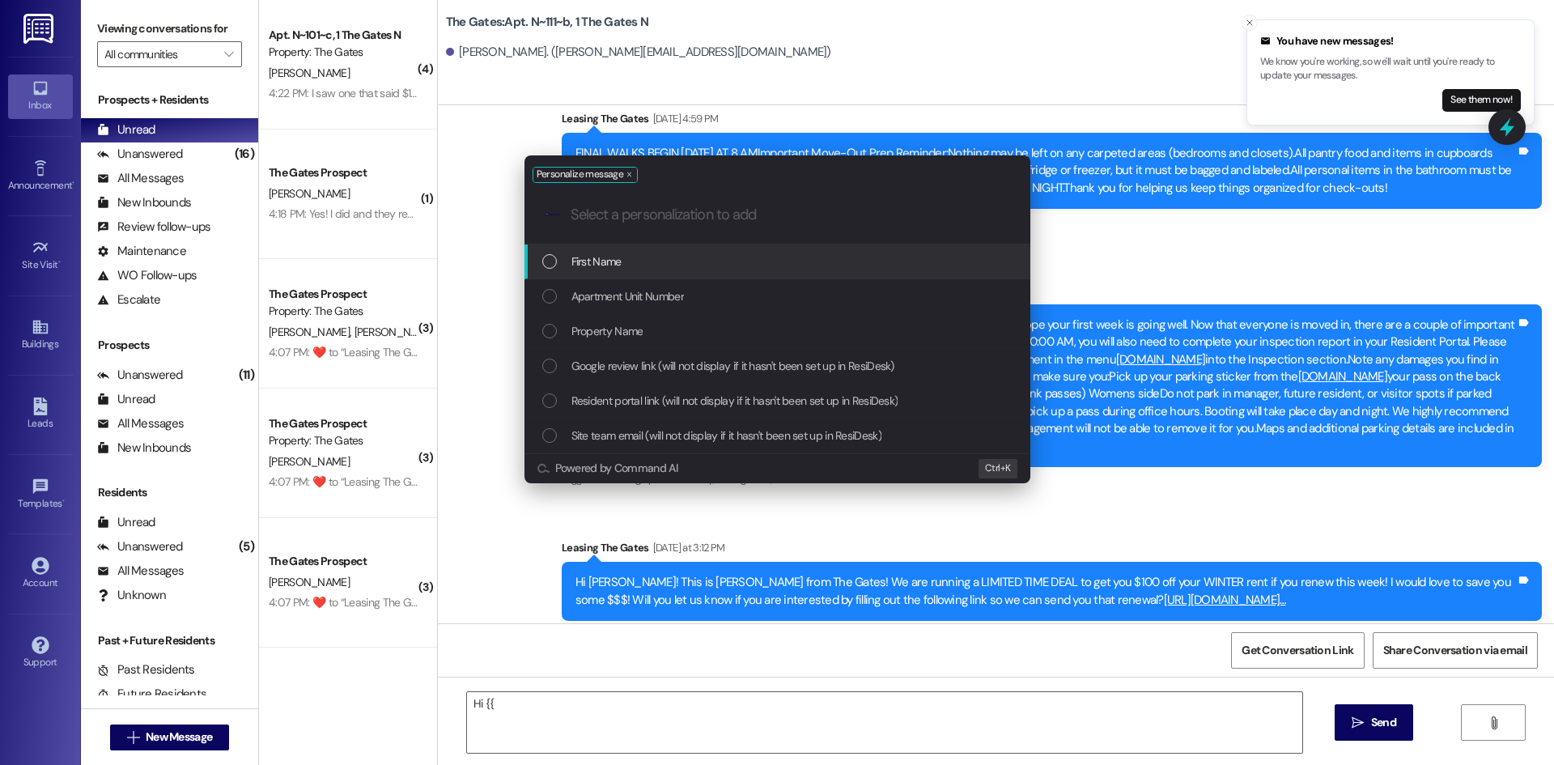
click at [621, 248] on div "First Name" at bounding box center [778, 261] width 506 height 35
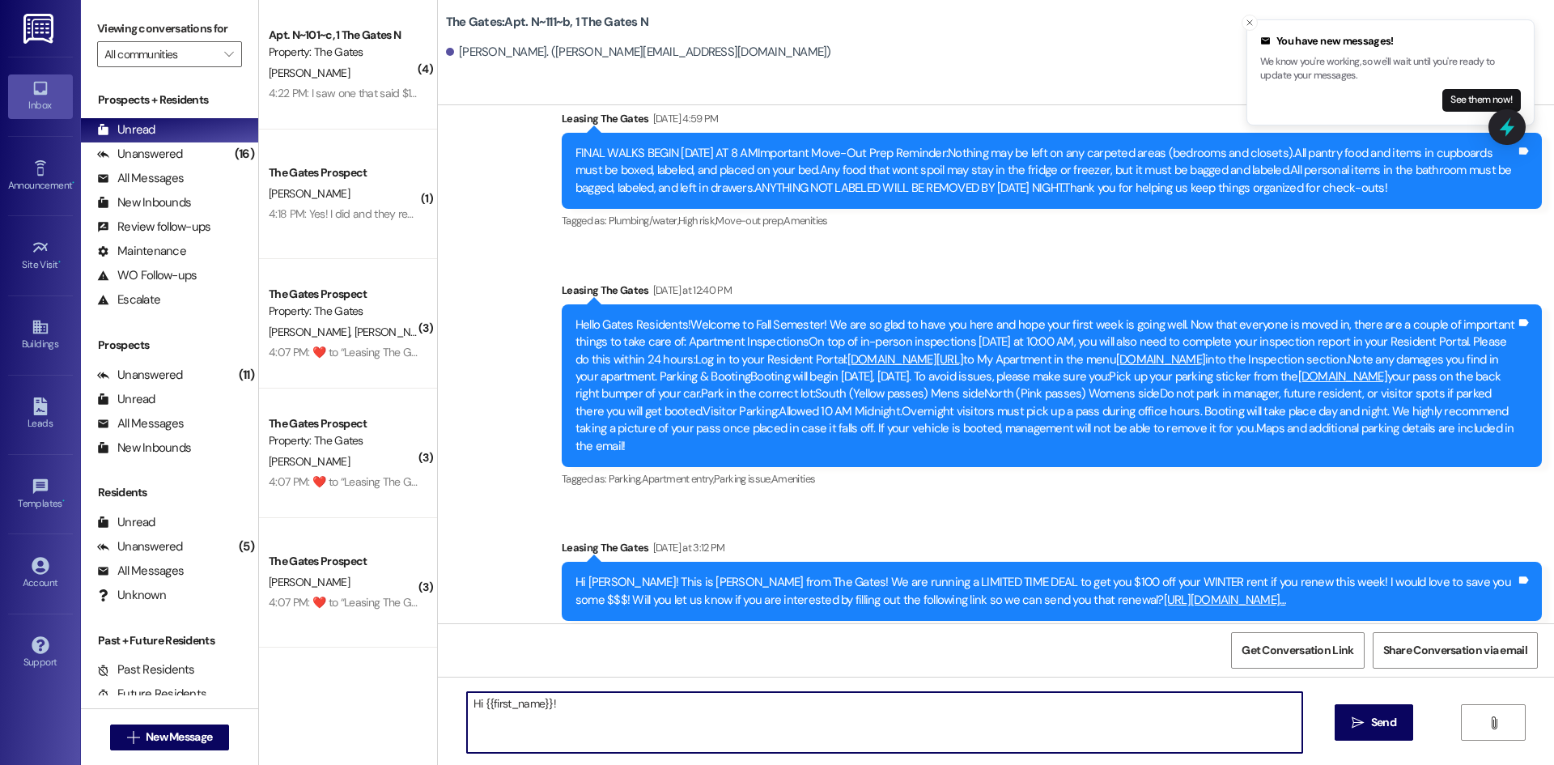
paste textarea "Hi .....! This is [PERSON_NAME] from The Gates! We are running a LIMITED TIME D…"
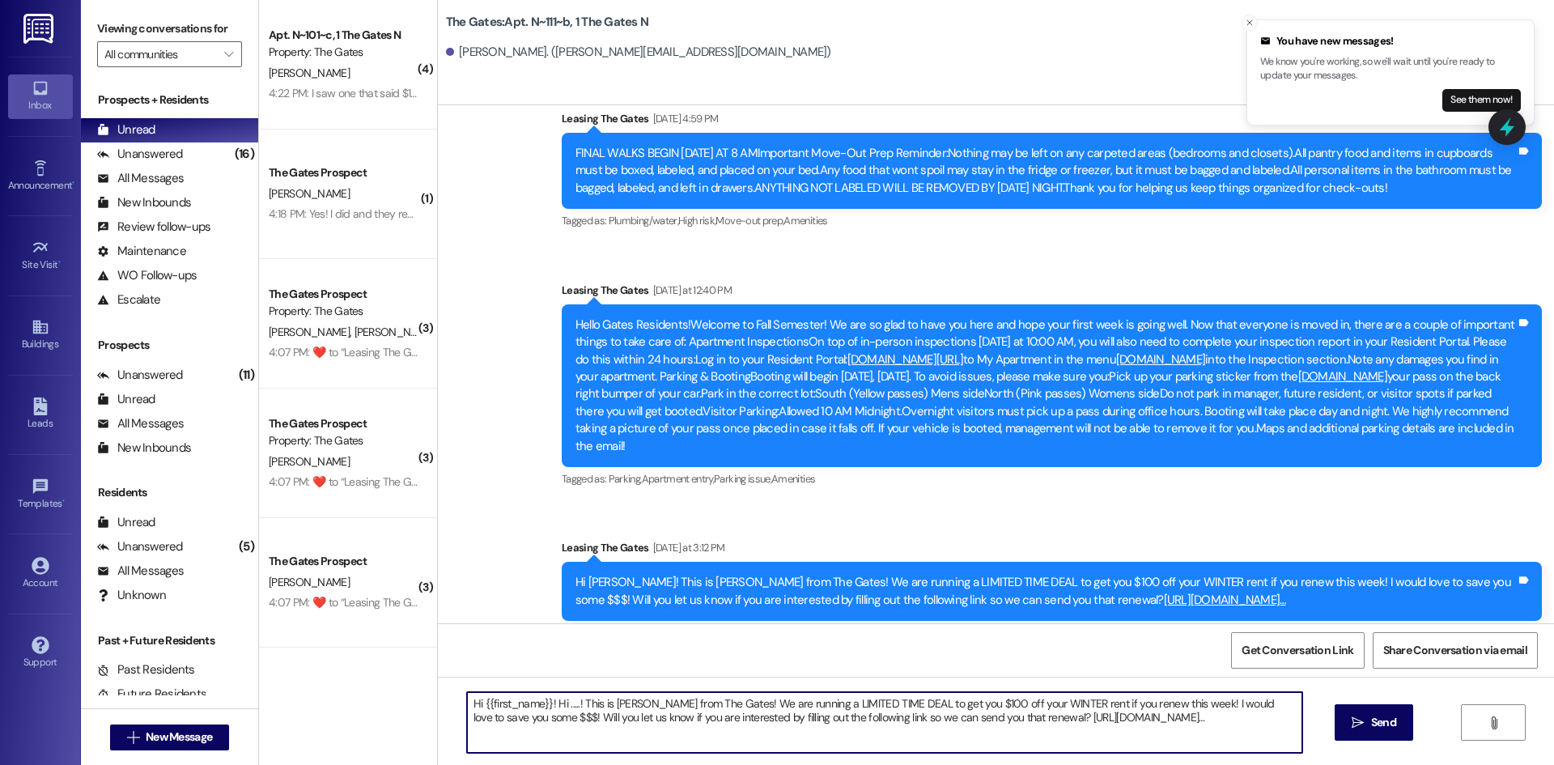
drag, startPoint x: 546, startPoint y: 698, endPoint x: 620, endPoint y: 688, distance: 75.1
click at [622, 698] on textarea "Hi {{first_name}}! Hi .....! This is [PERSON_NAME] from The Gates! We are runni…" at bounding box center [884, 722] width 835 height 61
type textarea "Hi {{first_name}}! This is [PERSON_NAME] from The Gates! We are running a LIMIT…"
click at [1400, 729] on button " Send" at bounding box center [1374, 722] width 79 height 36
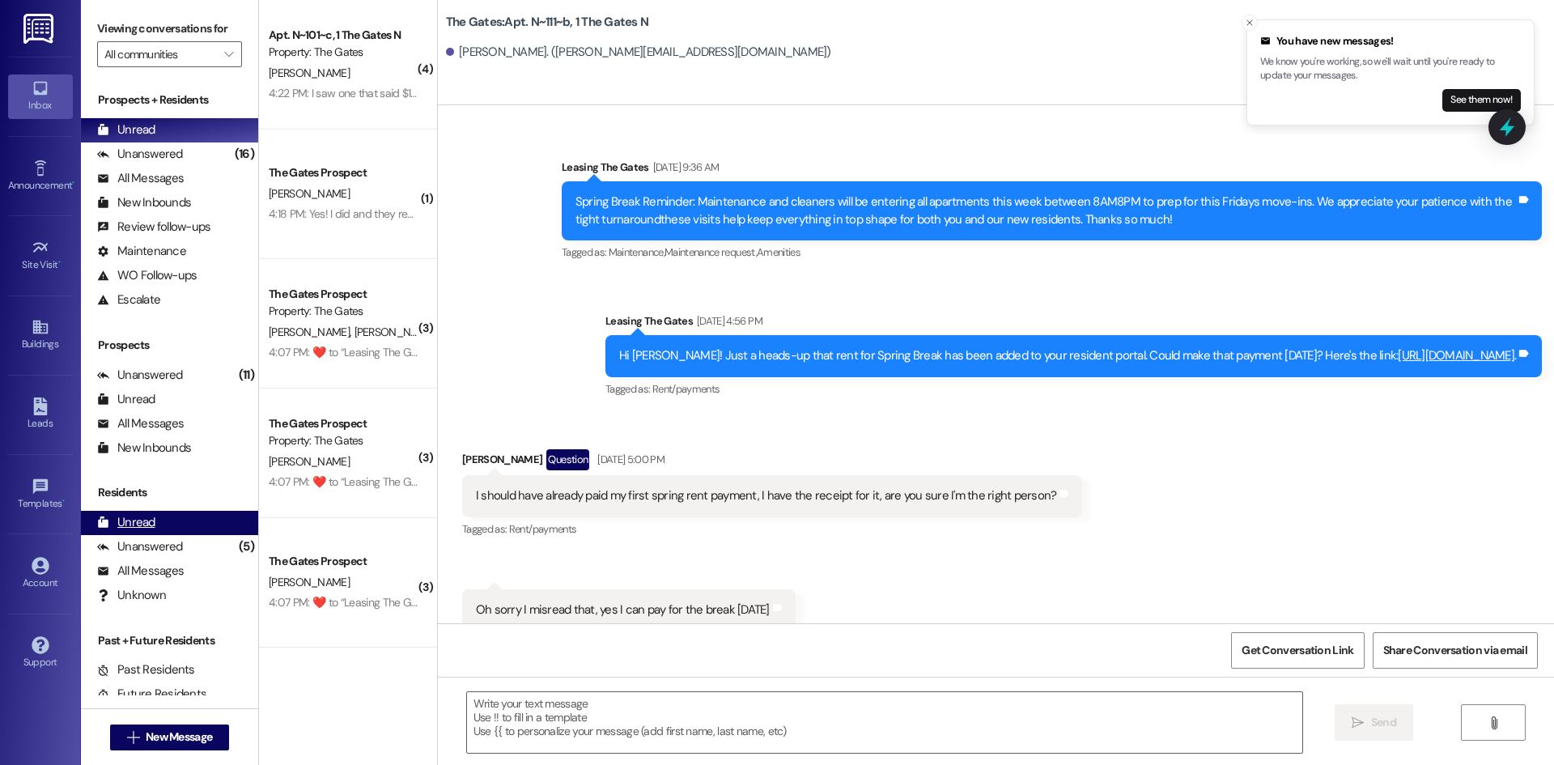
scroll to position [23317, 0]
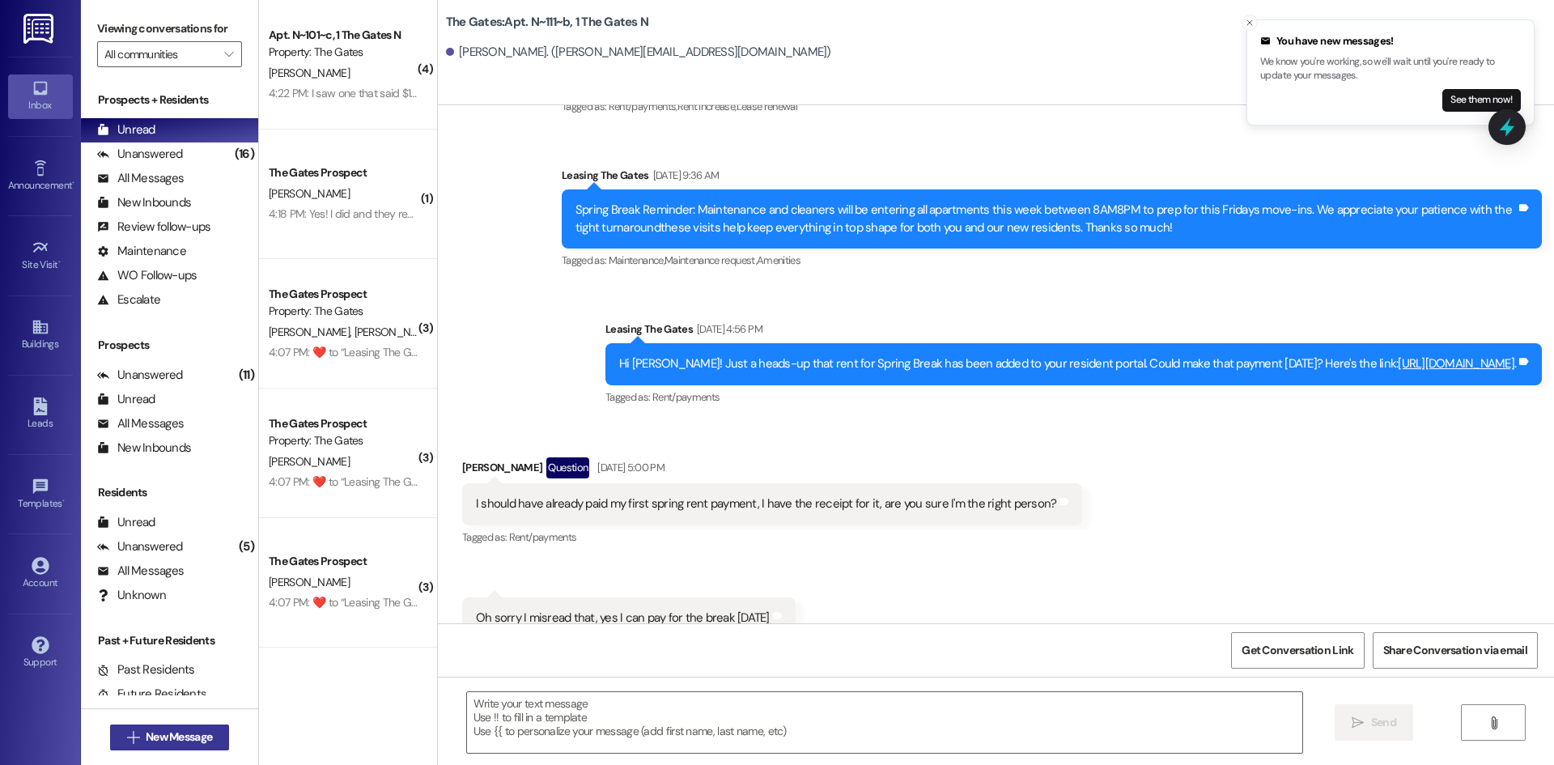
click at [193, 743] on span "New Message" at bounding box center [179, 737] width 66 height 17
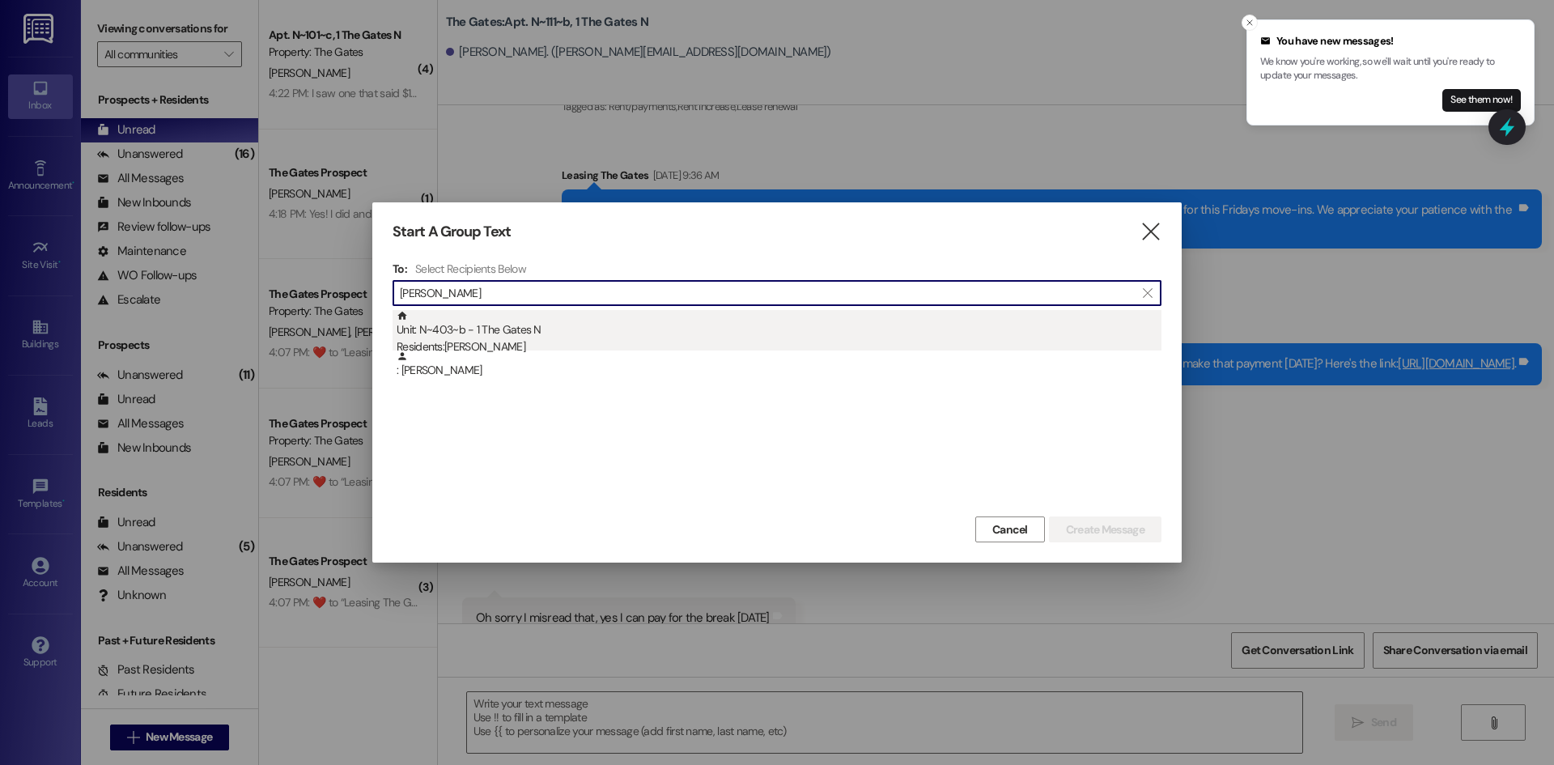
type input "[PERSON_NAME]"
click at [546, 318] on div "Unit: N~403~b - 1 The Gates N Residents: [PERSON_NAME]" at bounding box center [779, 333] width 765 height 46
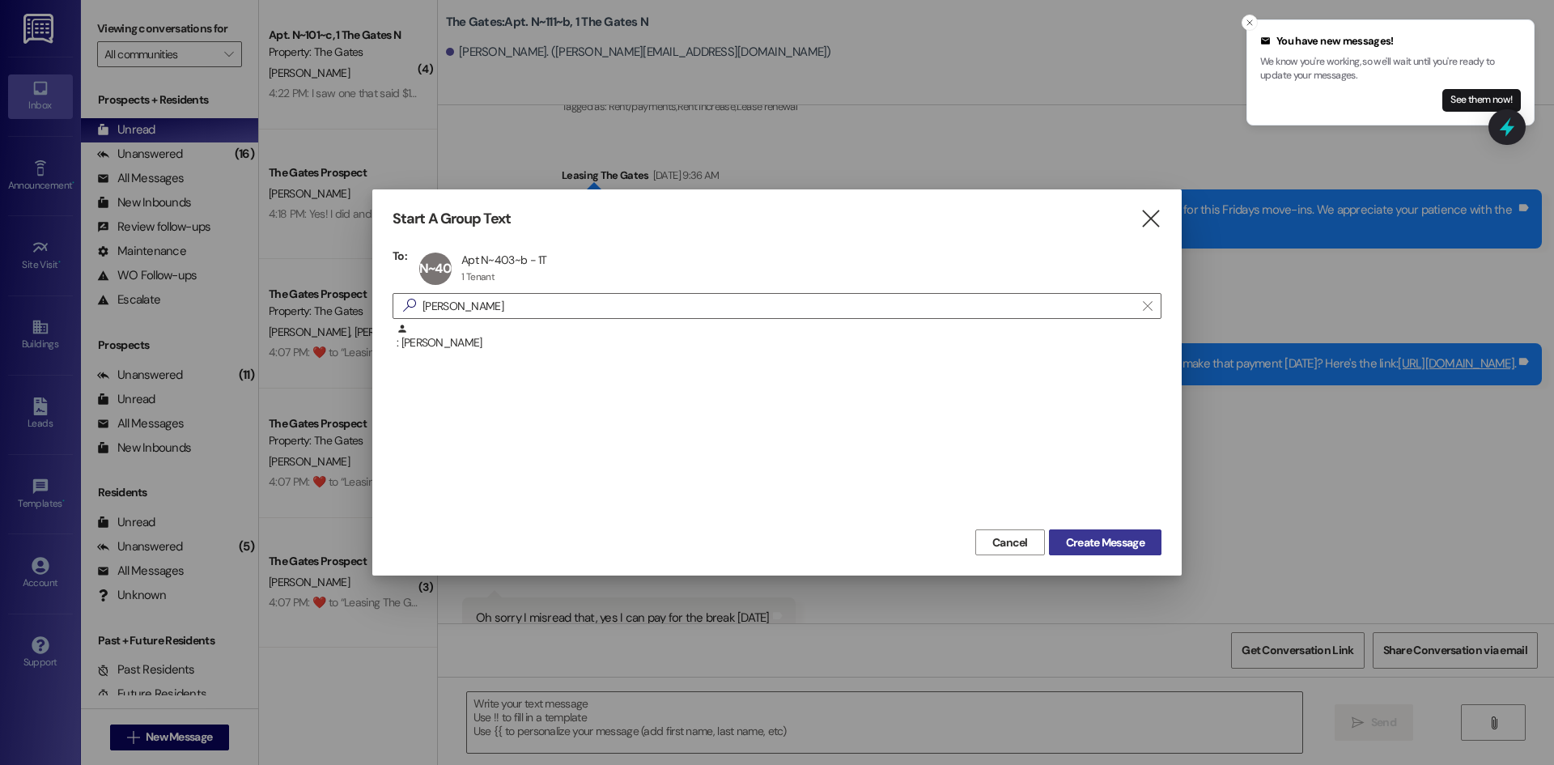
click at [1133, 530] on button "Create Message" at bounding box center [1105, 542] width 113 height 26
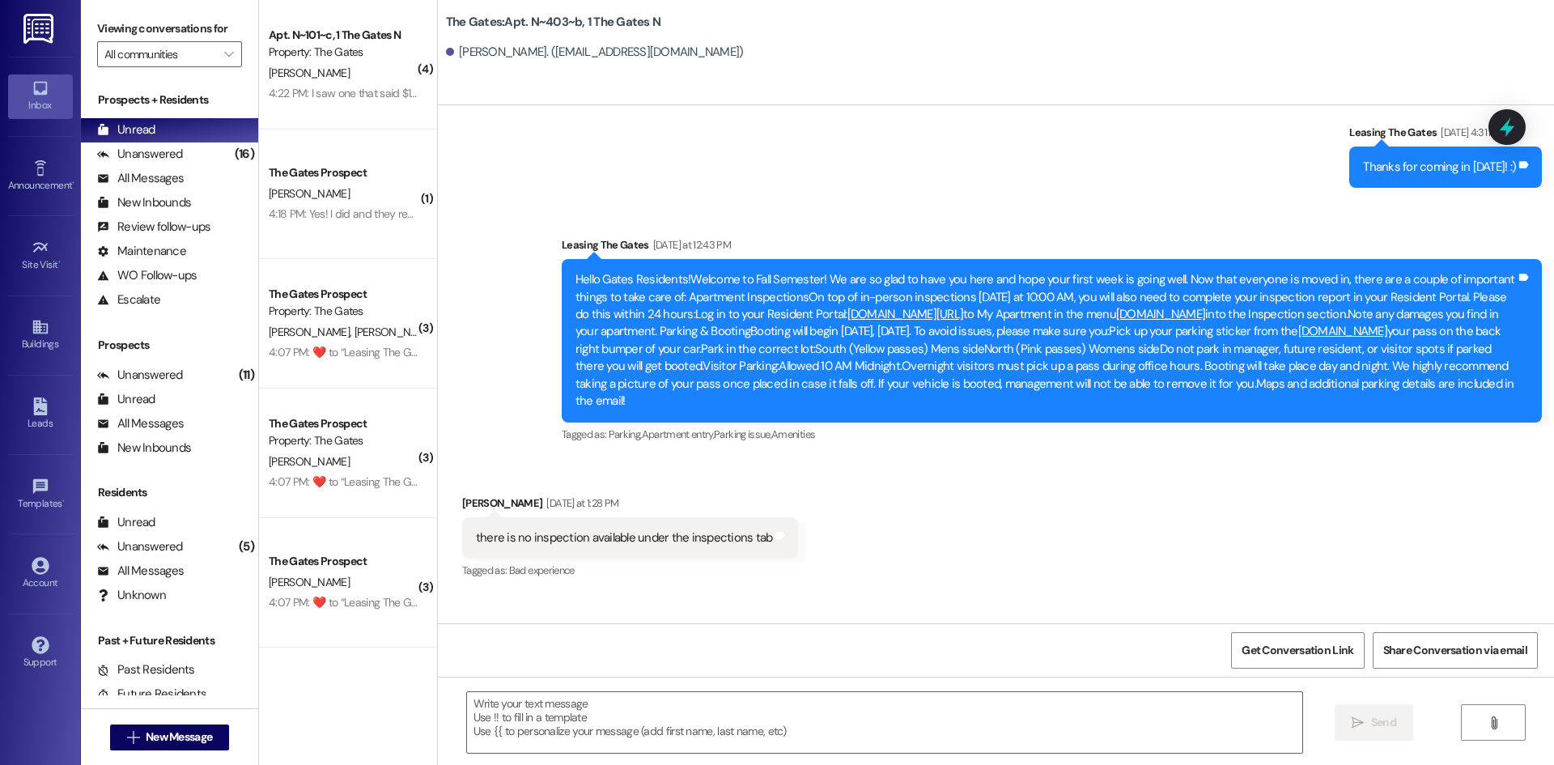
scroll to position [43068, 0]
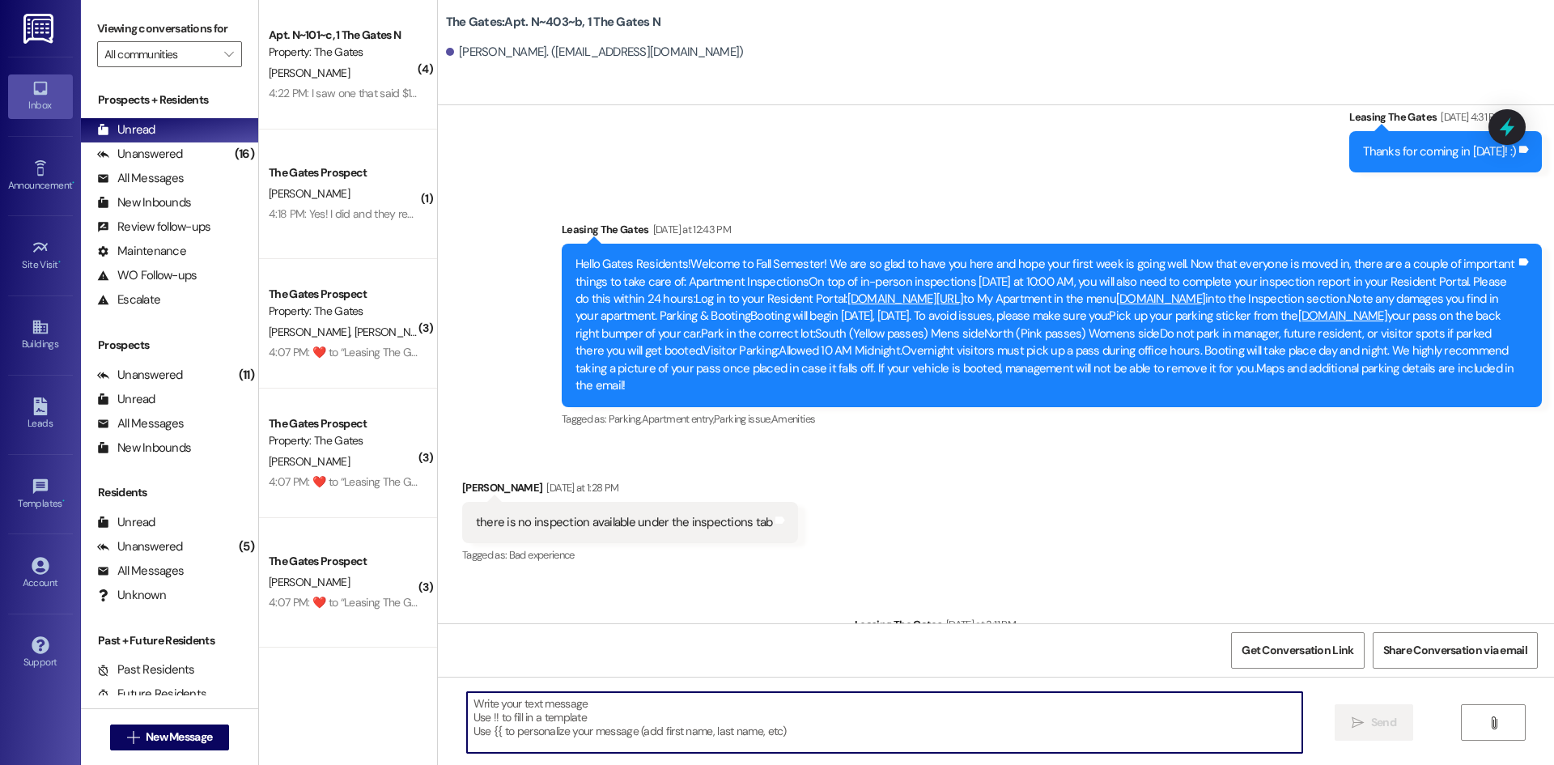
click at [531, 718] on textarea at bounding box center [884, 722] width 835 height 61
paste textarea "Hi {{first_name}}! This is [PERSON_NAME] from The Gates! We are running a LIMIT…"
type textarea "Hi {{first_name}}! This is [PERSON_NAME] from The Gates! We are running a LIMIT…"
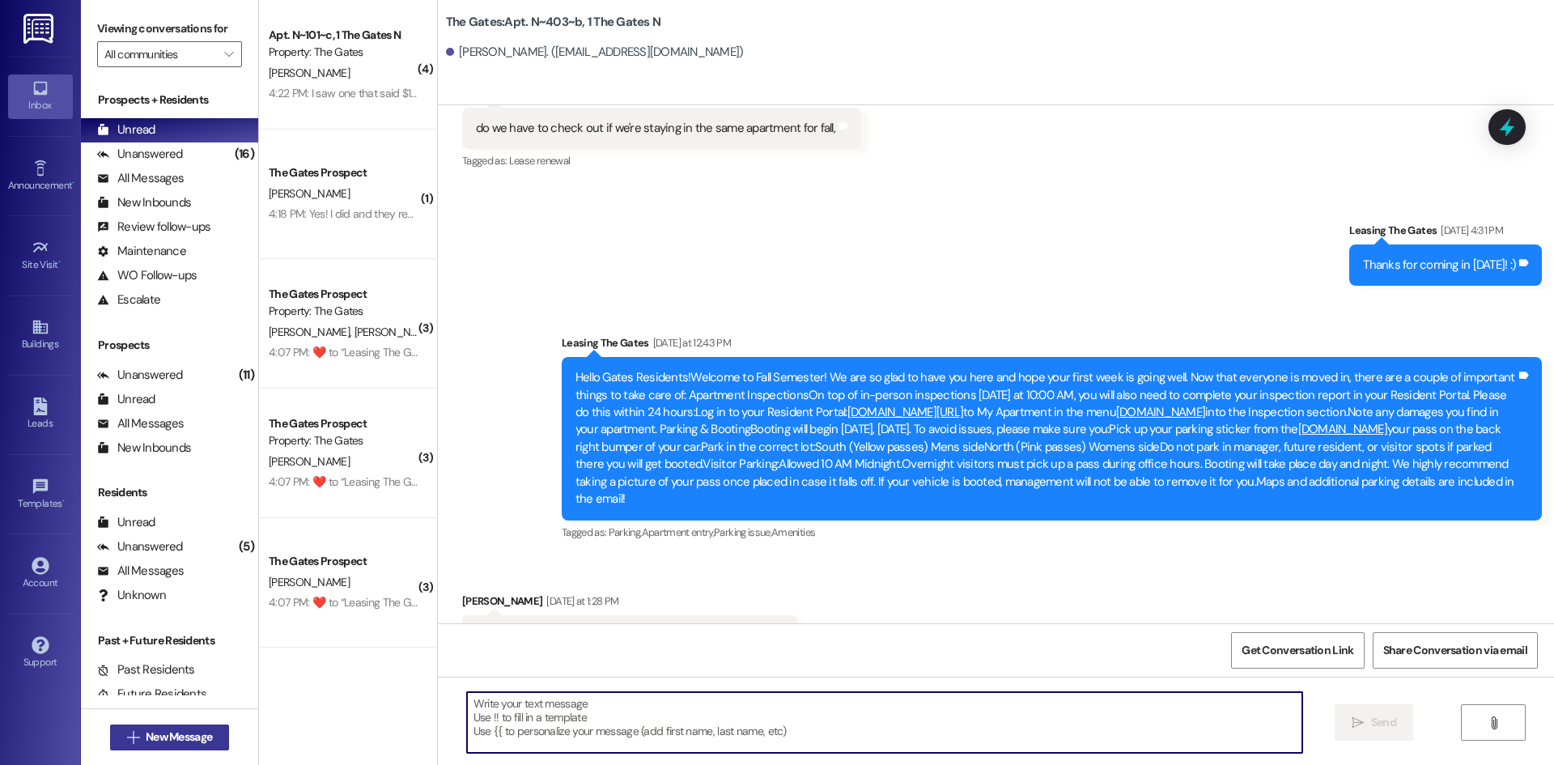
click at [184, 741] on span "New Message" at bounding box center [179, 737] width 66 height 17
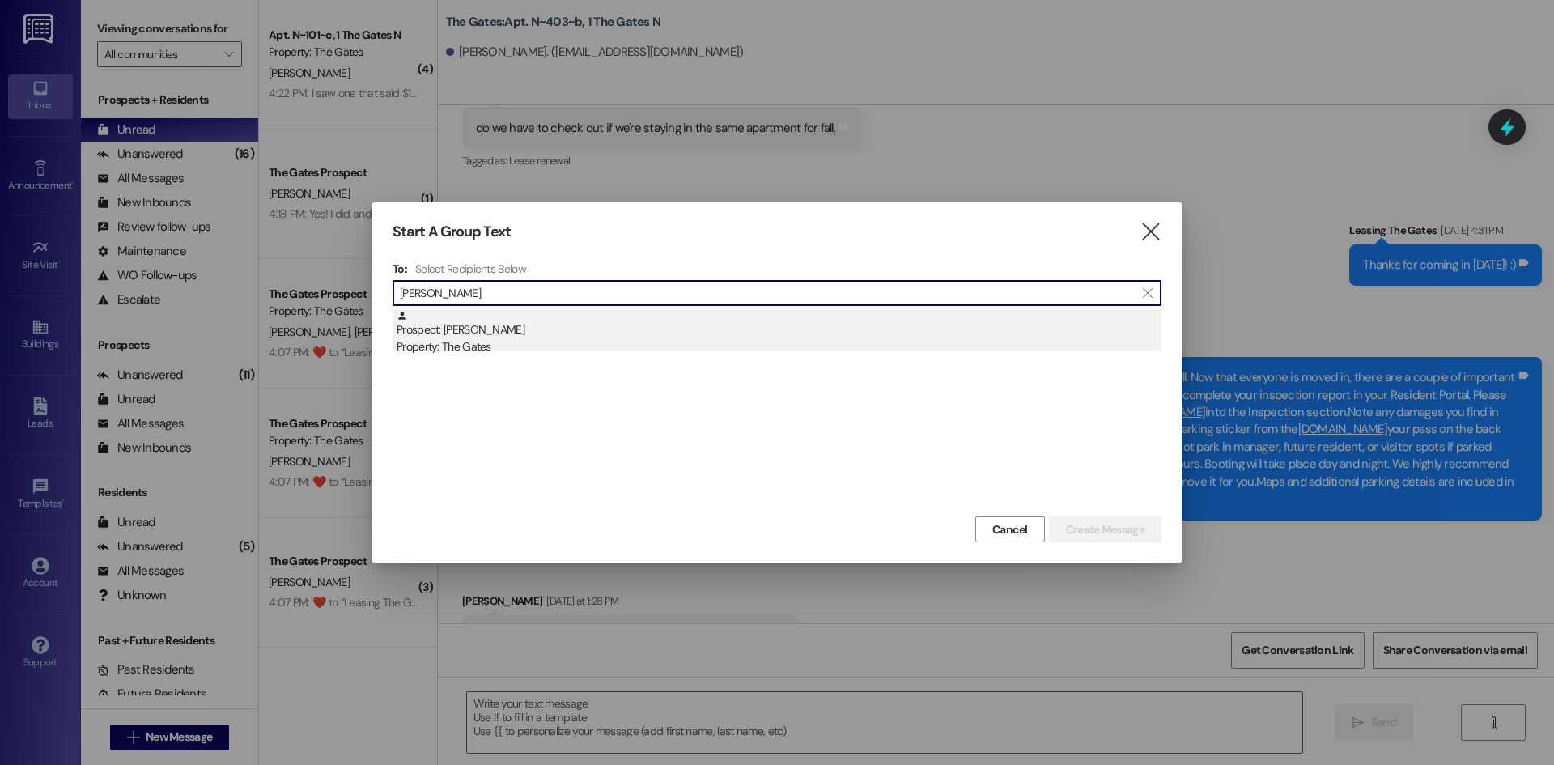
type input "[PERSON_NAME]"
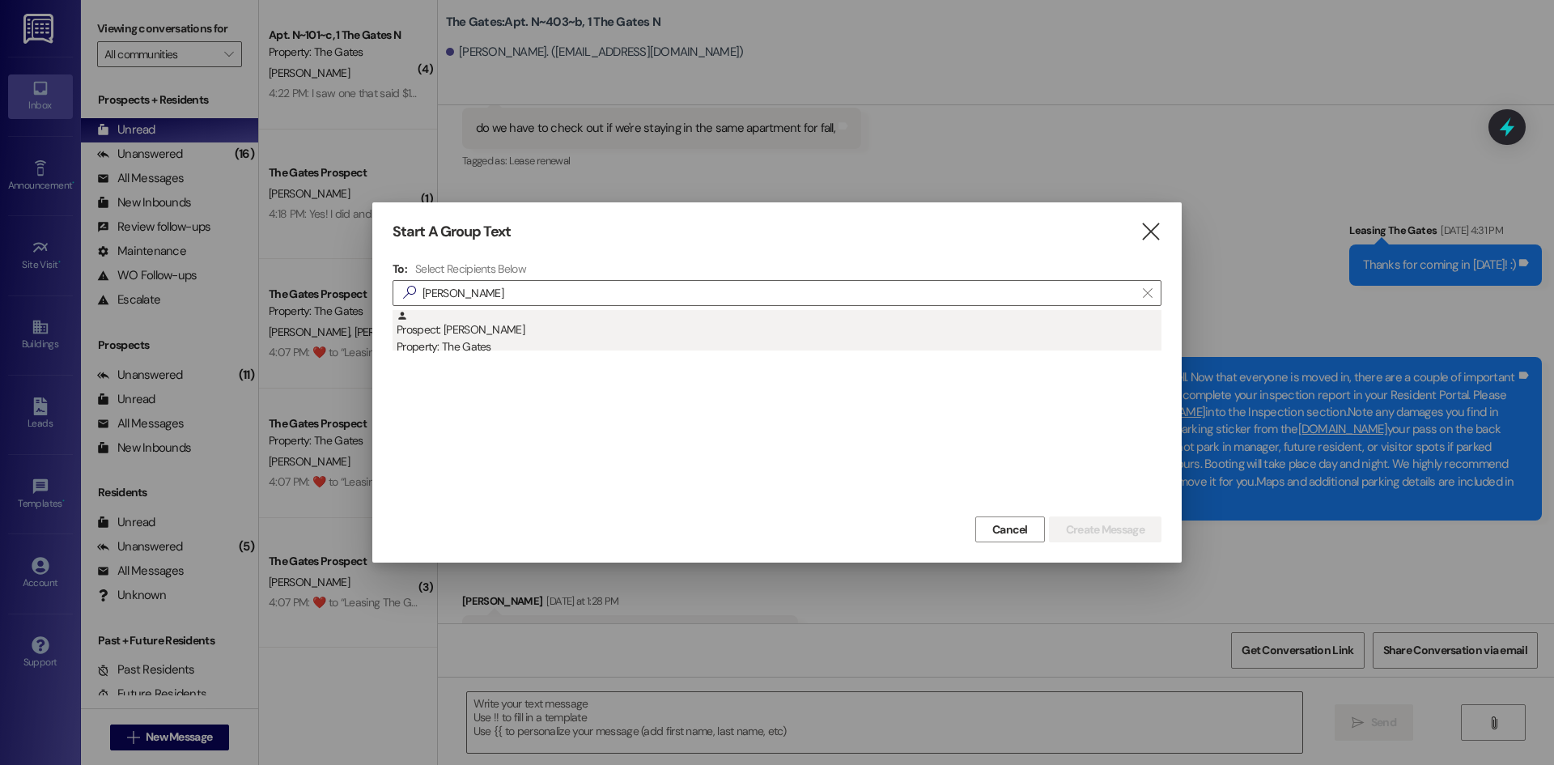
click at [531, 334] on div "Prospect: [PERSON_NAME] Property: The Gates" at bounding box center [779, 333] width 765 height 46
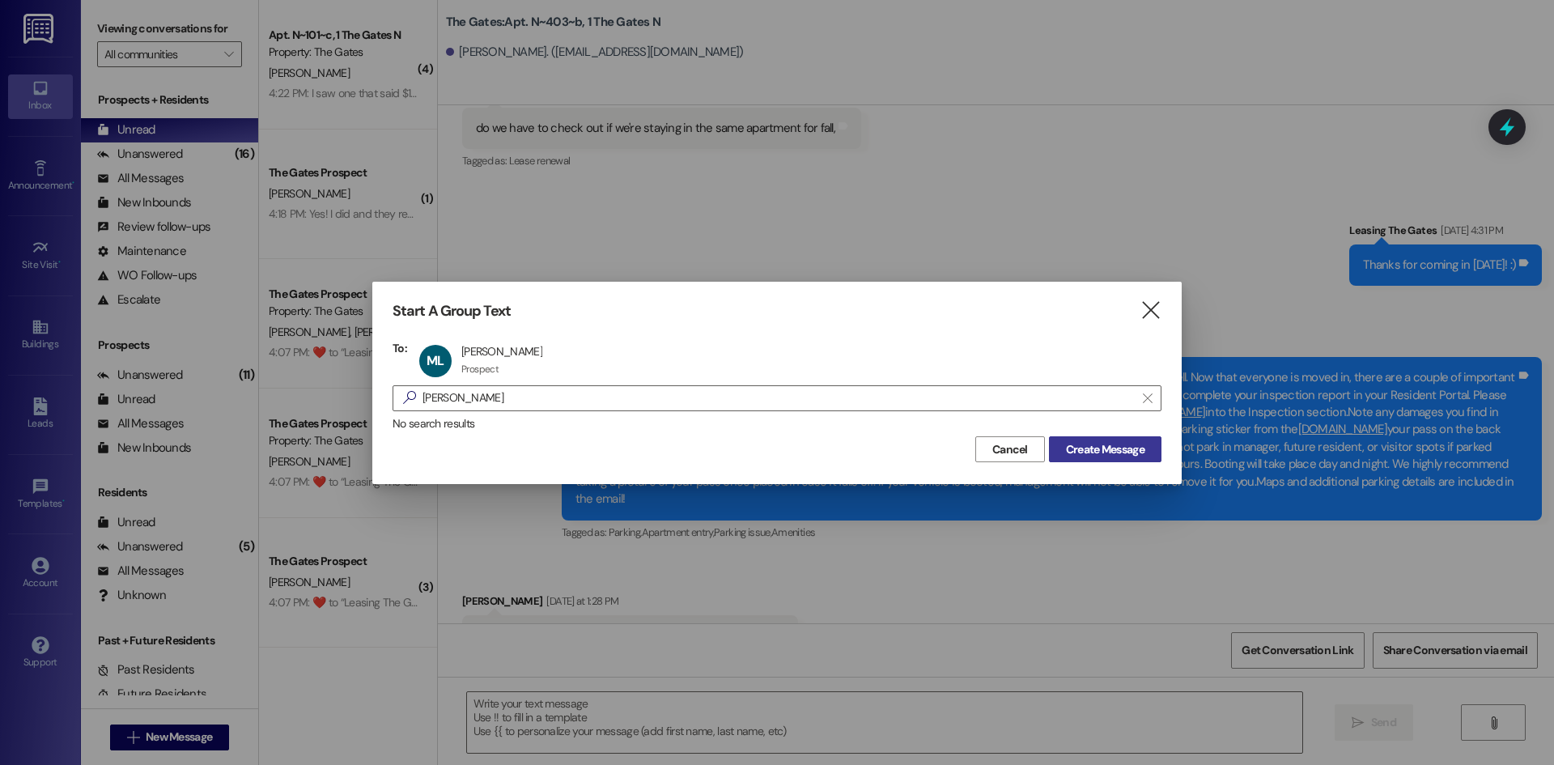
click at [1107, 441] on span "Create Message" at bounding box center [1105, 449] width 79 height 17
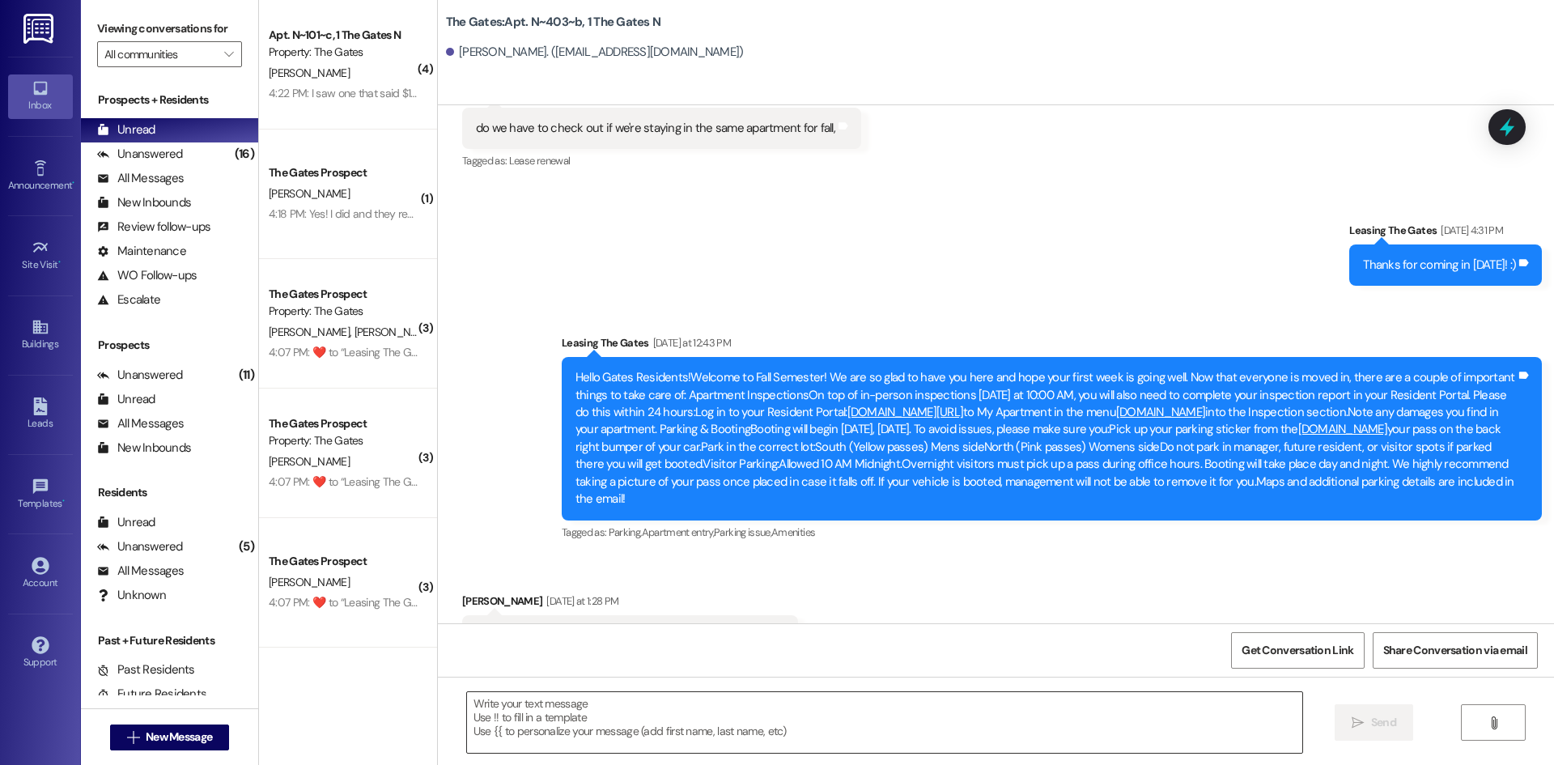
click at [507, 720] on textarea at bounding box center [884, 722] width 835 height 61
paste textarea "Hi {{first_name}}! This is [PERSON_NAME] from The Gates! We are running a LIMIT…"
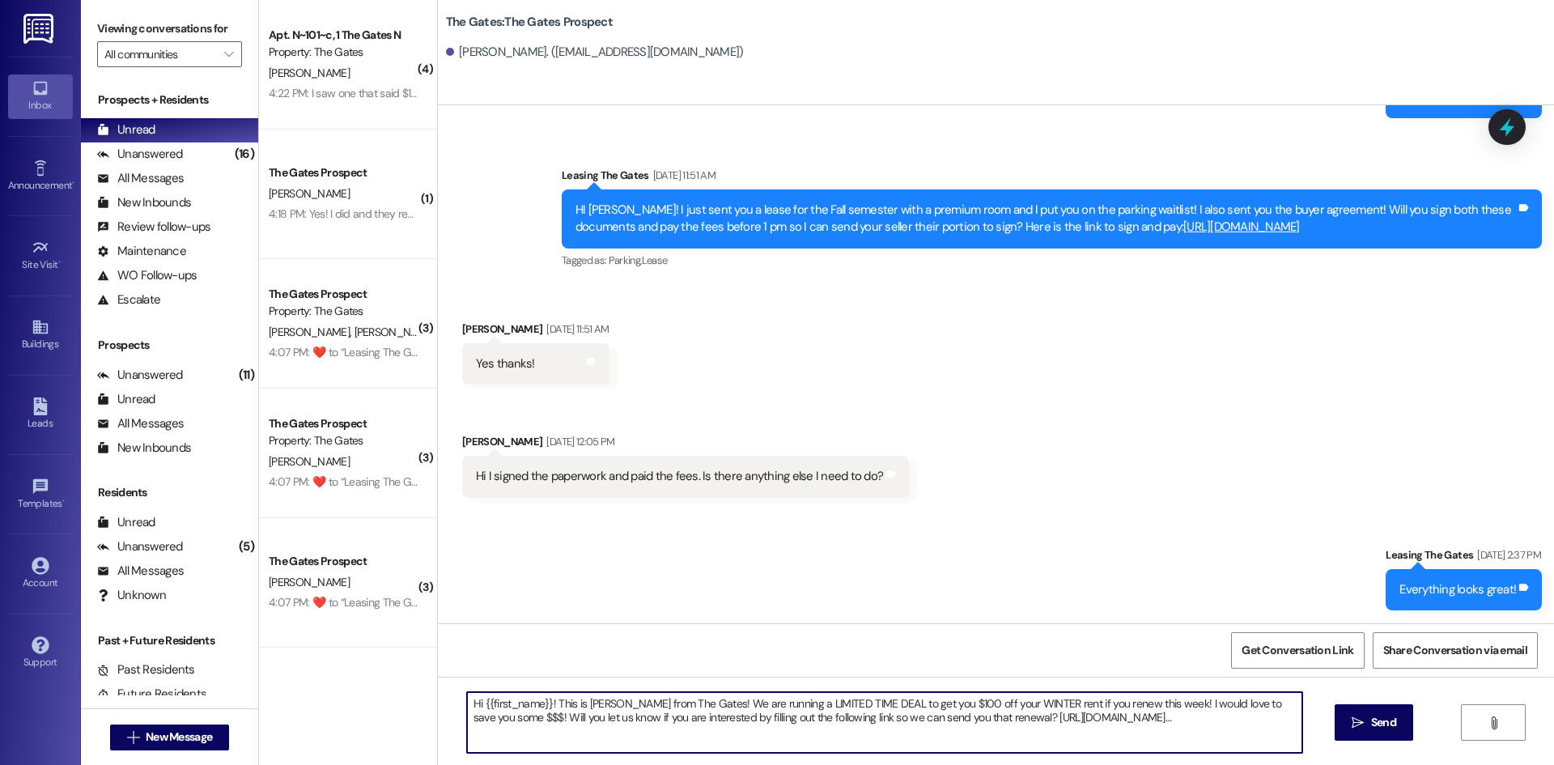
type textarea "Hi {{first_name}}! This is [PERSON_NAME] from The Gates! We are running a LIMIT…"
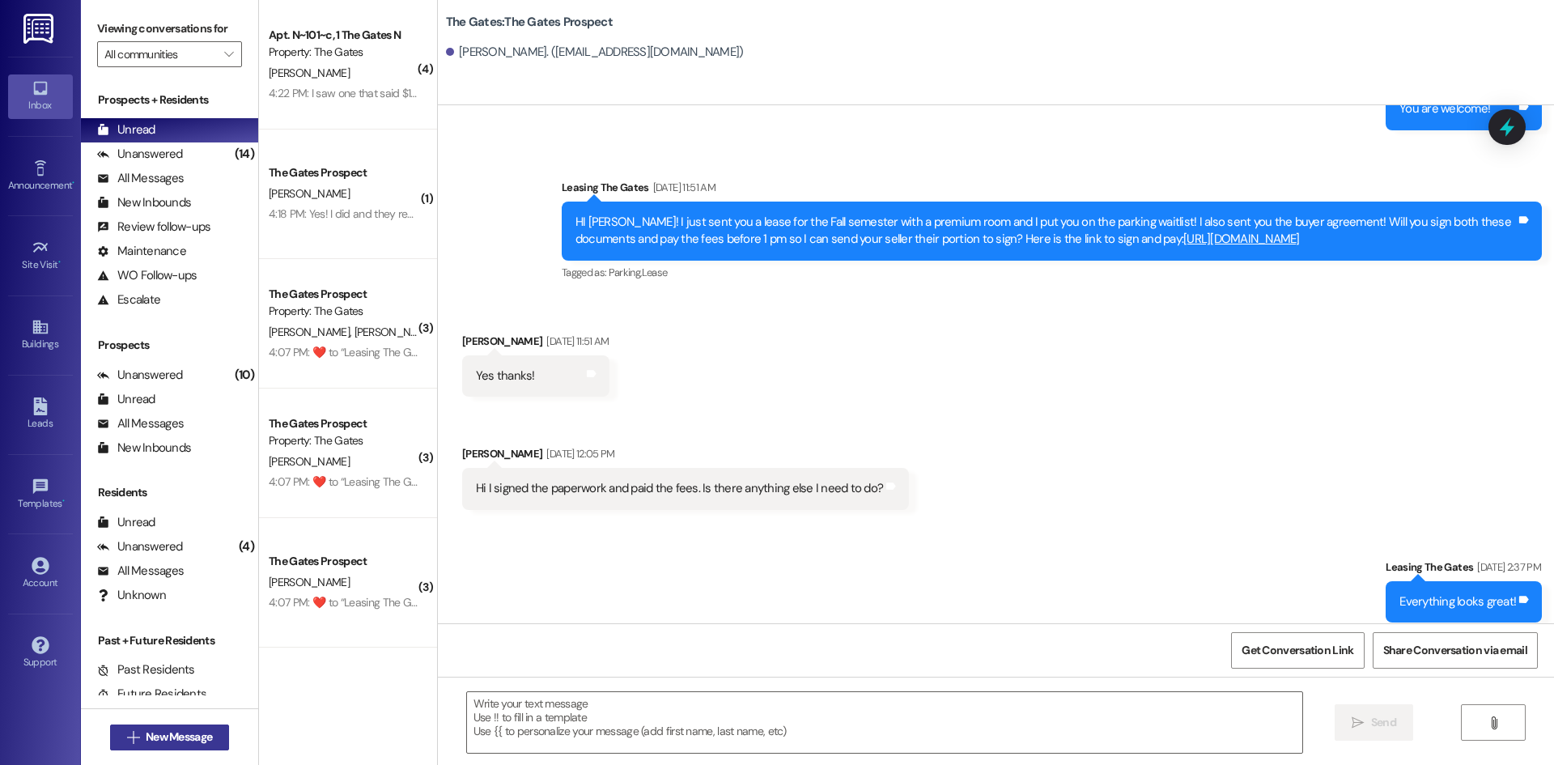
click at [180, 733] on span "New Message" at bounding box center [179, 737] width 66 height 17
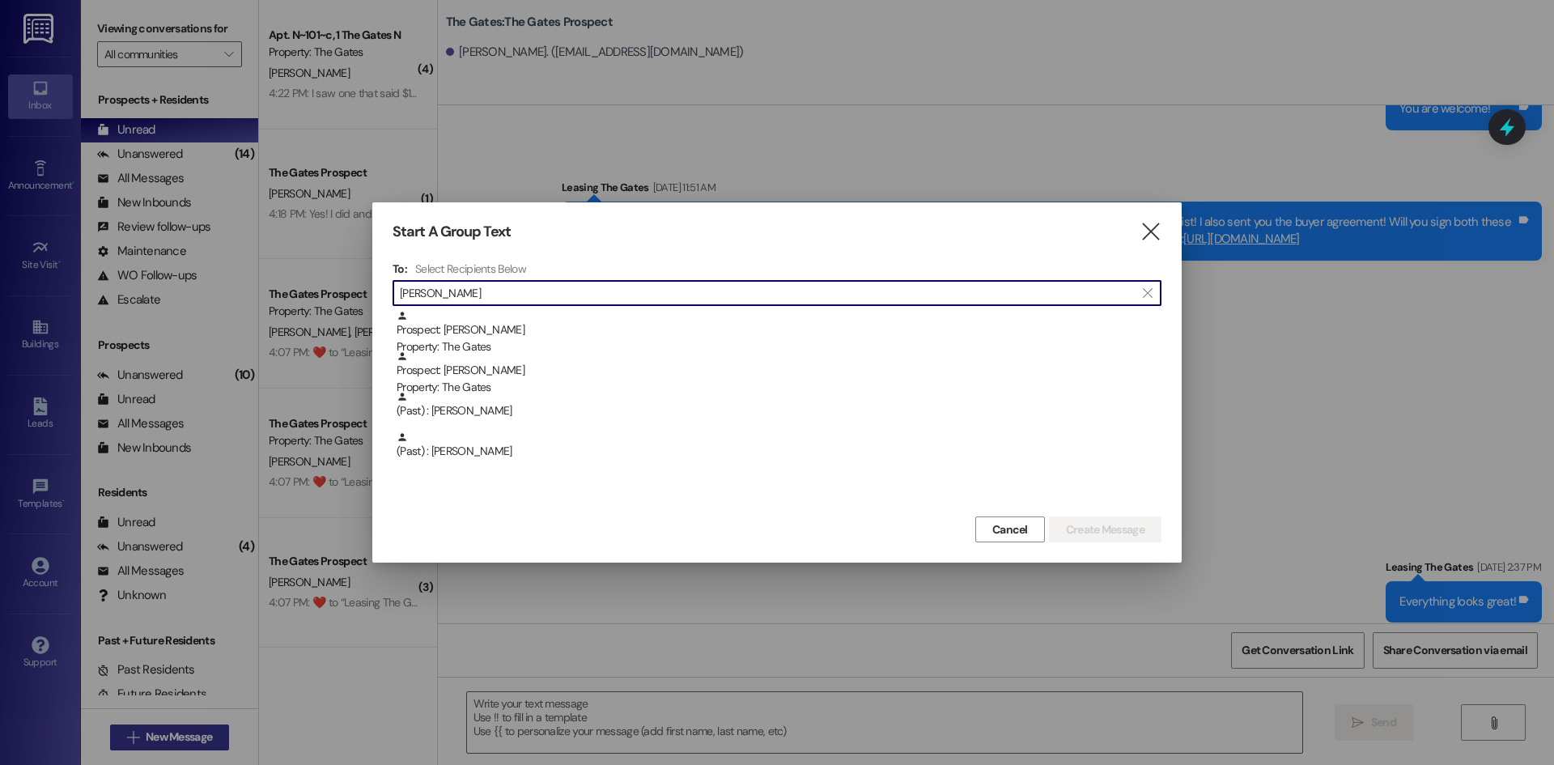
type input "[PERSON_NAME]"
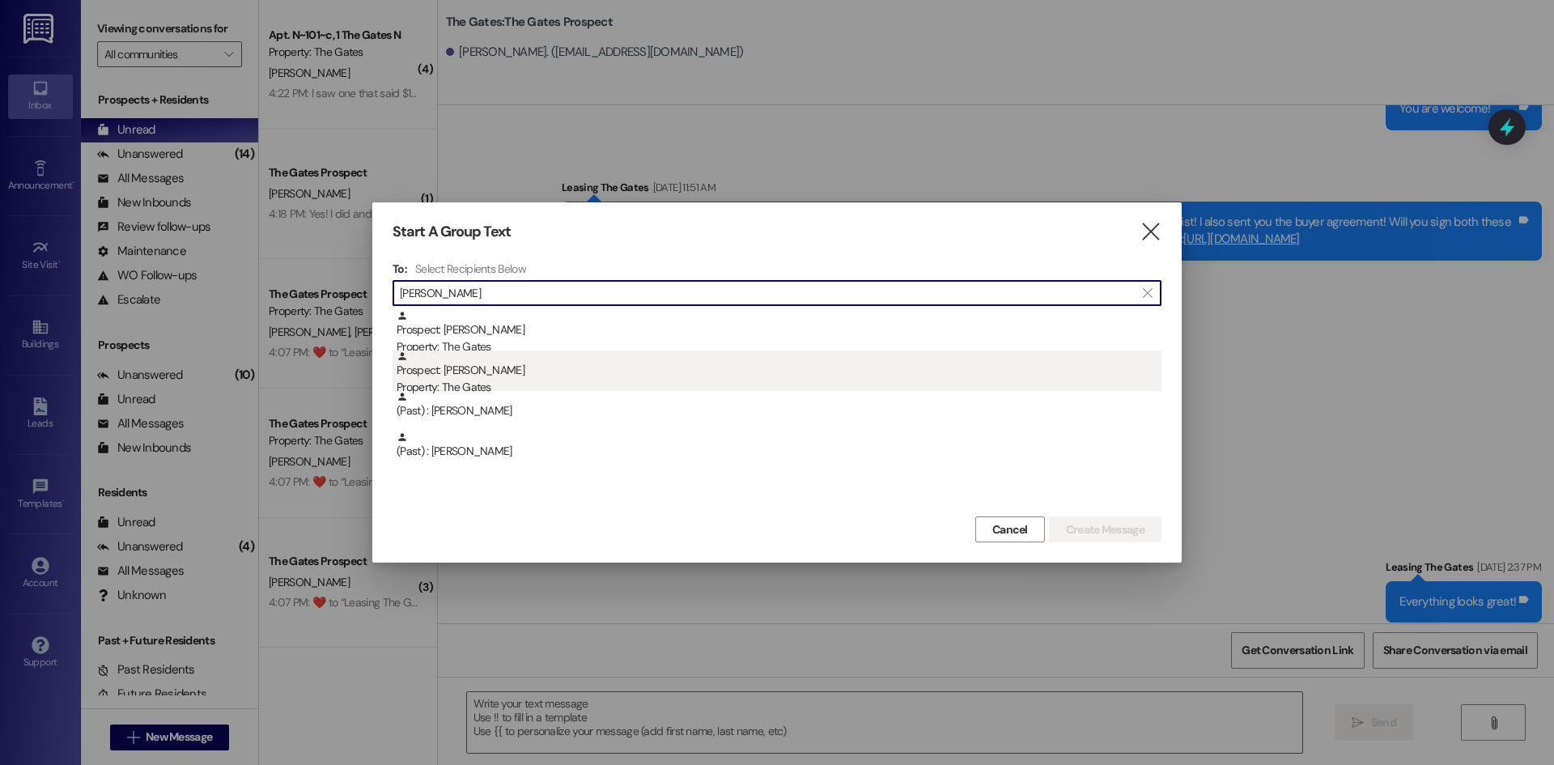
click at [492, 367] on div "Prospect: [PERSON_NAME] Property: The Gates" at bounding box center [779, 374] width 765 height 46
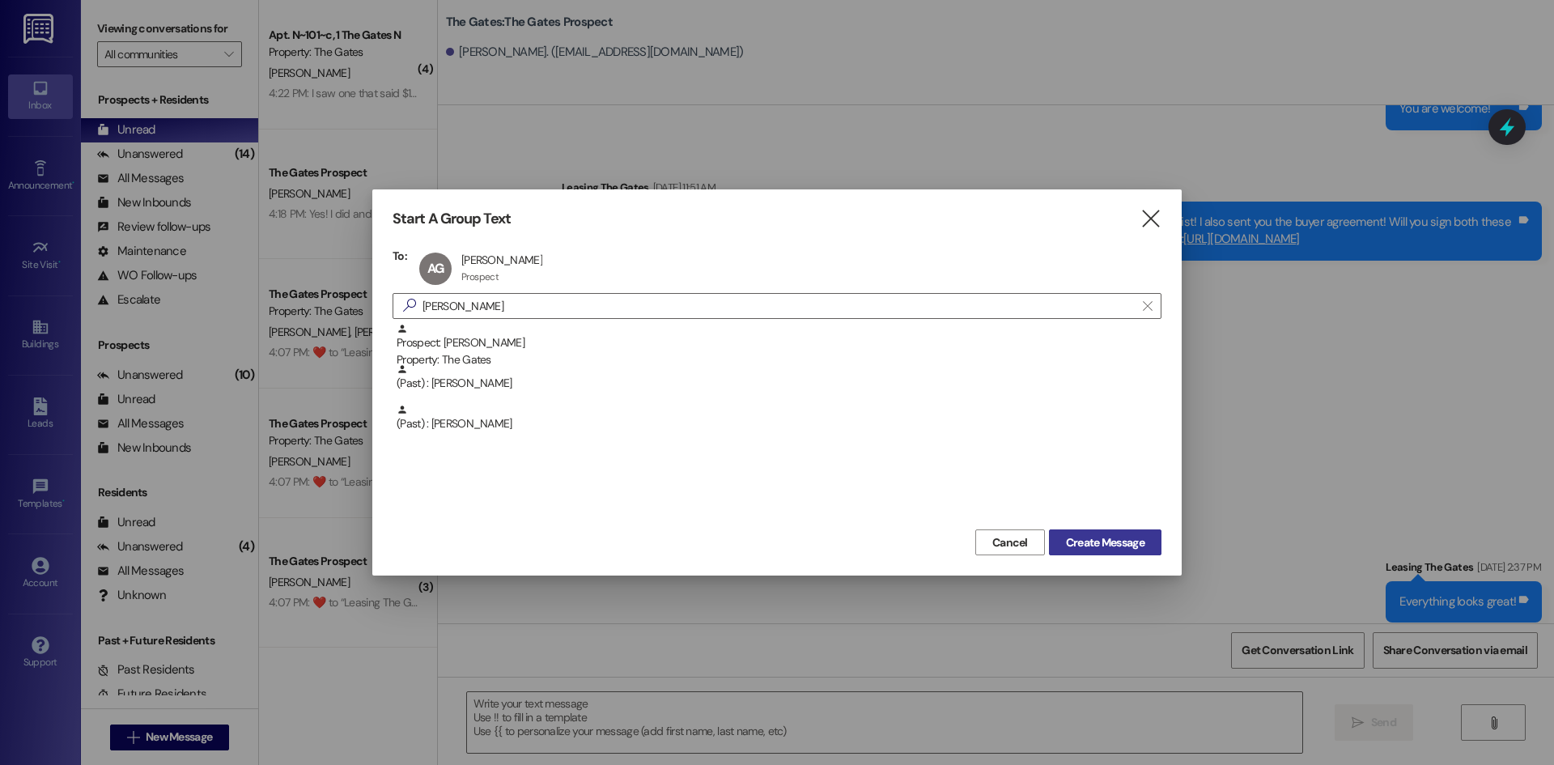
click at [1104, 542] on span "Create Message" at bounding box center [1105, 542] width 79 height 17
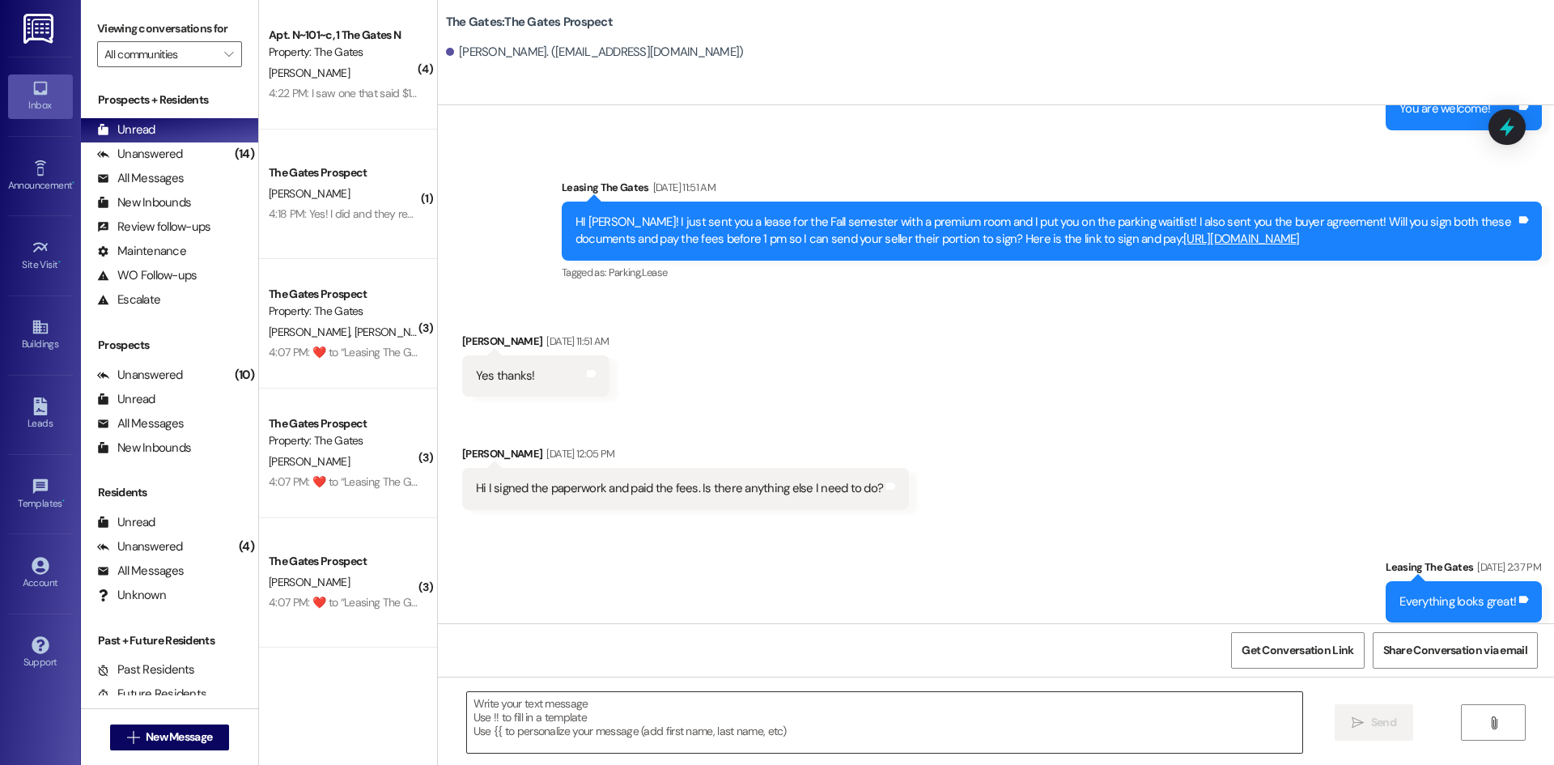
scroll to position [0, 0]
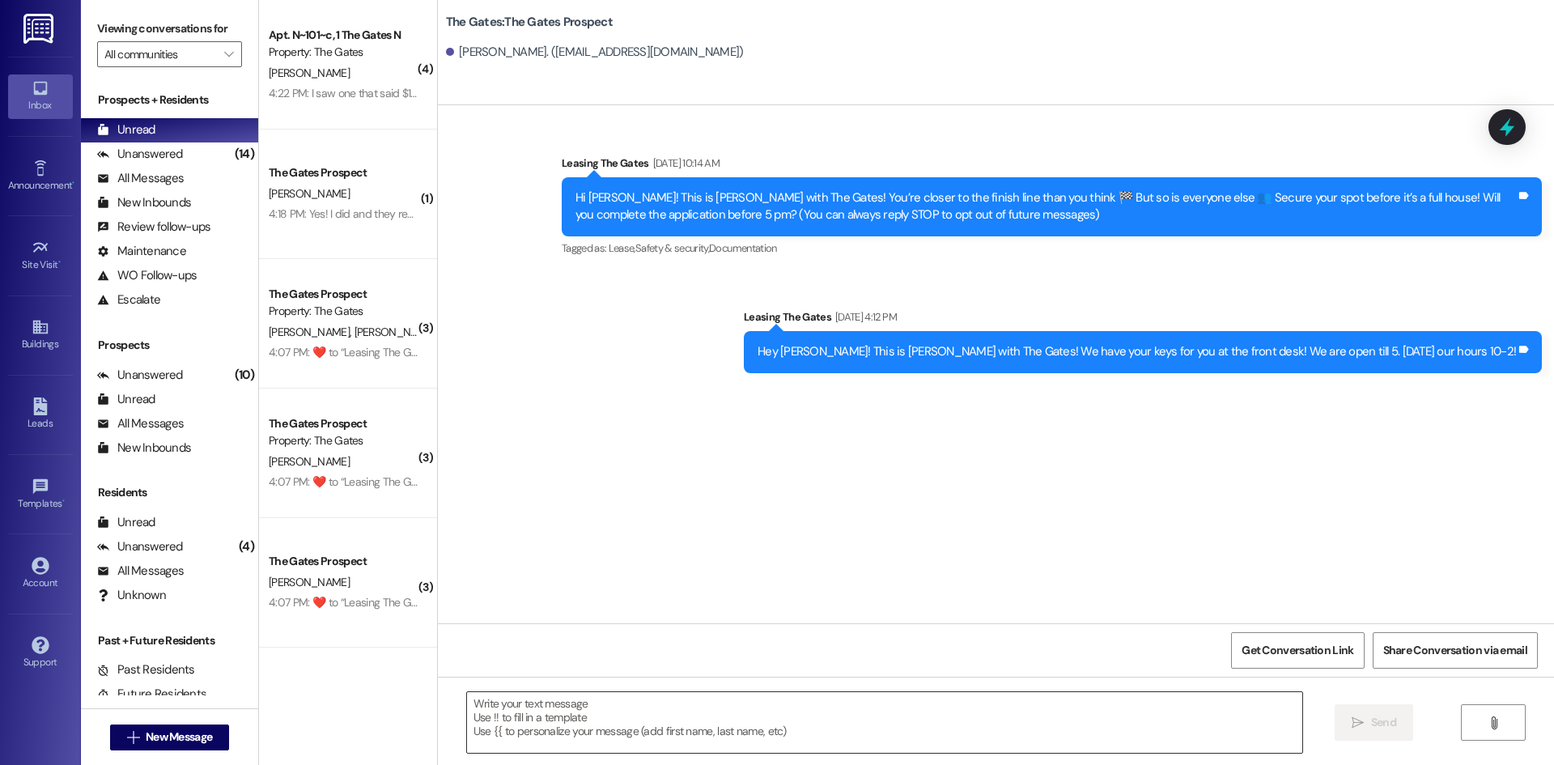
click at [504, 721] on textarea at bounding box center [884, 722] width 835 height 61
paste textarea "Hi {{first_name}}! This is [PERSON_NAME] from The Gates! We are running a LIMIT…"
type textarea "Hi {{first_name}}! This is [PERSON_NAME] from The Gates! We are running a LIMIT…"
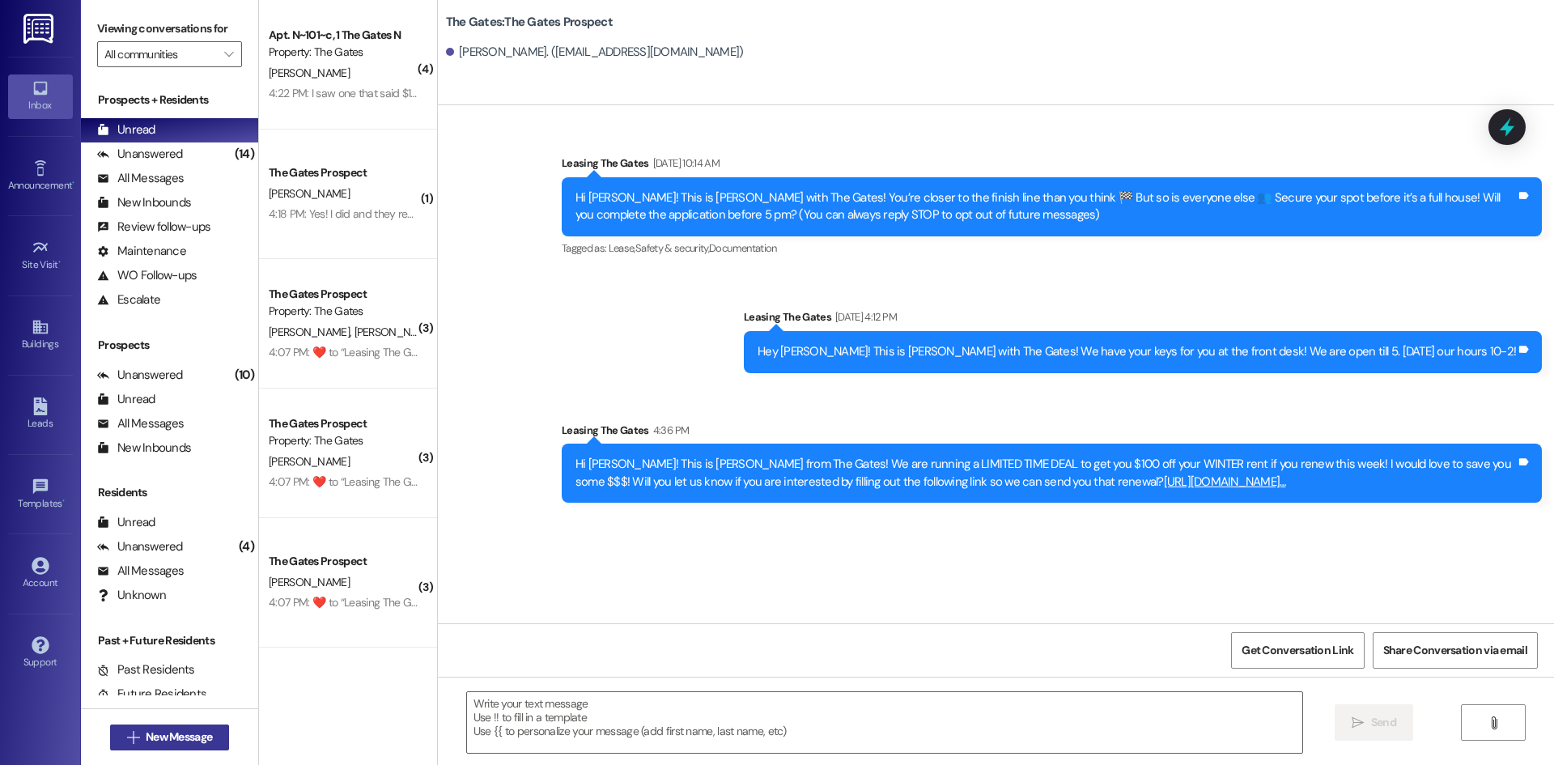
click at [178, 729] on span "New Message" at bounding box center [179, 737] width 66 height 17
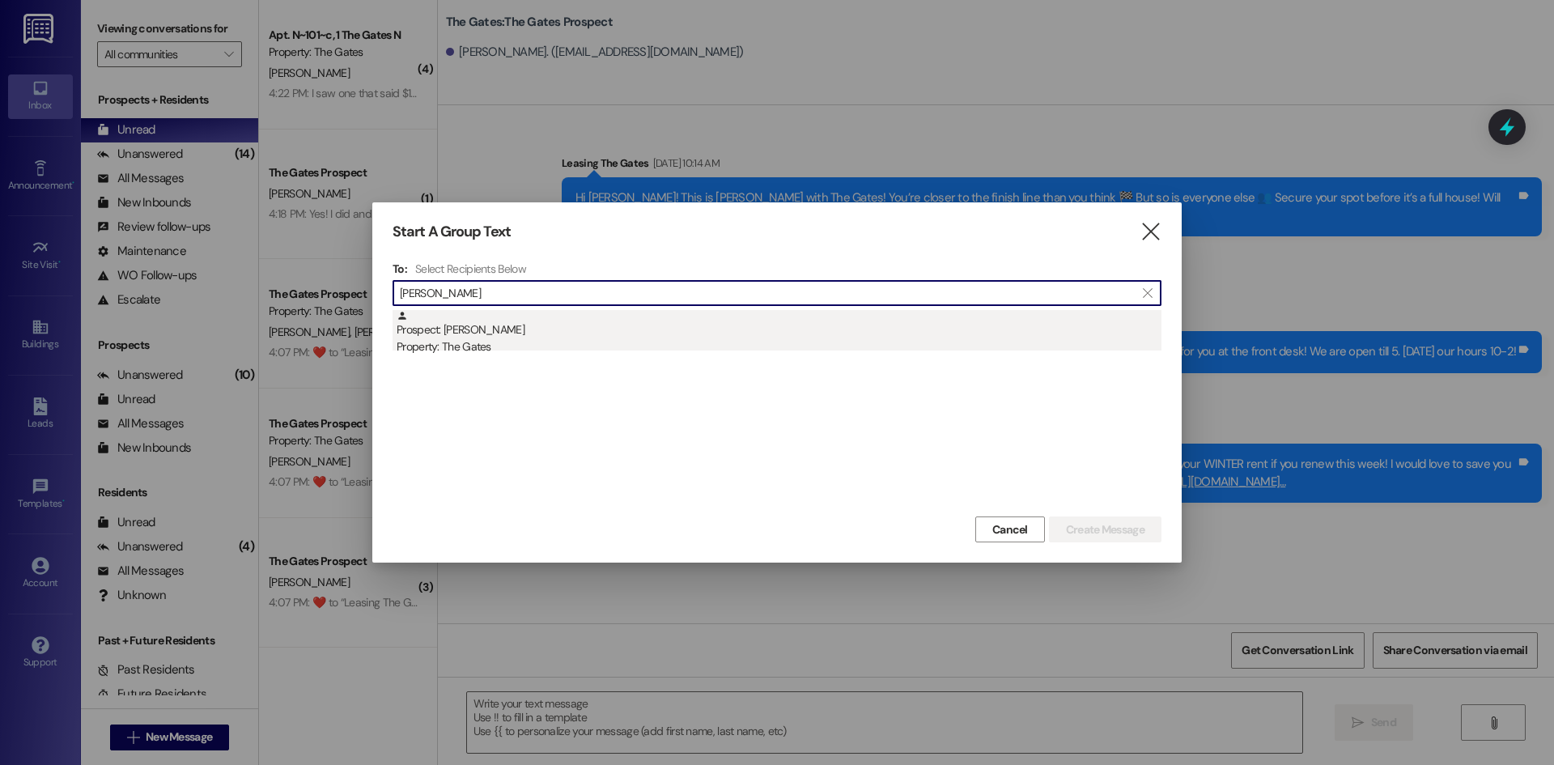
type input "[PERSON_NAME]"
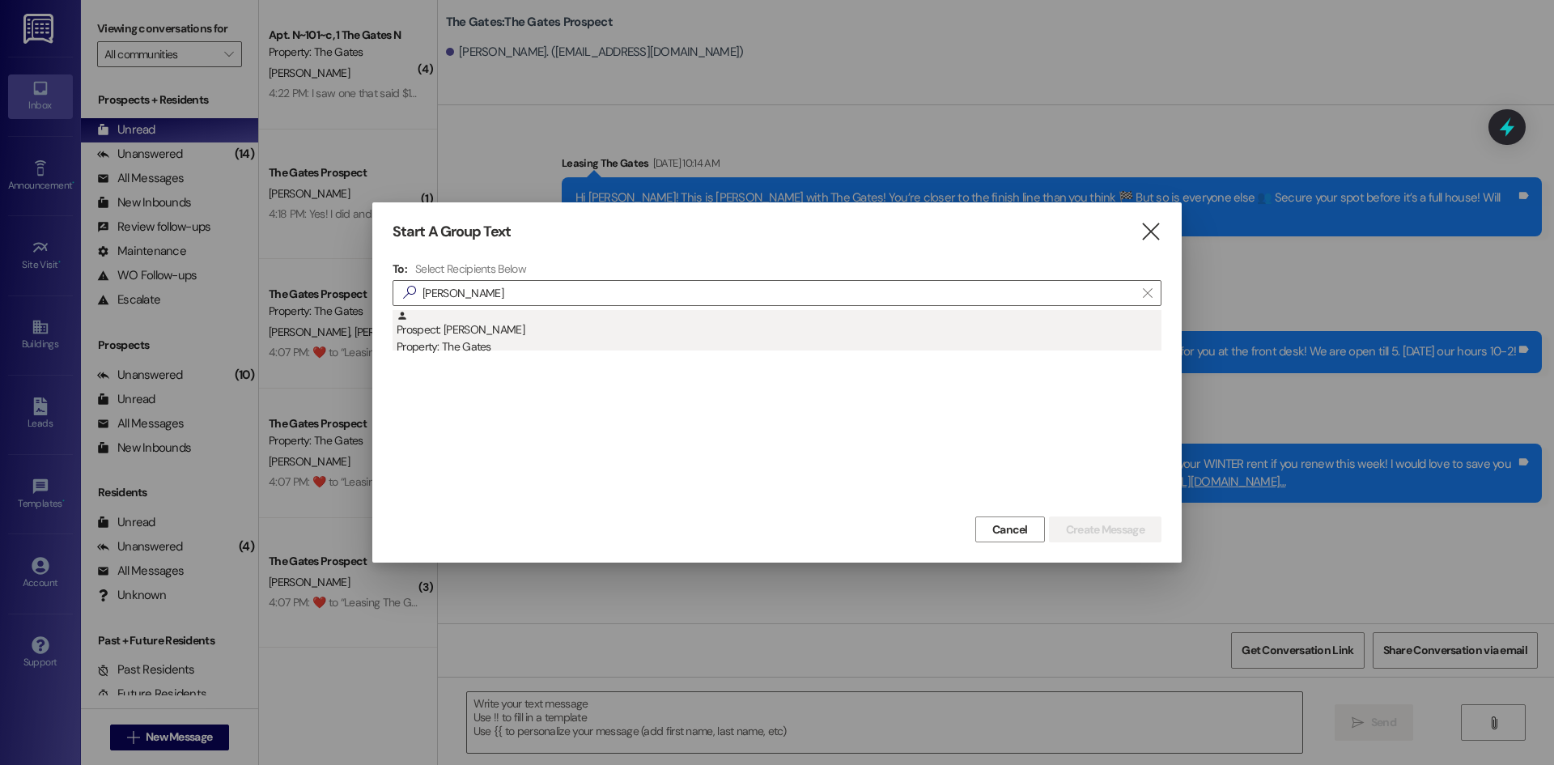
click at [463, 321] on div "Prospect: [PERSON_NAME] Property: The Gates" at bounding box center [779, 333] width 765 height 46
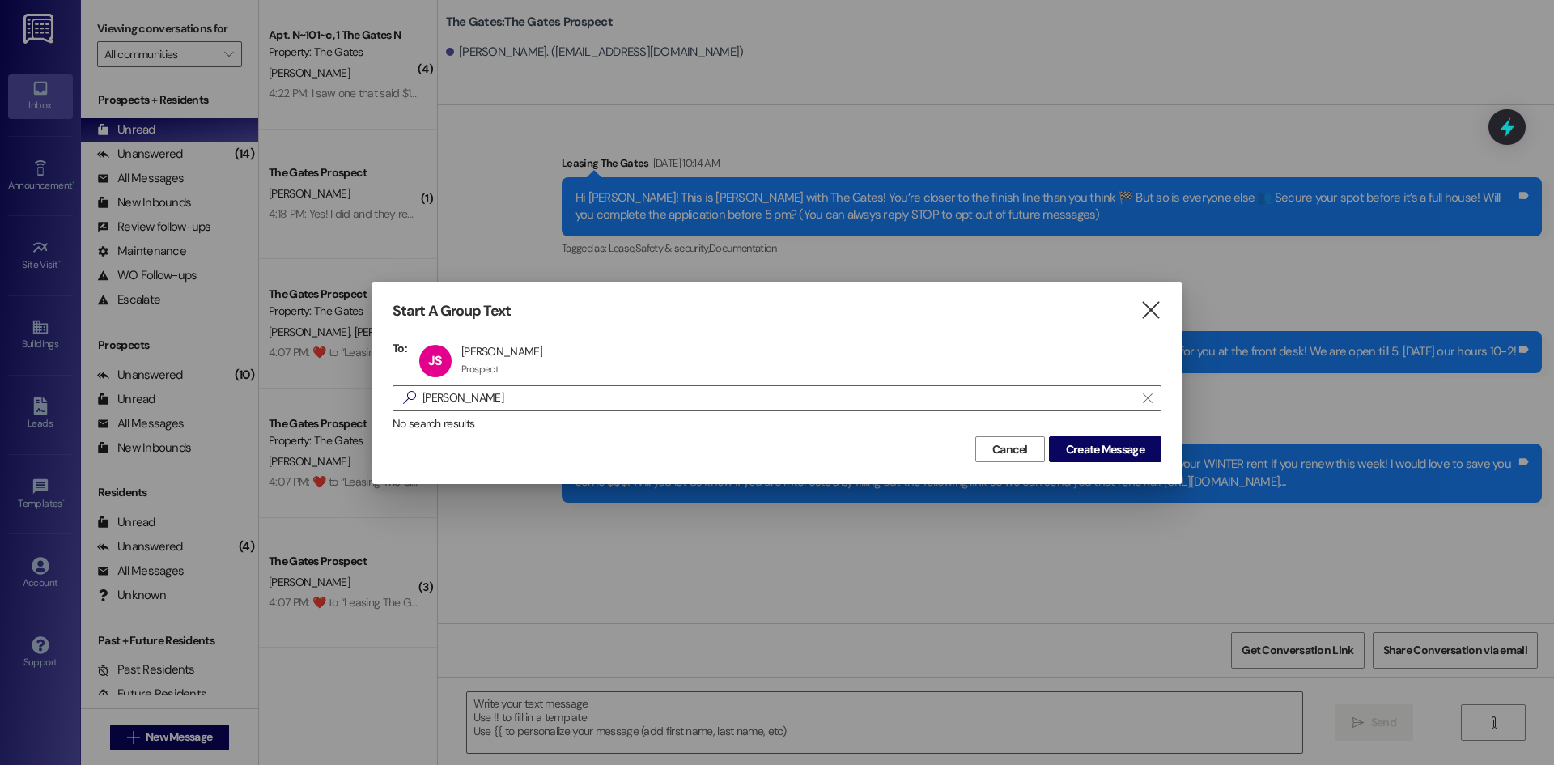
click at [1087, 435] on div "Cancel Create Message" at bounding box center [777, 447] width 769 height 30
click at [1088, 435] on div "Cancel Create Message" at bounding box center [777, 447] width 769 height 30
click at [1091, 442] on span "Create Message" at bounding box center [1105, 449] width 79 height 17
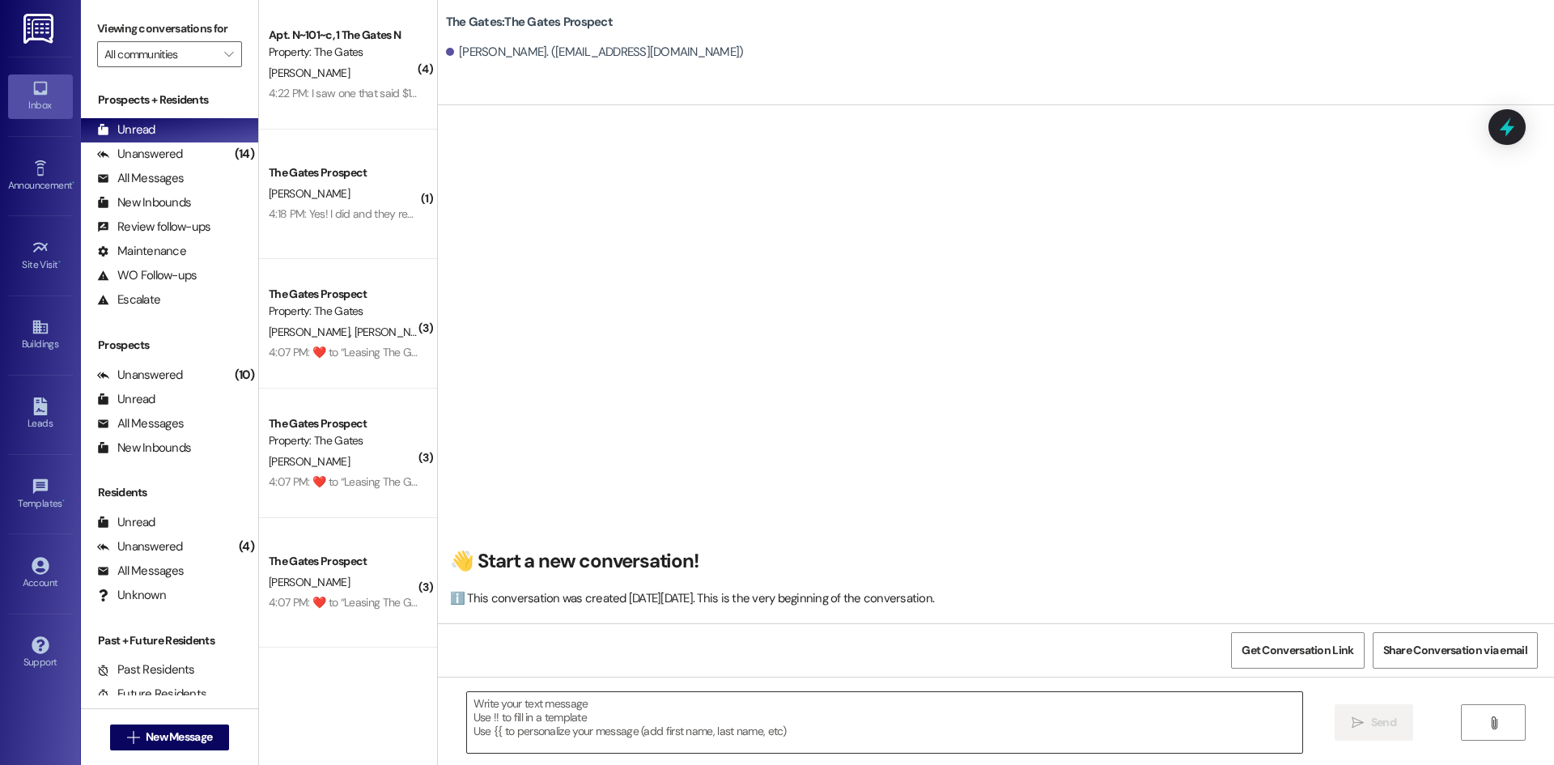
click at [567, 727] on textarea at bounding box center [884, 722] width 835 height 61
paste textarea "Hi {{first_name}}! This is [PERSON_NAME] from The Gates! We are running a LIMIT…"
type textarea "Hi {{first_name}}! This is [PERSON_NAME] from The Gates! We are running a LIMIT…"
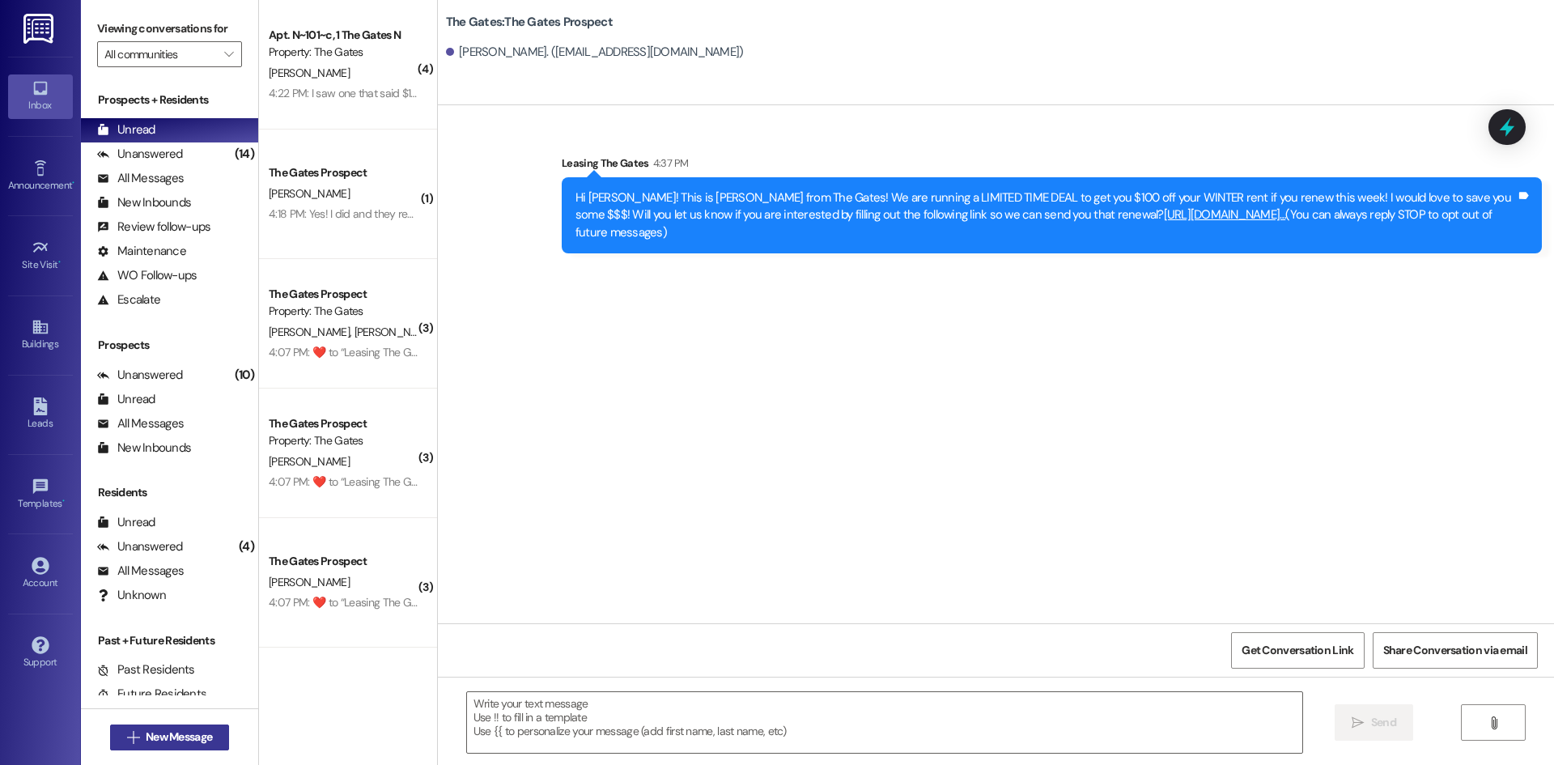
click at [162, 728] on button " New Message" at bounding box center [170, 737] width 120 height 26
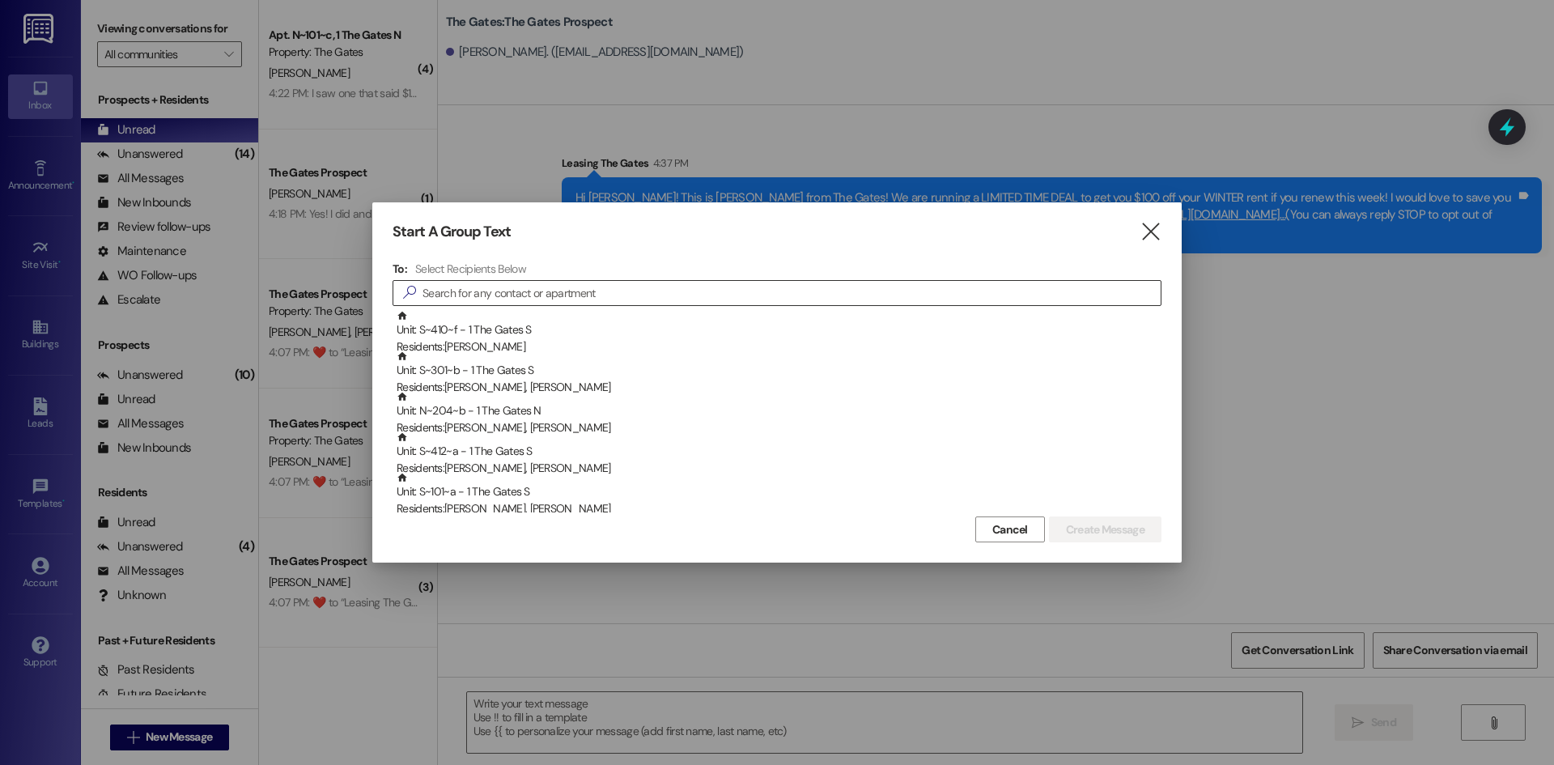
click at [572, 283] on input at bounding box center [792, 293] width 738 height 23
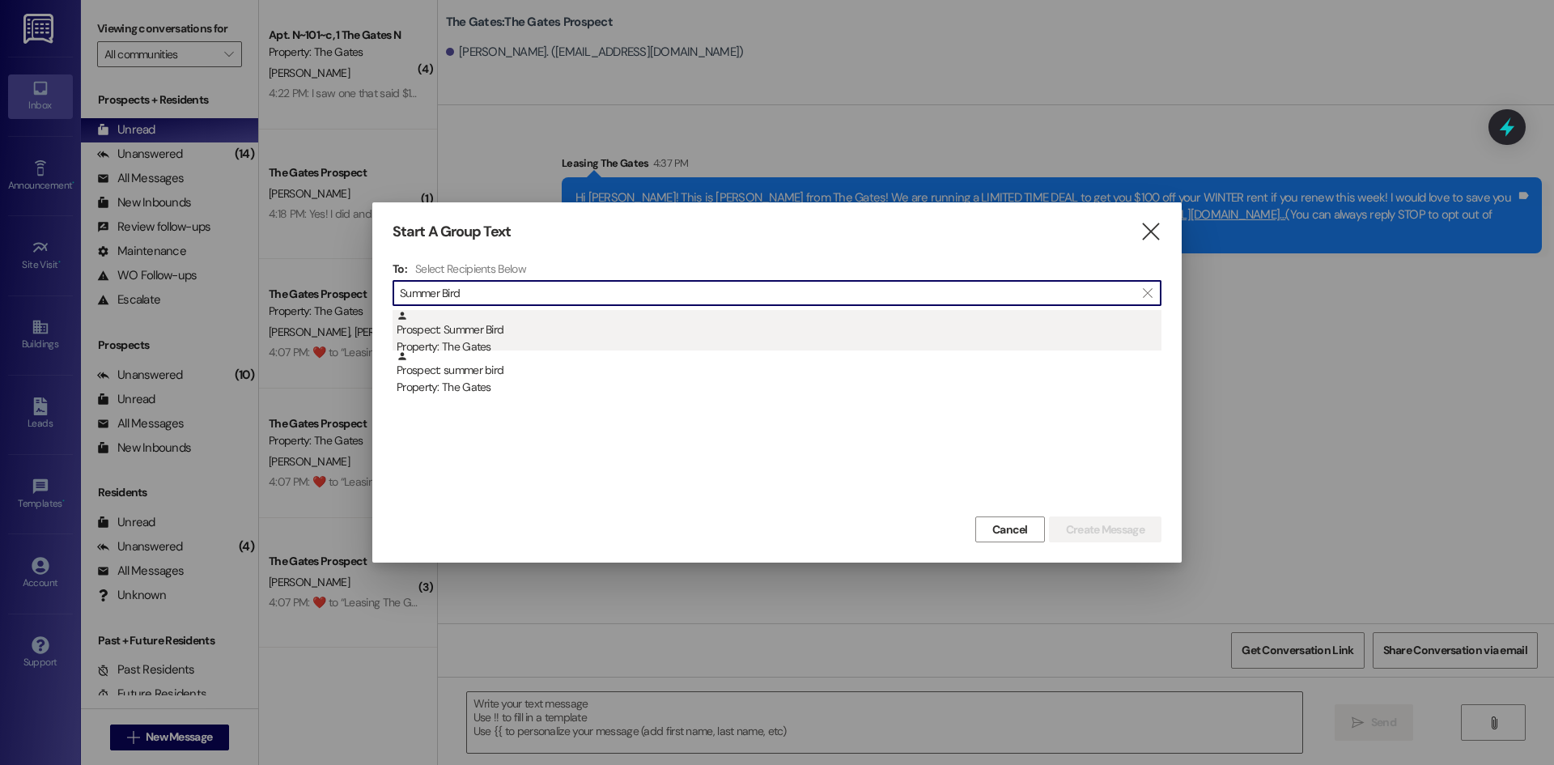
type input "Summer Bird"
click at [459, 323] on div "Prospect: Summer Bird Property: The Gates" at bounding box center [779, 333] width 765 height 46
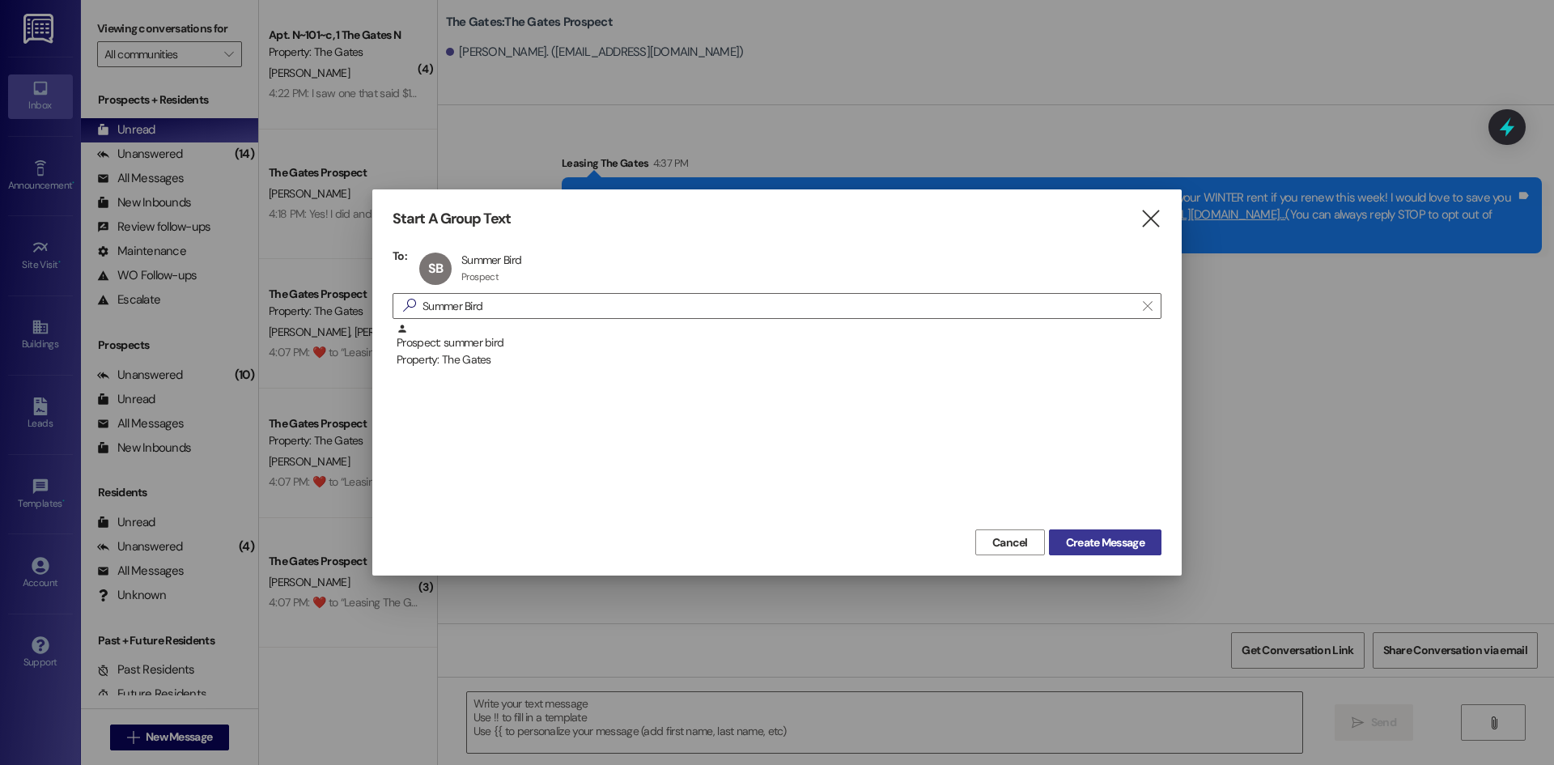
click at [1106, 545] on span "Create Message" at bounding box center [1105, 542] width 79 height 17
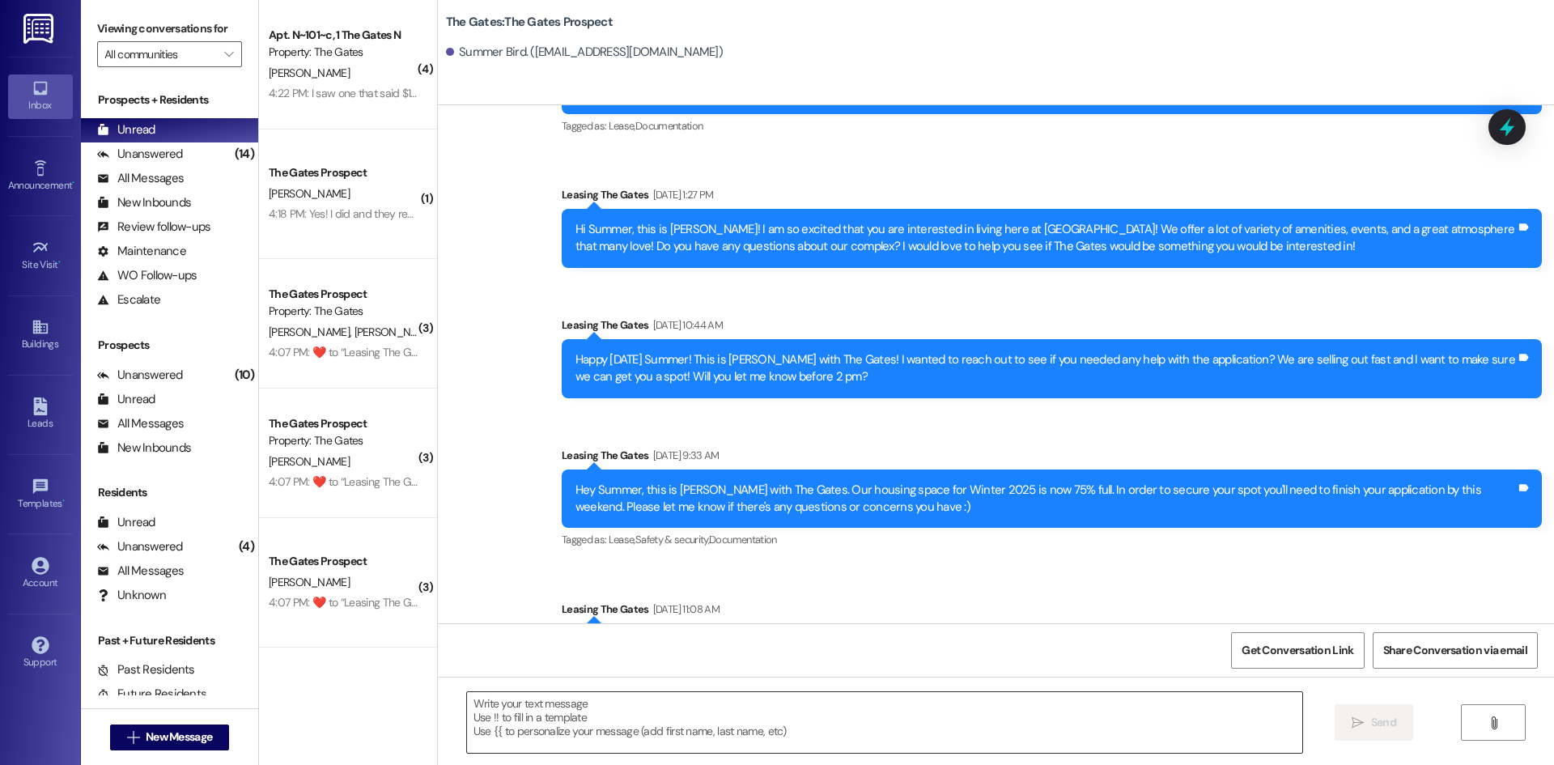
click at [516, 707] on textarea at bounding box center [884, 722] width 835 height 61
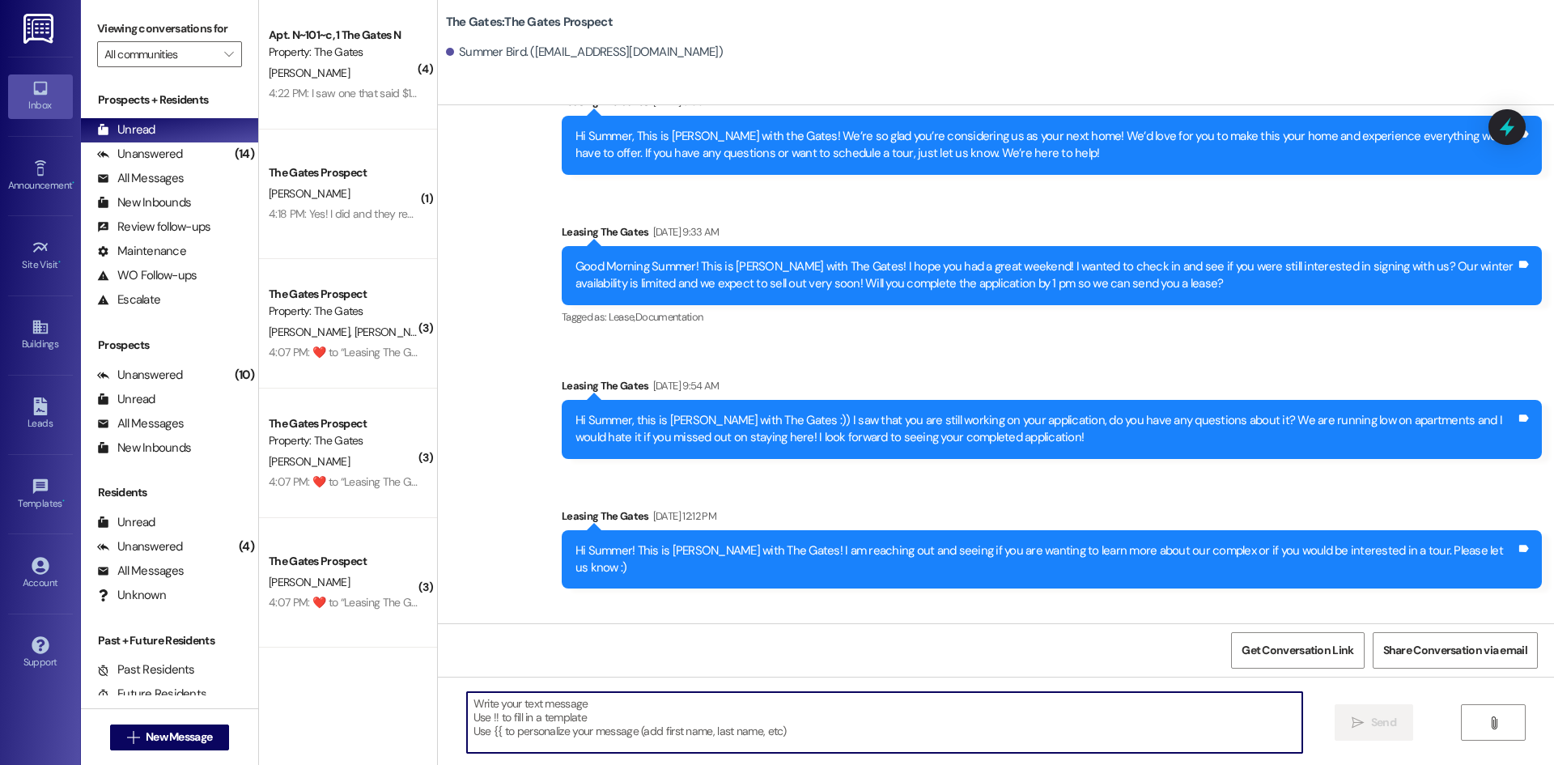
paste textarea "Hi {{first_name}}! This is [PERSON_NAME] from The Gates! We are running a LIMIT…"
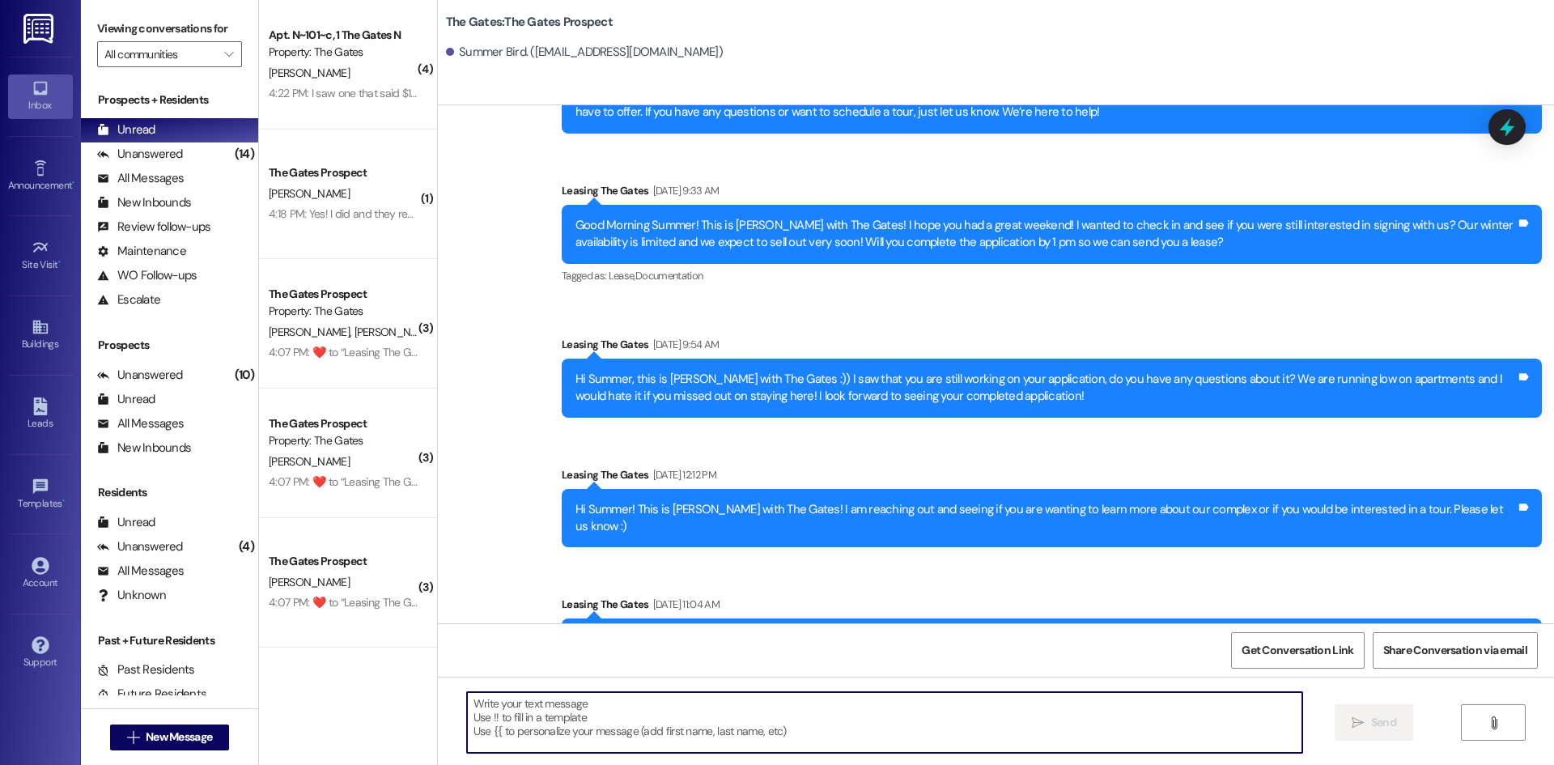
type textarea "Hi {{first_name}}! This is [PERSON_NAME] from The Gates! We are running a LIMIT…"
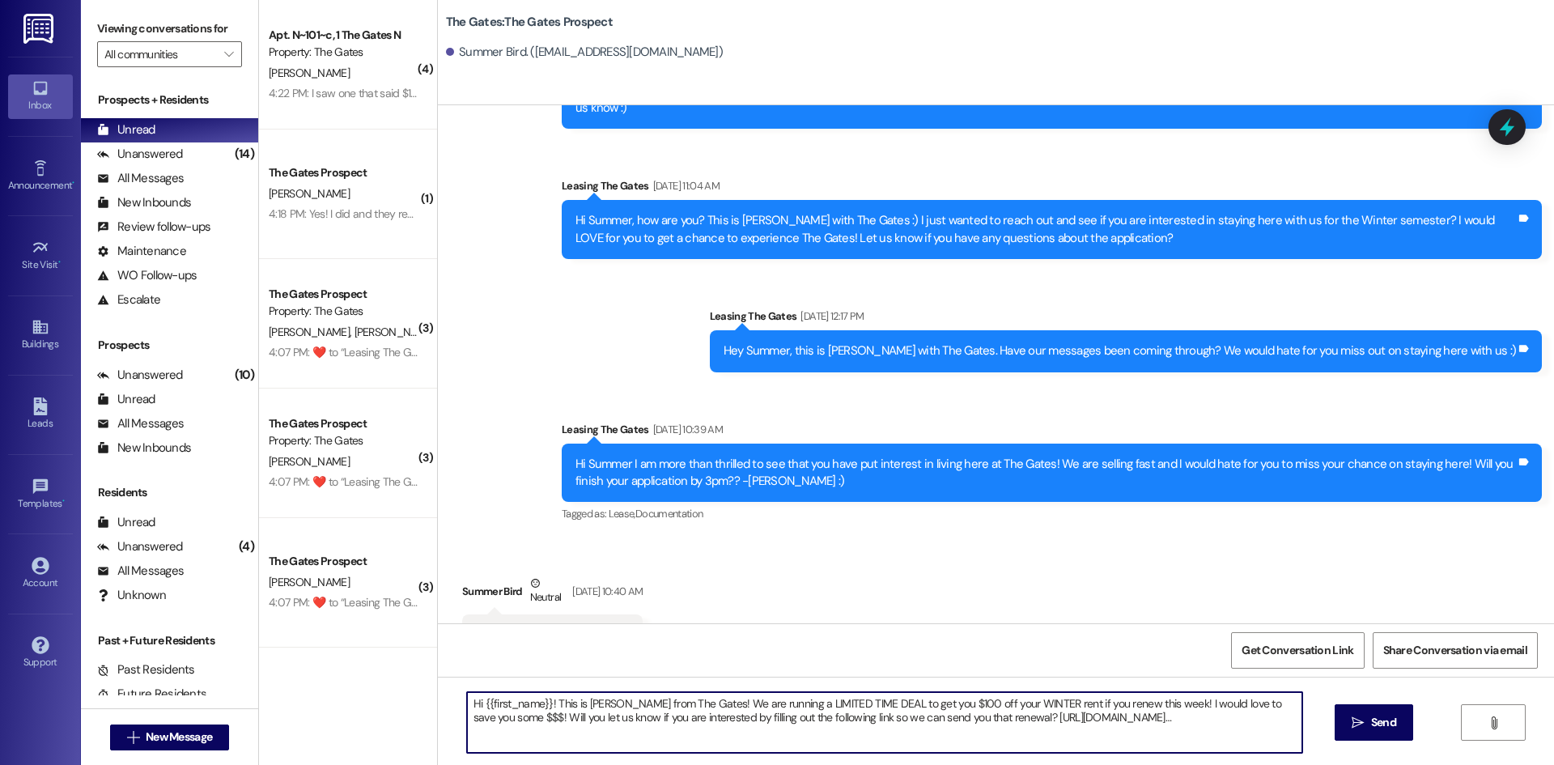
scroll to position [2301, 0]
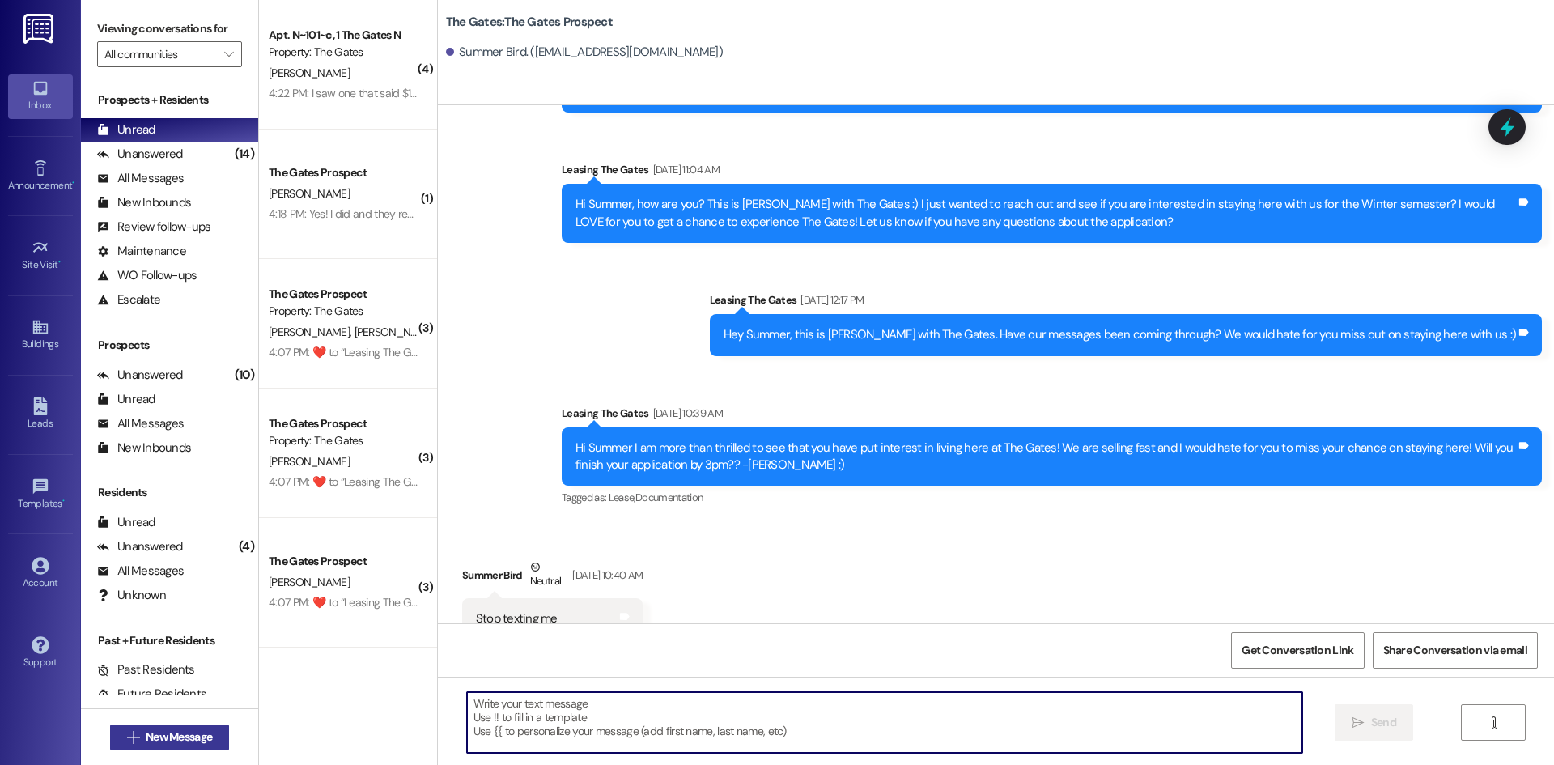
click at [127, 731] on icon "" at bounding box center [133, 737] width 12 height 13
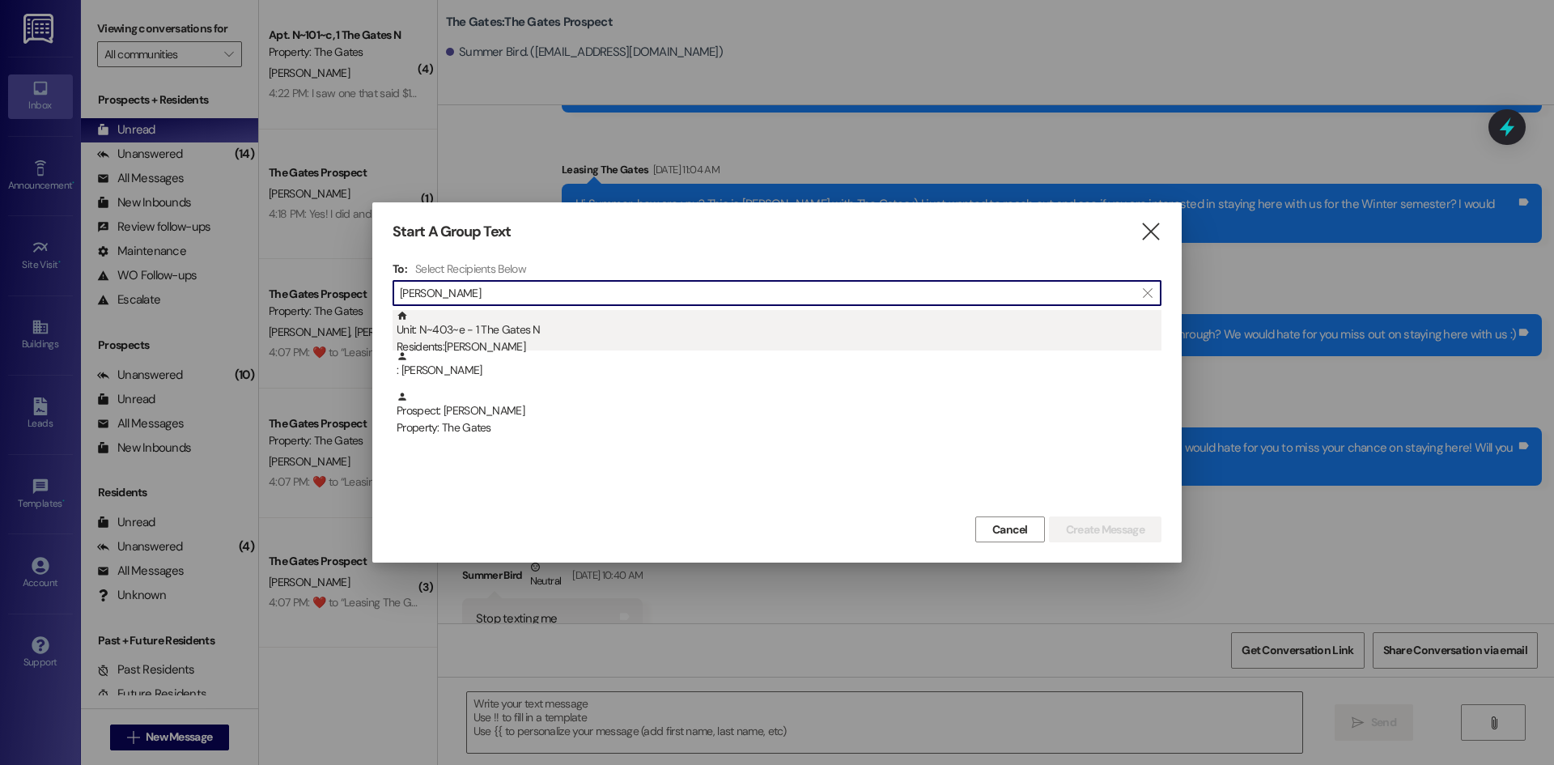
type input "[PERSON_NAME]"
click at [516, 339] on div "Residents: [PERSON_NAME]" at bounding box center [779, 346] width 765 height 17
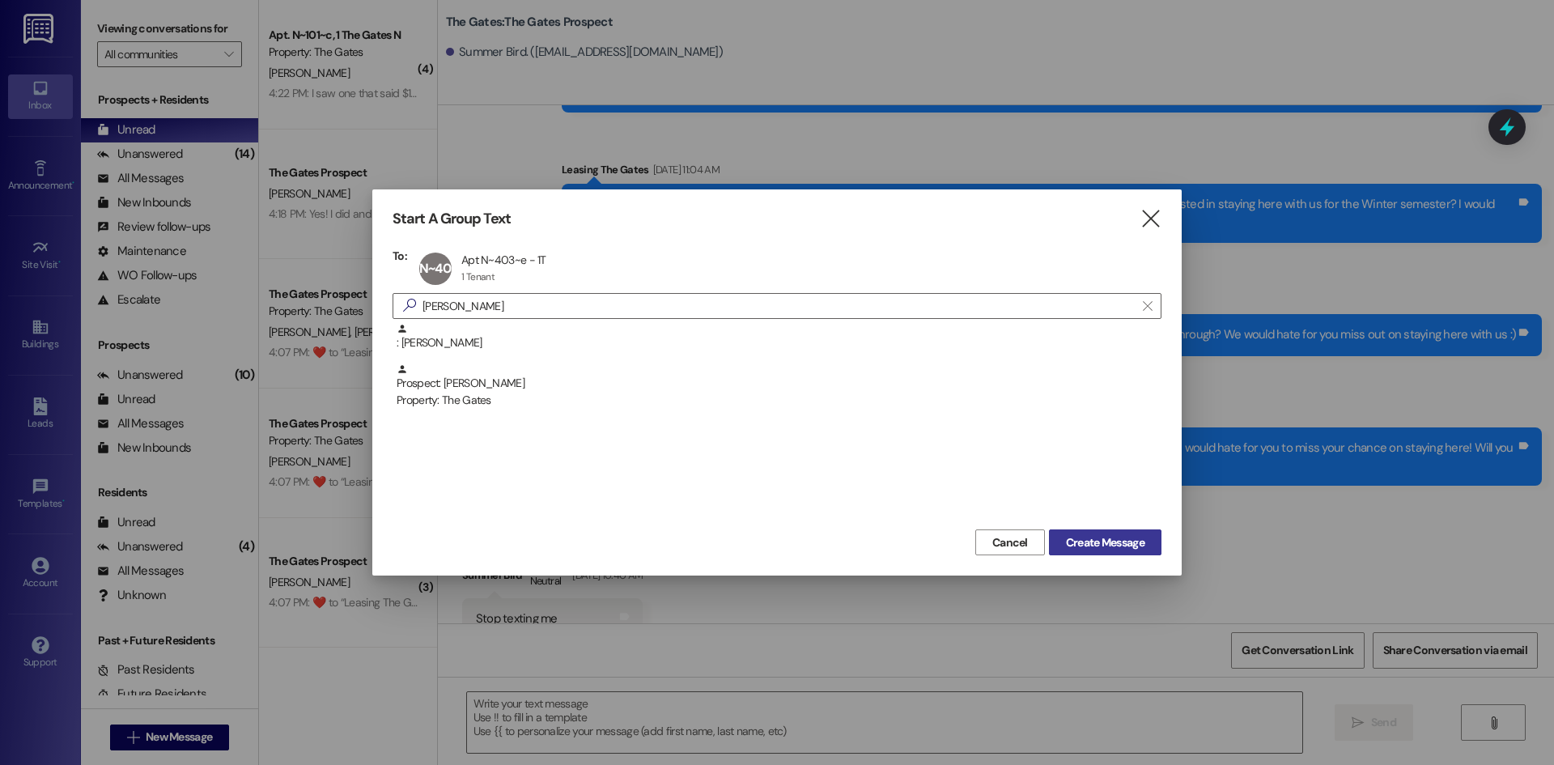
click at [1115, 550] on span "Create Message" at bounding box center [1105, 542] width 79 height 17
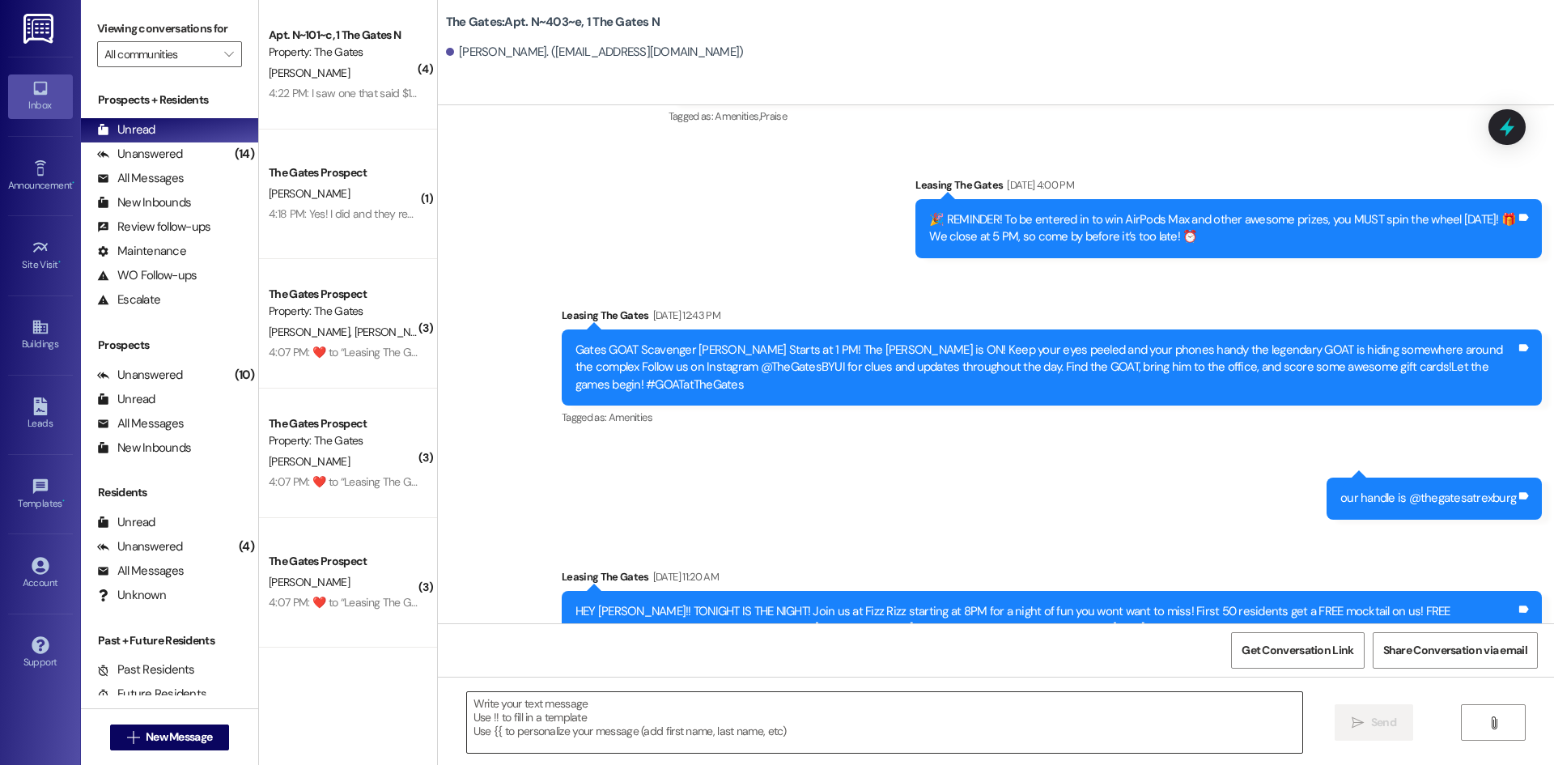
scroll to position [7729, 0]
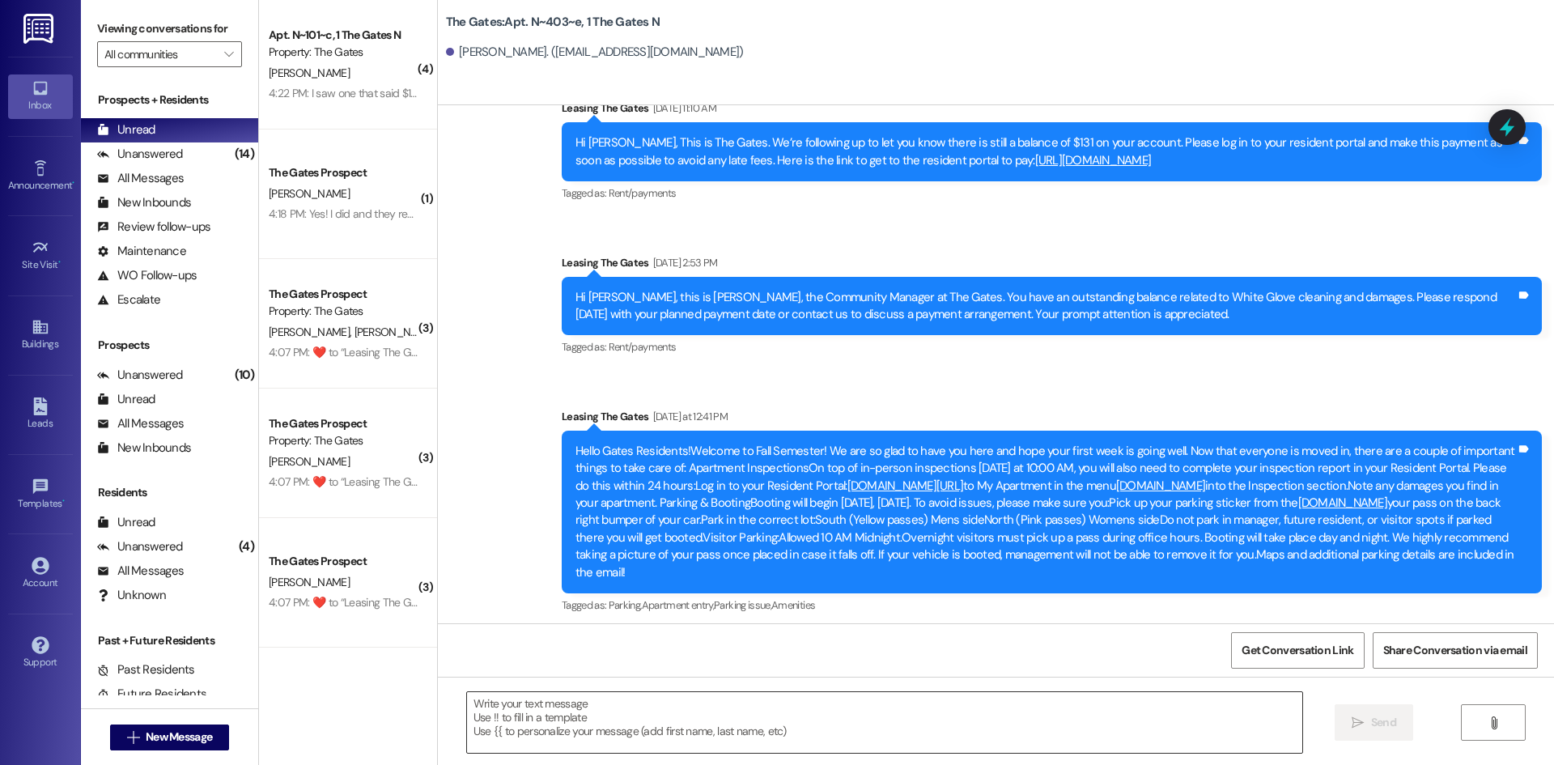
click at [534, 728] on textarea at bounding box center [884, 722] width 835 height 61
paste textarea "Hi {{first_name}}! This is [PERSON_NAME] from The Gates! We are running a LIMIT…"
type textarea "Hi {{first_name}}! This is [PERSON_NAME] from The Gates! We are running a LIMIT…"
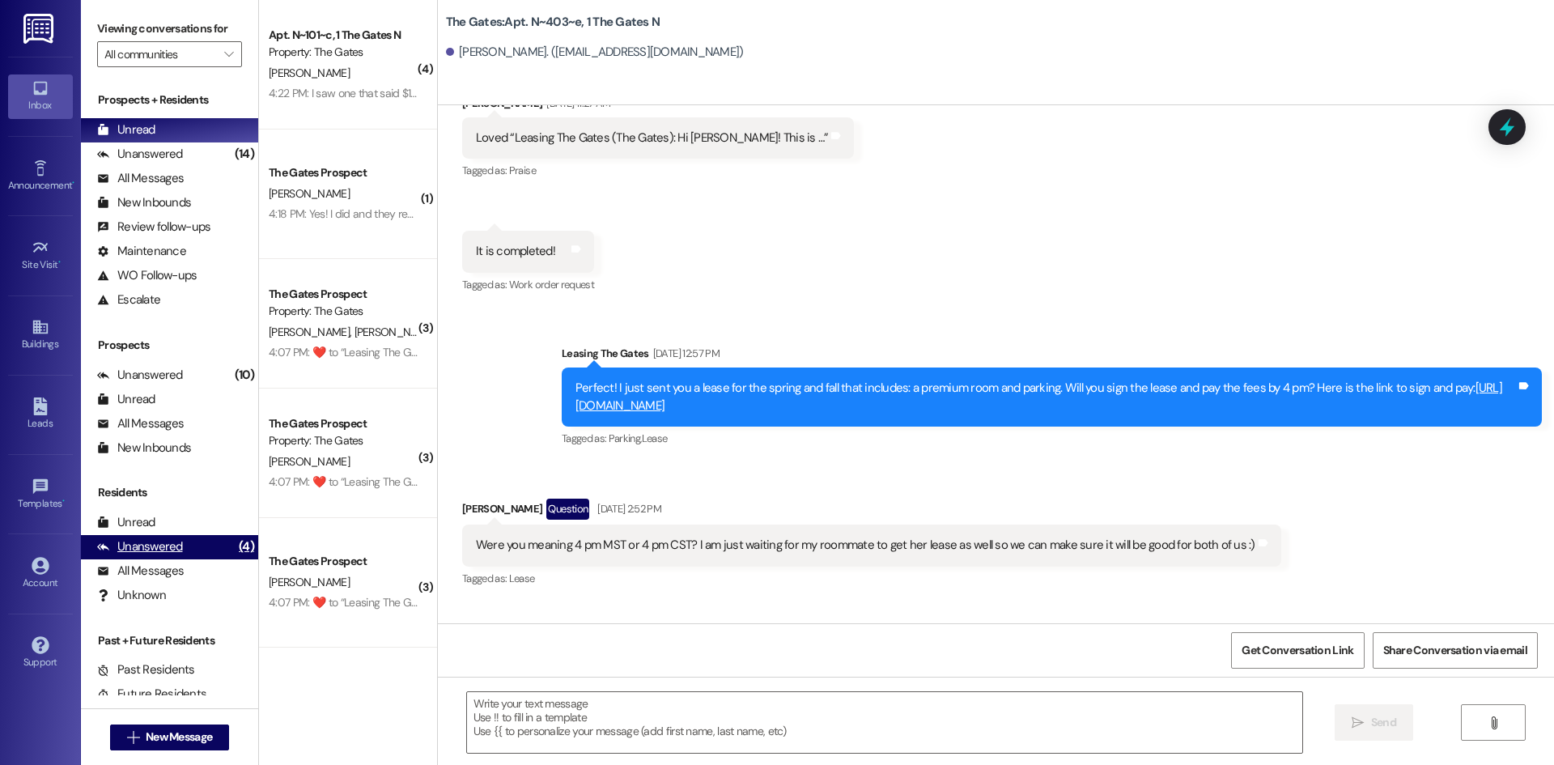
scroll to position [210, 0]
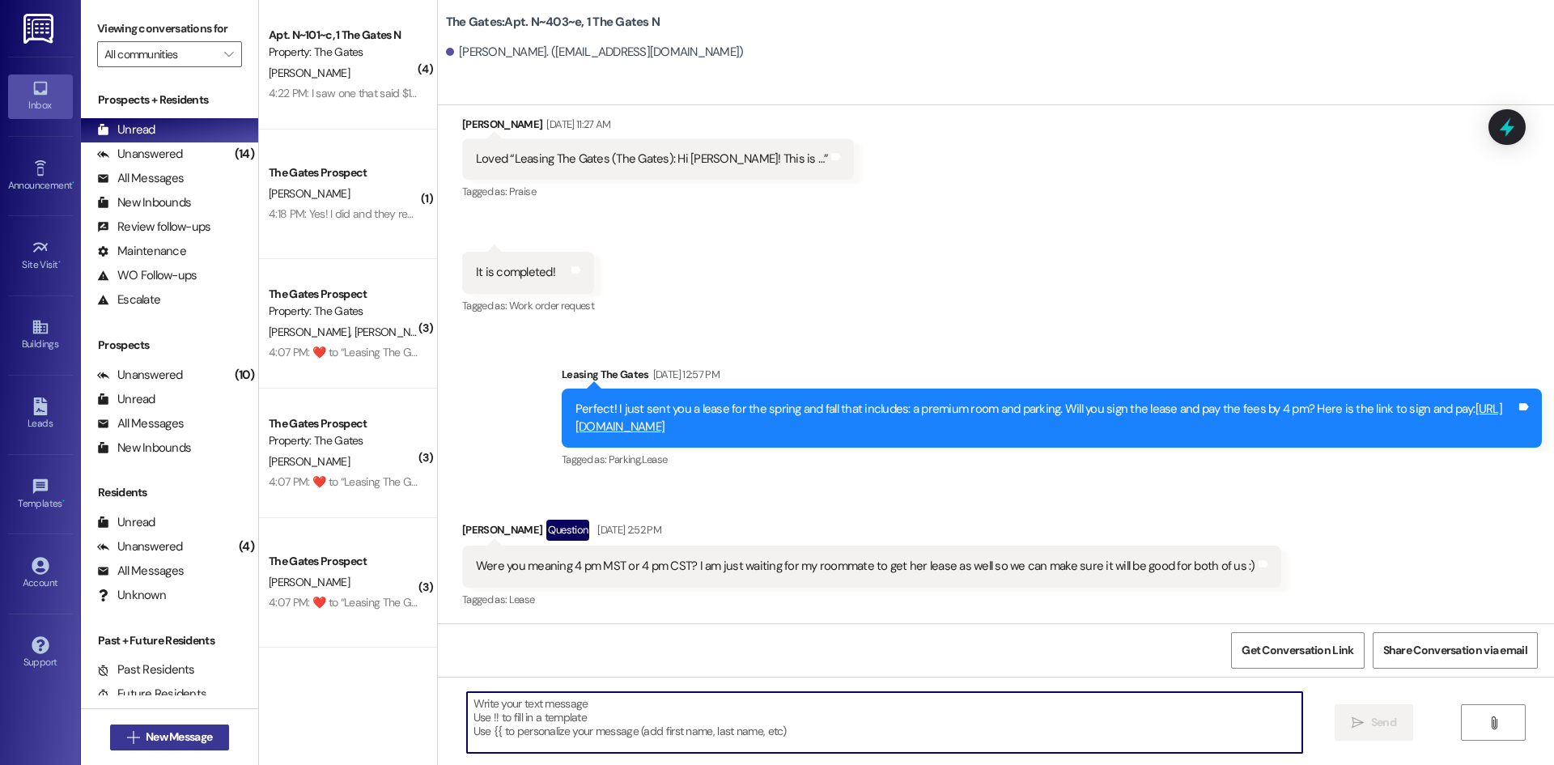
click at [192, 733] on span "New Message" at bounding box center [179, 737] width 66 height 17
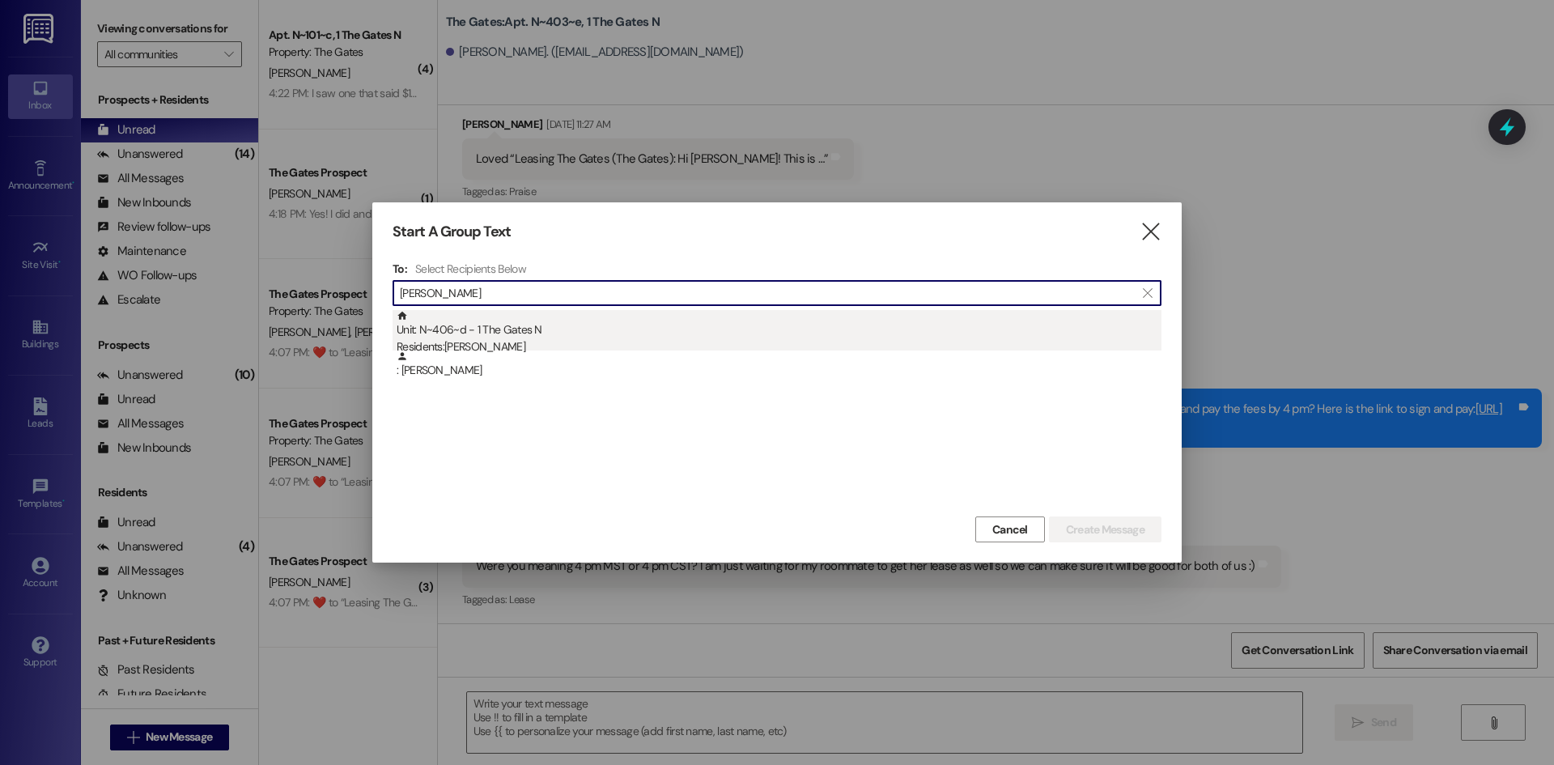
type input "[PERSON_NAME]"
click at [520, 340] on div "Residents: [PERSON_NAME]" at bounding box center [779, 346] width 765 height 17
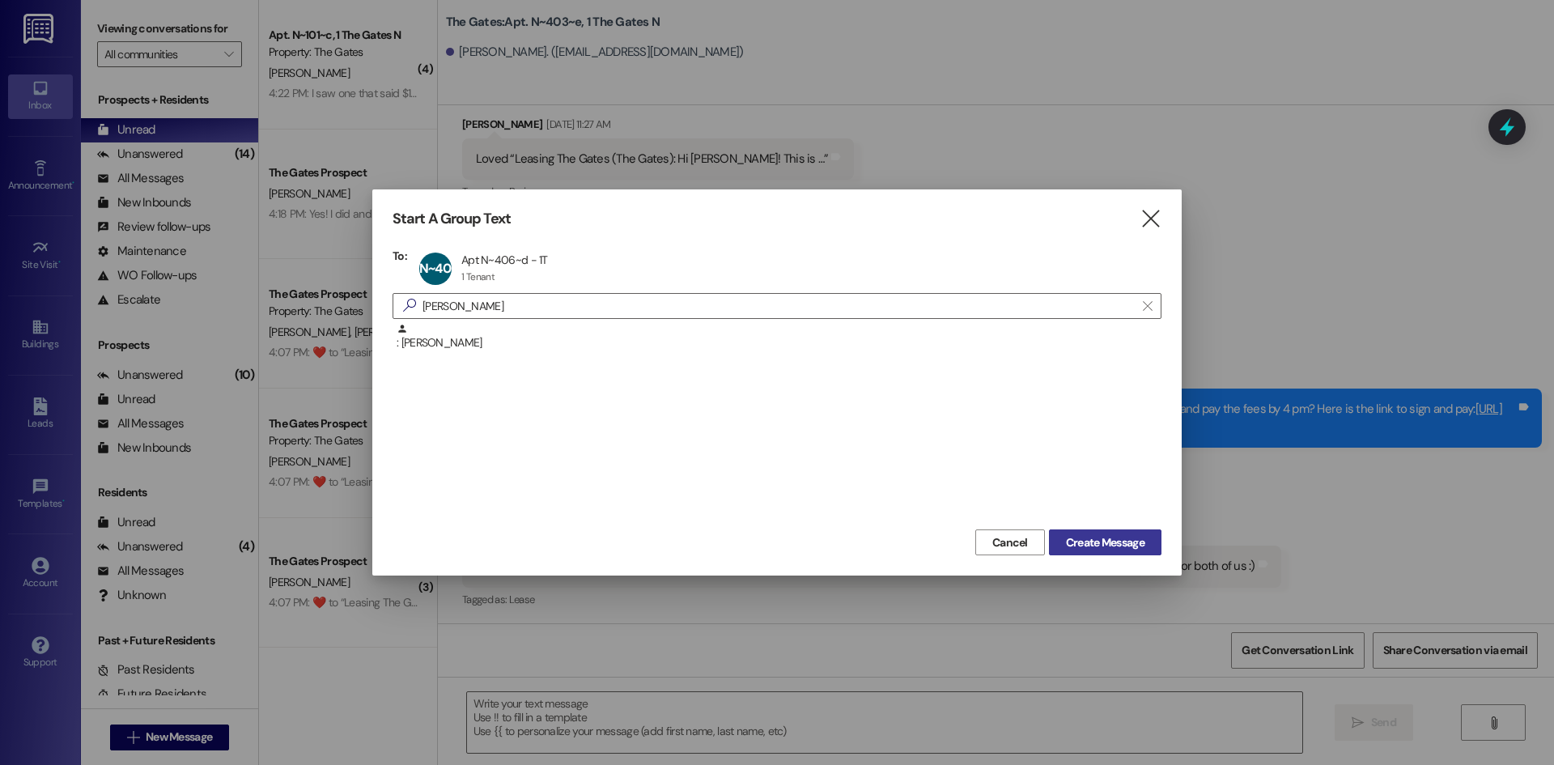
click at [1125, 545] on span "Create Message" at bounding box center [1105, 542] width 79 height 17
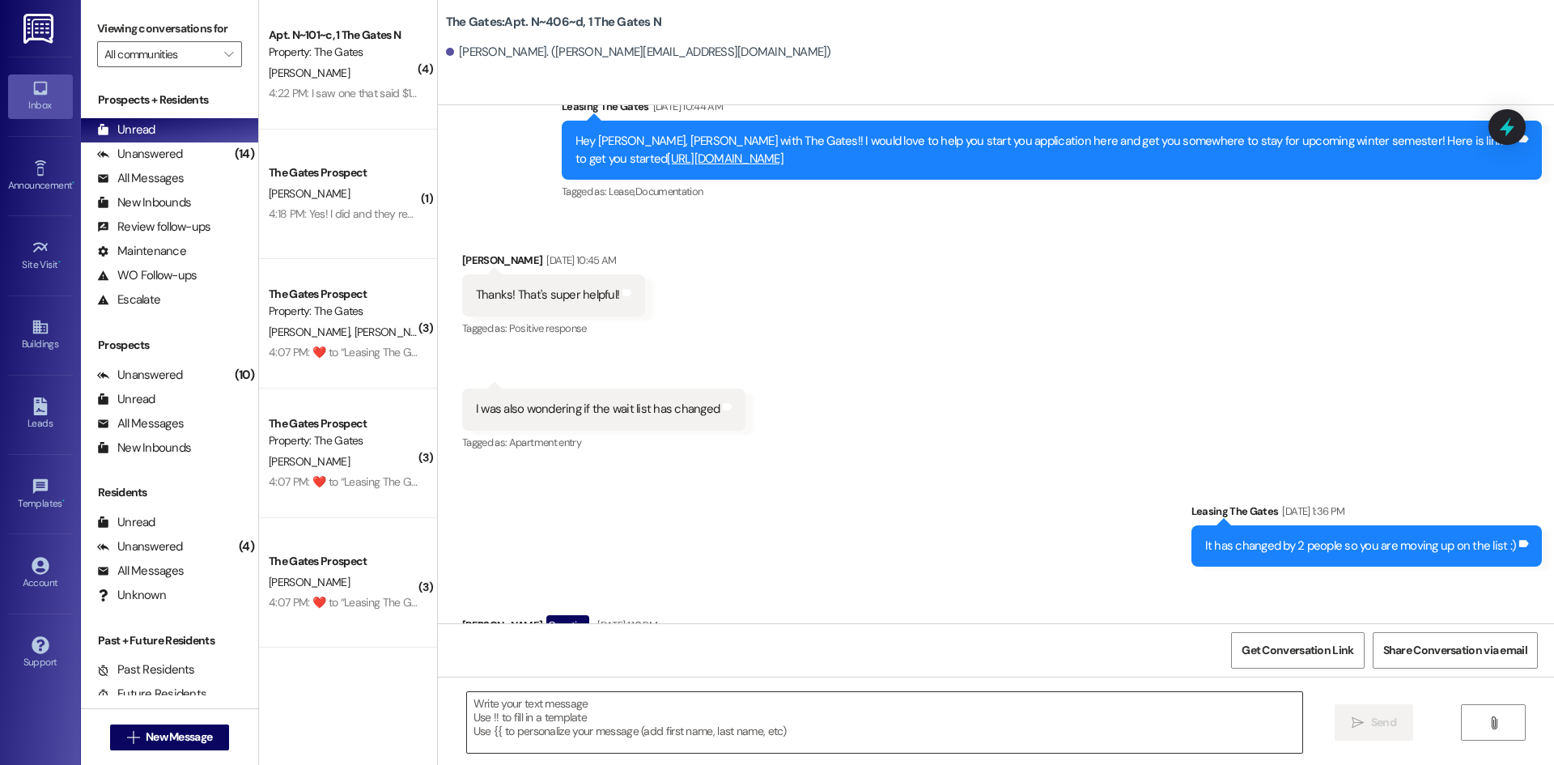
scroll to position [20986, 0]
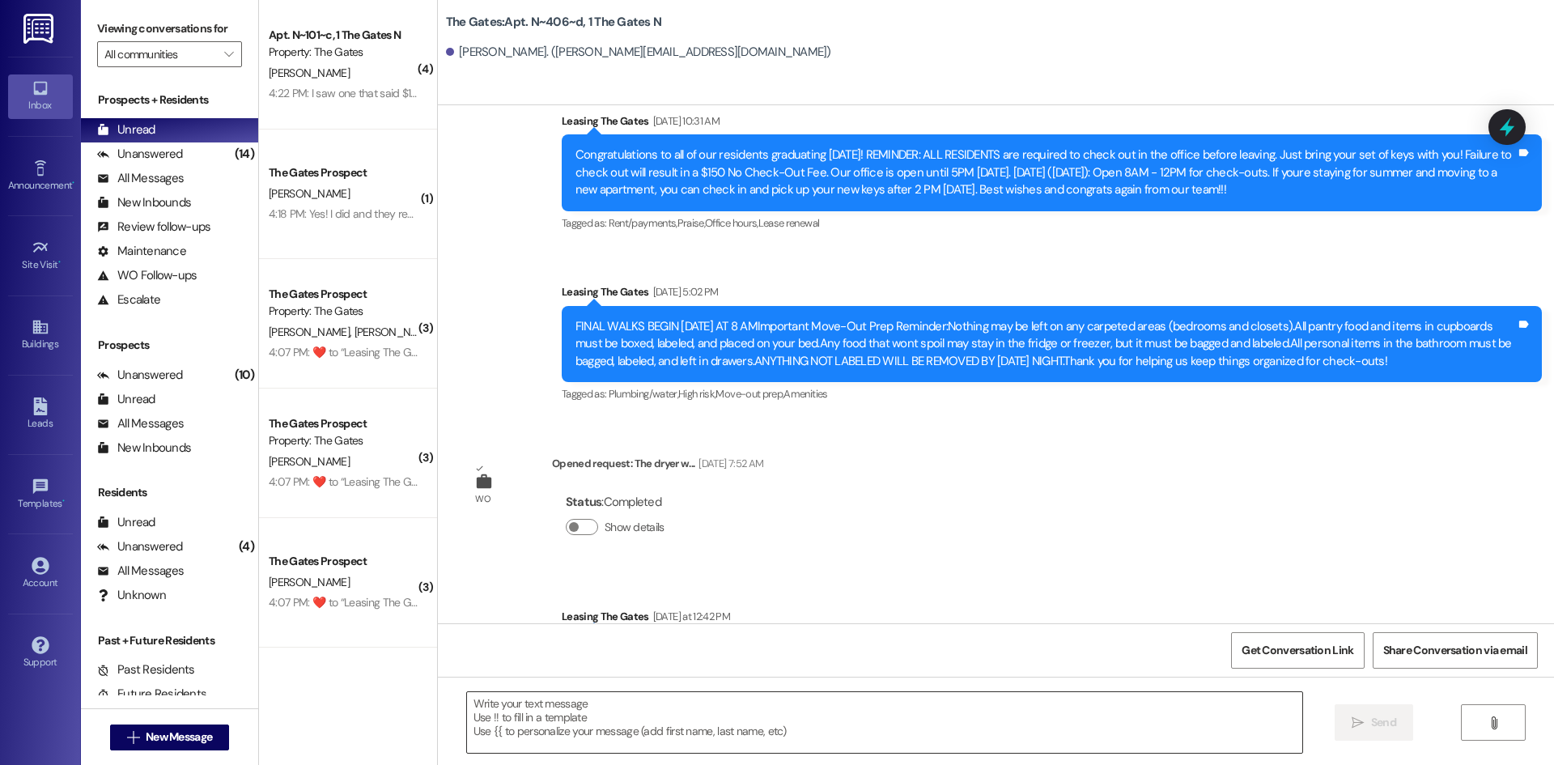
click at [513, 697] on textarea at bounding box center [884, 722] width 835 height 61
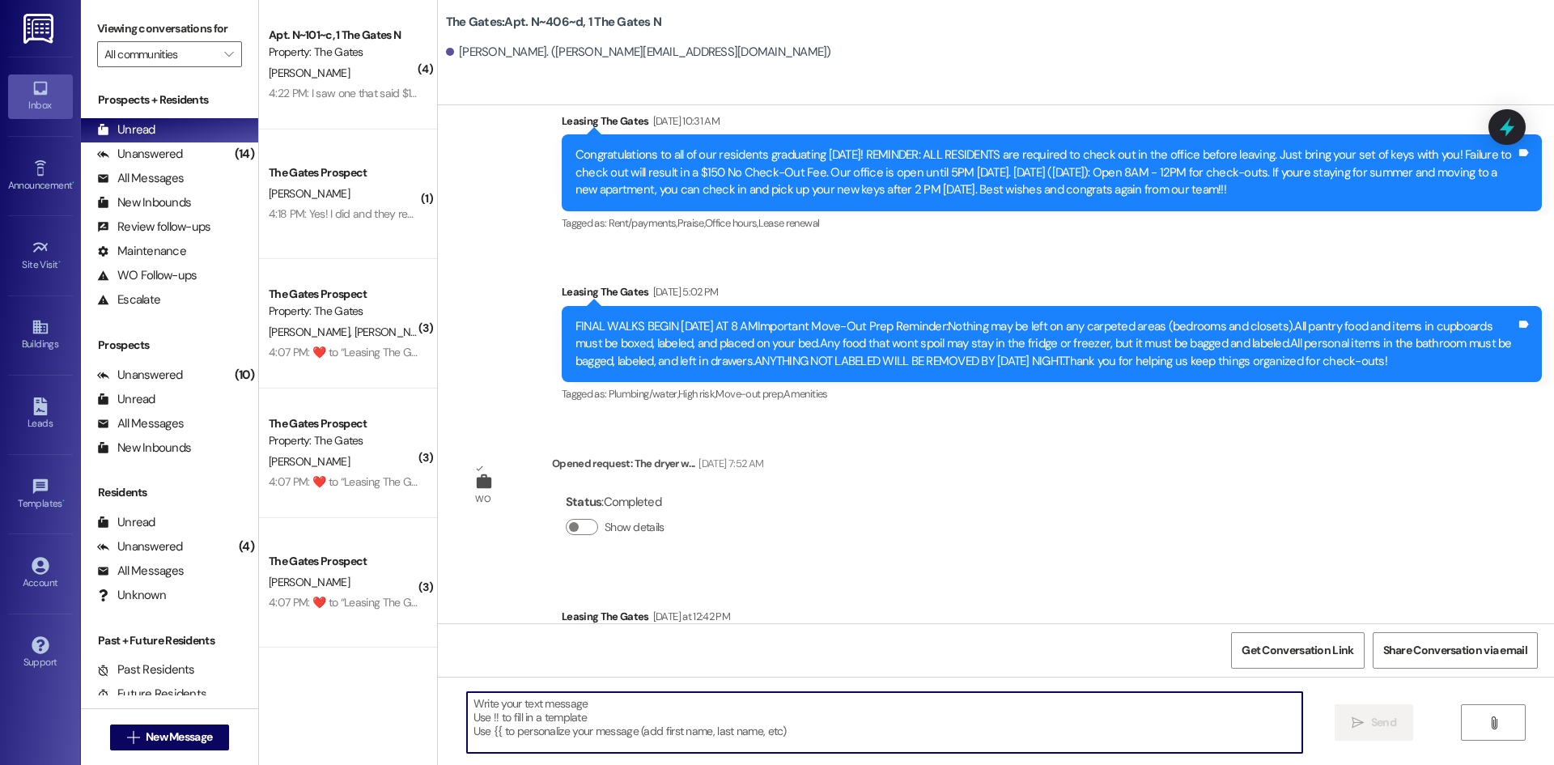
paste textarea "Hi {{first_name}}! This is [PERSON_NAME] from The Gates! We are running a LIMIT…"
type textarea "Hi {{first_name}}! This is [PERSON_NAME] from The Gates! We are running a LIMIT…"
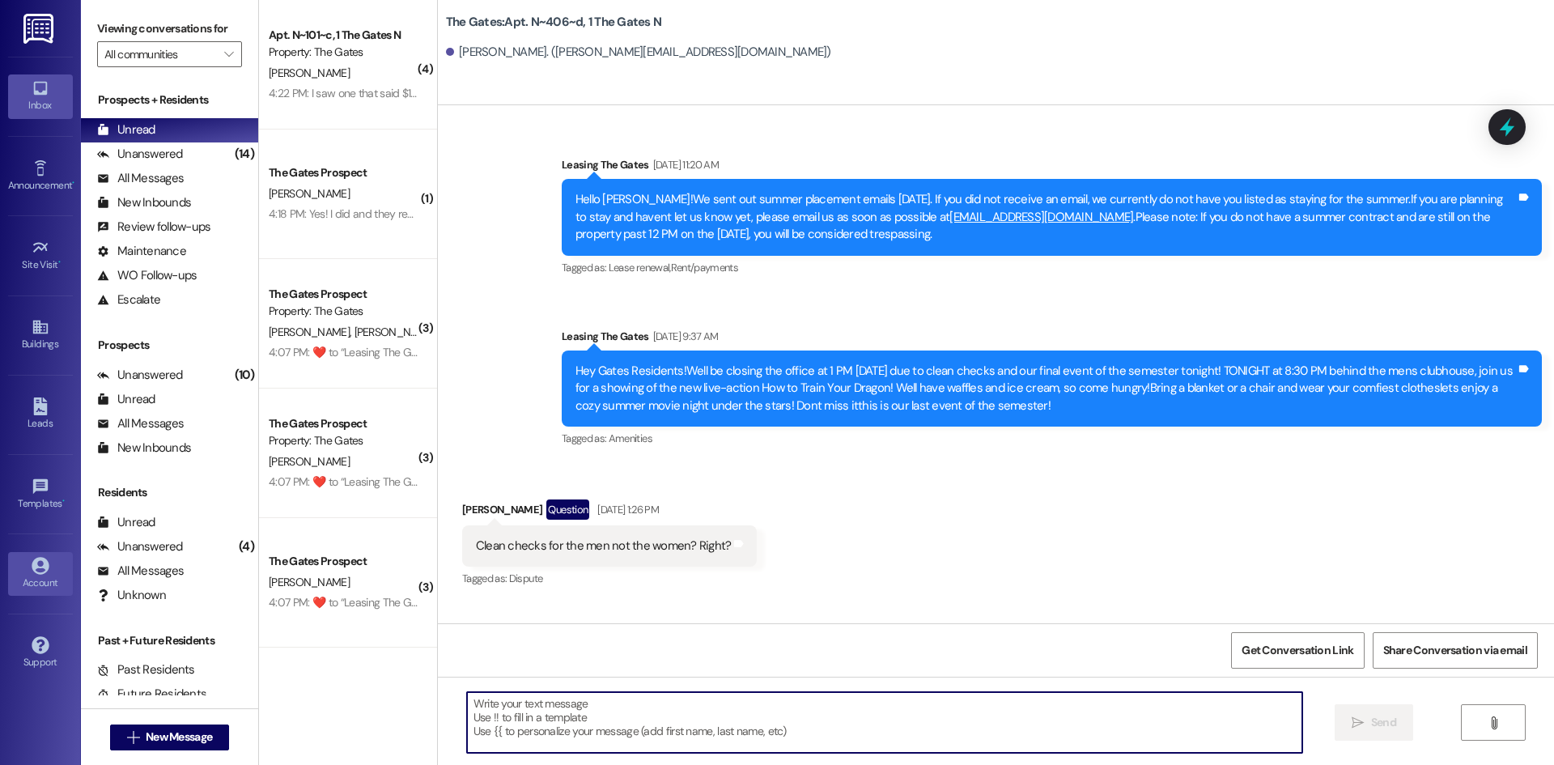
scroll to position [20085, 0]
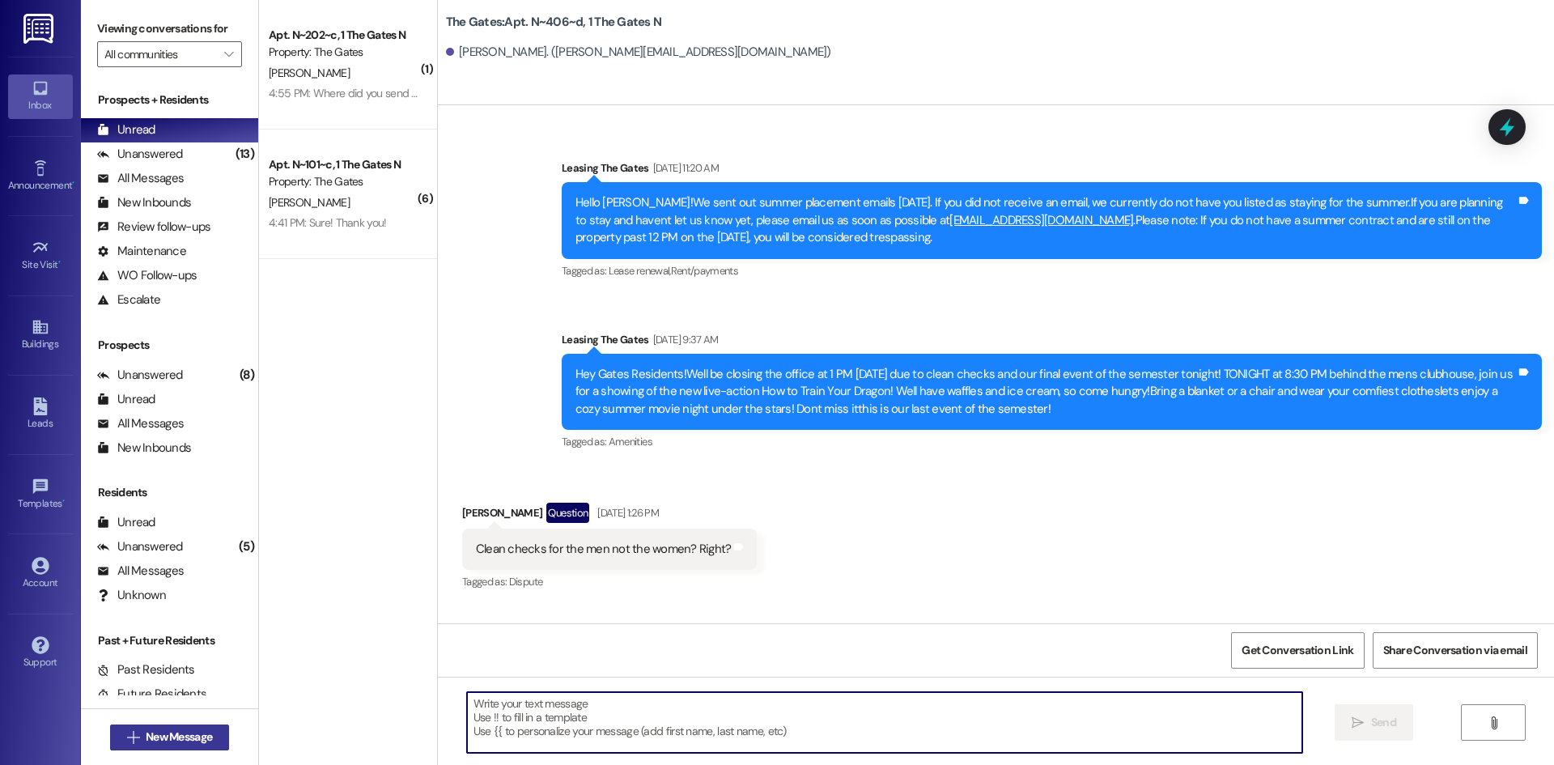
click at [129, 729] on span " New Message" at bounding box center [170, 737] width 92 height 17
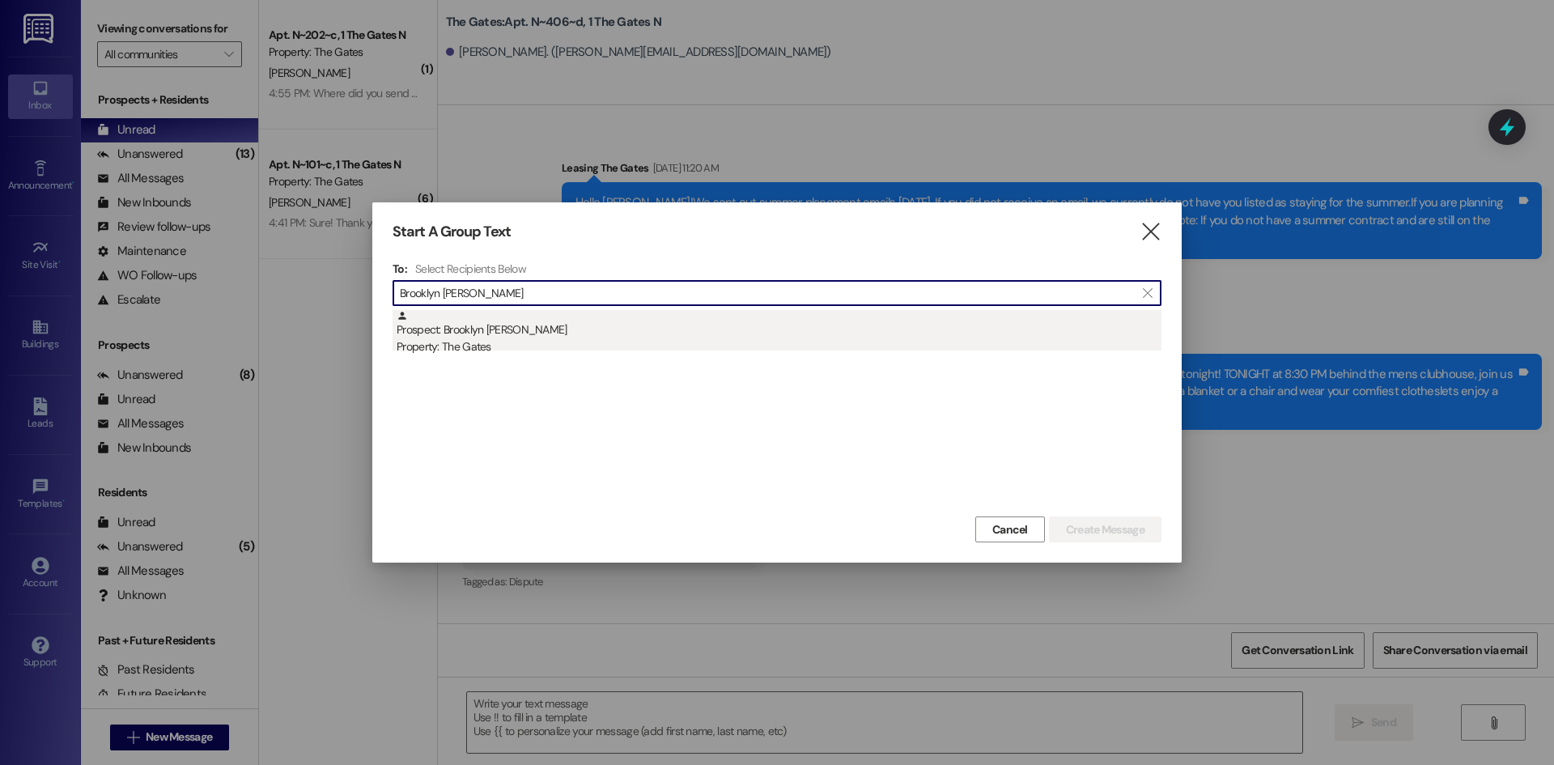
type input "Brooklyn [PERSON_NAME]"
click at [582, 338] on div "Property: The Gates" at bounding box center [779, 346] width 765 height 17
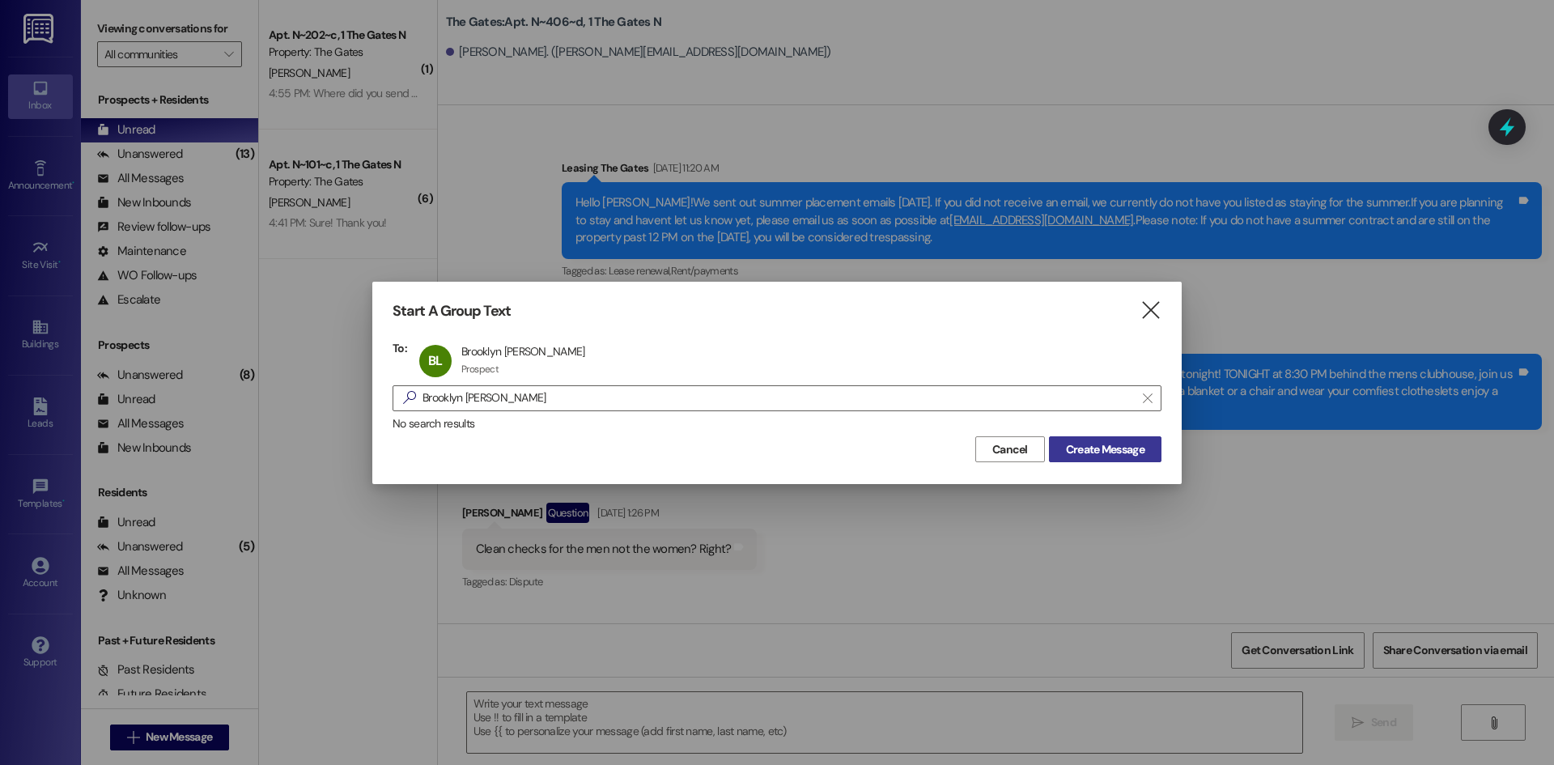
click at [1142, 449] on span "Create Message" at bounding box center [1105, 449] width 79 height 17
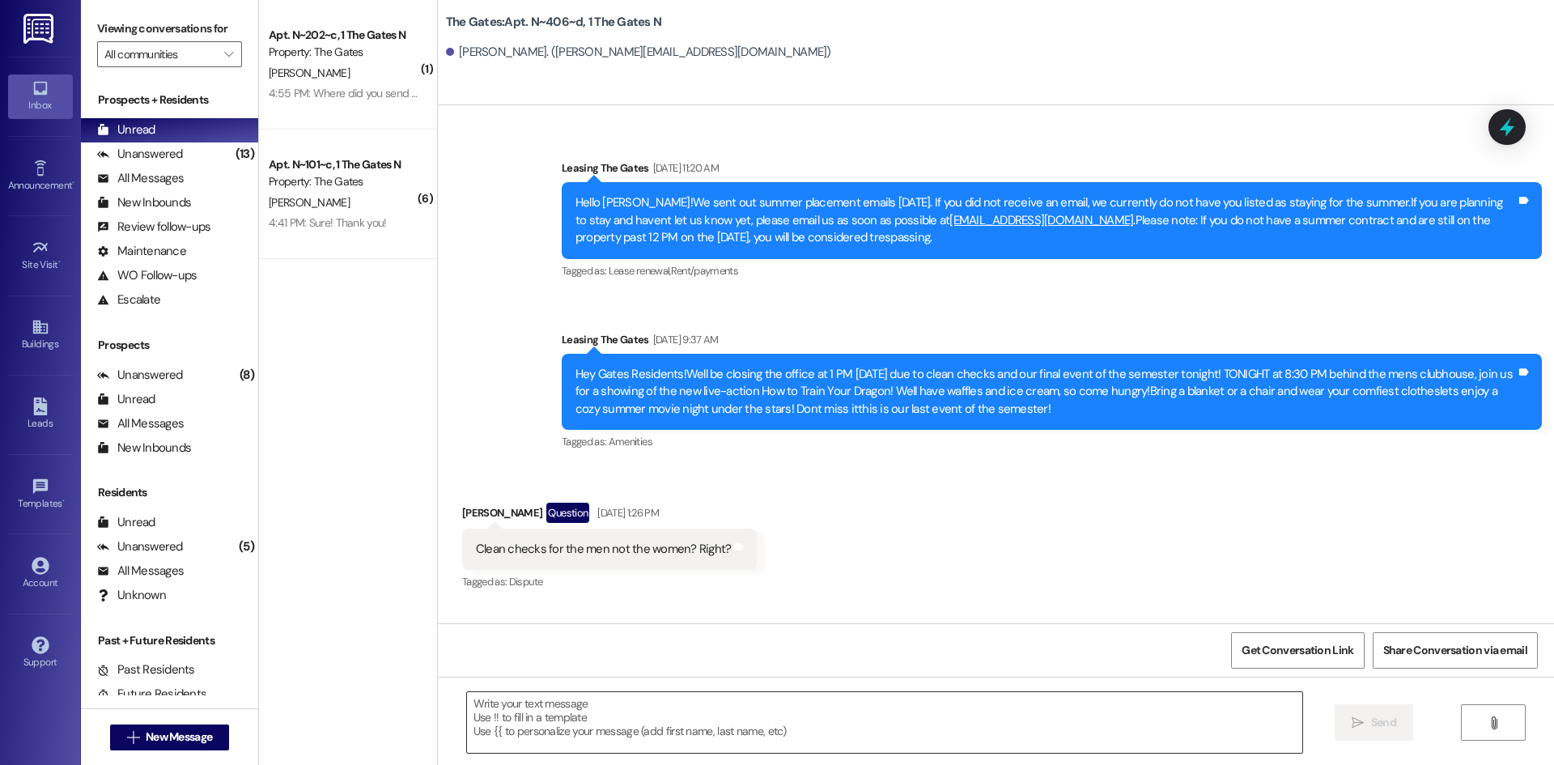
click at [556, 729] on textarea at bounding box center [884, 722] width 835 height 61
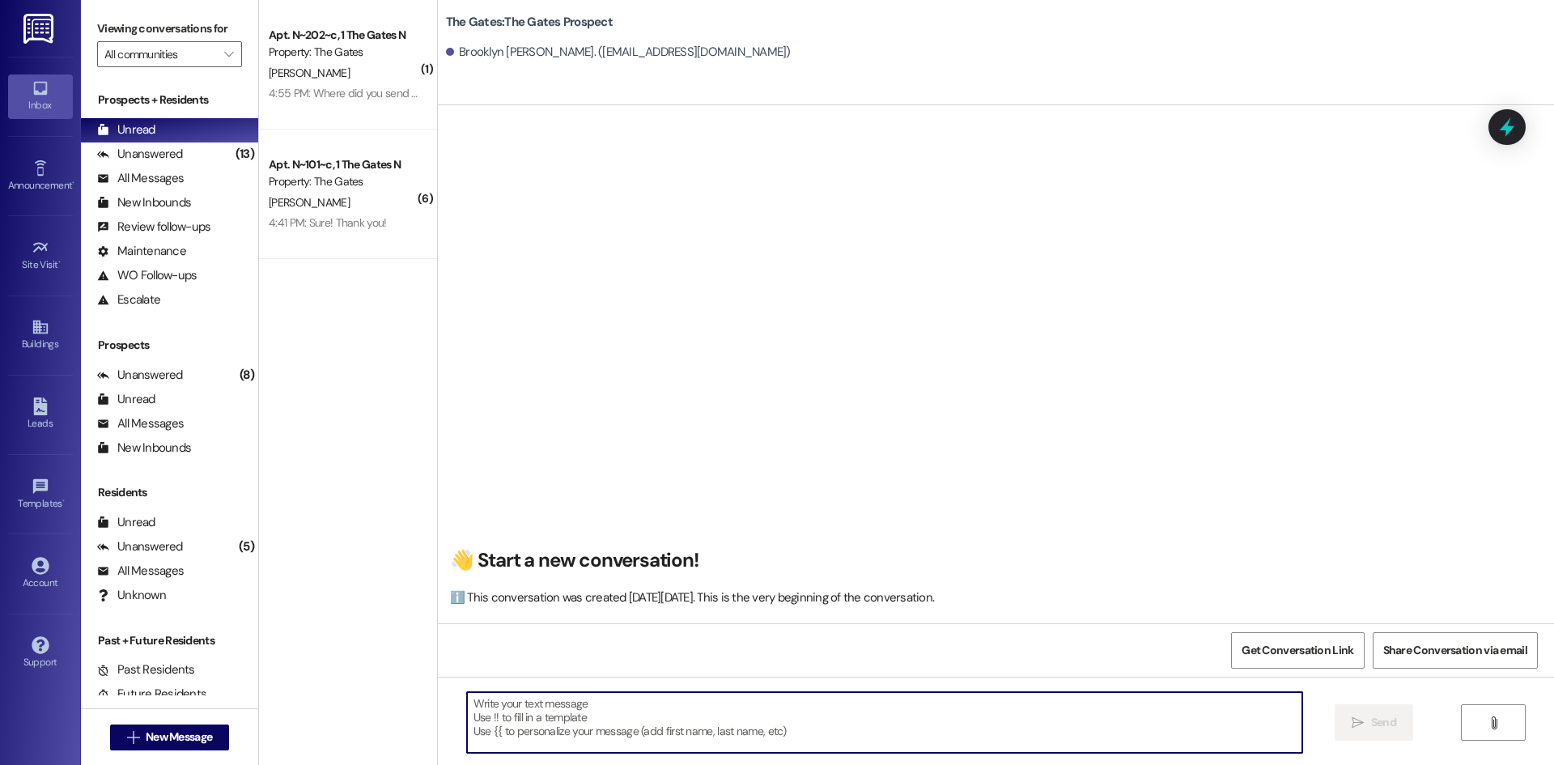
scroll to position [1, 0]
paste textarea "Hi {{first_name}}! This is [PERSON_NAME] from The Gates! We are running a LIMIT…"
type textarea "Hi {{first_name}}! This is [PERSON_NAME] from The Gates! We are running a LIMIT…"
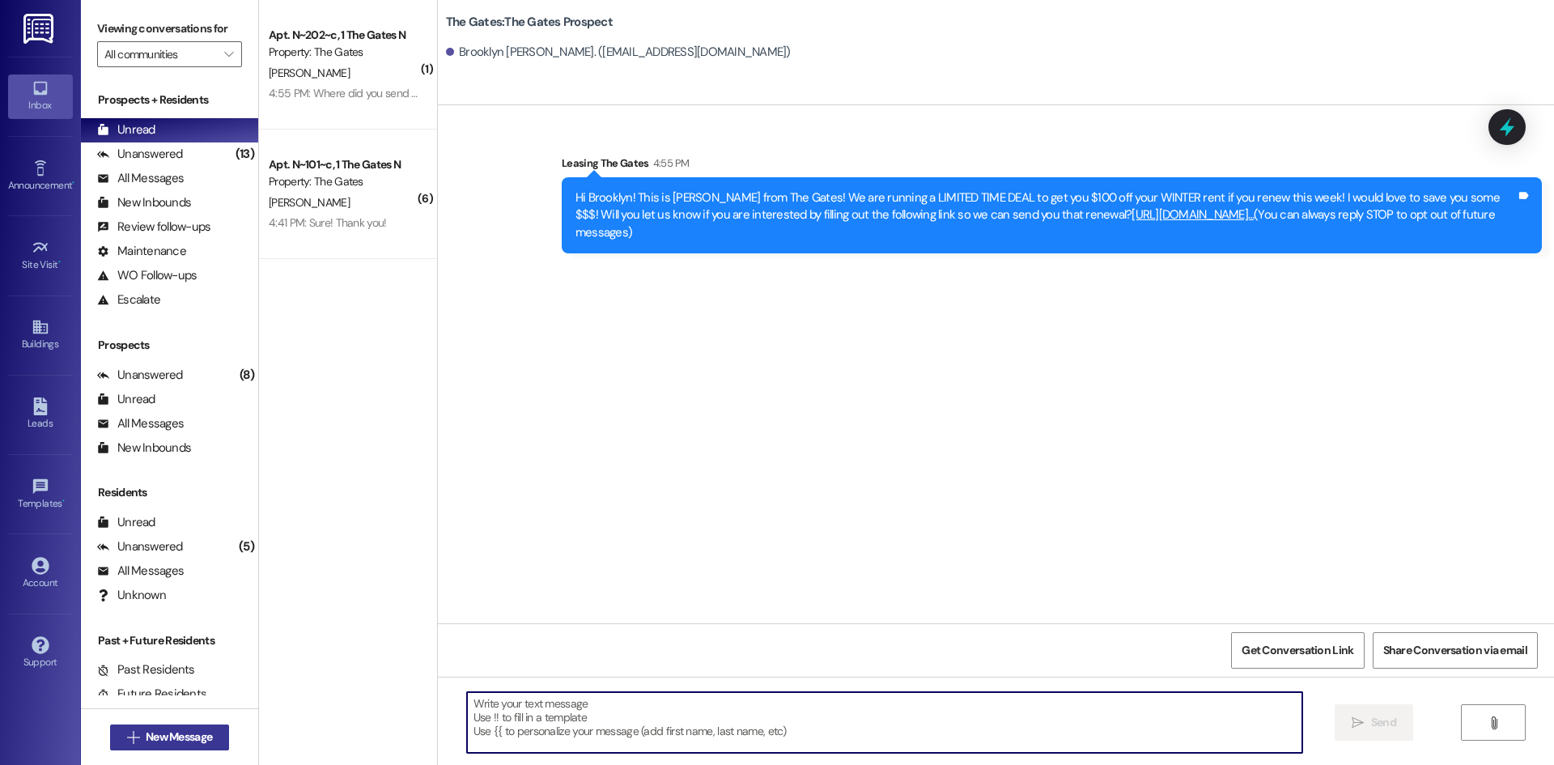
click at [187, 726] on button " New Message" at bounding box center [170, 737] width 120 height 26
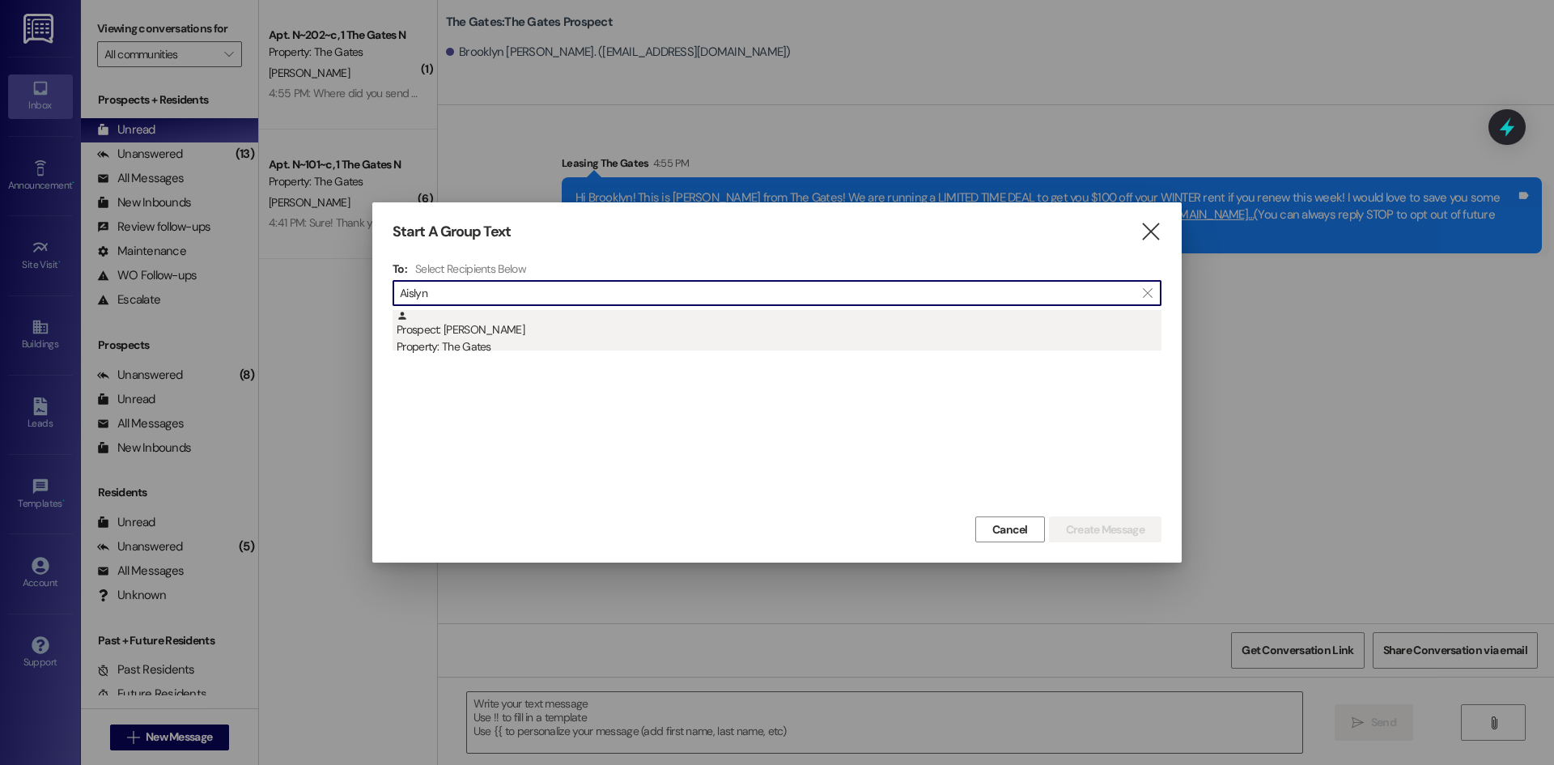
type input "Aislyn"
click at [519, 329] on div "Prospect: [PERSON_NAME] Property: The Gates" at bounding box center [779, 333] width 765 height 46
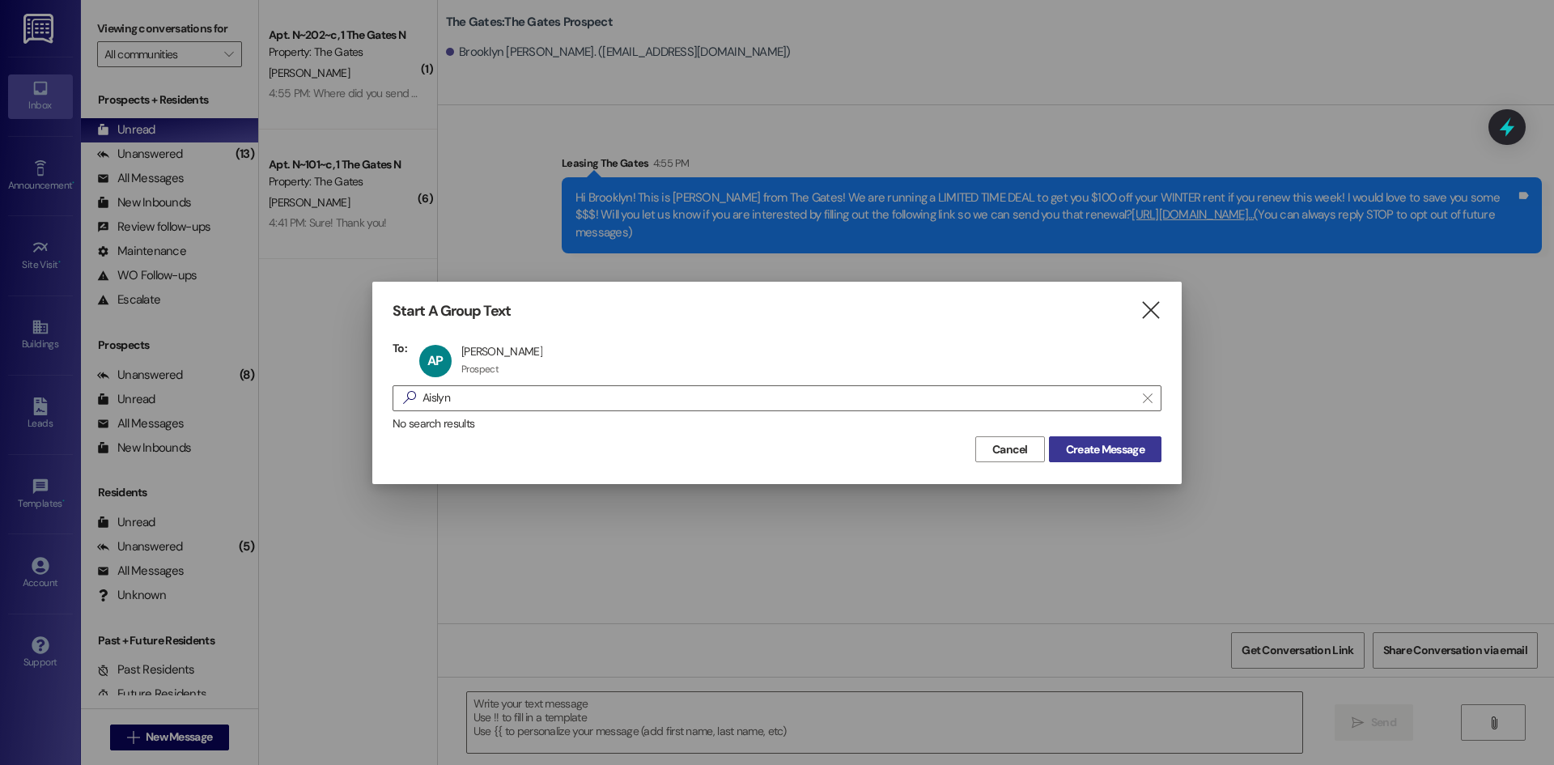
click at [1070, 452] on span "Create Message" at bounding box center [1105, 449] width 79 height 17
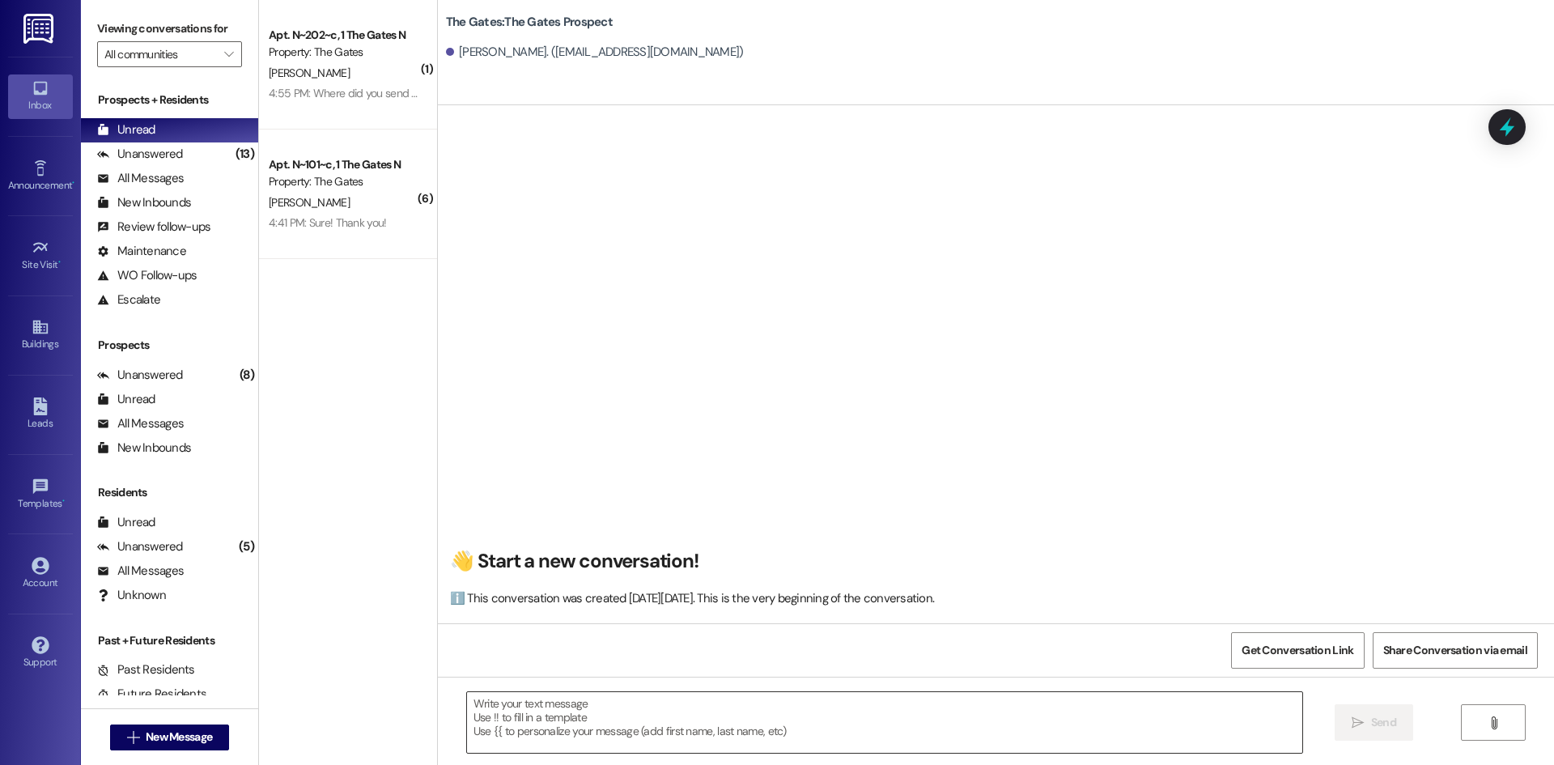
click at [512, 702] on textarea at bounding box center [884, 722] width 835 height 61
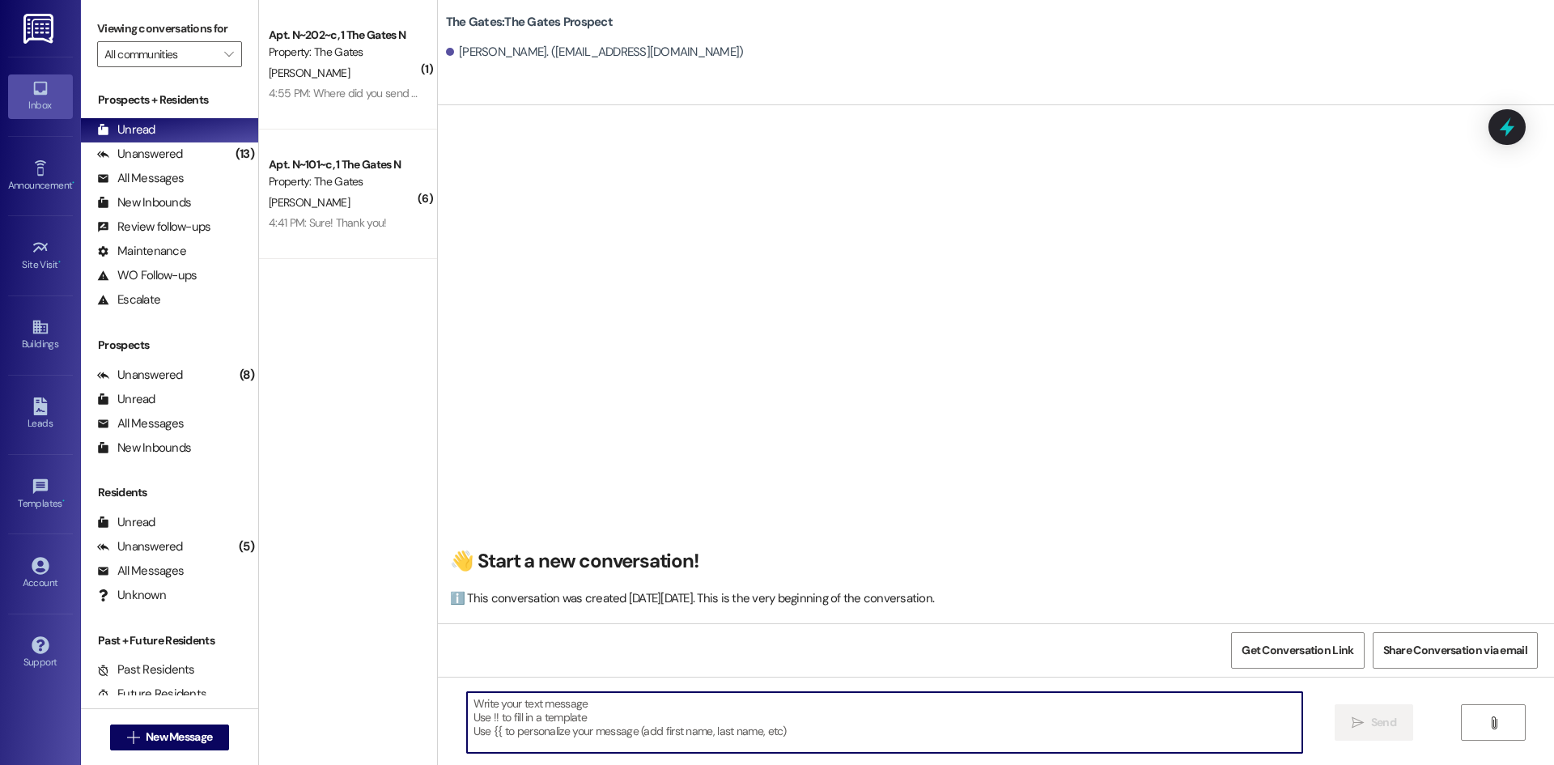
paste textarea "Hi {{first_name}}! This is [PERSON_NAME] from The Gates! We are running a LIMIT…"
type textarea "Hi {{first_name}}! This is [PERSON_NAME] from The Gates! We are running a LIMIT…"
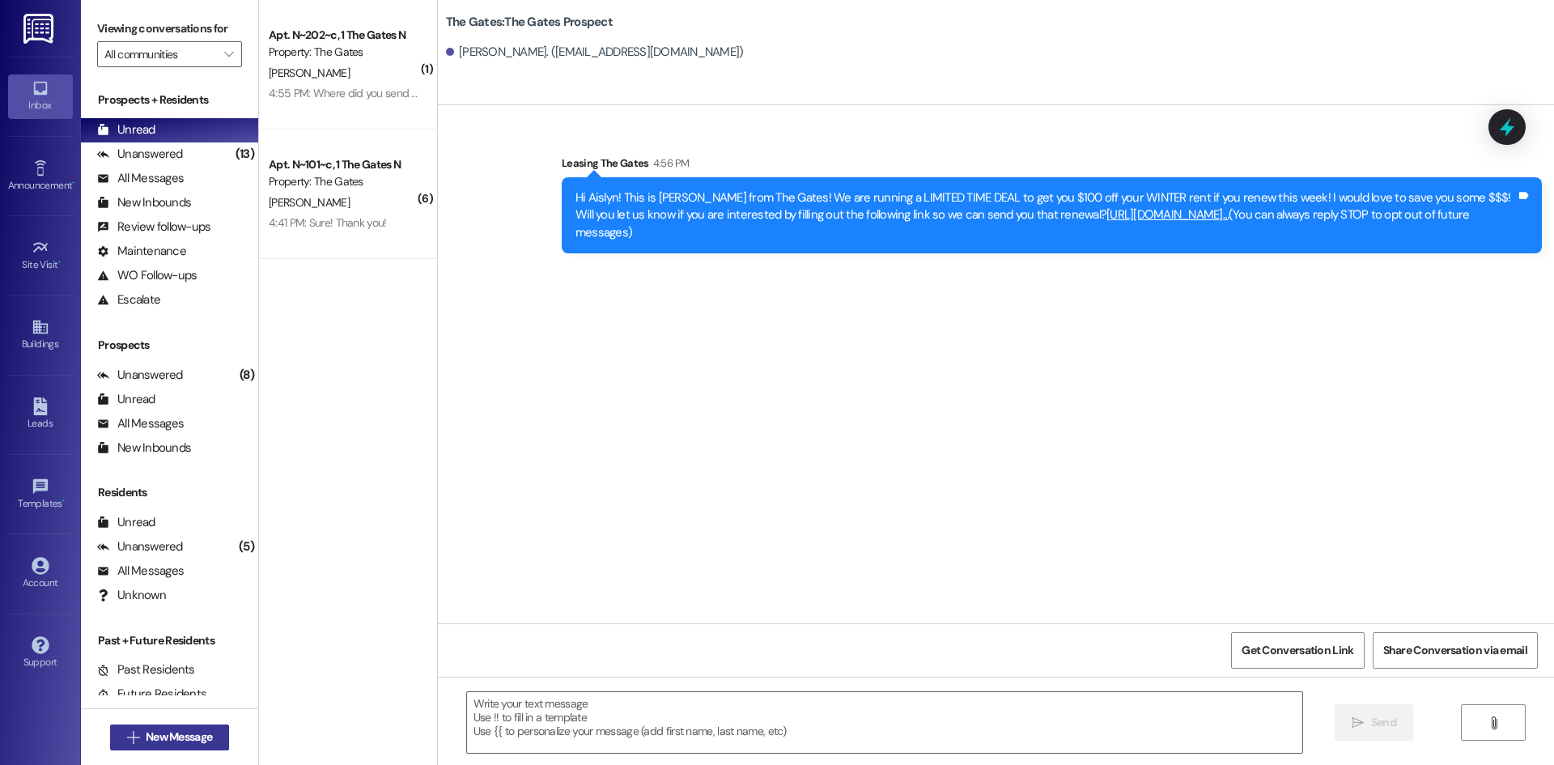
click at [187, 745] on span "New Message" at bounding box center [179, 737] width 66 height 17
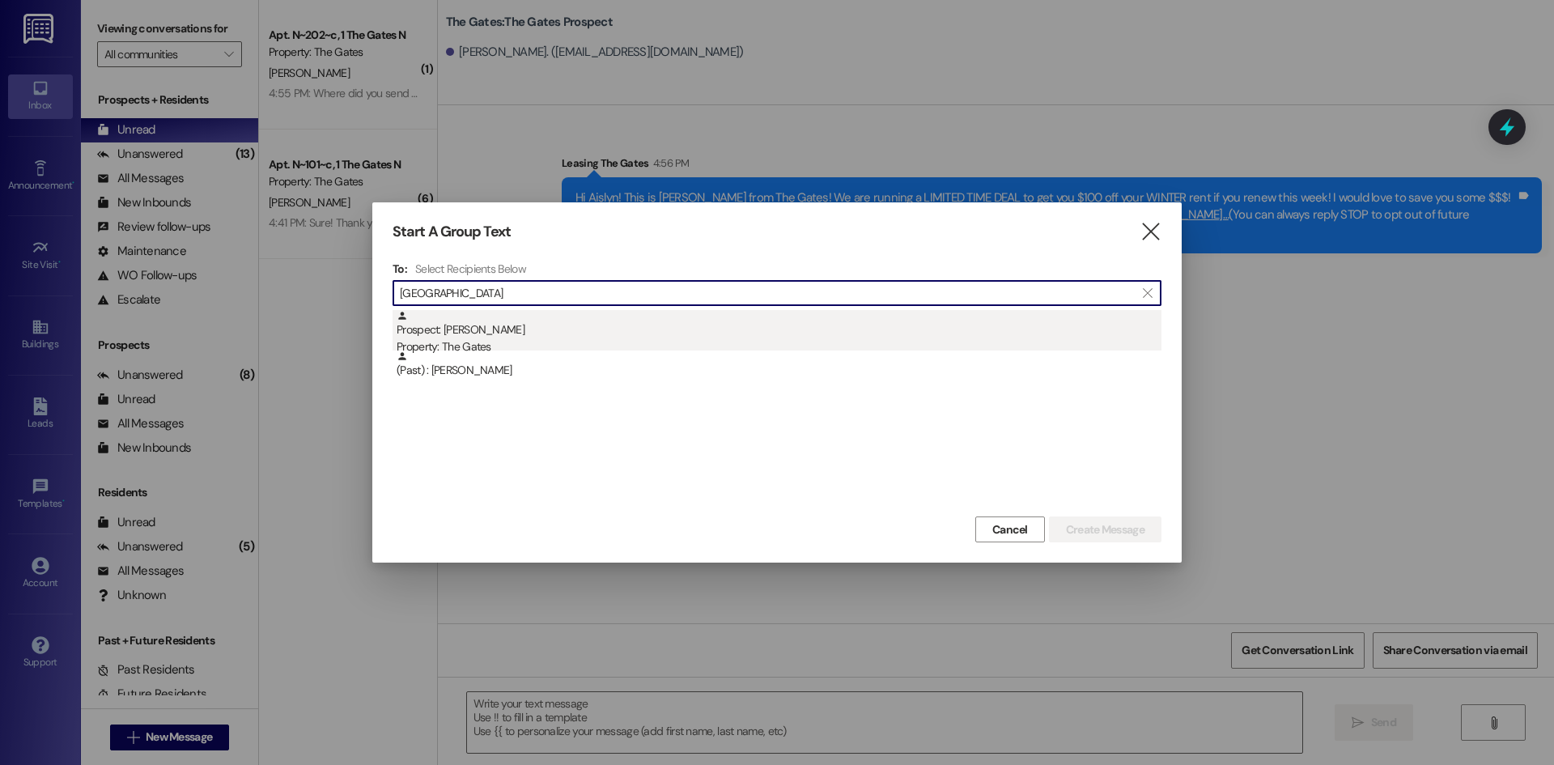
type input "[GEOGRAPHIC_DATA]"
click at [584, 329] on div "Prospect: [PERSON_NAME] Property: The Gates" at bounding box center [779, 333] width 765 height 46
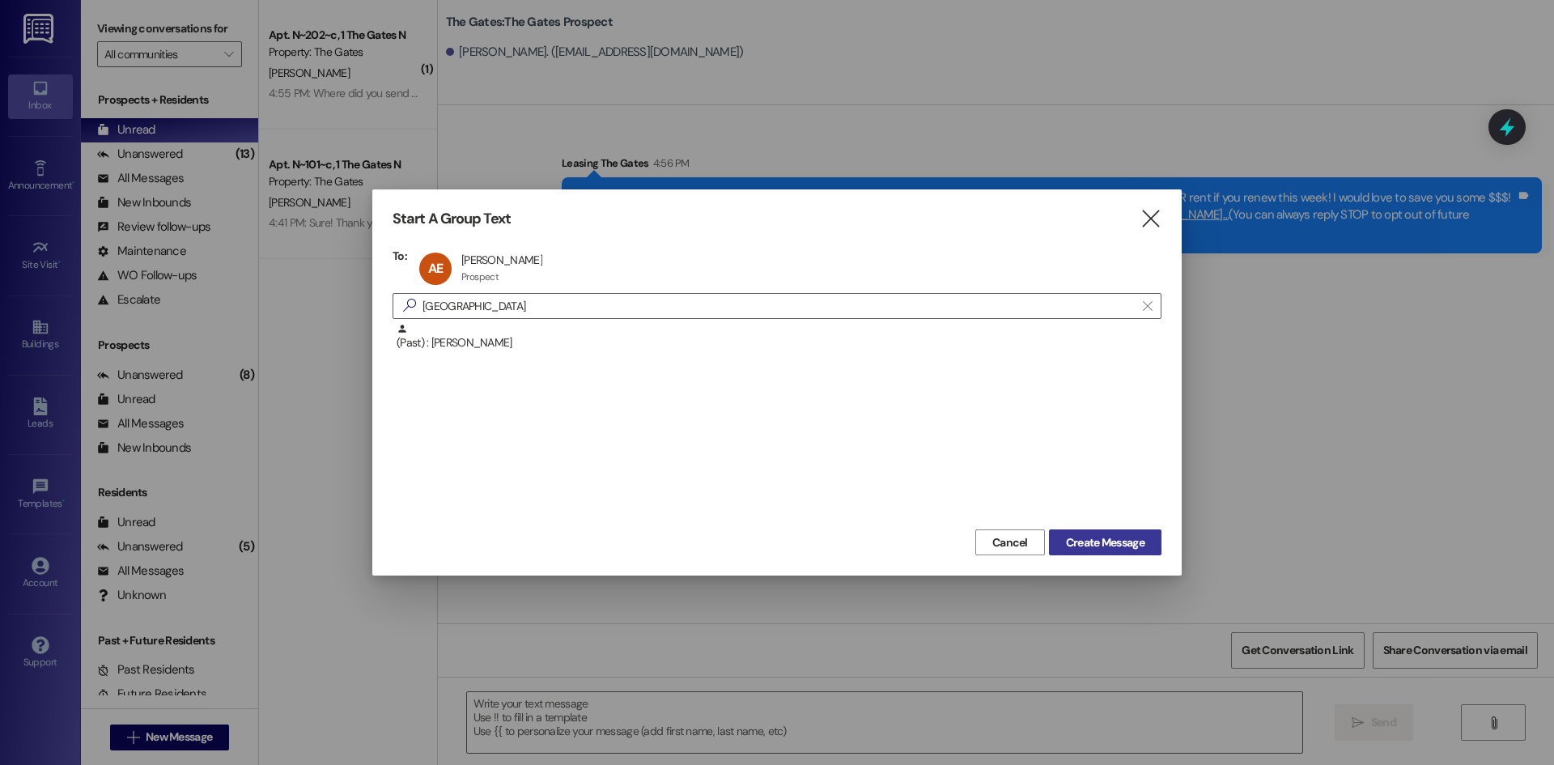
click at [1091, 542] on span "Create Message" at bounding box center [1105, 542] width 79 height 17
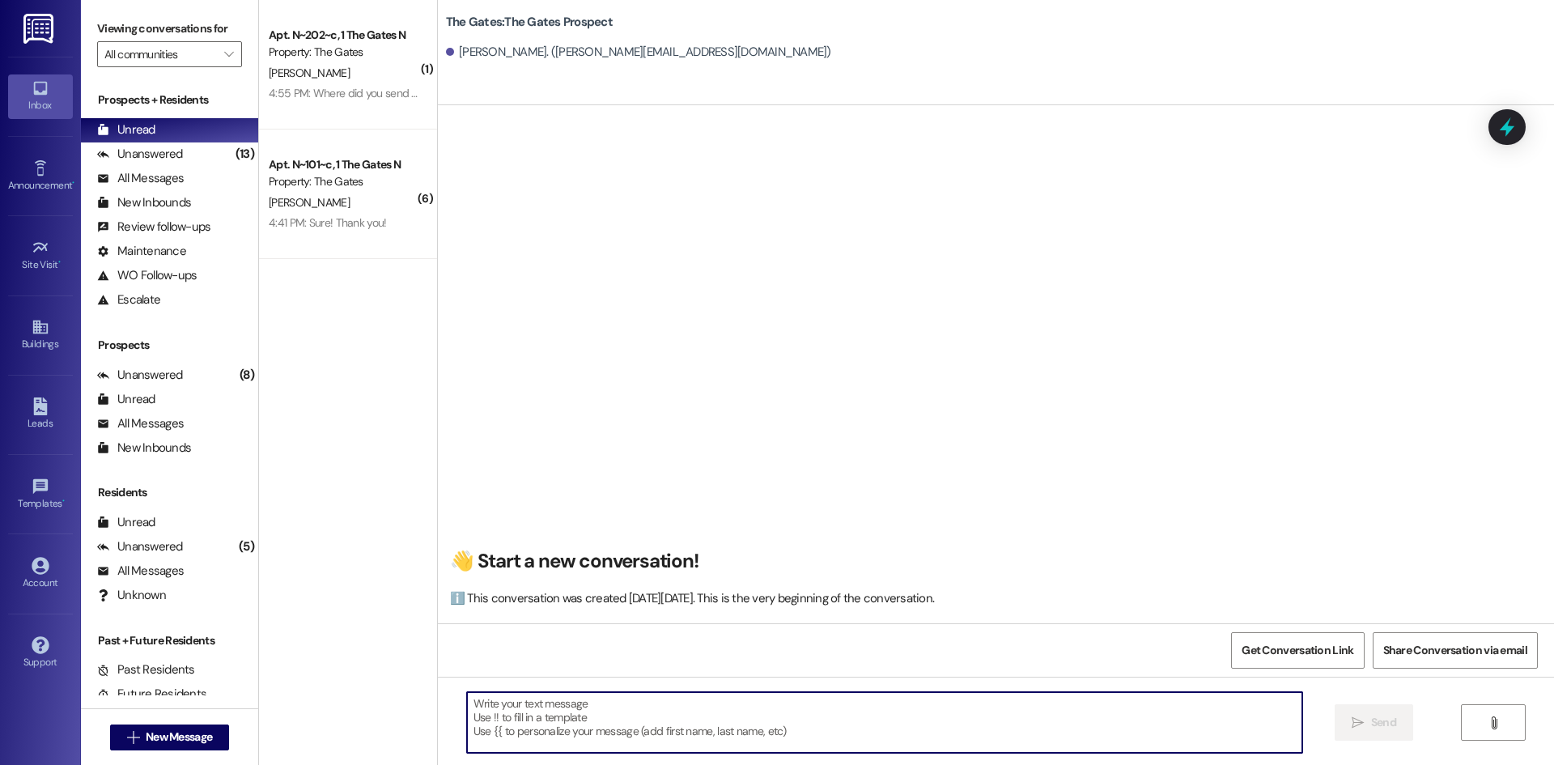
click at [577, 715] on textarea at bounding box center [884, 722] width 835 height 61
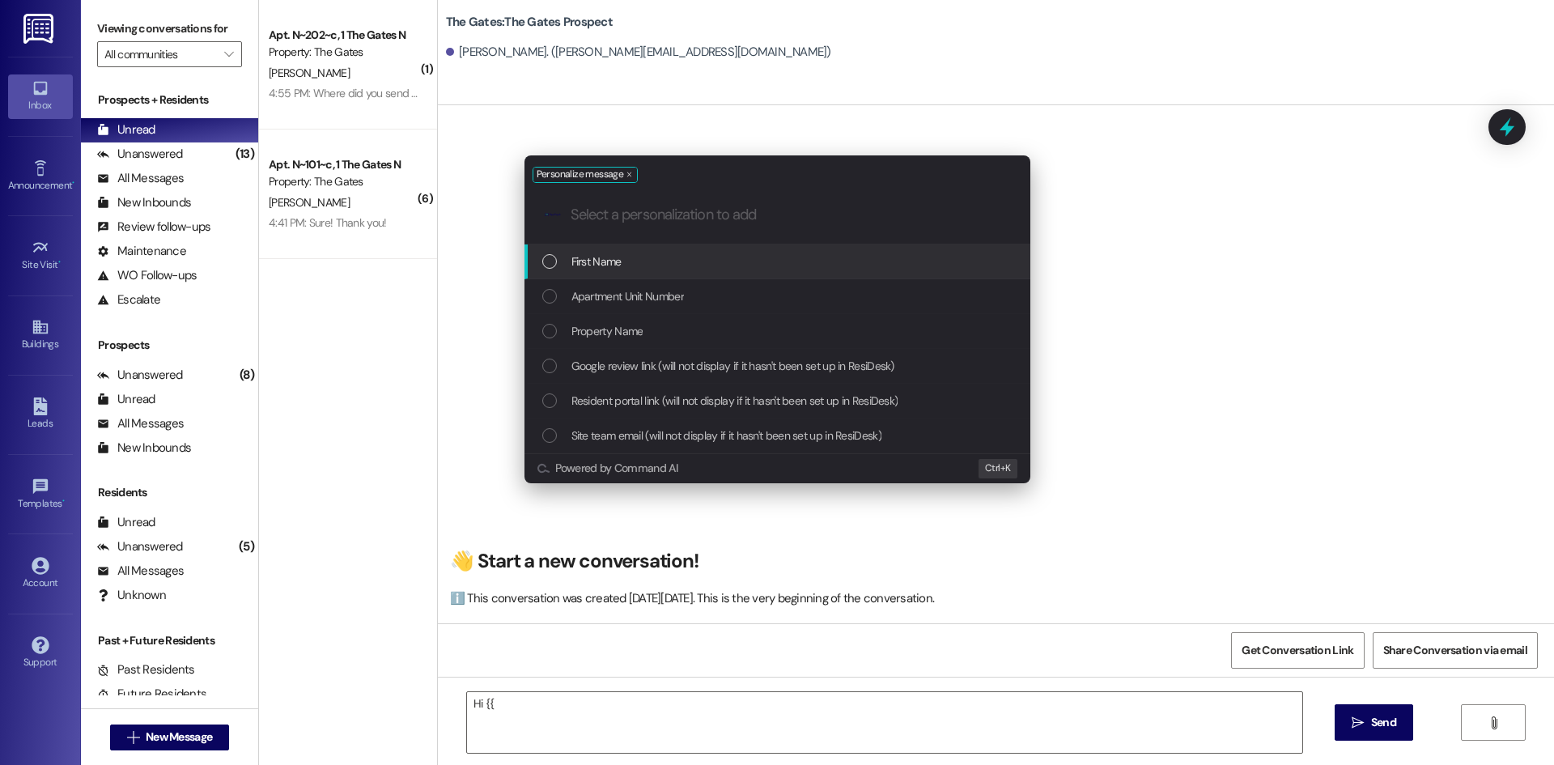
click at [618, 270] on span "First Name" at bounding box center [596, 262] width 50 height 18
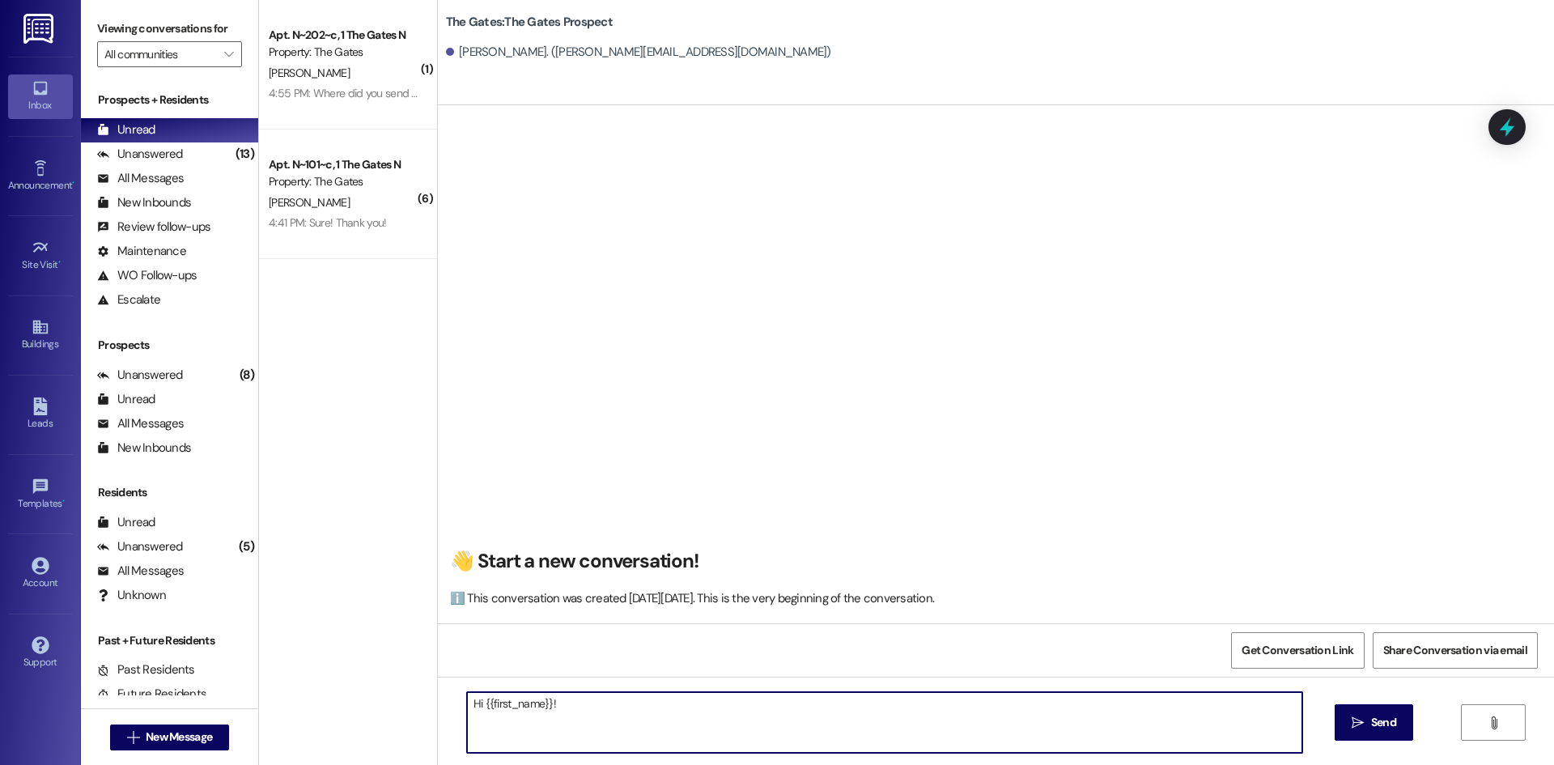
paste textarea "Hi [PERSON_NAME]! This is [PERSON_NAME] with The Gates! I just sent you that le…"
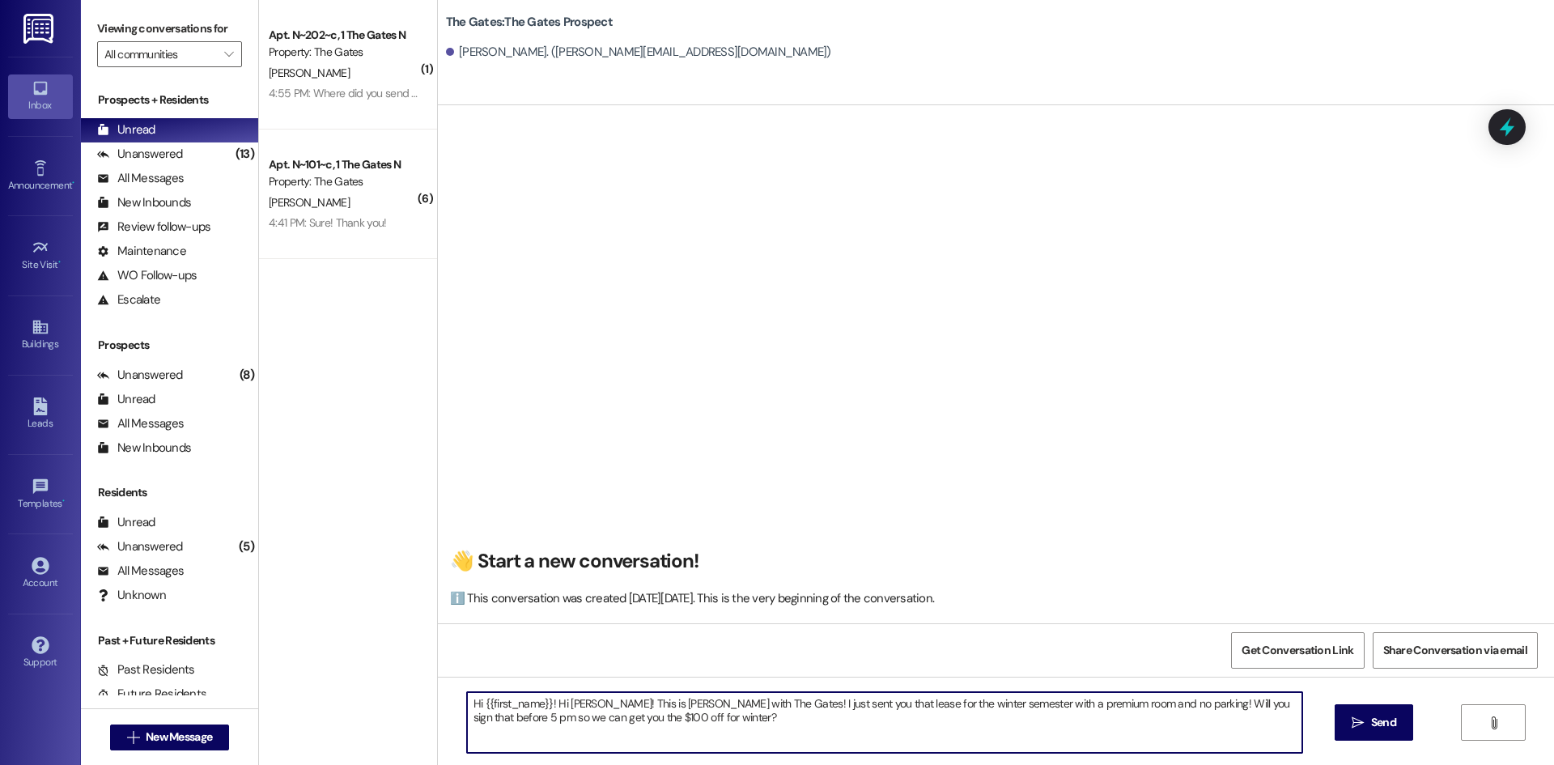
drag, startPoint x: 546, startPoint y: 705, endPoint x: 581, endPoint y: 709, distance: 35.0
click at [581, 709] on textarea "Hi {{first_name}}! Hi [PERSON_NAME]! This is [PERSON_NAME] with The Gates! I ju…" at bounding box center [884, 722] width 835 height 61
click at [1070, 704] on textarea "Hi {{first_name}}! This is [PERSON_NAME] with The Gates! I just sent you that l…" at bounding box center [884, 722] width 835 height 61
type textarea "Hi {{first_name}}! This is [PERSON_NAME] with The Gates! I just sent you that l…"
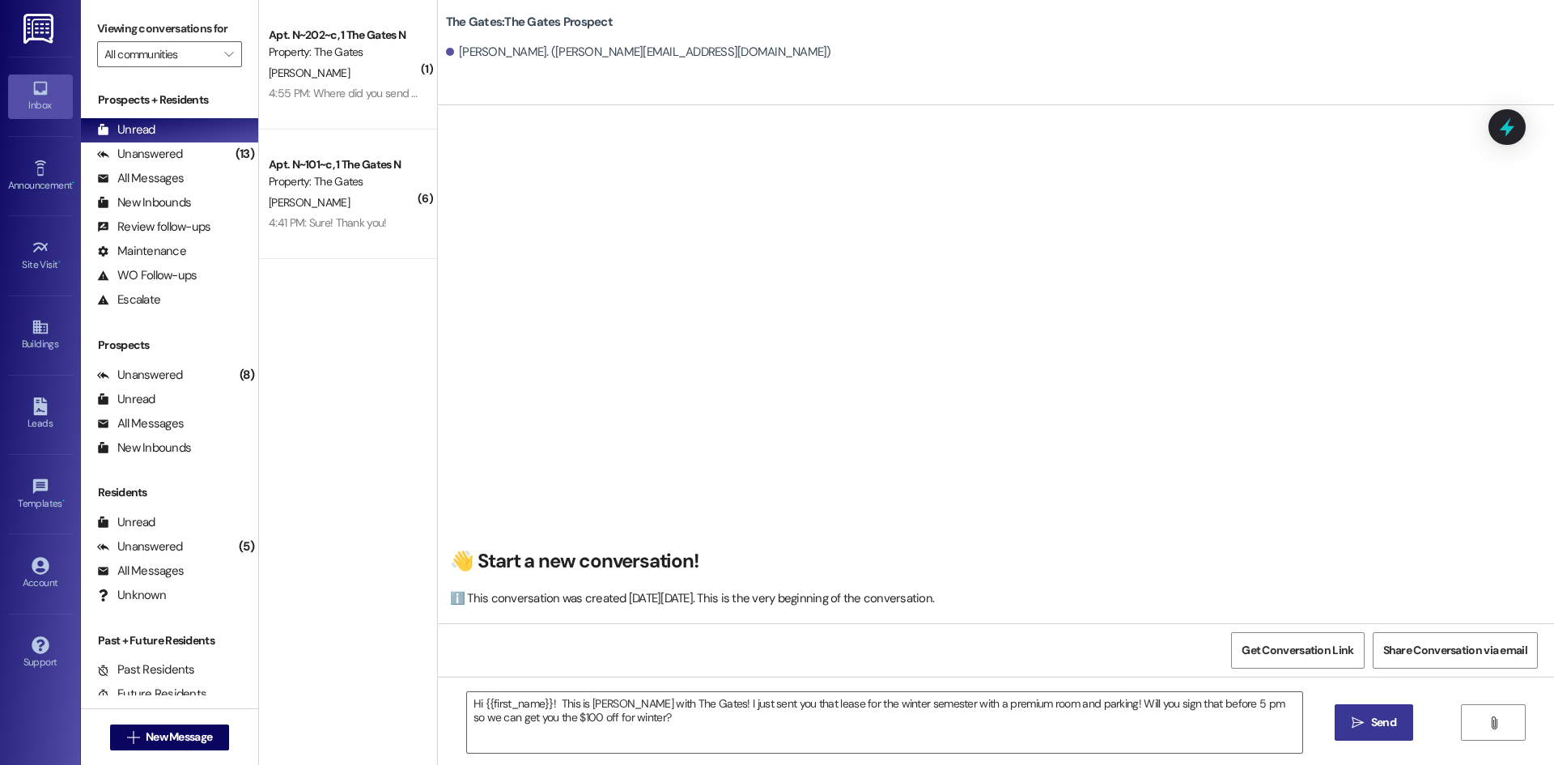
click at [1362, 725] on icon "" at bounding box center [1358, 722] width 12 height 13
